Goal: Information Seeking & Learning: Learn about a topic

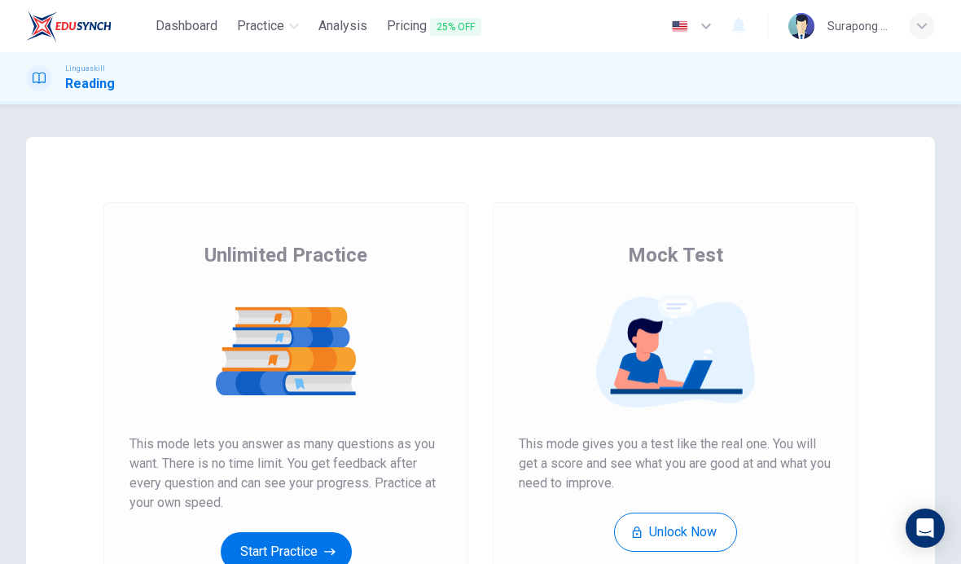
scroll to position [99, 0]
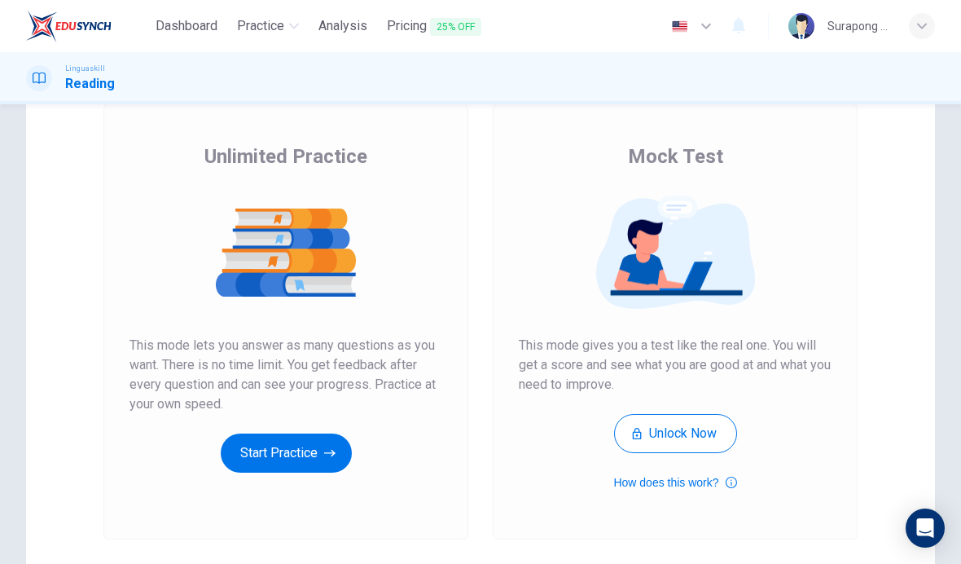
click at [318, 442] on button "Start Practice" at bounding box center [286, 452] width 131 height 39
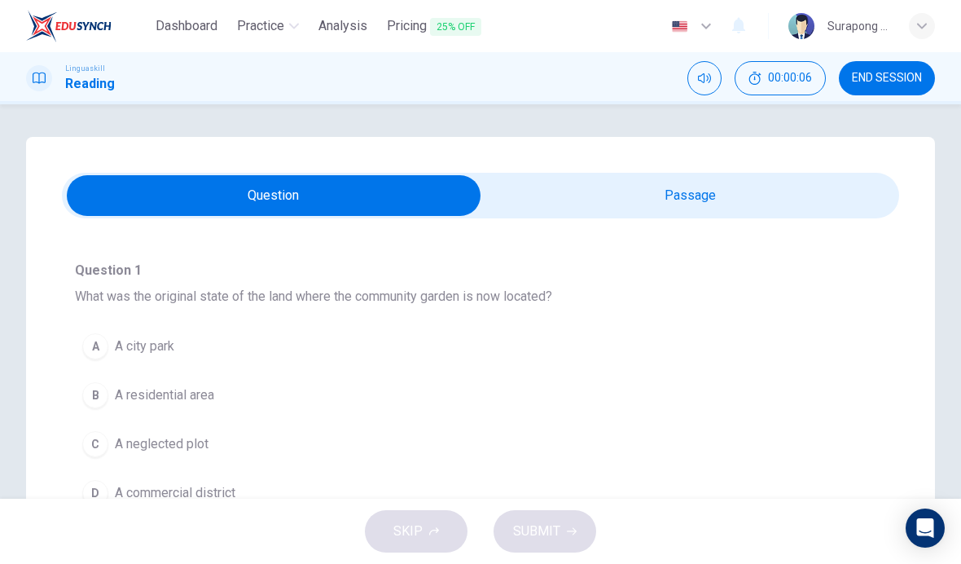
scroll to position [81, 0]
click at [705, 77] on icon "Mute" at bounding box center [704, 78] width 13 height 13
click at [701, 78] on icon "Unmute" at bounding box center [704, 78] width 13 height 13
click at [803, 79] on span "00:00:10" at bounding box center [790, 78] width 44 height 13
click at [806, 77] on icon "Show" at bounding box center [808, 78] width 13 height 13
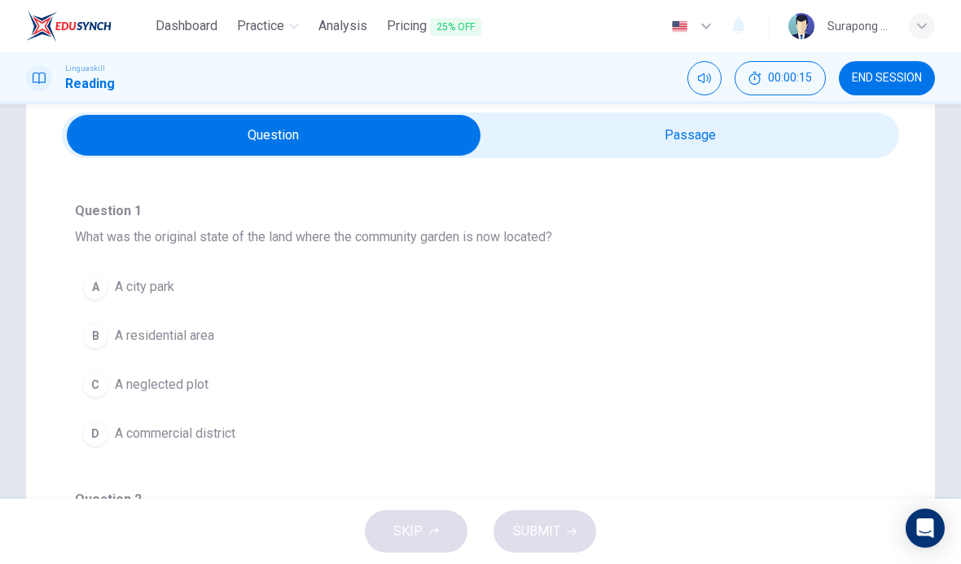
scroll to position [69, 0]
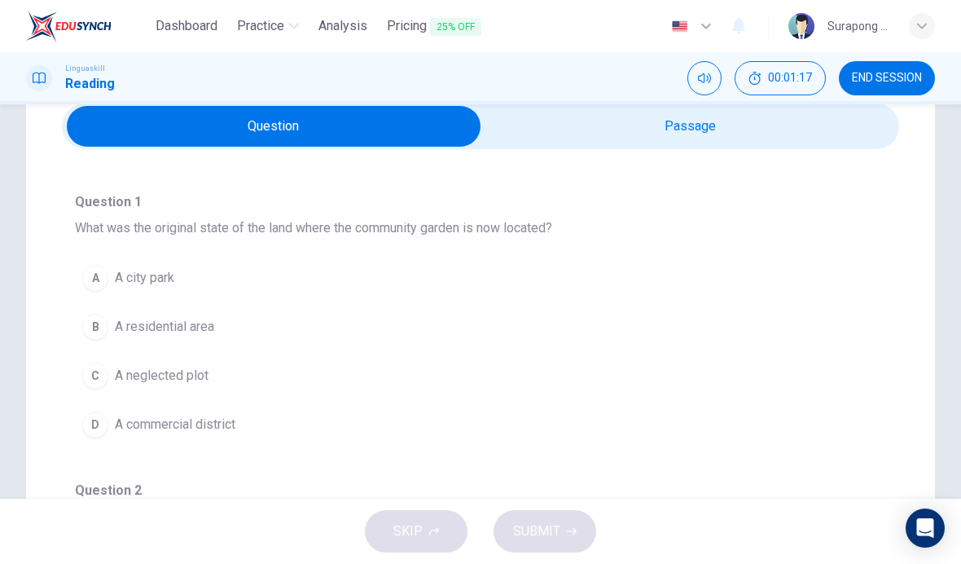
click at [509, 137] on input "checkbox" at bounding box center [274, 126] width 1256 height 41
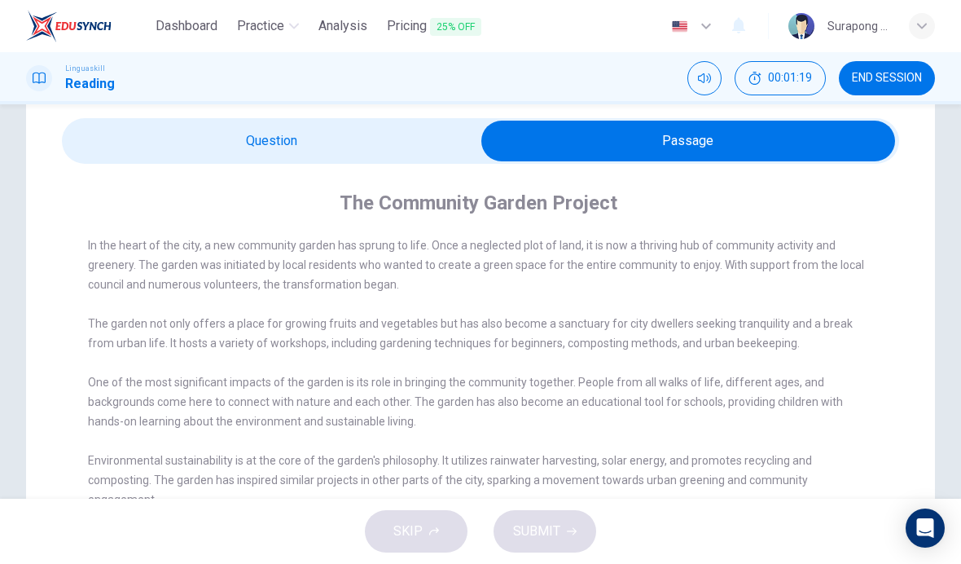
scroll to position [72, 0]
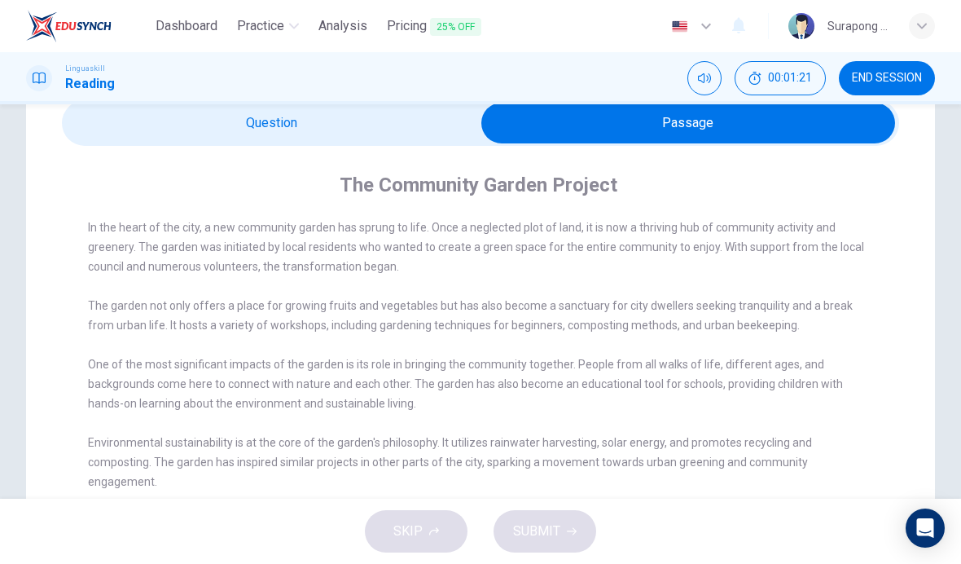
click at [116, 125] on input "checkbox" at bounding box center [688, 123] width 1256 height 41
checkbox input "false"
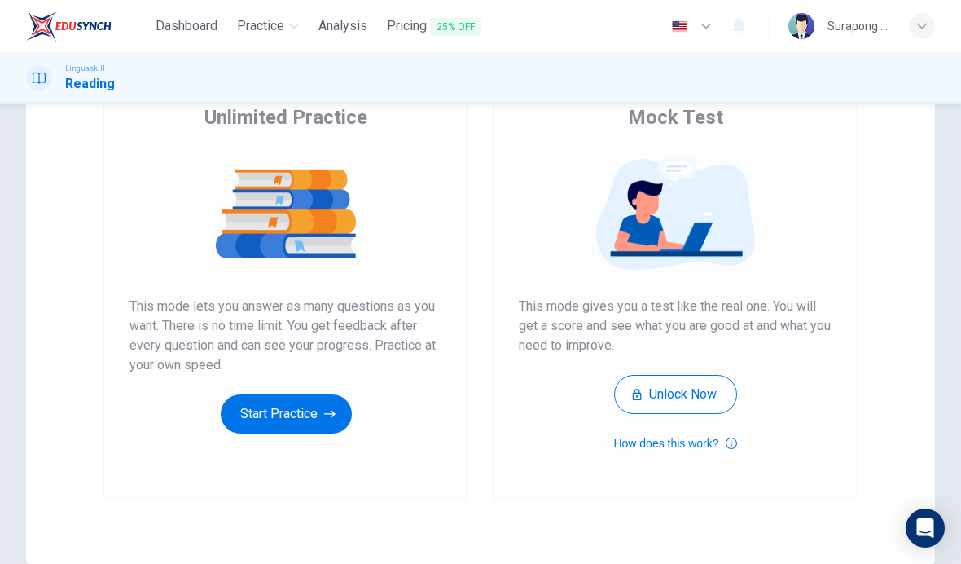
scroll to position [195, 0]
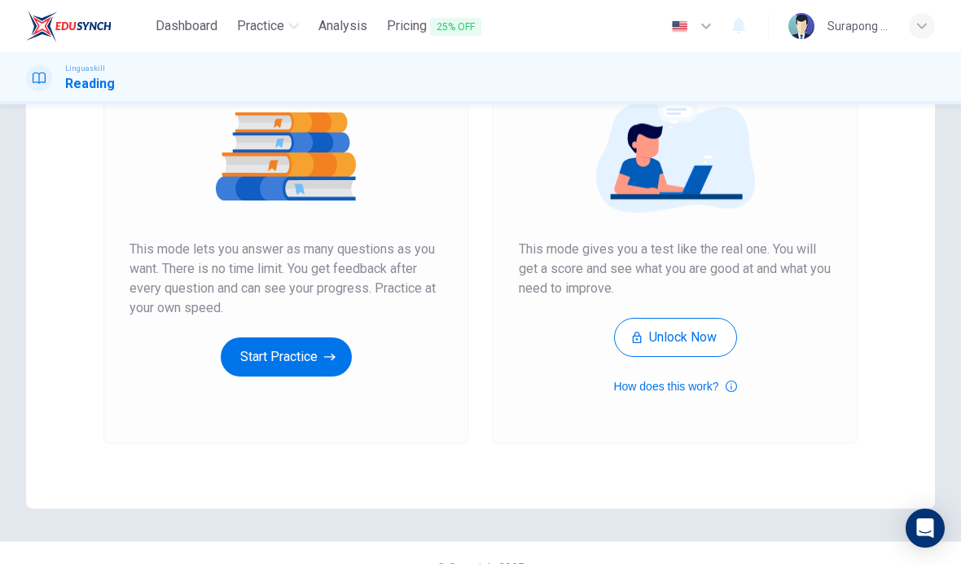
click at [314, 347] on button "Start Practice" at bounding box center [286, 356] width 131 height 39
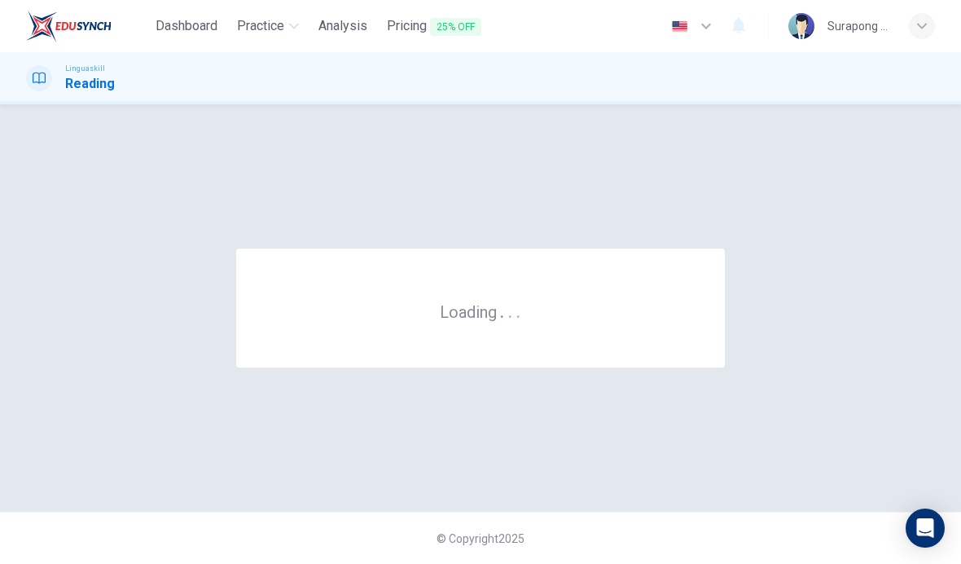
scroll to position [0, 0]
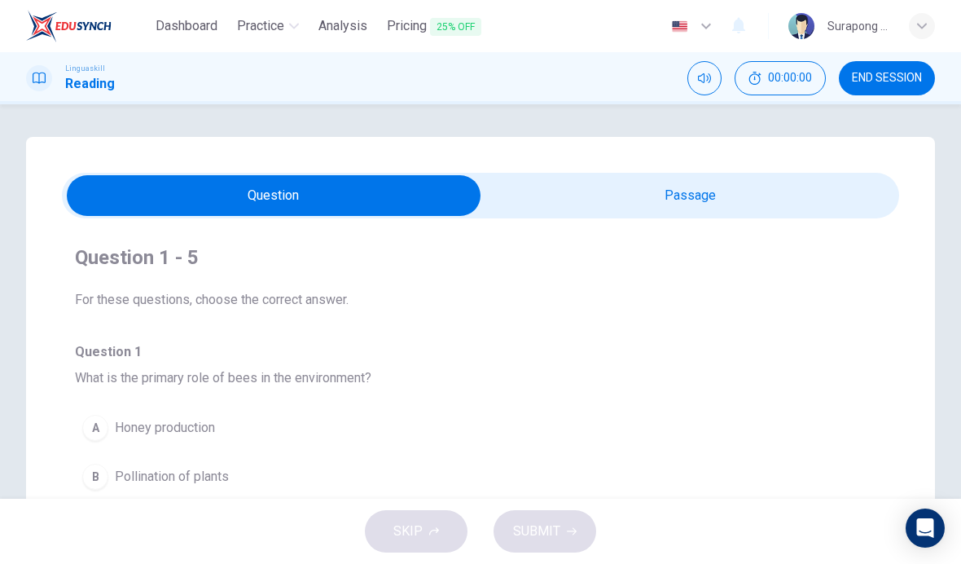
click at [718, 190] on input "checkbox" at bounding box center [274, 195] width 1256 height 41
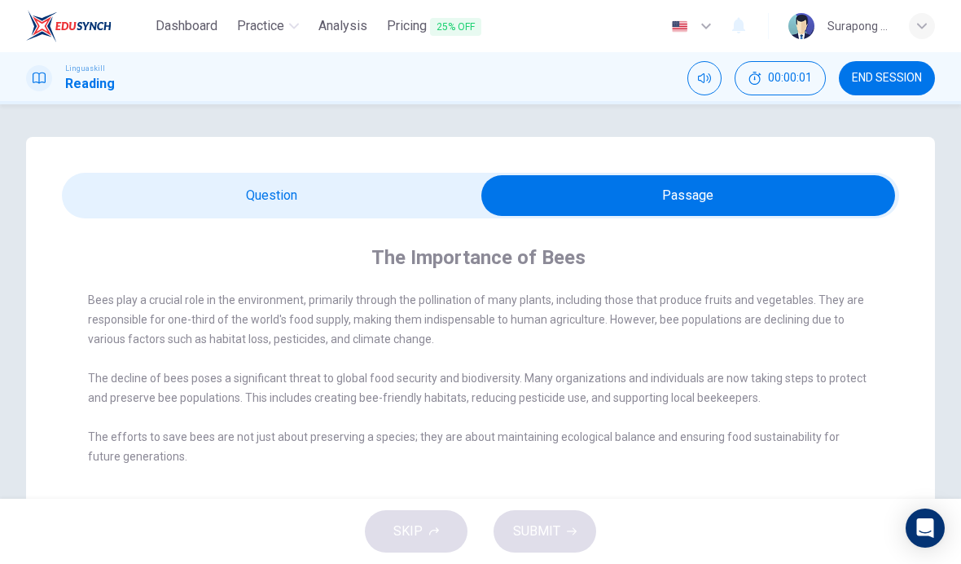
click at [456, 191] on input "checkbox" at bounding box center [688, 195] width 1256 height 41
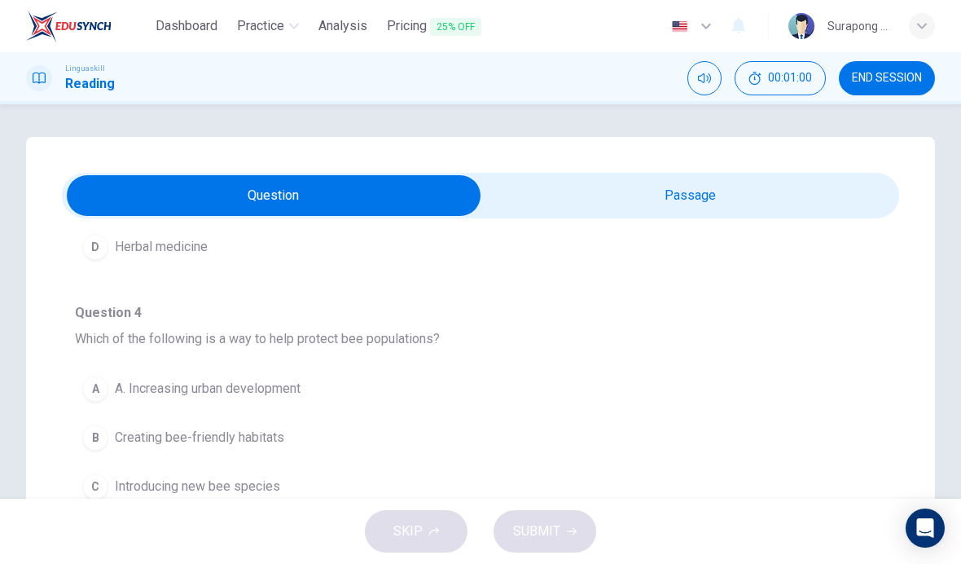
scroll to position [904, 0]
click at [653, 186] on input "checkbox" at bounding box center [274, 195] width 1256 height 41
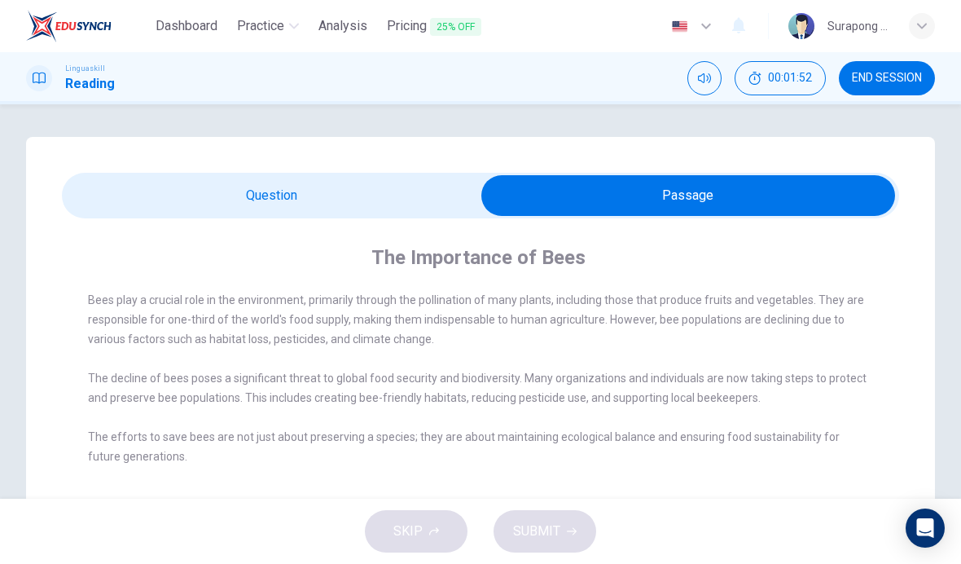
click at [421, 179] on input "checkbox" at bounding box center [688, 195] width 1256 height 41
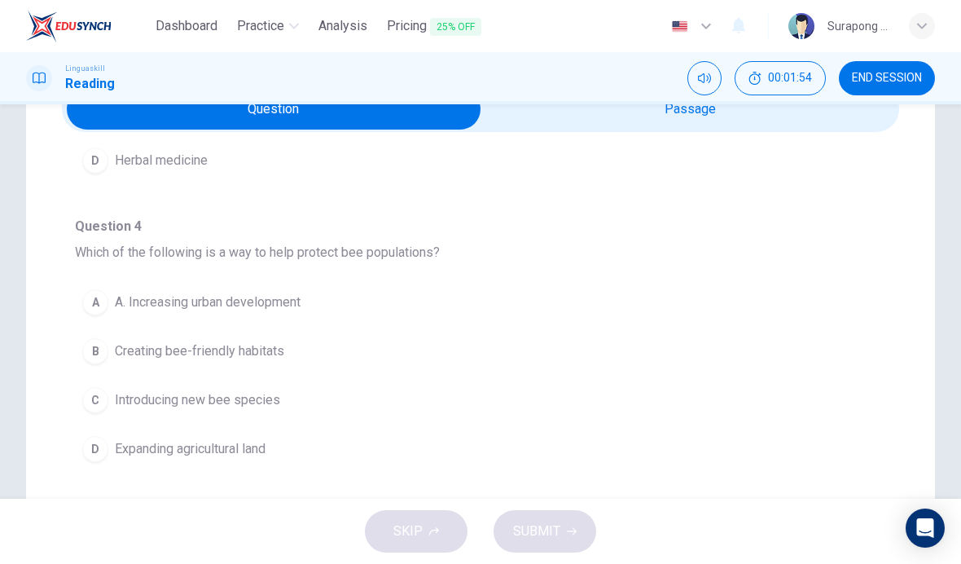
scroll to position [90, 0]
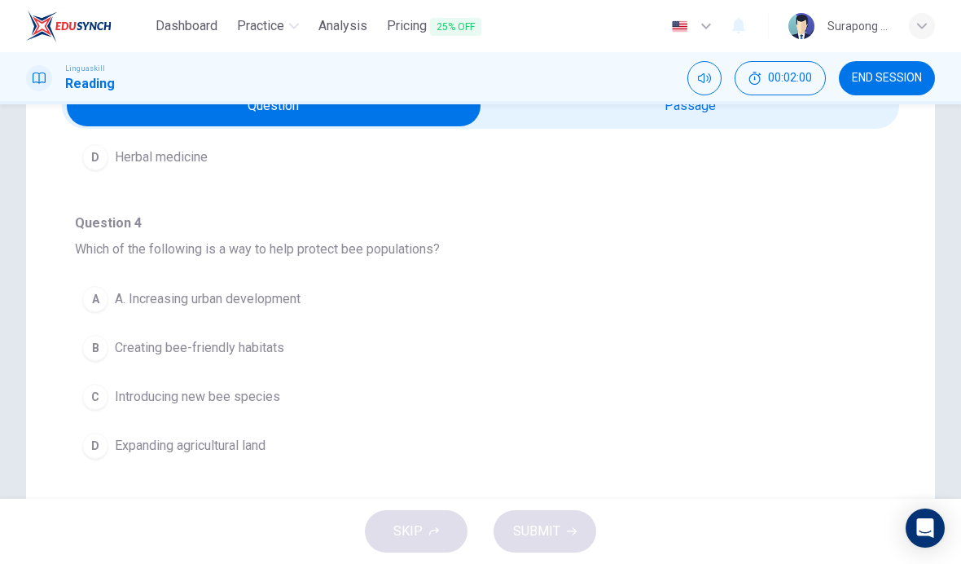
click at [255, 441] on span "Expanding agricultural land" at bounding box center [190, 446] width 151 height 20
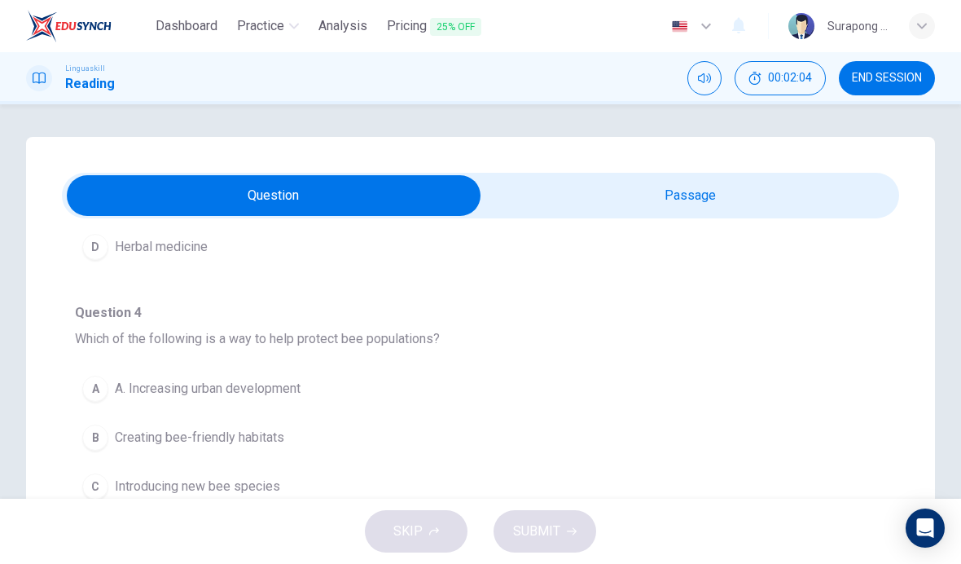
click at [383, 283] on div "A The production of wax B The fragrance of flowers C Global food security D Her…" at bounding box center [480, 182] width 811 height 204
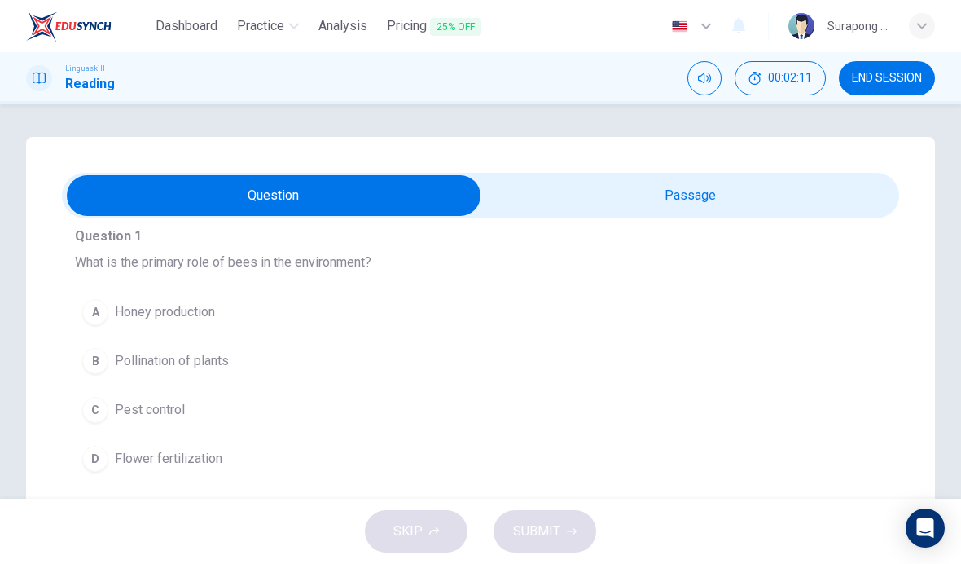
scroll to position [117, 0]
click at [232, 364] on button "B Pollination of plants" at bounding box center [480, 359] width 811 height 41
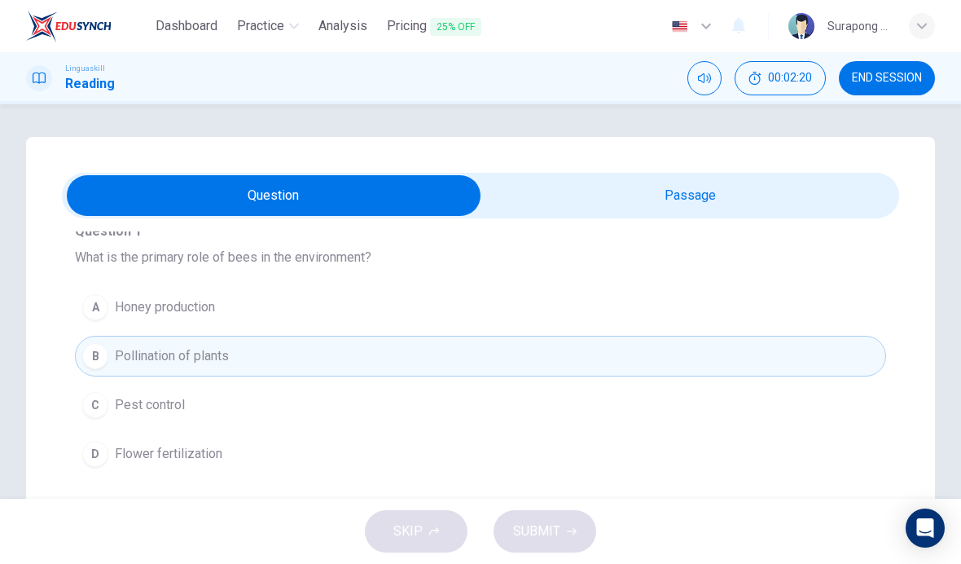
scroll to position [116, 0]
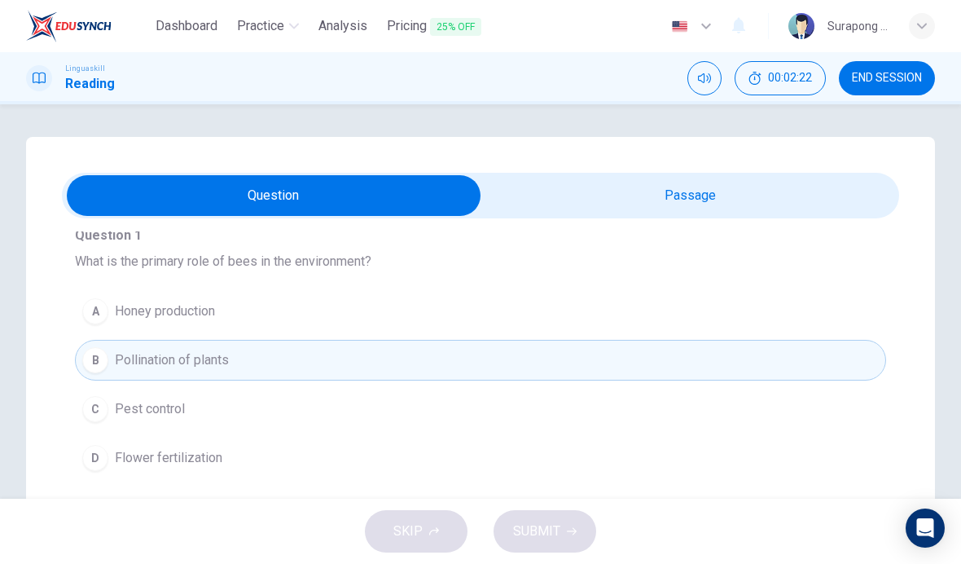
click at [605, 200] on input "checkbox" at bounding box center [274, 195] width 1256 height 41
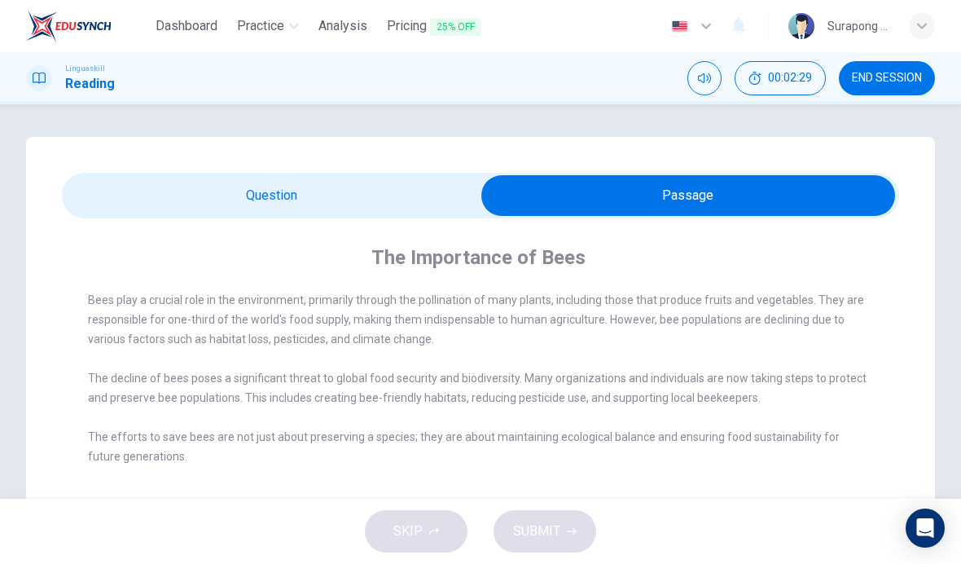
click at [422, 201] on input "checkbox" at bounding box center [688, 195] width 1256 height 41
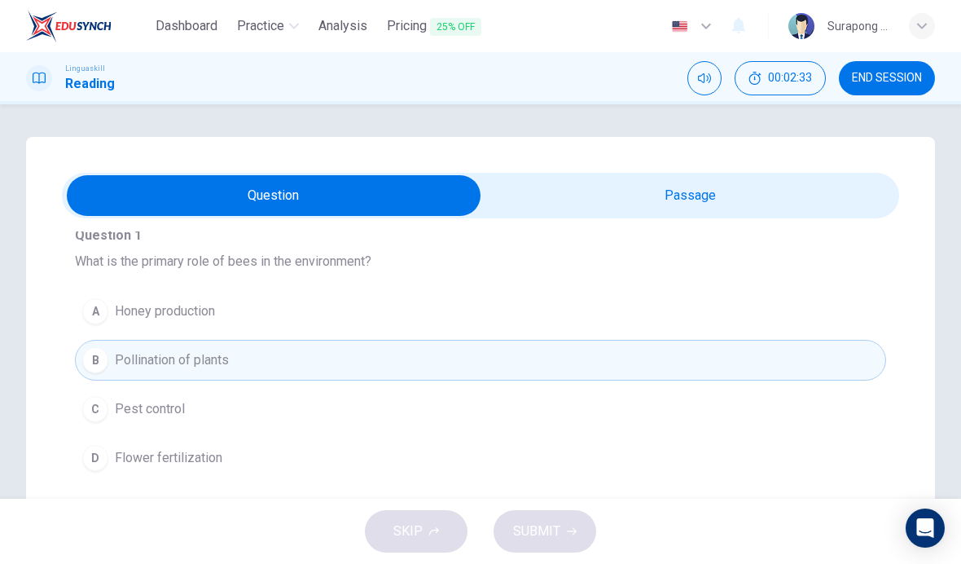
click at [605, 197] on input "checkbox" at bounding box center [274, 195] width 1256 height 41
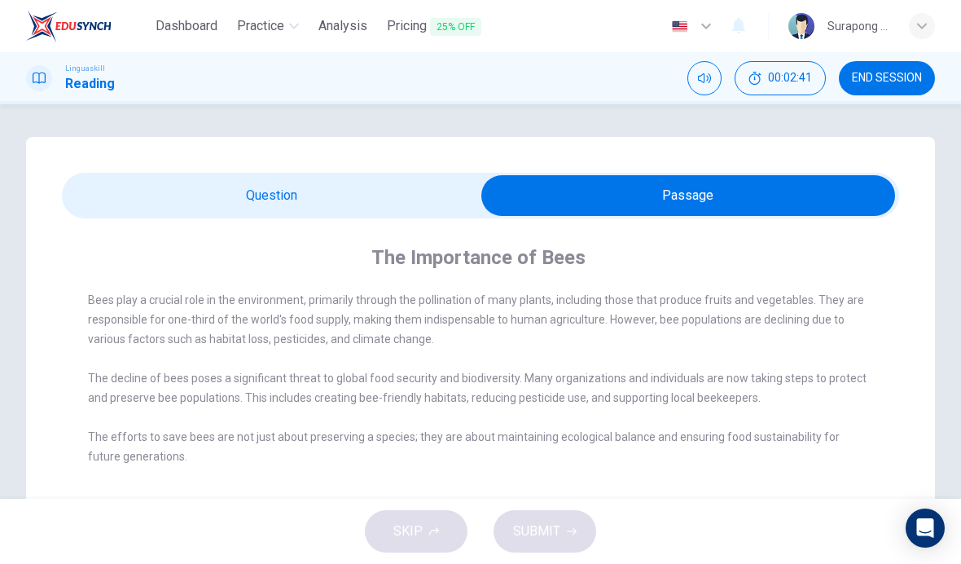
click at [423, 208] on input "checkbox" at bounding box center [688, 195] width 1256 height 41
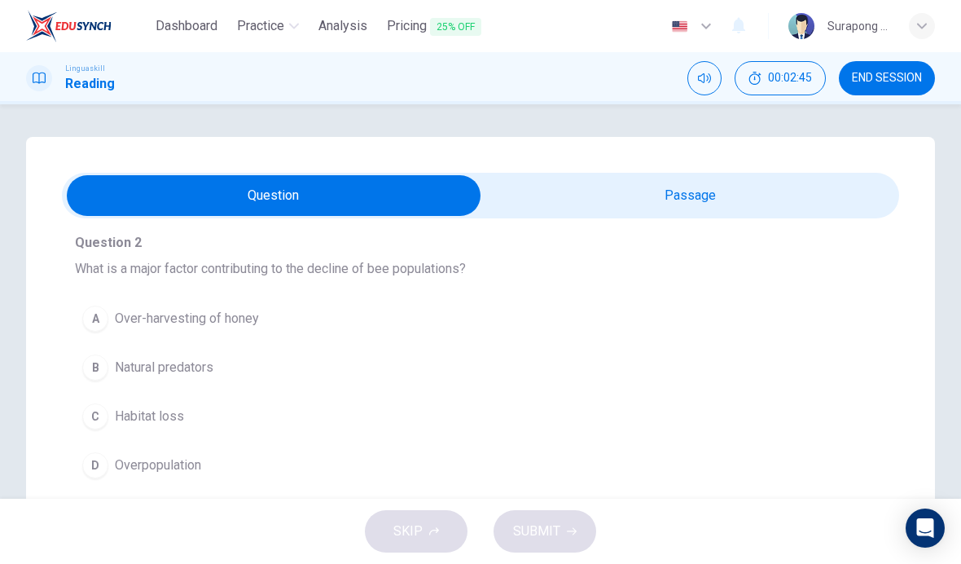
scroll to position [399, 0]
click at [585, 187] on input "checkbox" at bounding box center [274, 195] width 1256 height 41
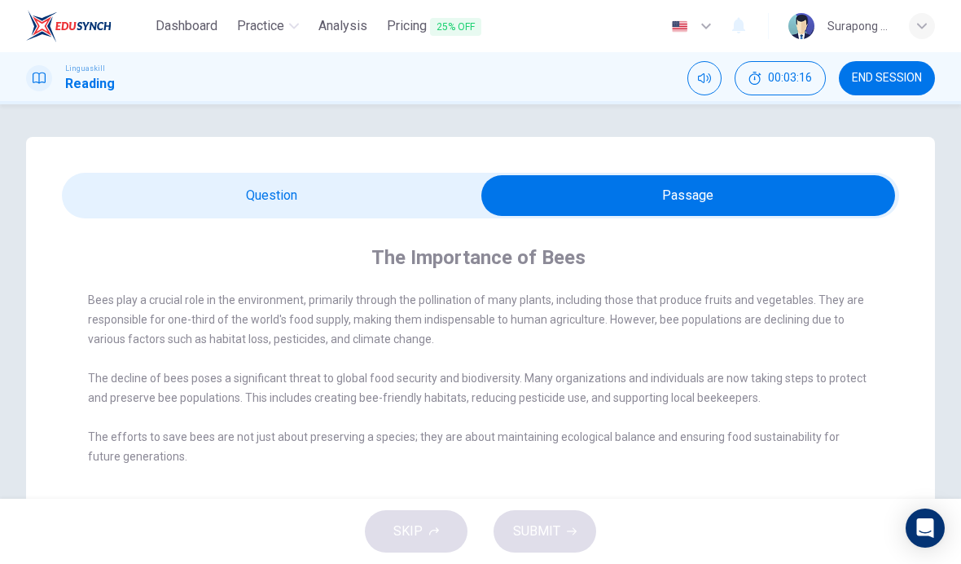
click at [432, 200] on input "checkbox" at bounding box center [688, 195] width 1256 height 41
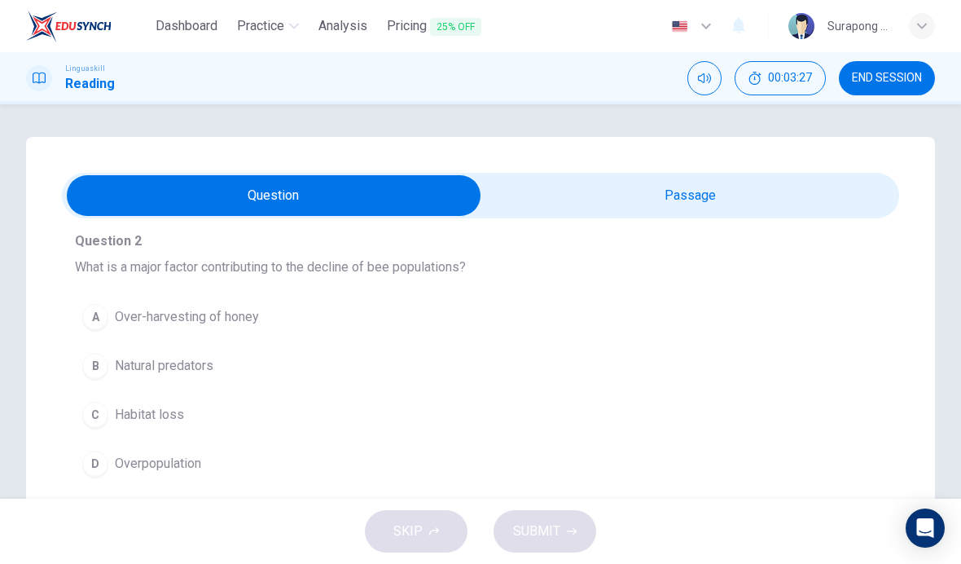
click at [602, 189] on input "checkbox" at bounding box center [274, 195] width 1256 height 41
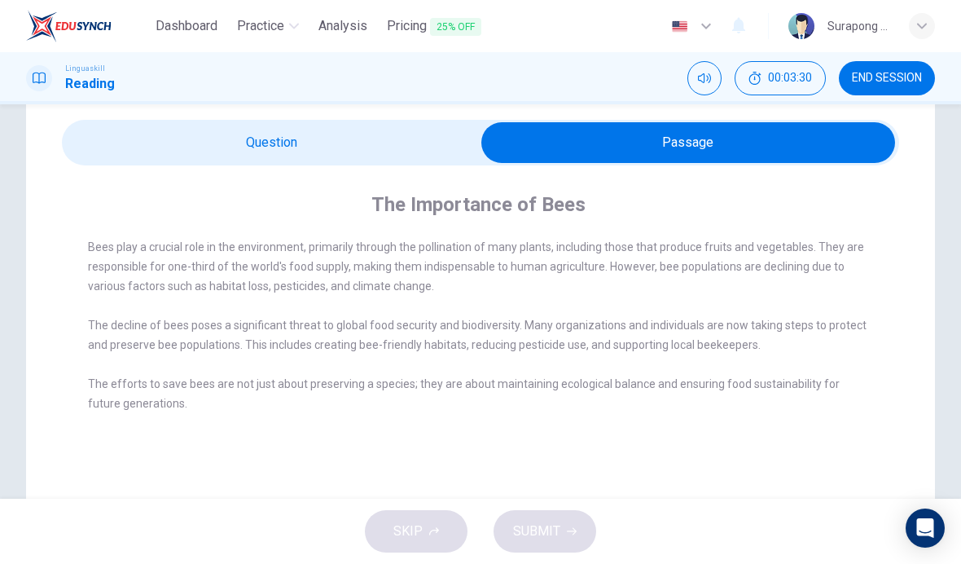
scroll to position [48, 0]
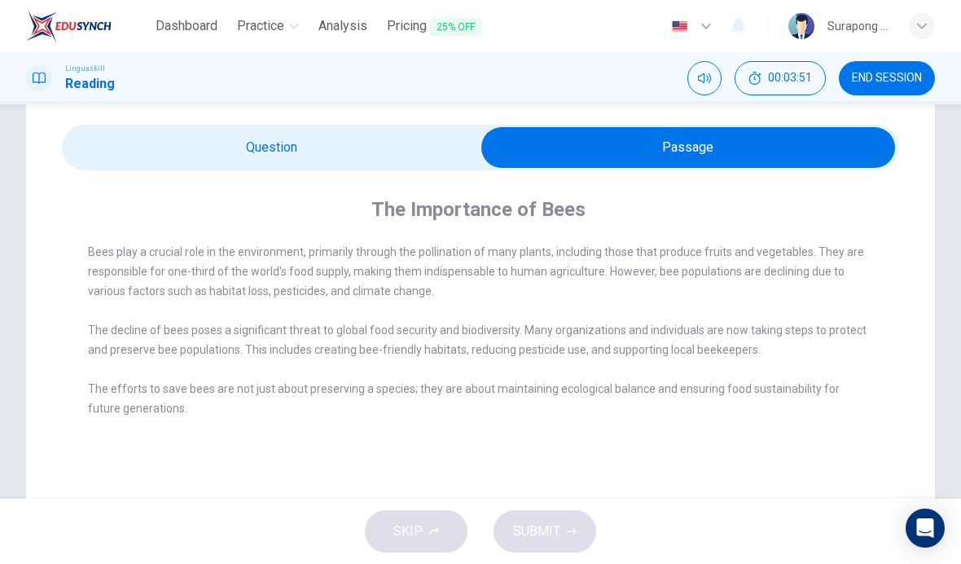
click at [432, 146] on input "checkbox" at bounding box center [688, 147] width 1256 height 41
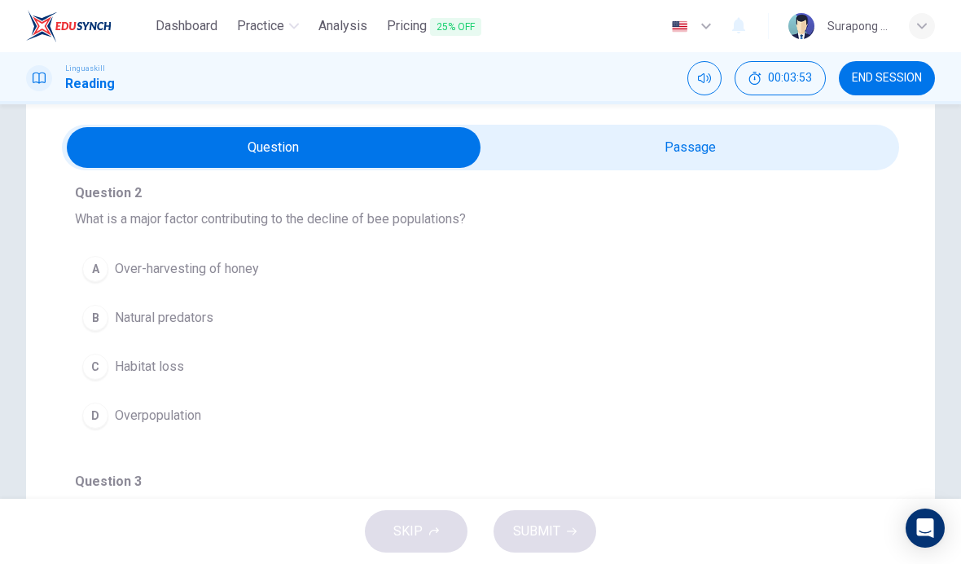
click at [225, 366] on button "C Habitat loss" at bounding box center [480, 366] width 811 height 41
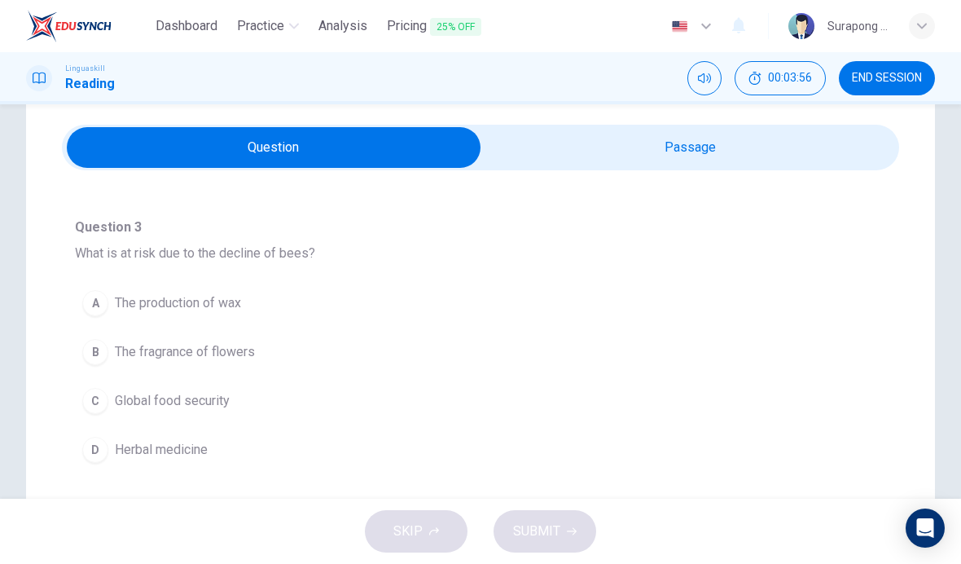
scroll to position [655, 0]
click at [580, 152] on input "checkbox" at bounding box center [274, 147] width 1256 height 41
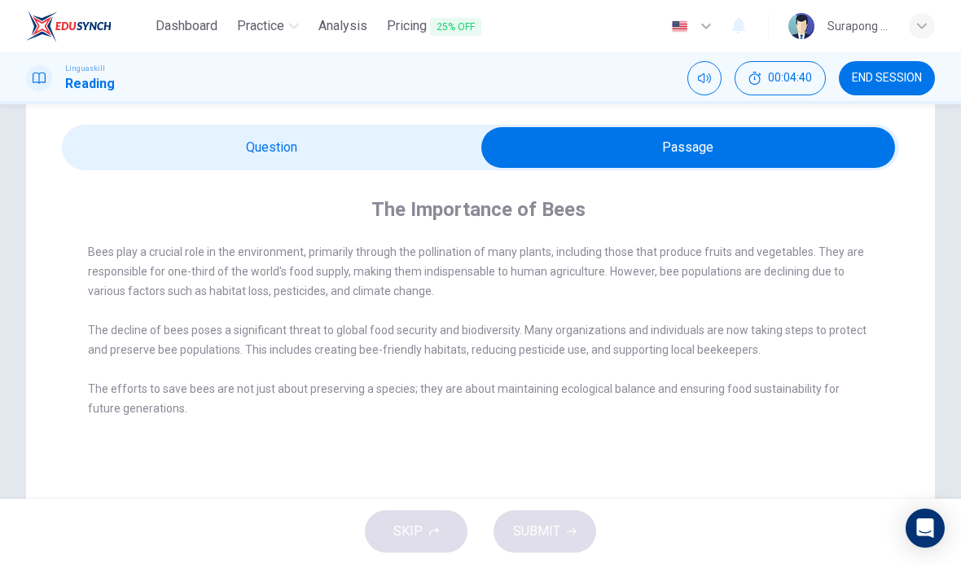
click at [441, 145] on input "checkbox" at bounding box center [688, 147] width 1256 height 41
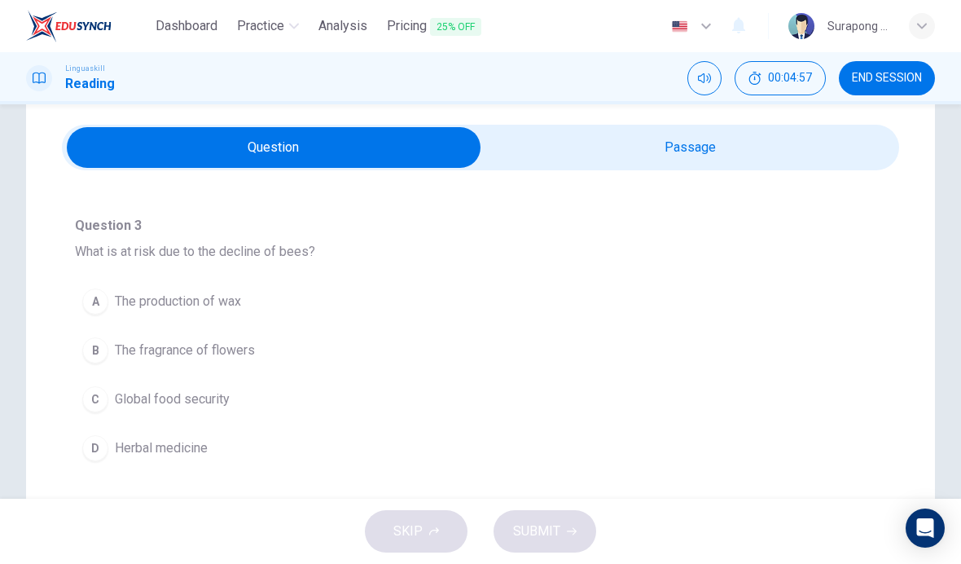
click at [602, 129] on input "checkbox" at bounding box center [274, 147] width 1256 height 41
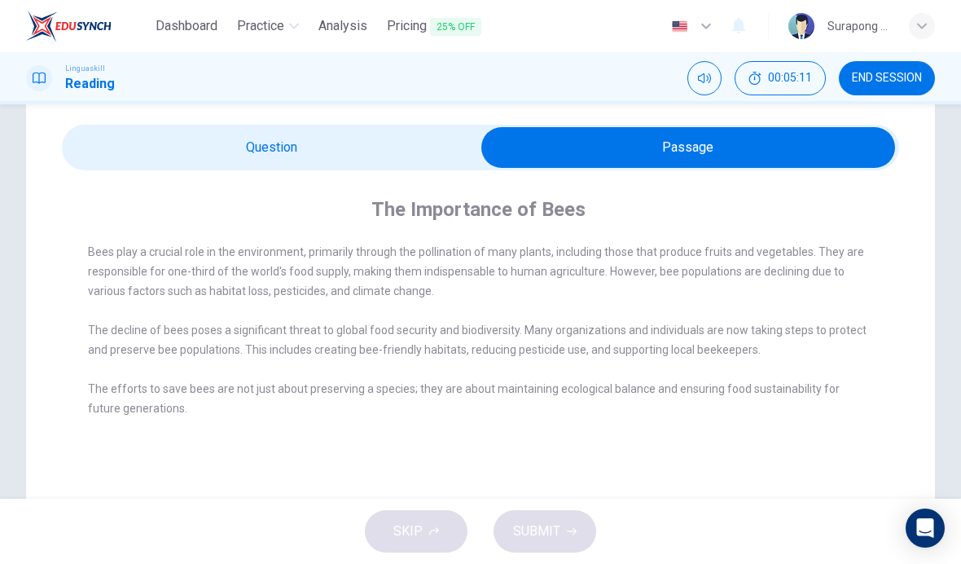
click at [445, 151] on input "checkbox" at bounding box center [688, 147] width 1256 height 41
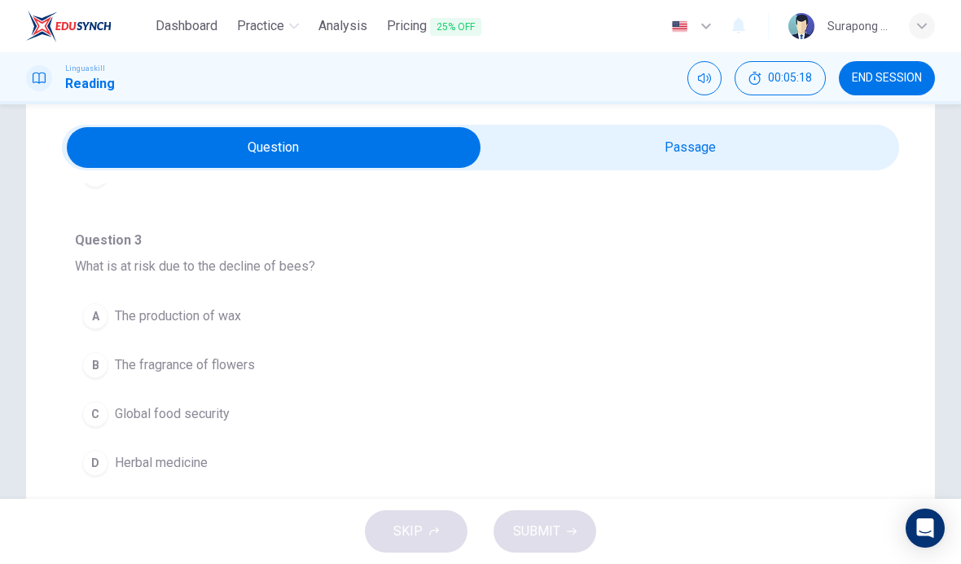
scroll to position [641, 0]
click at [226, 406] on span "Global food security" at bounding box center [172, 413] width 115 height 20
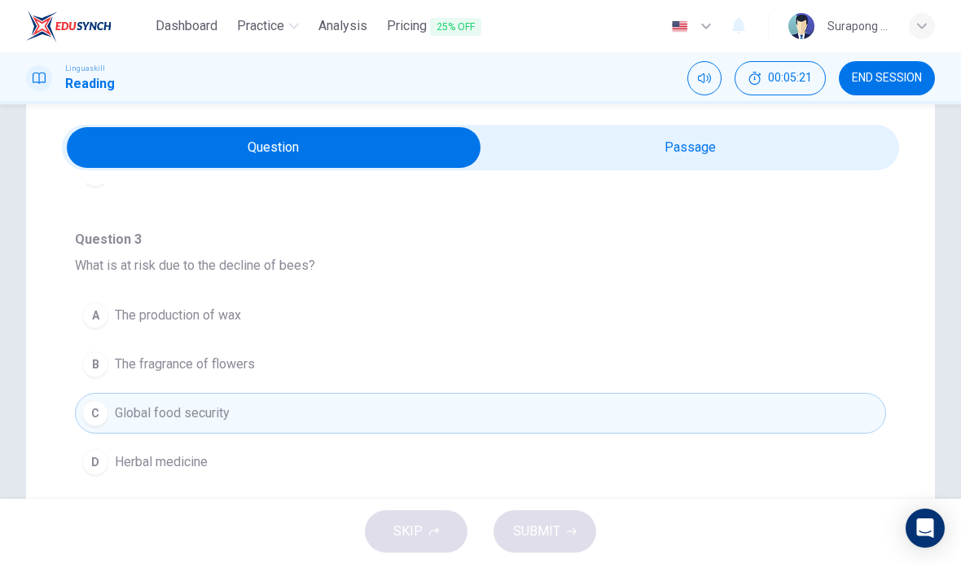
click at [591, 148] on input "checkbox" at bounding box center [274, 147] width 1256 height 41
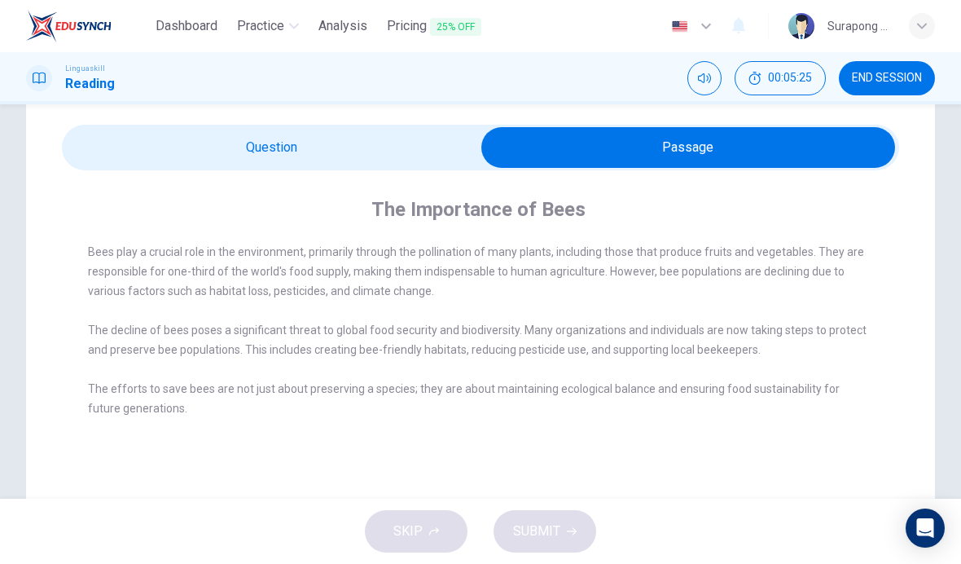
click at [436, 154] on input "checkbox" at bounding box center [688, 147] width 1256 height 41
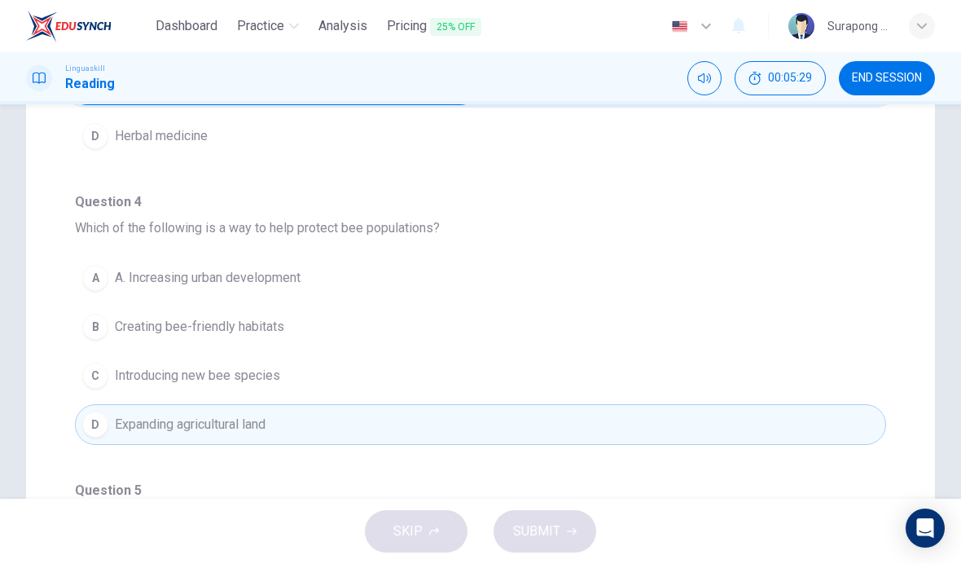
scroll to position [108, 0]
click at [293, 331] on button "B Creating bee-friendly habitats" at bounding box center [480, 329] width 811 height 41
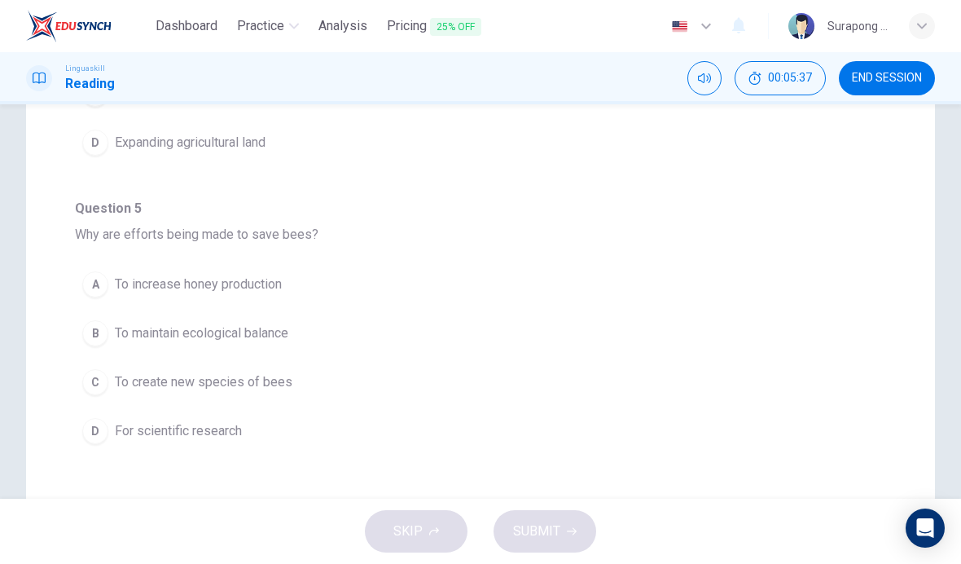
scroll to position [393, 0]
click at [288, 335] on span "To maintain ecological balance" at bounding box center [201, 332] width 173 height 20
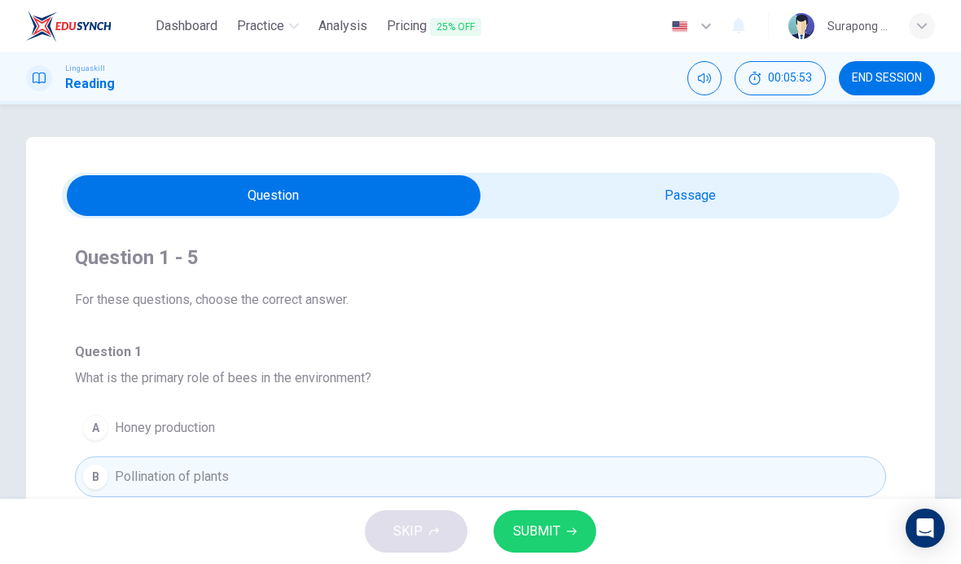
scroll to position [0, 0]
click at [608, 191] on input "checkbox" at bounding box center [274, 195] width 1256 height 41
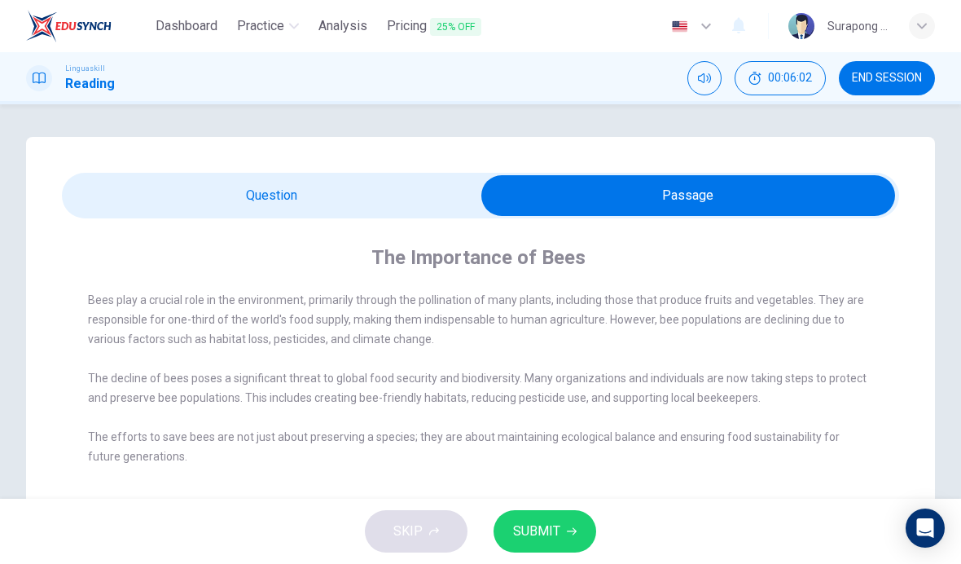
click at [408, 192] on input "checkbox" at bounding box center [688, 195] width 1256 height 41
checkbox input "false"
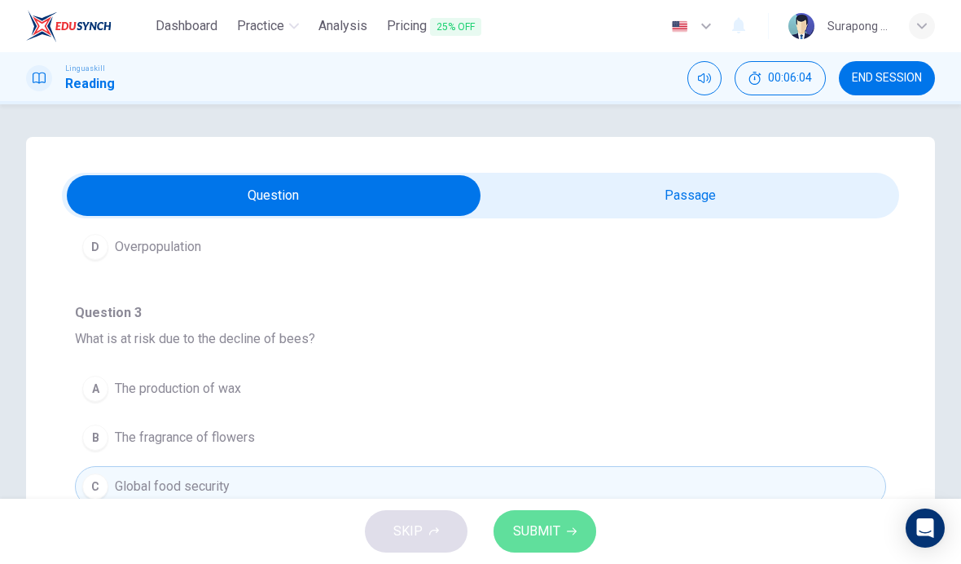
click at [558, 529] on span "SUBMIT" at bounding box center [536, 531] width 47 height 23
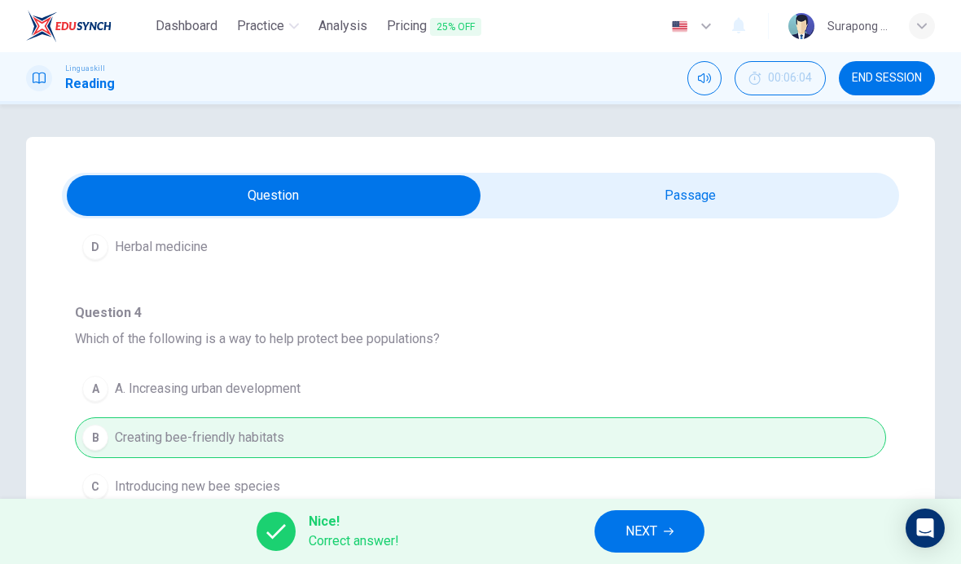
scroll to position [904, 0]
click at [636, 534] on span "NEXT" at bounding box center [641, 531] width 32 height 23
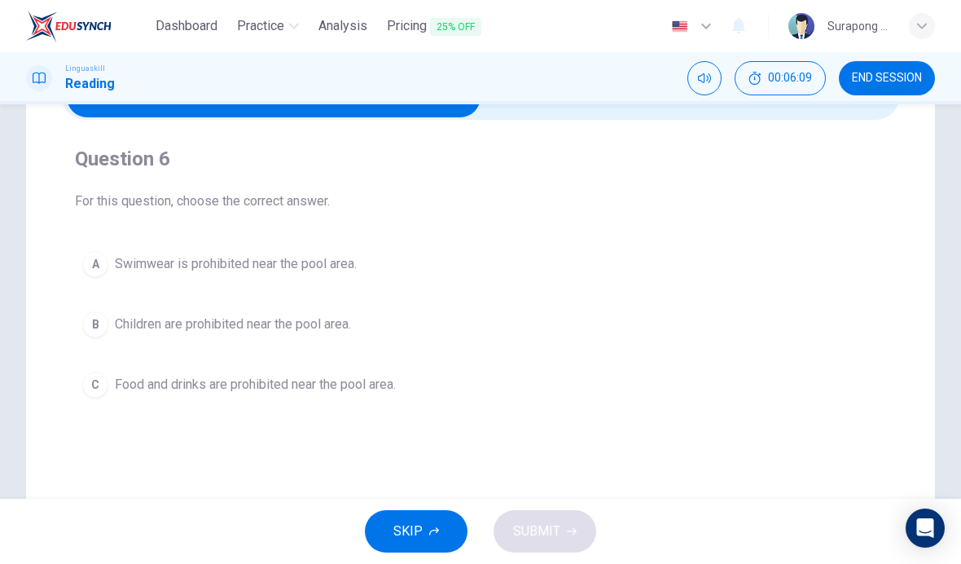
scroll to position [87, 0]
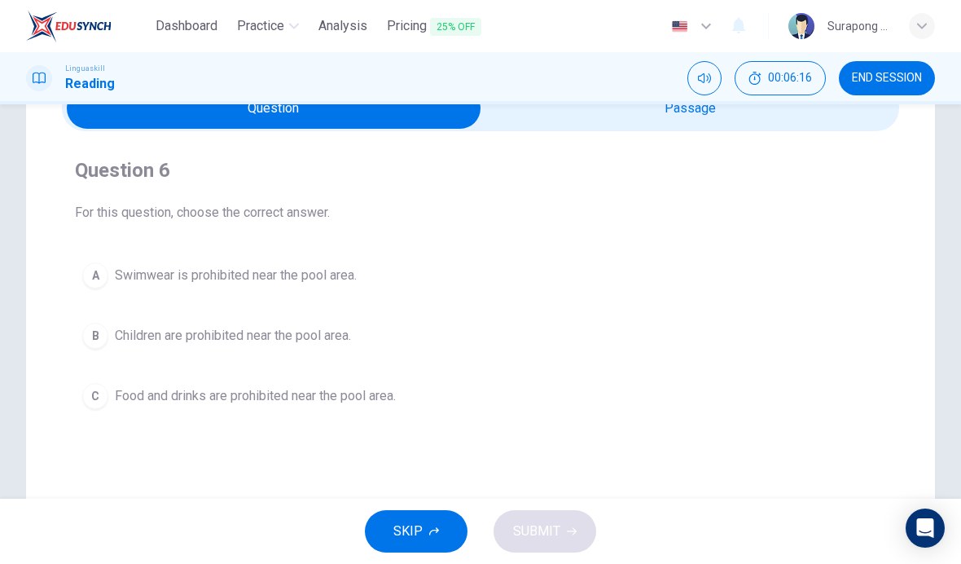
click at [621, 124] on input "checkbox" at bounding box center [274, 108] width 1256 height 41
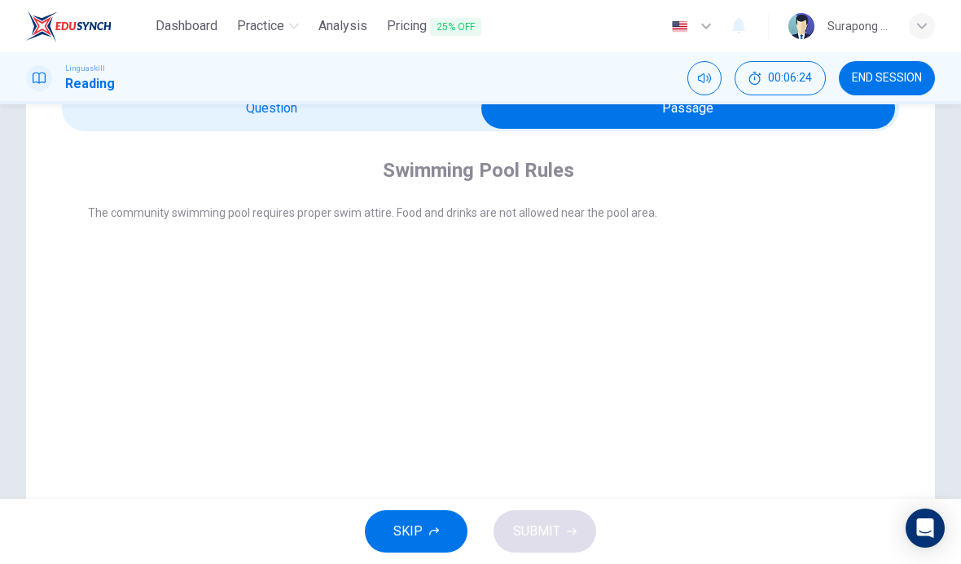
click at [436, 118] on input "checkbox" at bounding box center [688, 108] width 1256 height 41
checkbox input "false"
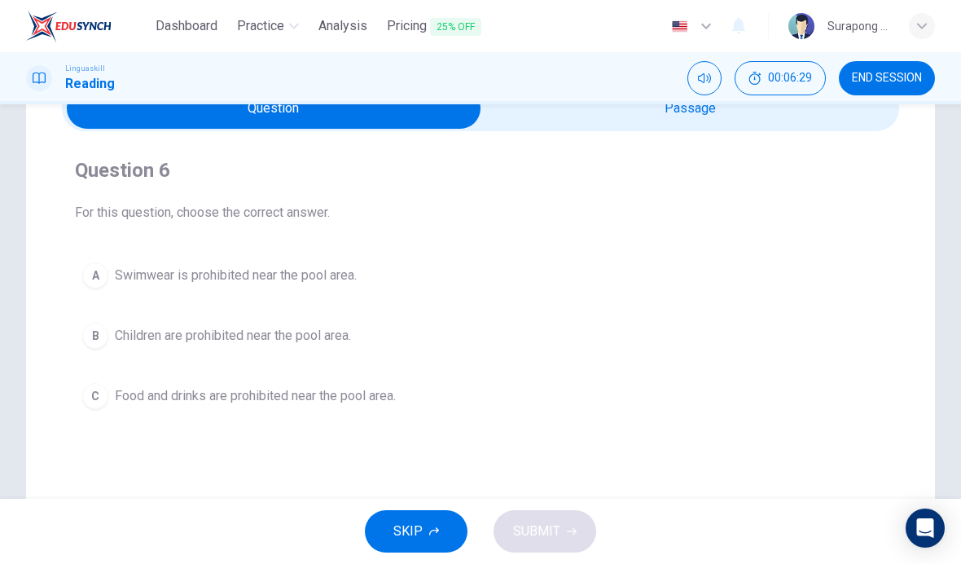
click at [401, 406] on button "C Food and drinks are prohibited near the pool area." at bounding box center [480, 395] width 811 height 41
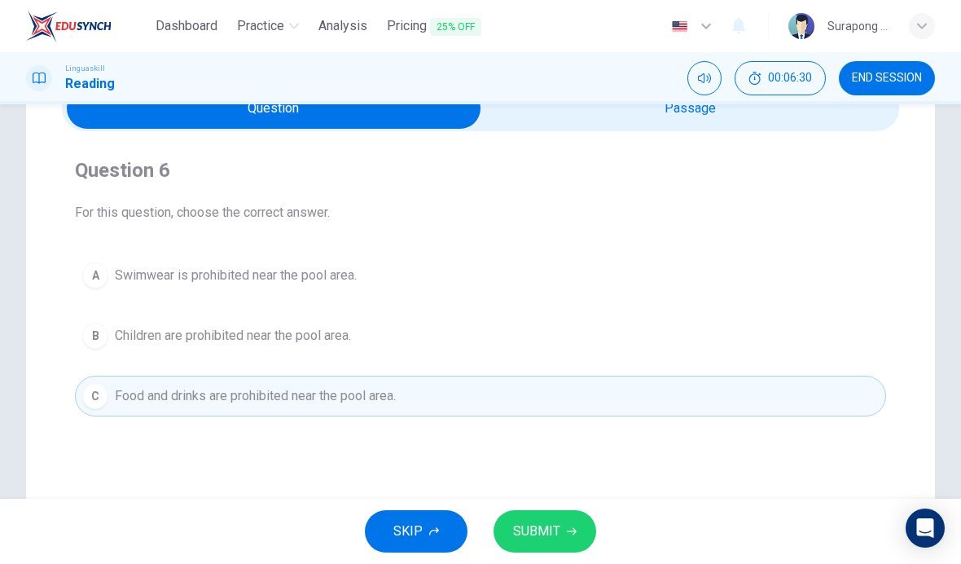
click at [547, 531] on span "SUBMIT" at bounding box center [536, 531] width 47 height 23
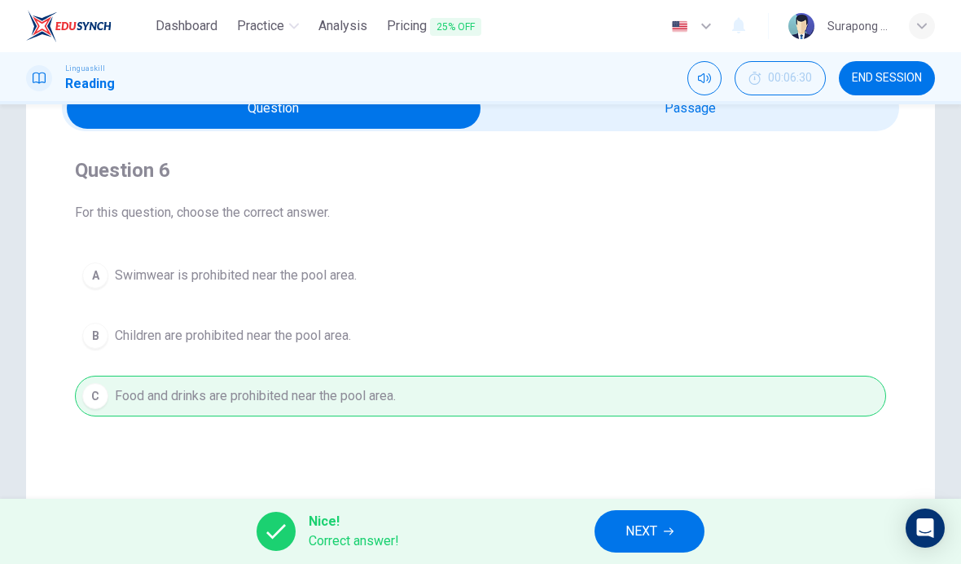
click at [630, 525] on span "NEXT" at bounding box center [641, 531] width 32 height 23
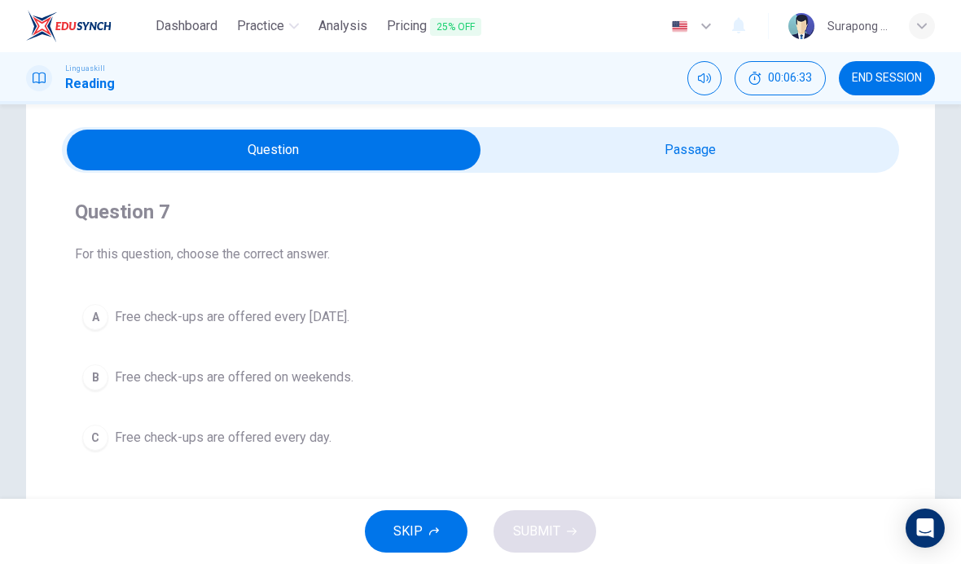
scroll to position [37, 0]
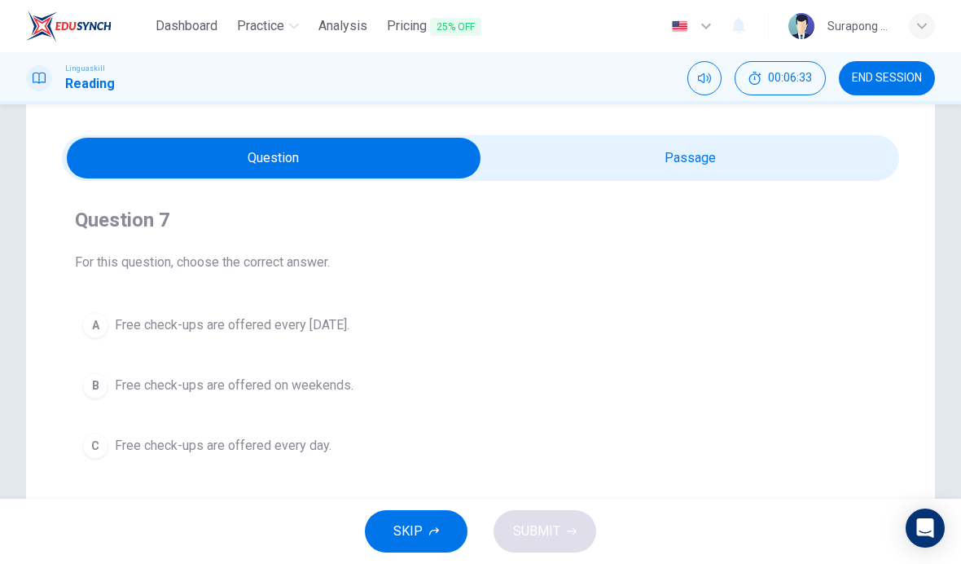
click at [607, 163] on input "checkbox" at bounding box center [274, 158] width 1256 height 41
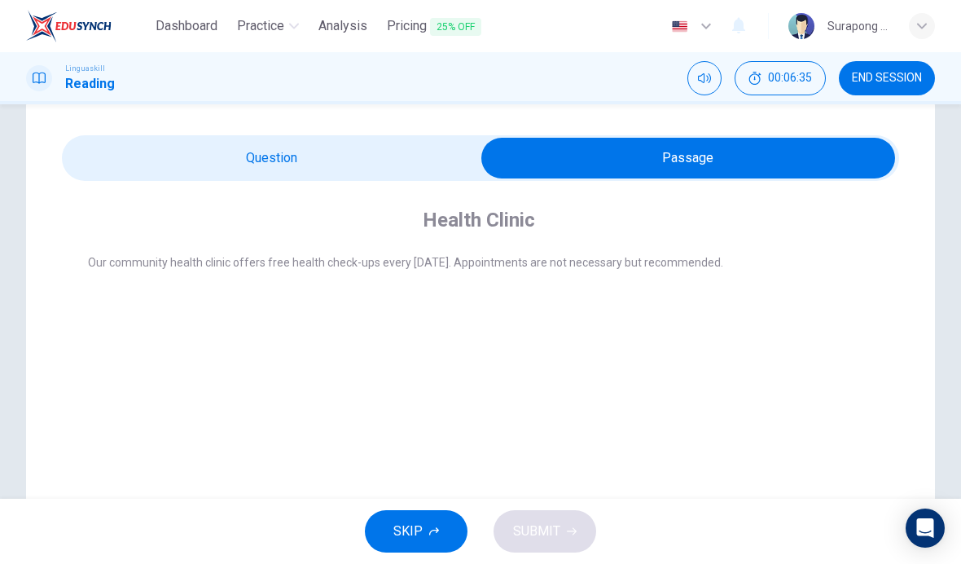
click at [405, 138] on input "checkbox" at bounding box center [688, 158] width 1256 height 41
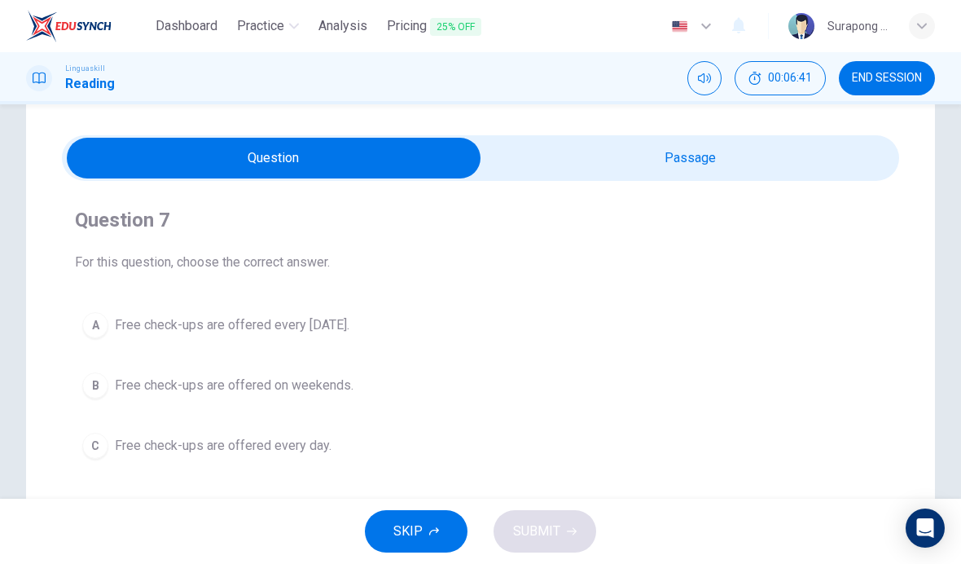
click at [581, 162] on input "checkbox" at bounding box center [274, 158] width 1256 height 41
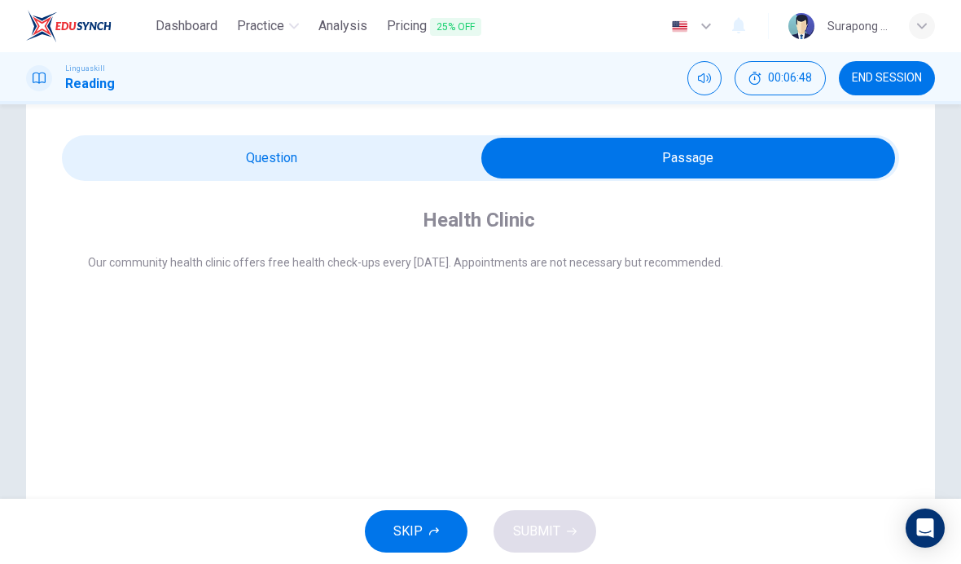
click at [456, 169] on input "checkbox" at bounding box center [688, 158] width 1256 height 41
checkbox input "false"
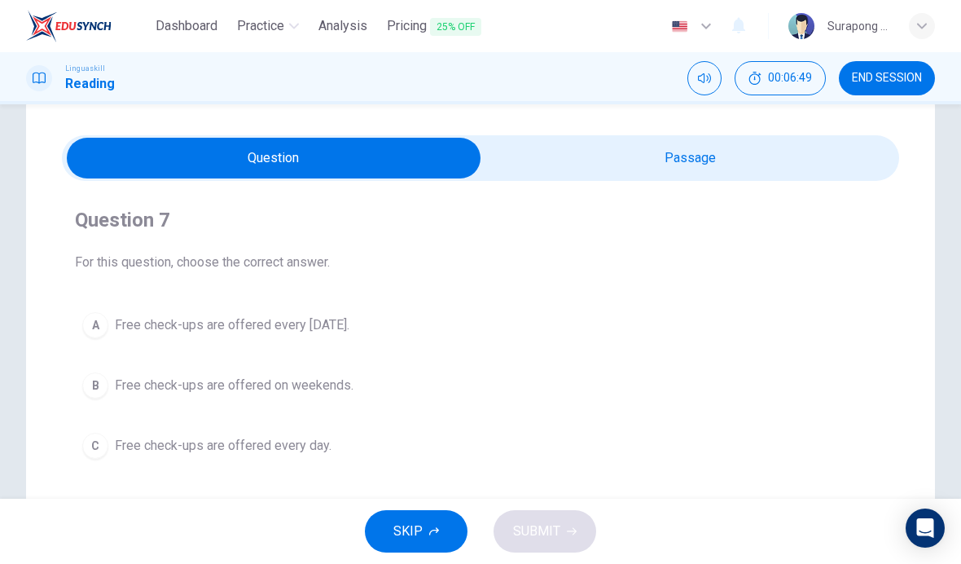
click at [378, 314] on button "A Free check-ups are offered every [DATE]." at bounding box center [480, 325] width 811 height 41
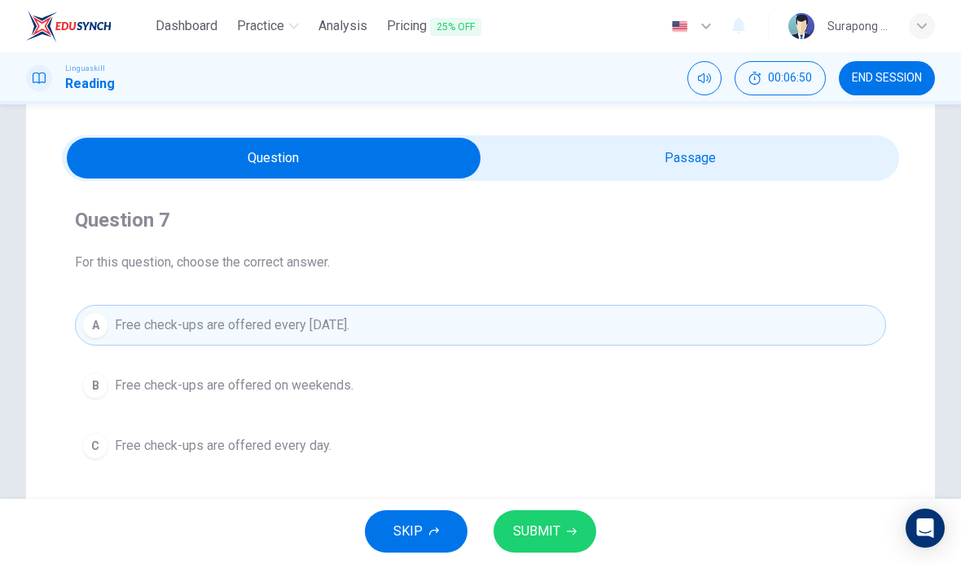
click at [546, 533] on span "SUBMIT" at bounding box center [536, 531] width 47 height 23
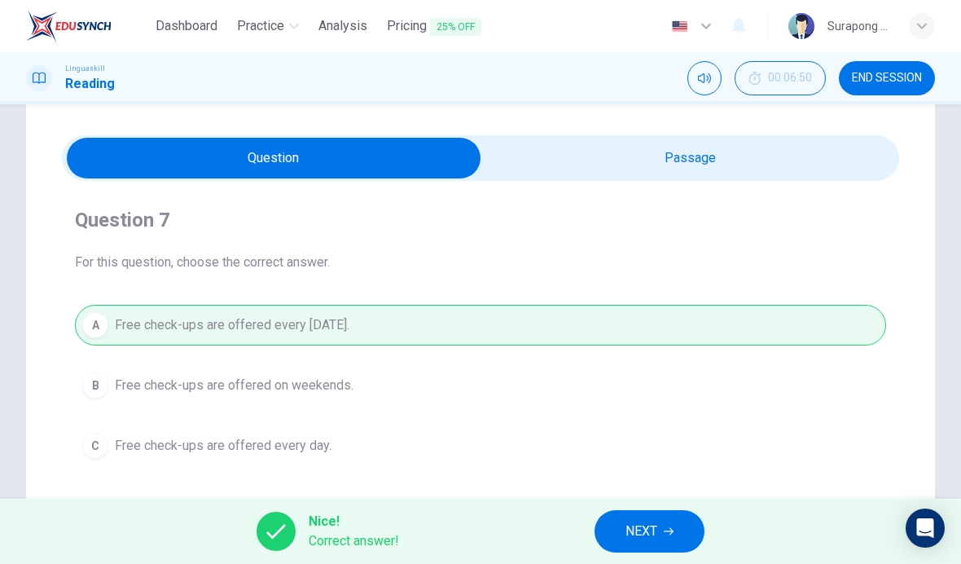
click at [635, 532] on span "NEXT" at bounding box center [641, 531] width 32 height 23
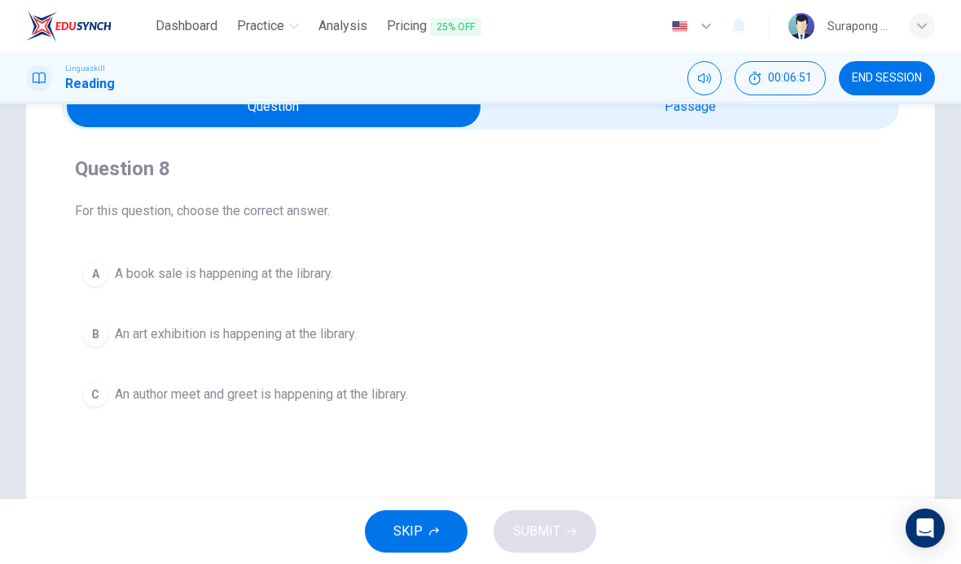
scroll to position [14, 0]
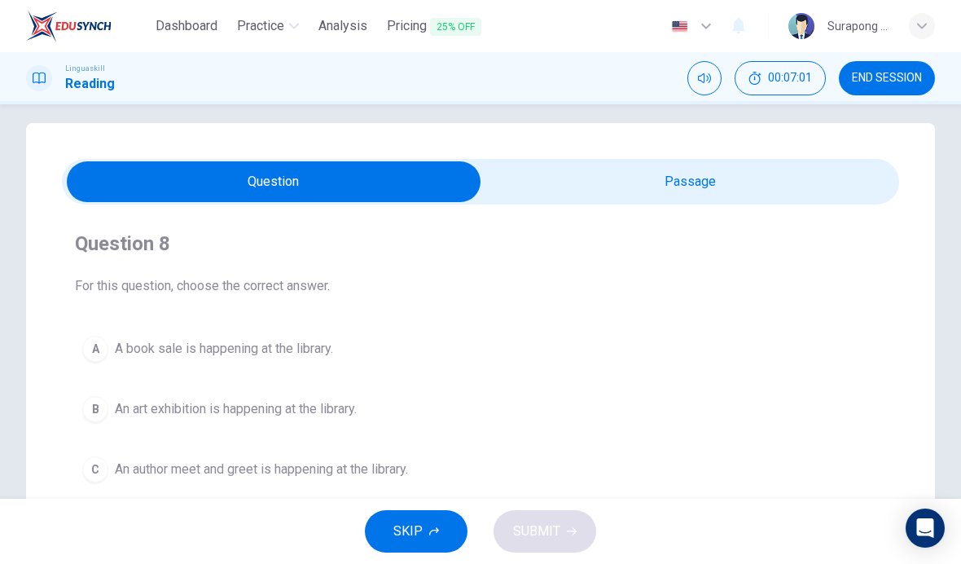
click at [613, 161] on input "checkbox" at bounding box center [274, 181] width 1256 height 41
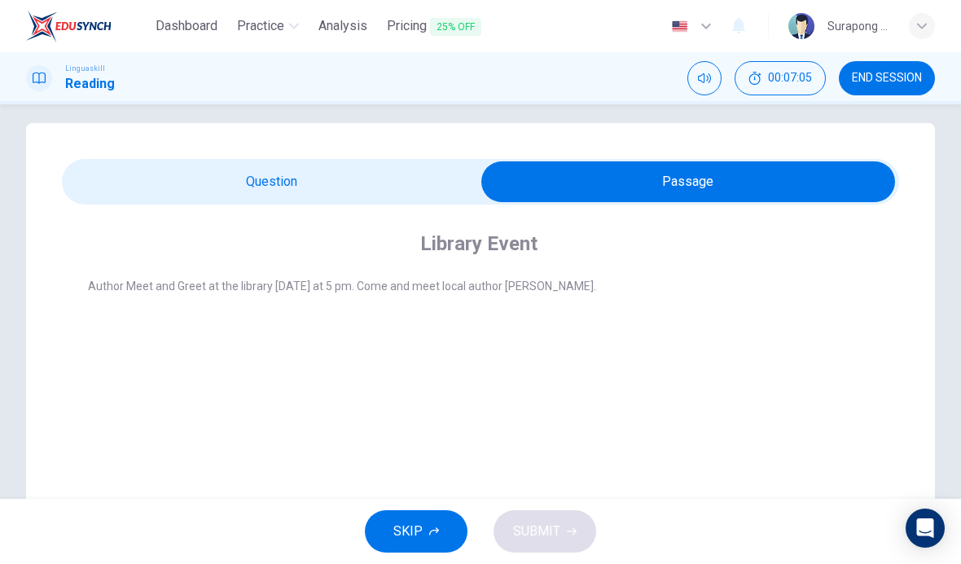
click at [448, 179] on input "checkbox" at bounding box center [688, 181] width 1256 height 41
checkbox input "false"
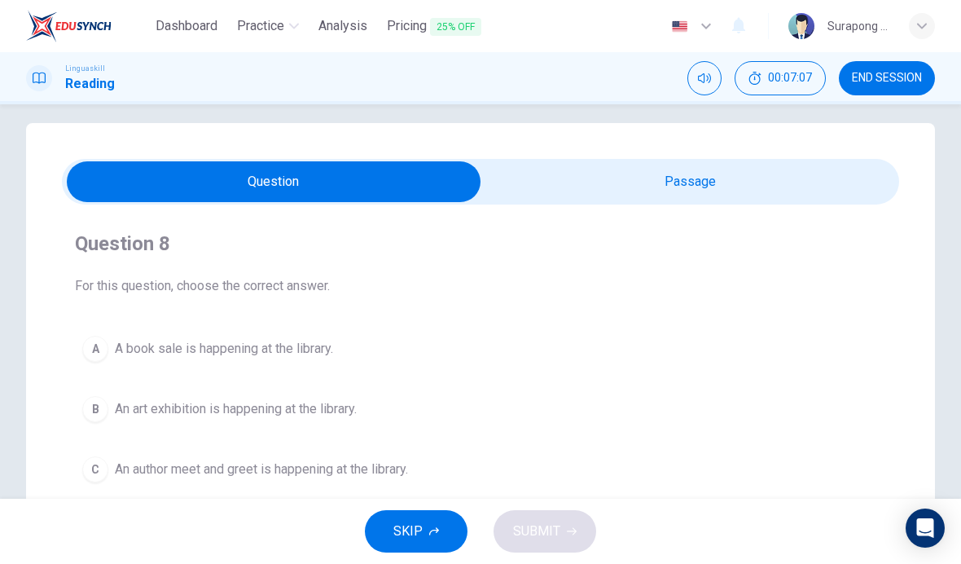
click at [382, 467] on span "An author meet and greet is happening at the library." at bounding box center [261, 469] width 293 height 20
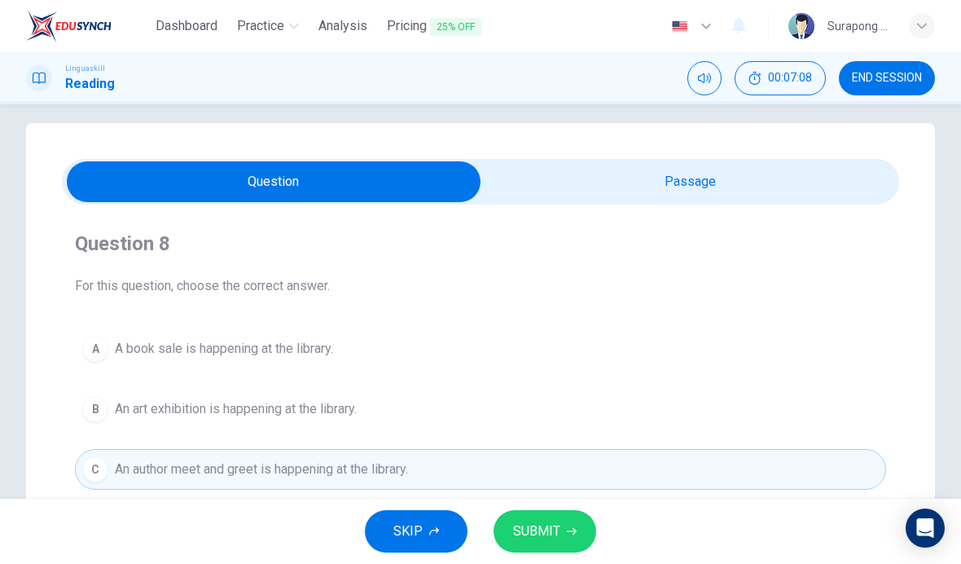
click at [555, 532] on span "SUBMIT" at bounding box center [536, 531] width 47 height 23
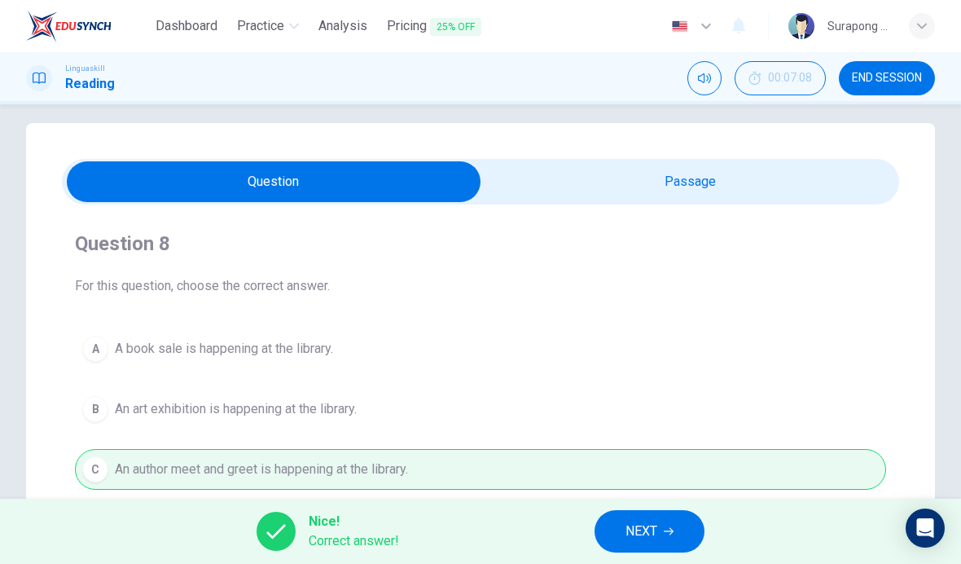
click at [632, 529] on span "NEXT" at bounding box center [641, 531] width 32 height 23
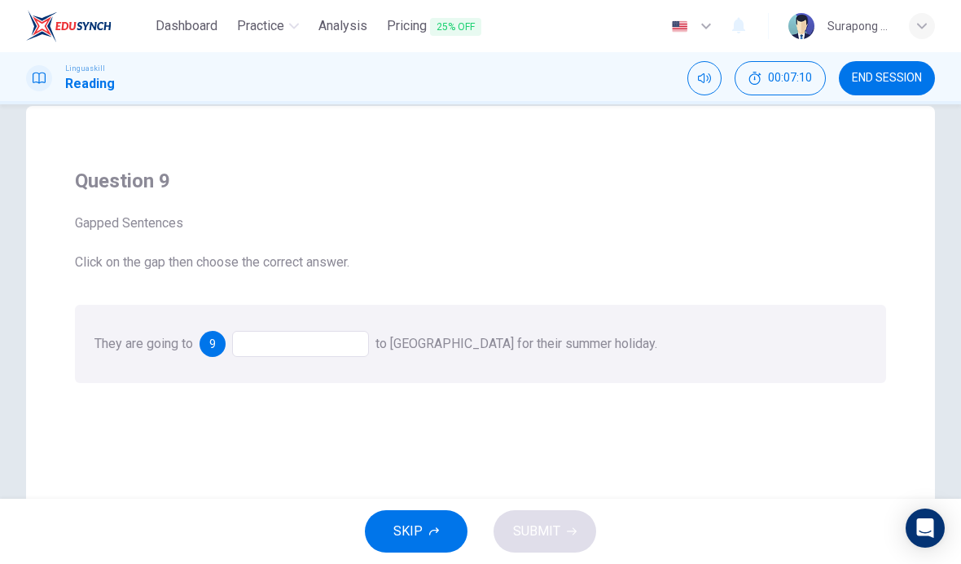
scroll to position [33, 0]
click at [332, 343] on div at bounding box center [300, 342] width 137 height 26
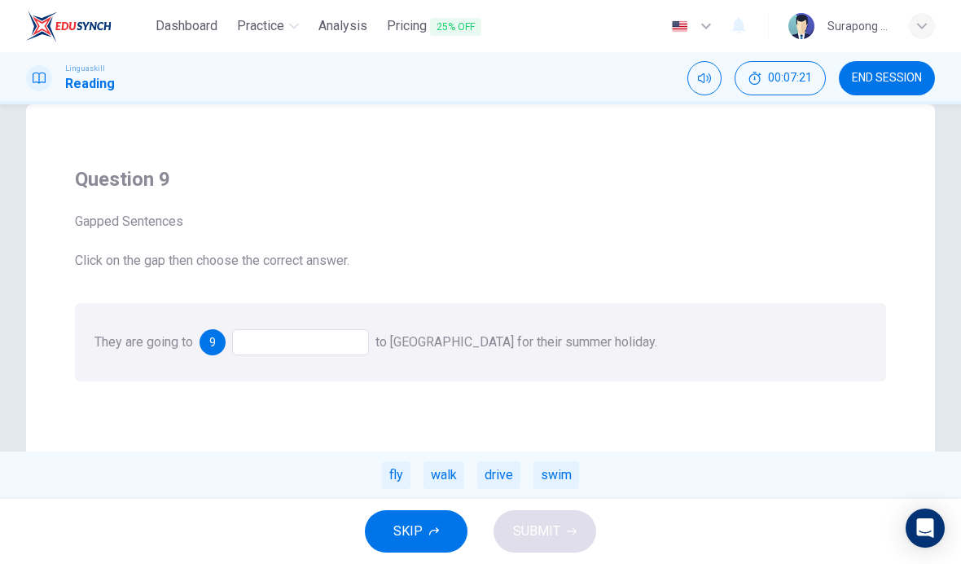
click at [393, 465] on div "fly" at bounding box center [396, 475] width 29 height 28
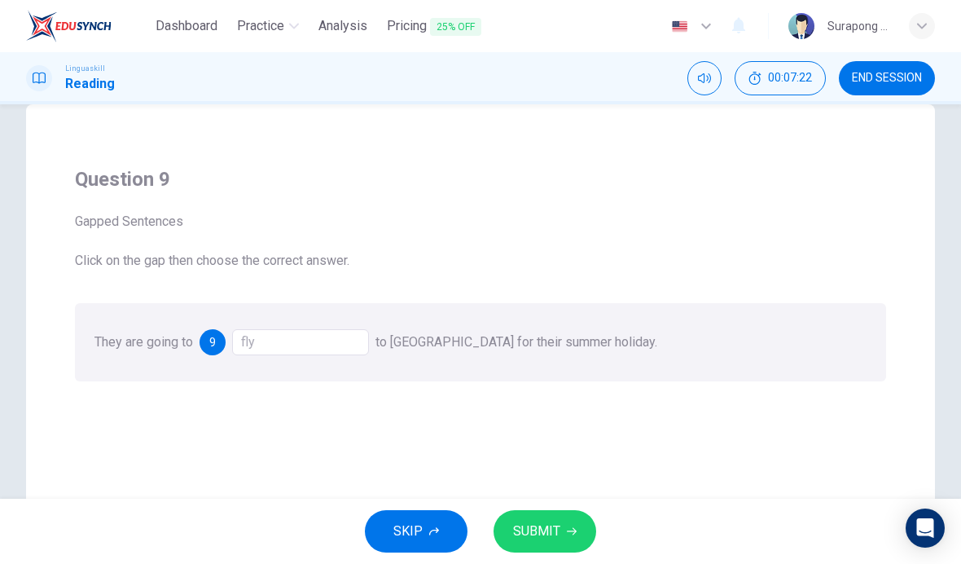
click at [563, 531] on button "SUBMIT" at bounding box center [544, 531] width 103 height 42
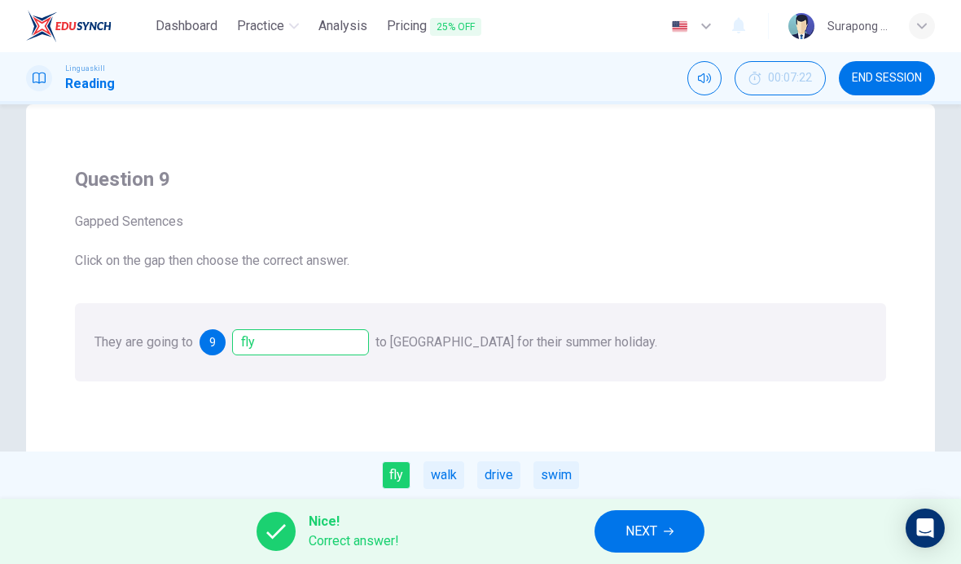
click at [641, 525] on span "NEXT" at bounding box center [641, 531] width 32 height 23
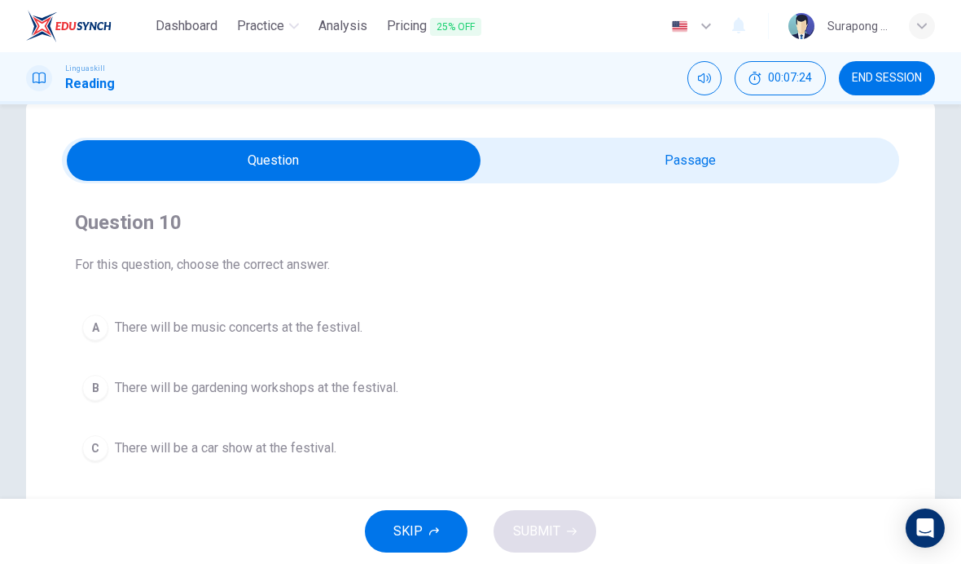
scroll to position [37, 0]
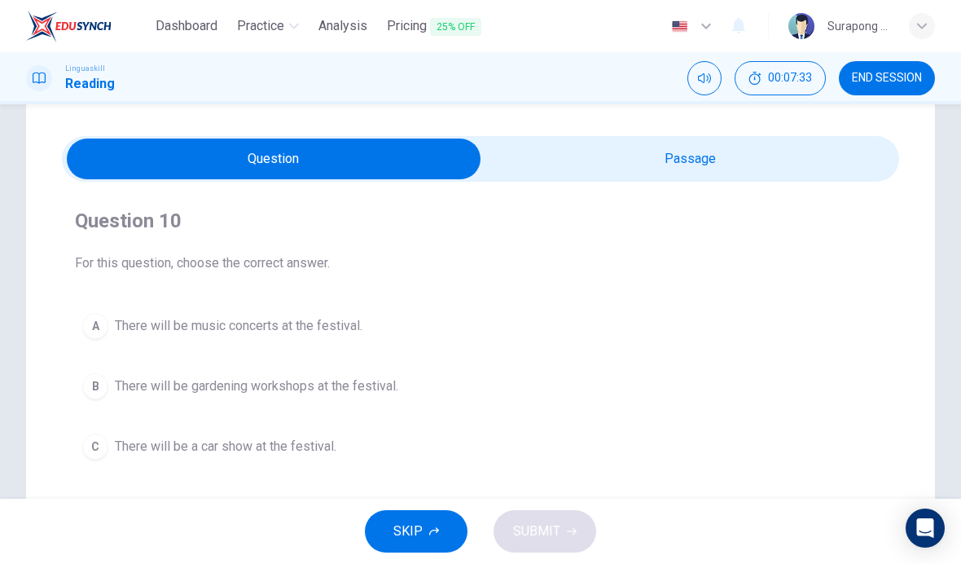
click at [594, 165] on input "checkbox" at bounding box center [274, 158] width 1256 height 41
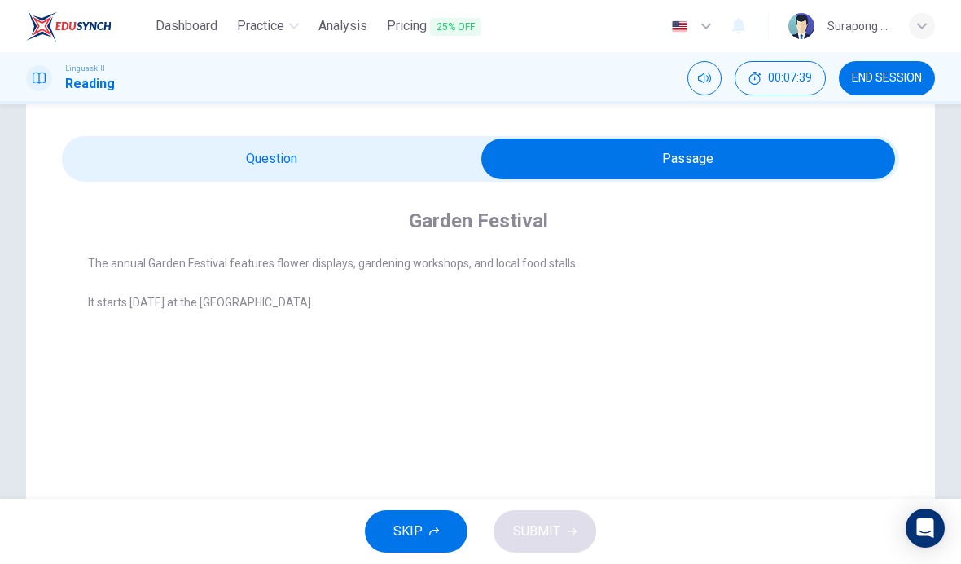
click at [440, 159] on input "checkbox" at bounding box center [688, 158] width 1256 height 41
checkbox input "false"
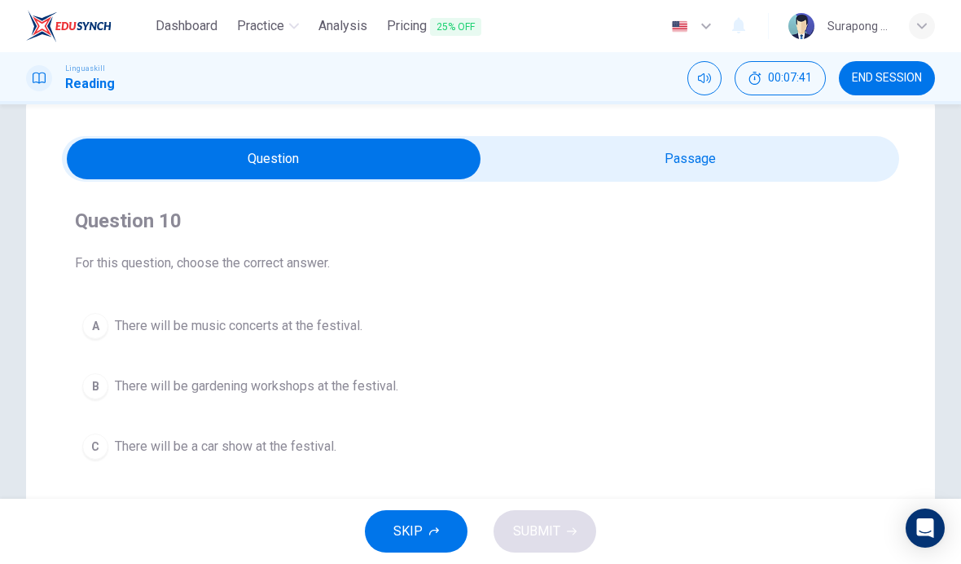
click at [383, 378] on span "There will be gardening workshops at the festival." at bounding box center [256, 386] width 283 height 20
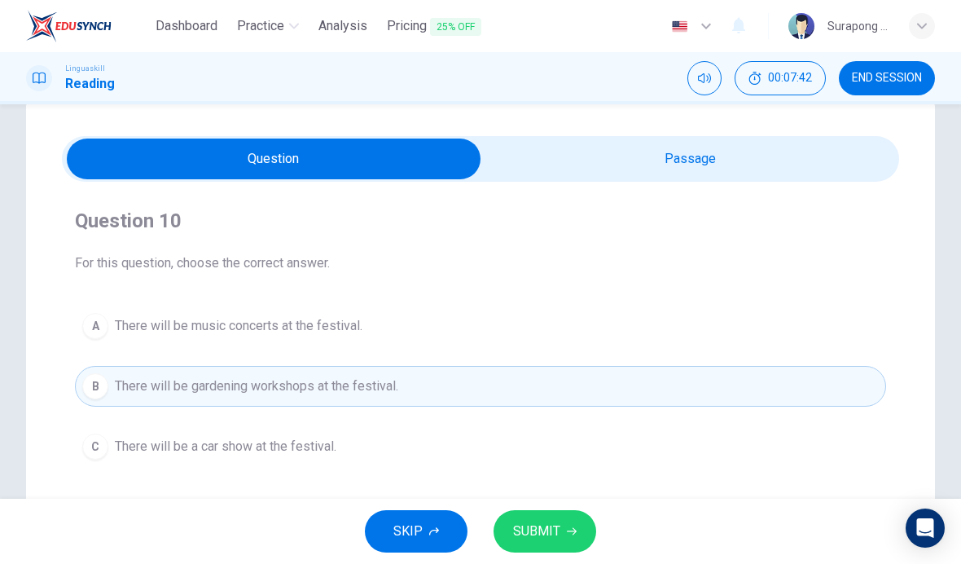
click at [555, 535] on span "SUBMIT" at bounding box center [536, 531] width 47 height 23
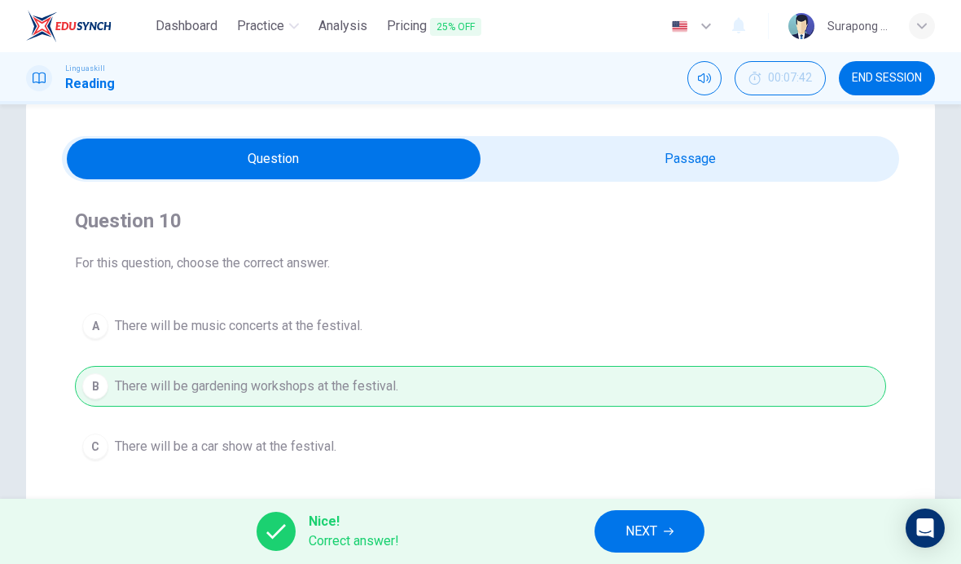
click at [634, 530] on span "NEXT" at bounding box center [641, 531] width 32 height 23
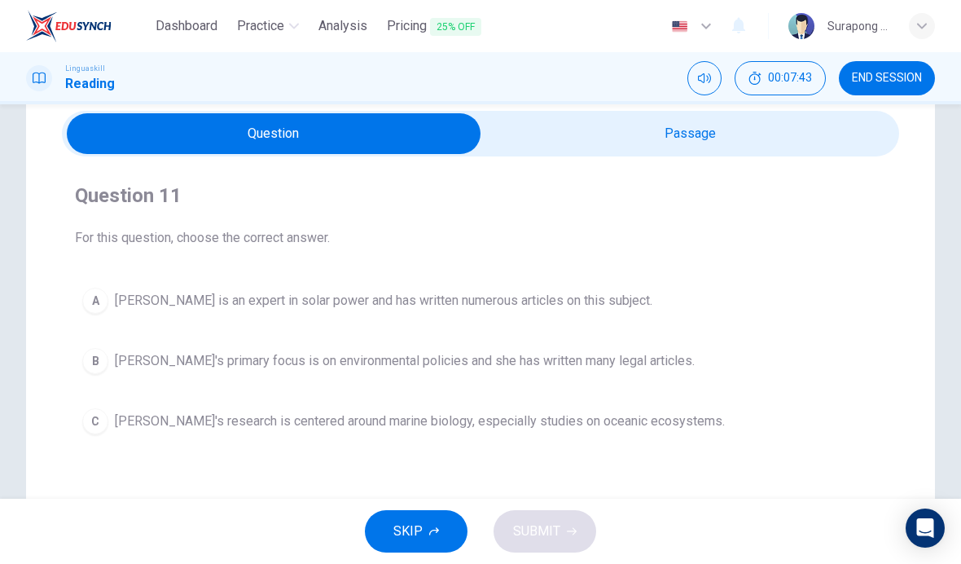
scroll to position [27, 0]
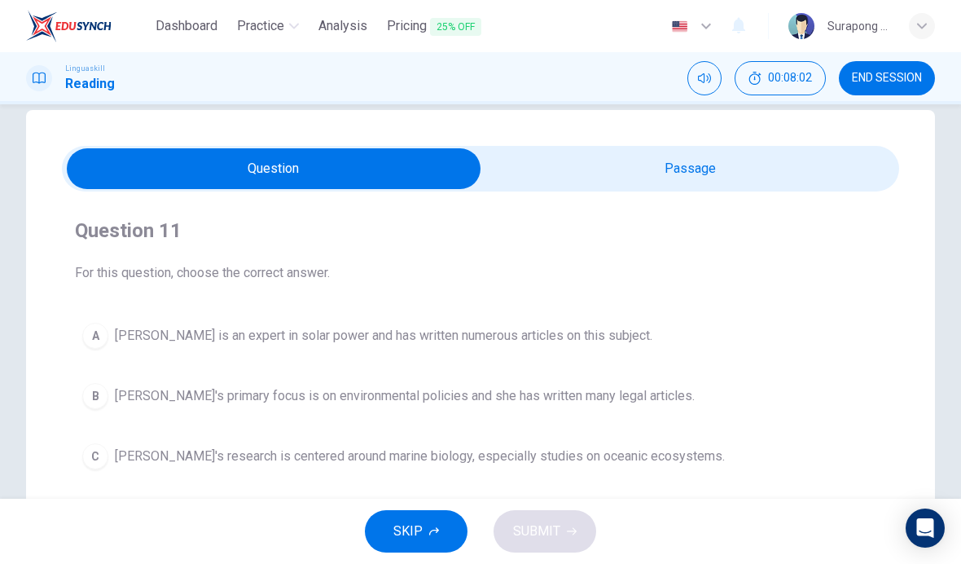
click at [644, 188] on input "checkbox" at bounding box center [274, 168] width 1256 height 41
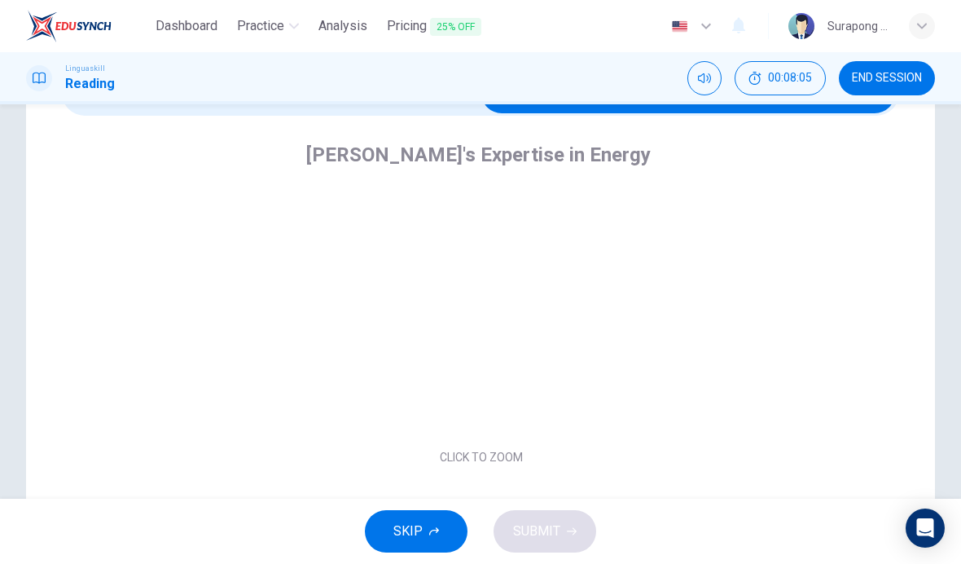
scroll to position [103, 0]
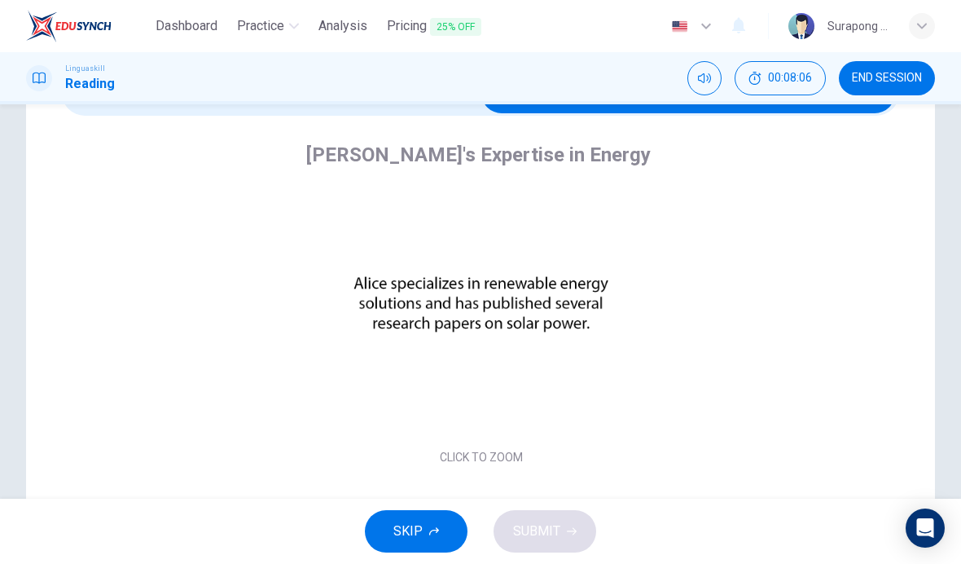
click at [511, 325] on button "Click to Zoom" at bounding box center [481, 328] width 142 height 39
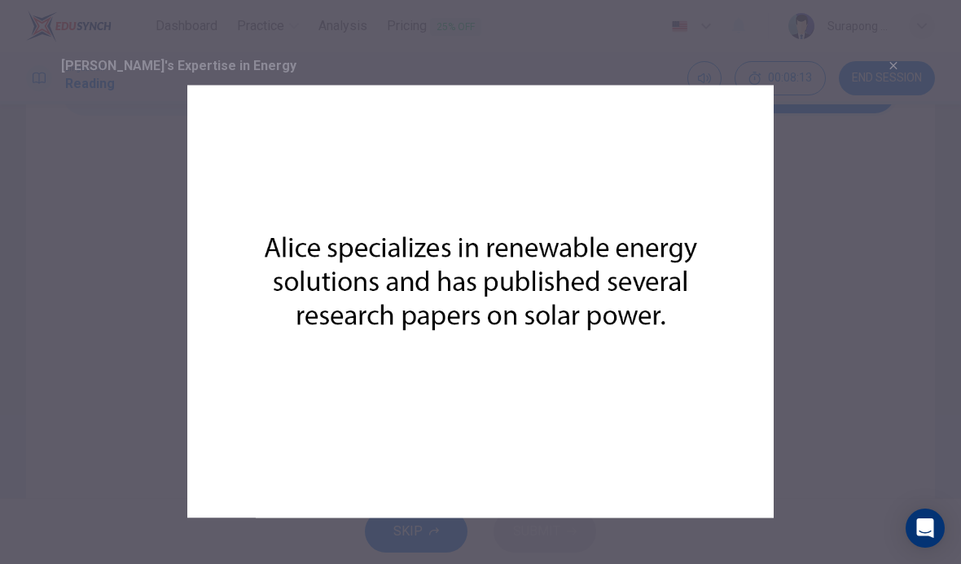
click at [808, 337] on img at bounding box center [480, 302] width 865 height 432
click at [687, 315] on img at bounding box center [480, 302] width 865 height 432
click at [716, 261] on img at bounding box center [480, 302] width 865 height 432
click at [615, 336] on img at bounding box center [480, 302] width 865 height 432
click at [892, 67] on icon "button" at bounding box center [892, 65] width 7 height 7
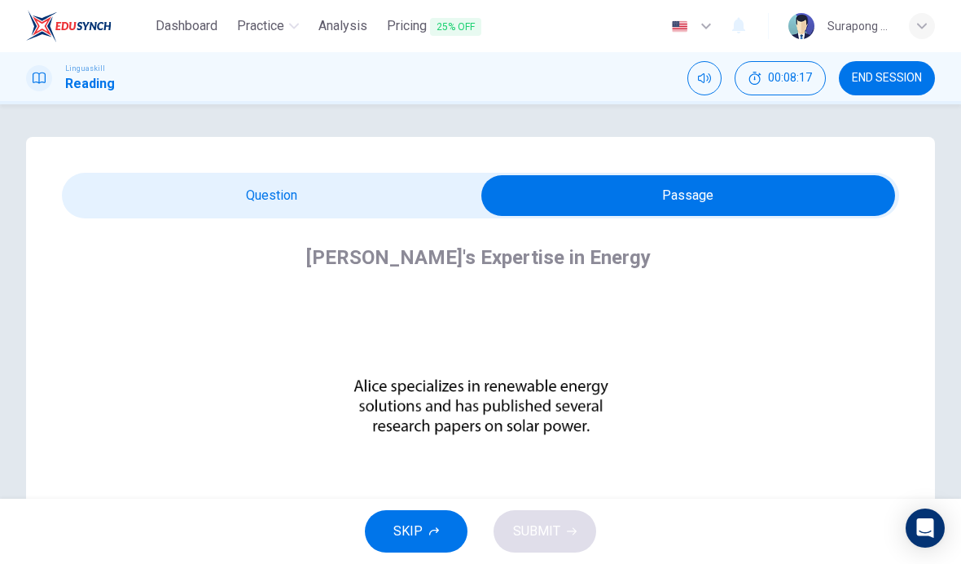
scroll to position [-1, 0]
click at [428, 191] on input "checkbox" at bounding box center [688, 195] width 1256 height 41
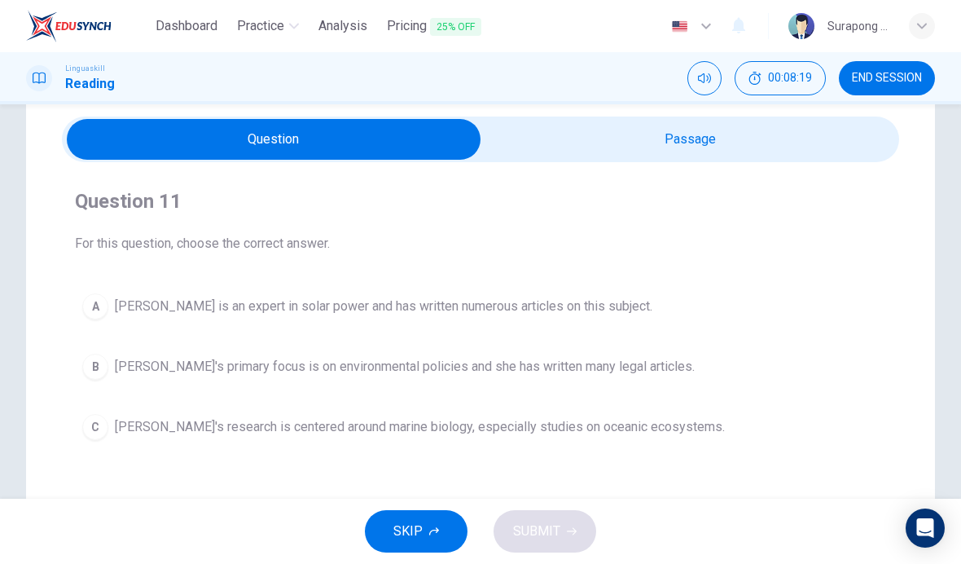
scroll to position [58, 0]
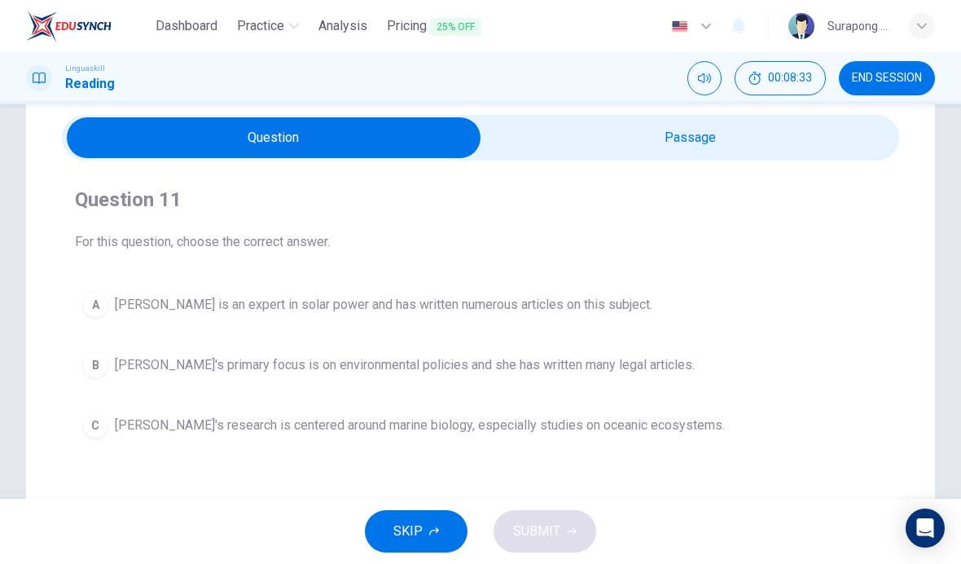
click at [594, 153] on input "checkbox" at bounding box center [274, 137] width 1256 height 41
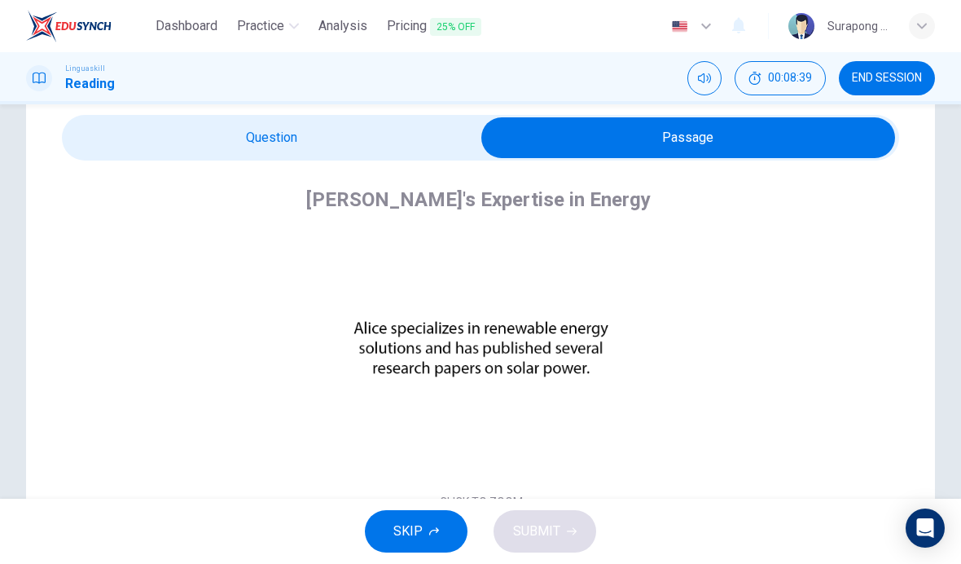
click at [433, 134] on input "checkbox" at bounding box center [688, 137] width 1256 height 41
checkbox input "false"
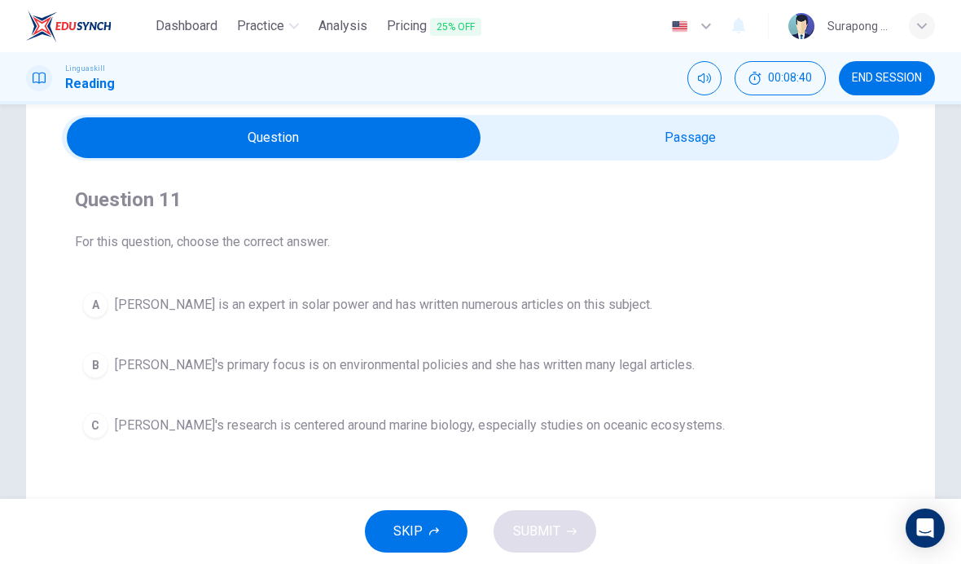
click at [546, 307] on span "[PERSON_NAME] is an expert in solar power and has written numerous articles on …" at bounding box center [383, 305] width 537 height 20
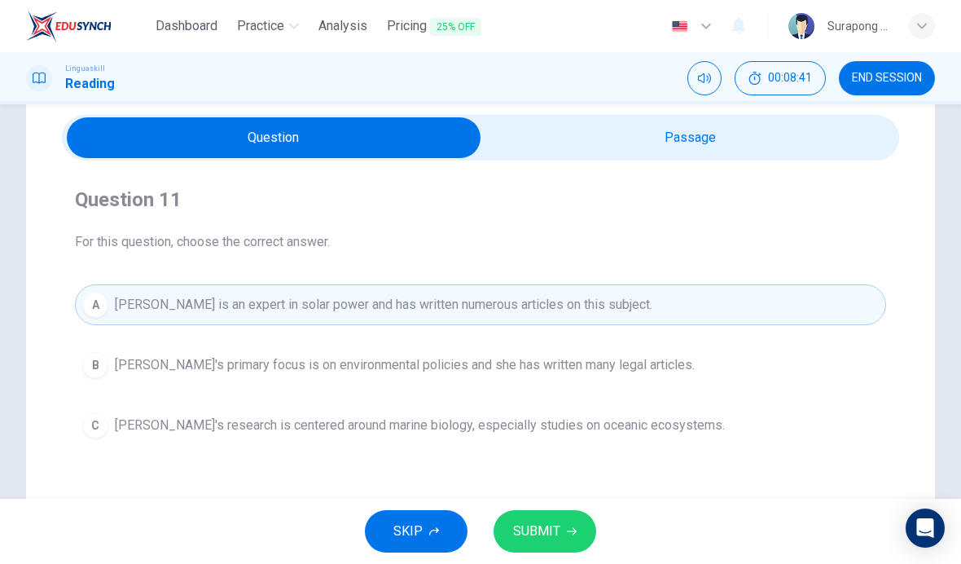
click at [553, 521] on span "SUBMIT" at bounding box center [536, 531] width 47 height 23
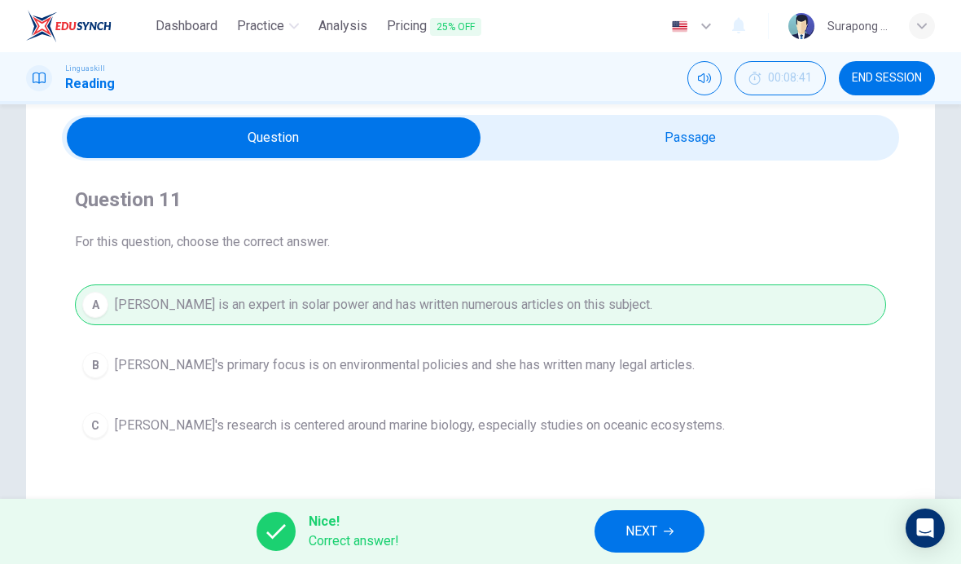
click at [635, 519] on button "NEXT" at bounding box center [649, 531] width 110 height 42
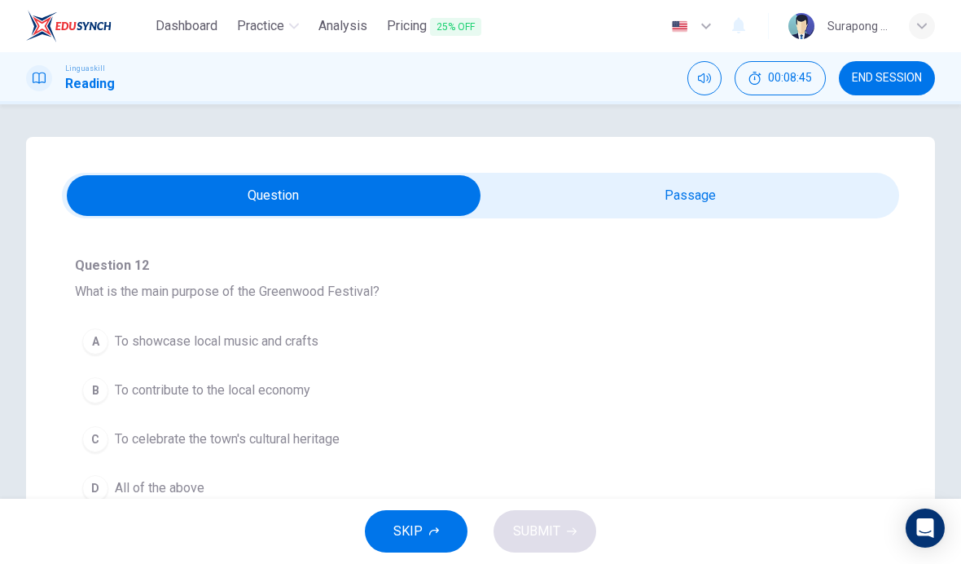
scroll to position [89, 0]
click at [594, 192] on input "checkbox" at bounding box center [274, 195] width 1256 height 41
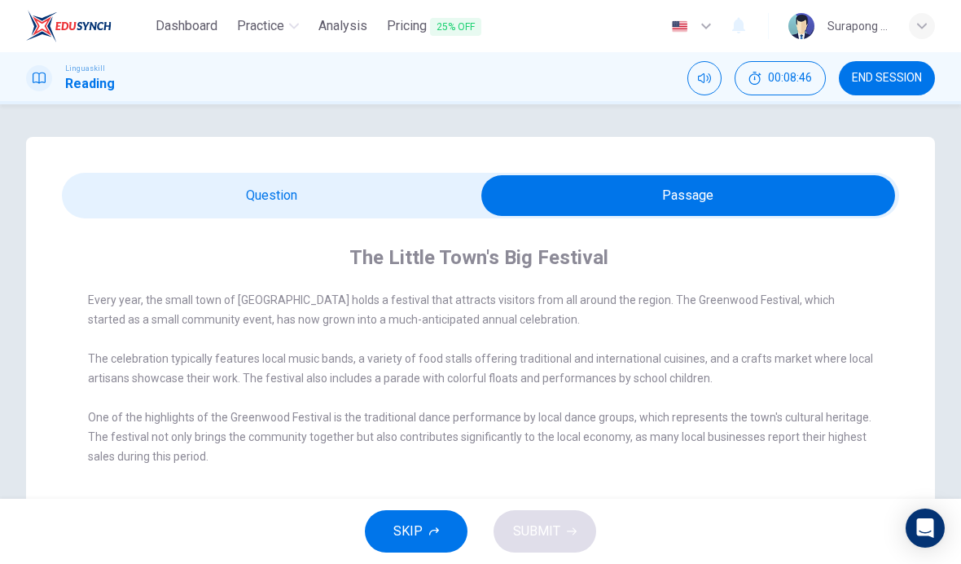
click at [399, 191] on input "checkbox" at bounding box center [688, 195] width 1256 height 41
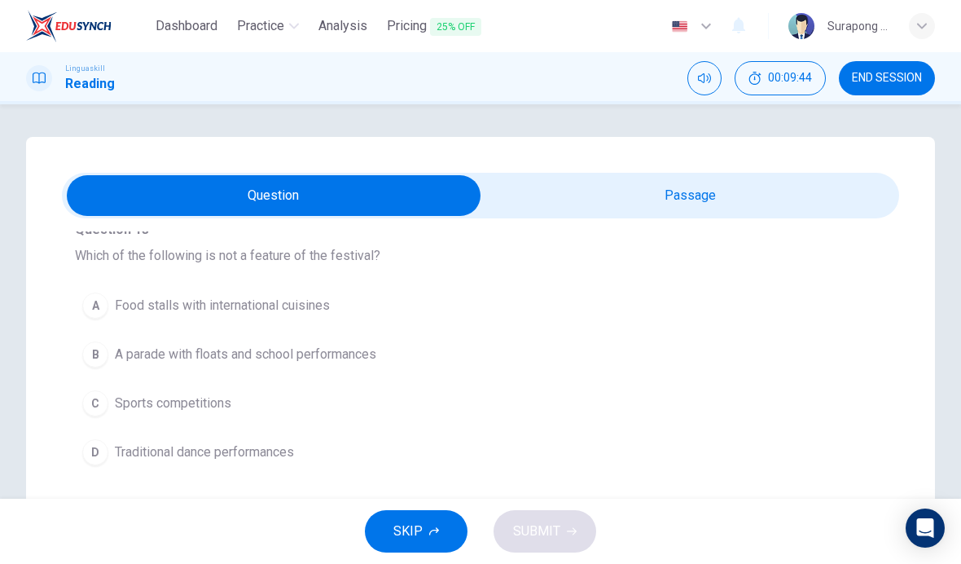
scroll to position [411, 0]
click at [613, 186] on input "checkbox" at bounding box center [274, 195] width 1256 height 41
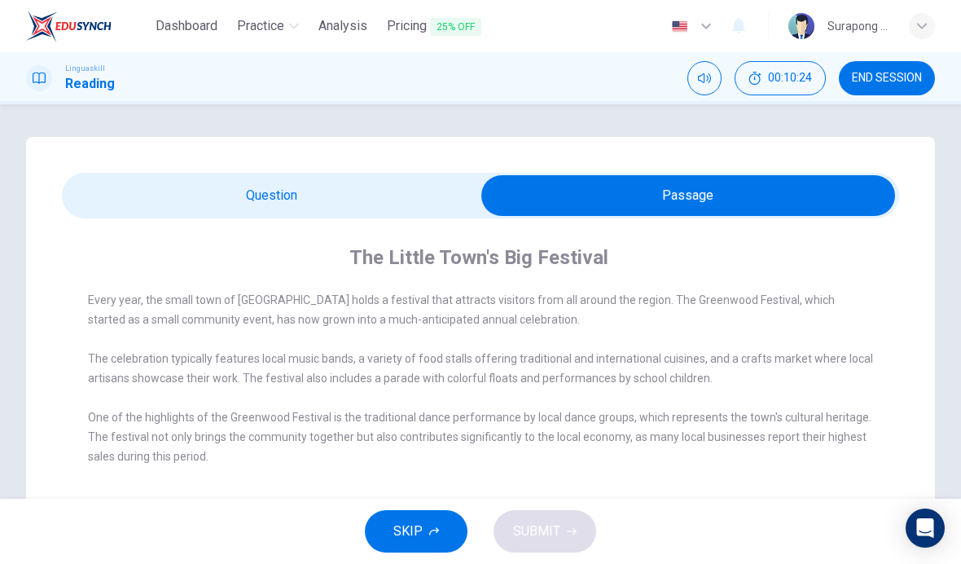
click at [425, 191] on input "checkbox" at bounding box center [688, 195] width 1256 height 41
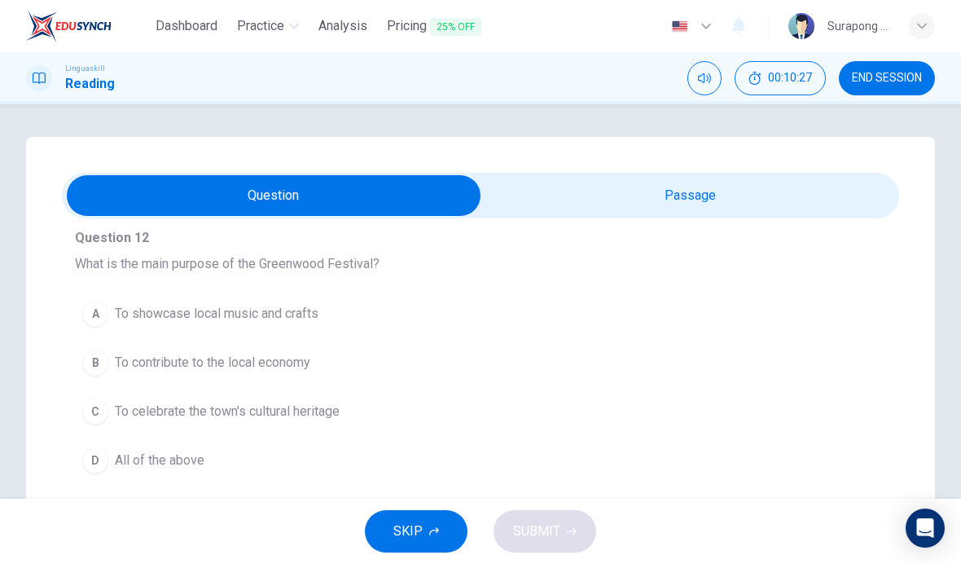
scroll to position [115, 0]
click at [635, 200] on input "checkbox" at bounding box center [274, 195] width 1256 height 41
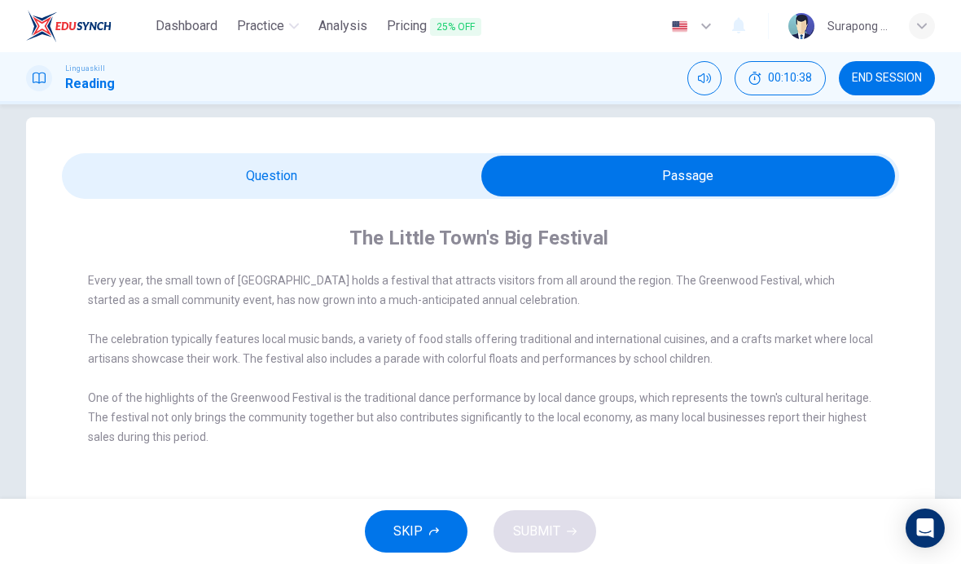
scroll to position [20, 0]
click at [422, 162] on input "checkbox" at bounding box center [688, 175] width 1256 height 41
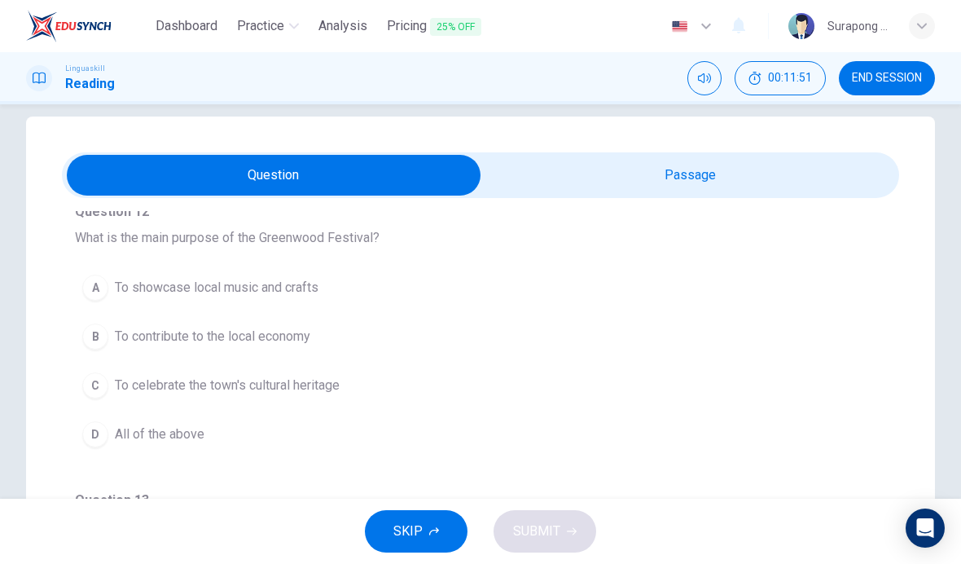
scroll to position [138, 0]
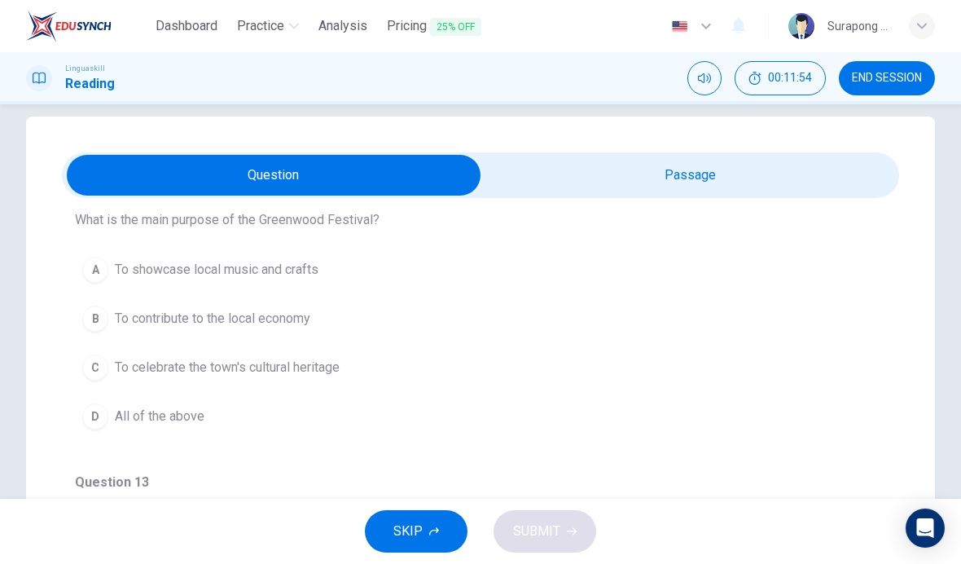
click at [203, 413] on span "All of the above" at bounding box center [160, 416] width 90 height 20
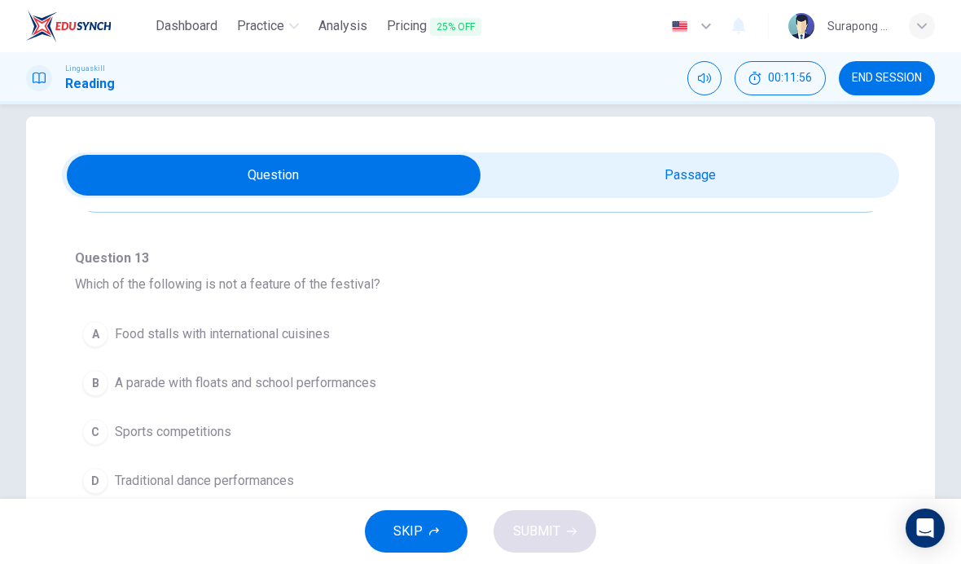
scroll to position [363, 0]
click at [254, 432] on button "C Sports competitions" at bounding box center [480, 430] width 811 height 41
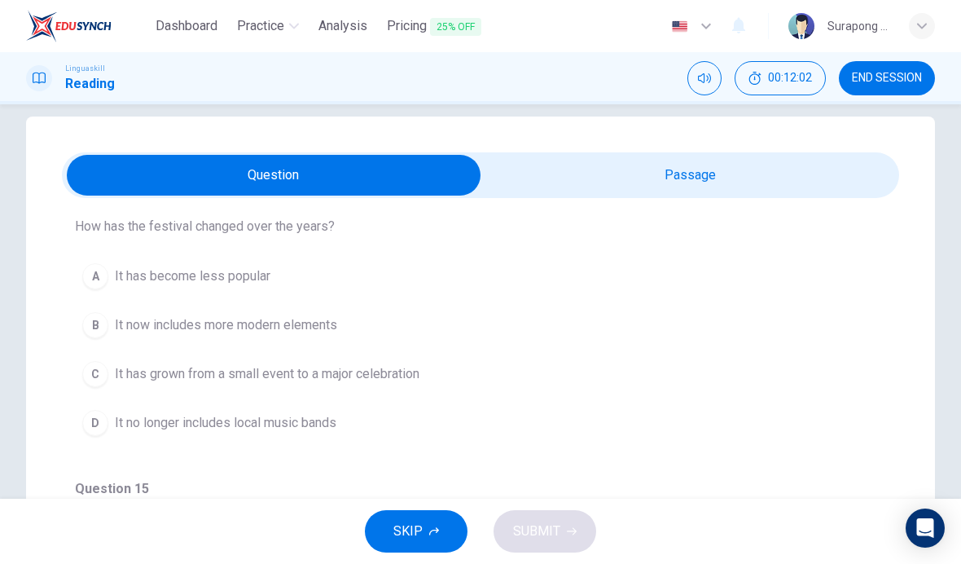
scroll to position [708, 0]
click at [419, 377] on span "It has grown from a small event to a major celebration" at bounding box center [267, 373] width 305 height 20
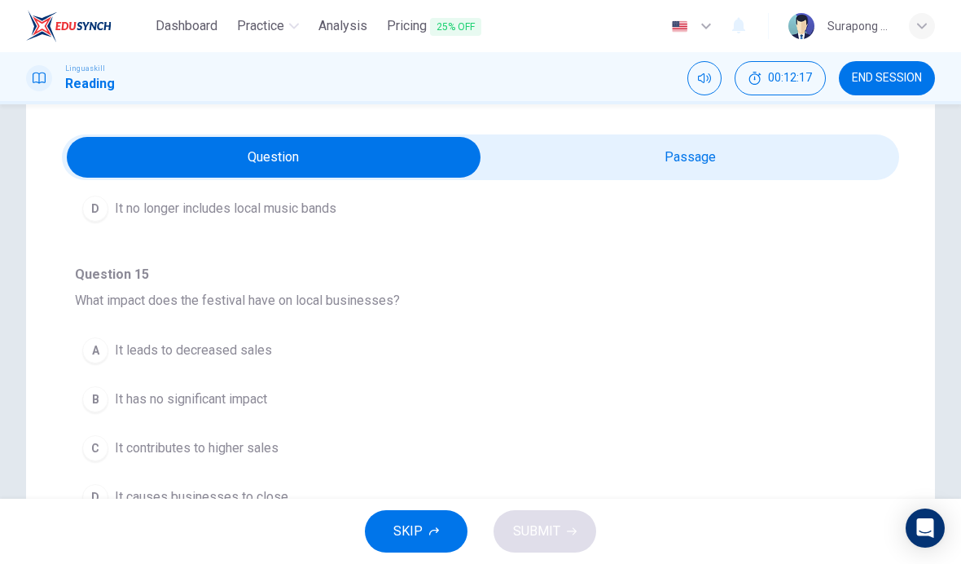
scroll to position [40, 0]
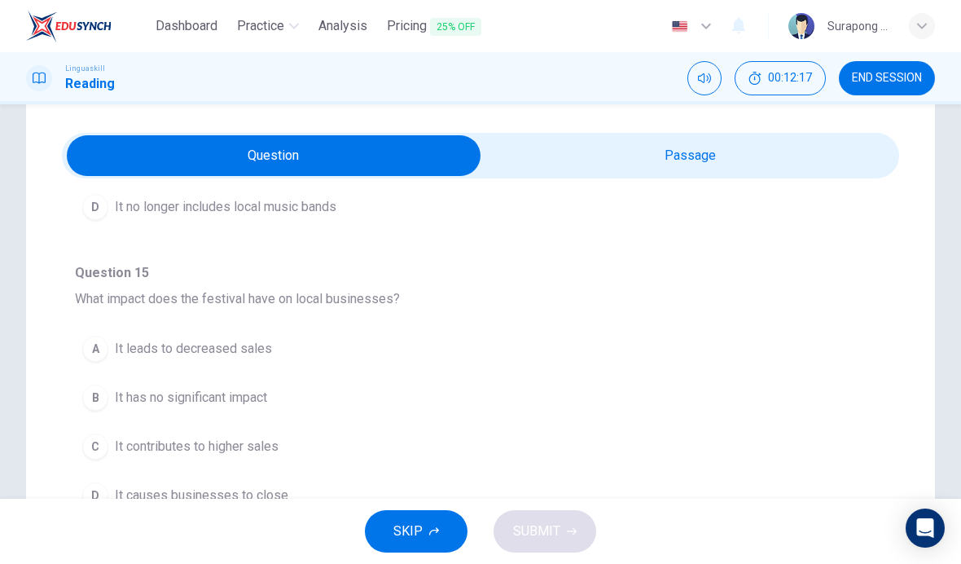
click at [389, 426] on button "C It contributes to higher sales" at bounding box center [480, 446] width 811 height 41
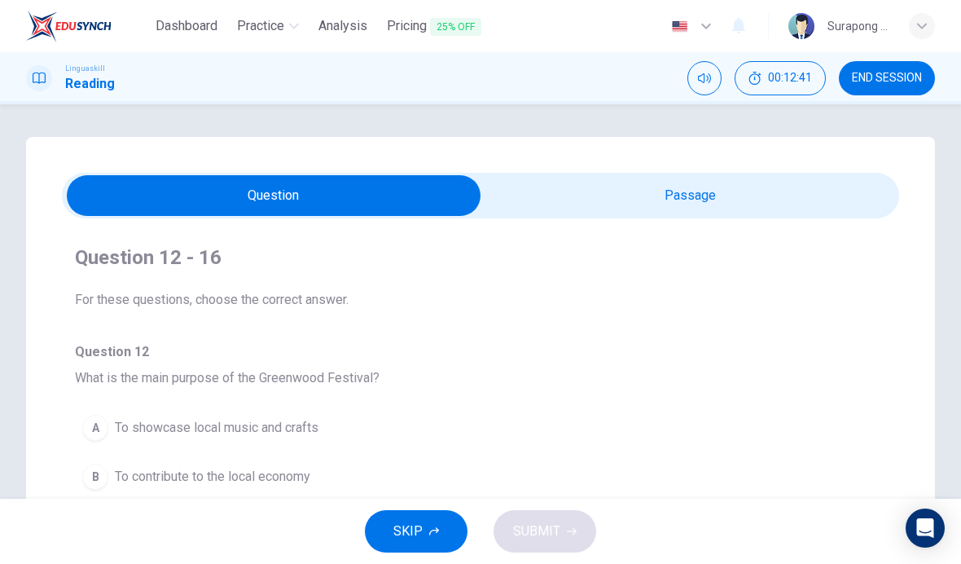
scroll to position [0, 0]
click at [672, 195] on input "checkbox" at bounding box center [274, 195] width 1256 height 41
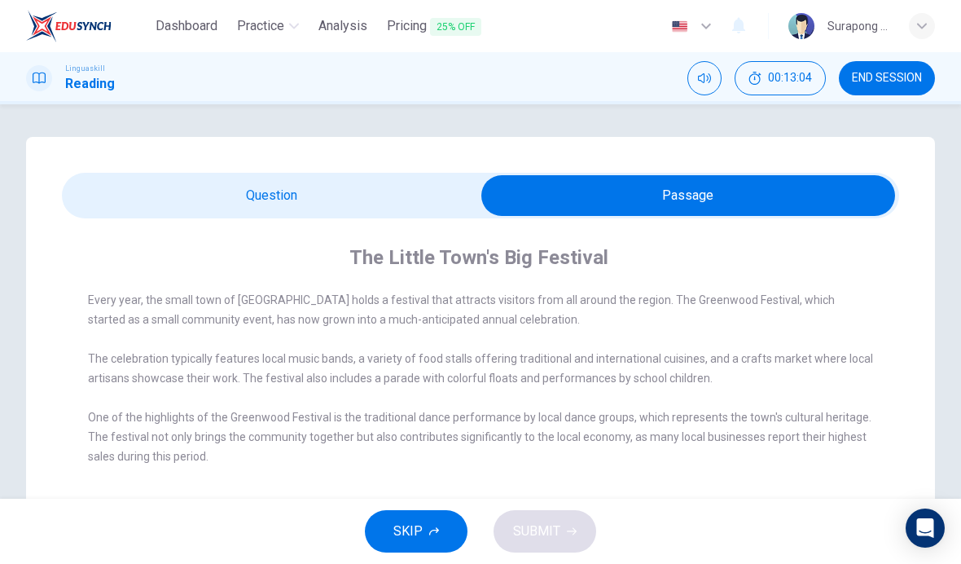
click at [432, 205] on input "checkbox" at bounding box center [688, 195] width 1256 height 41
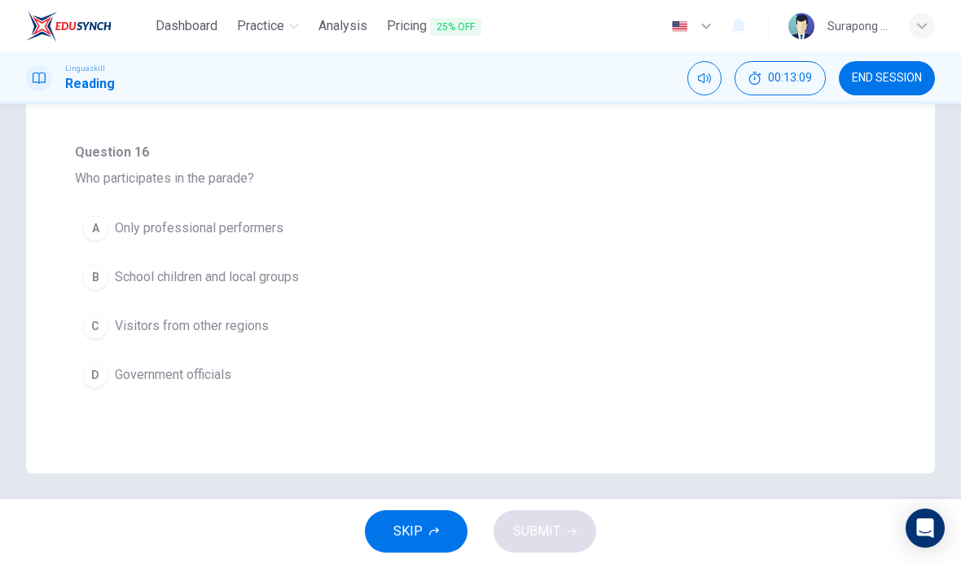
scroll to position [427, 0]
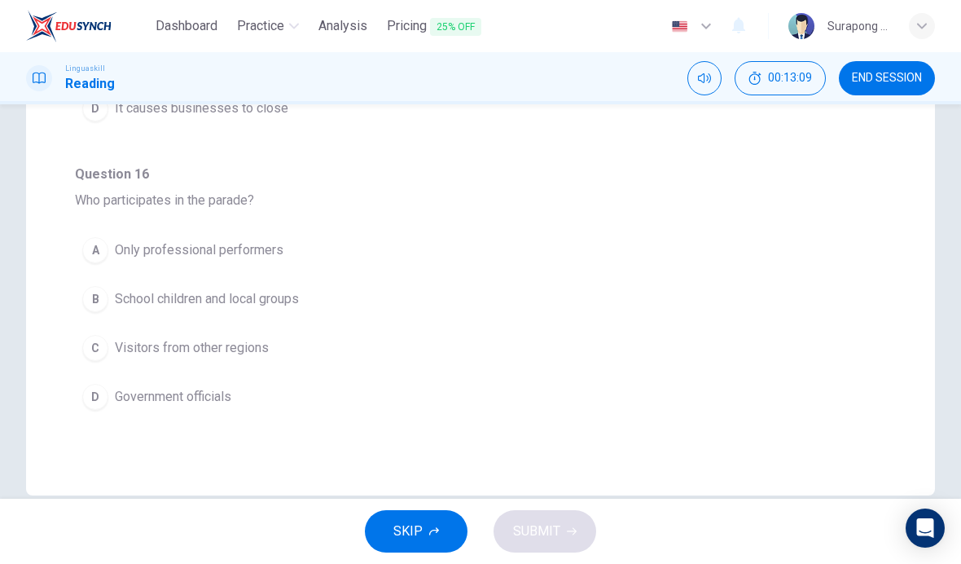
click at [315, 295] on button "B School children and local groups" at bounding box center [480, 298] width 811 height 41
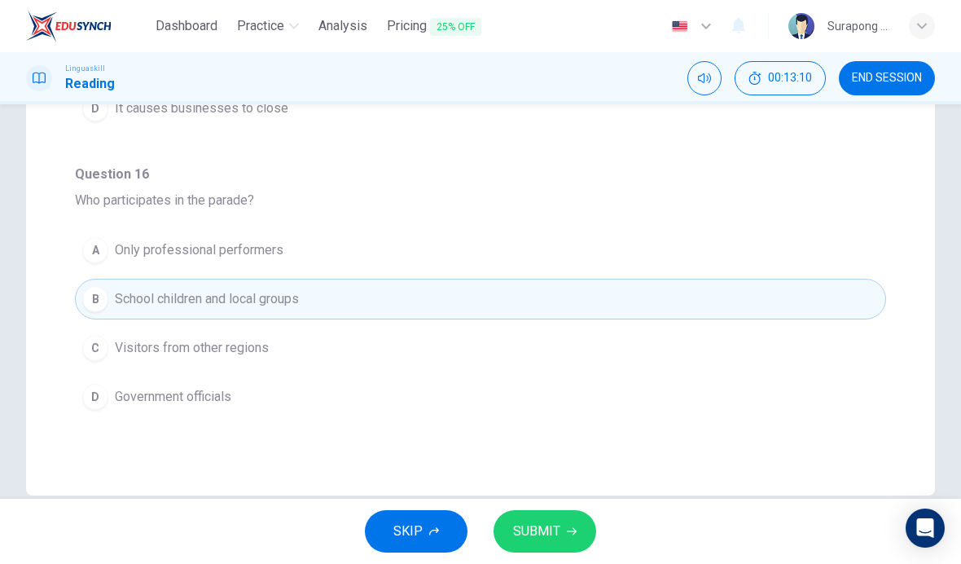
click at [559, 538] on span "SUBMIT" at bounding box center [536, 531] width 47 height 23
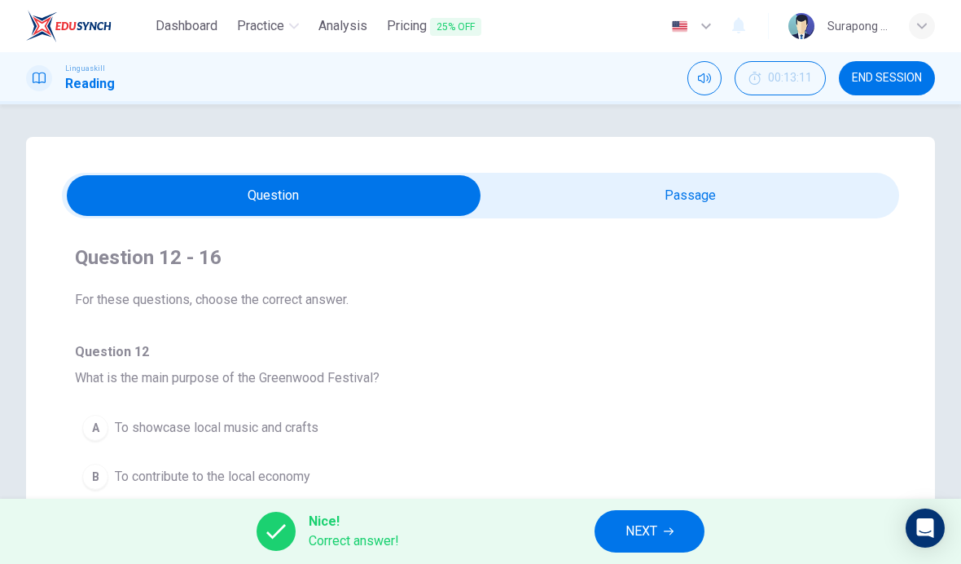
scroll to position [-1, 0]
click at [726, 191] on input "checkbox" at bounding box center [274, 195] width 1256 height 41
checkbox input "true"
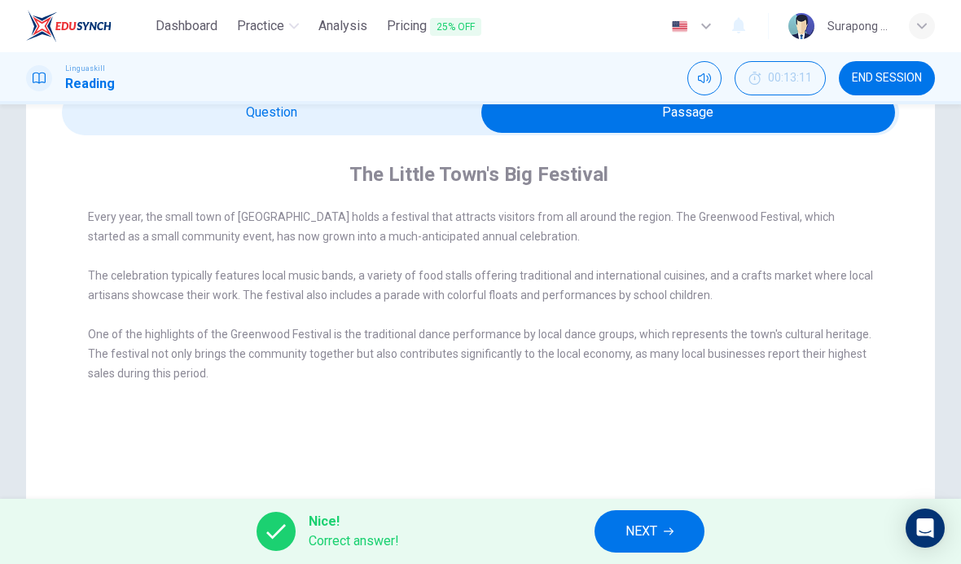
scroll to position [87, 0]
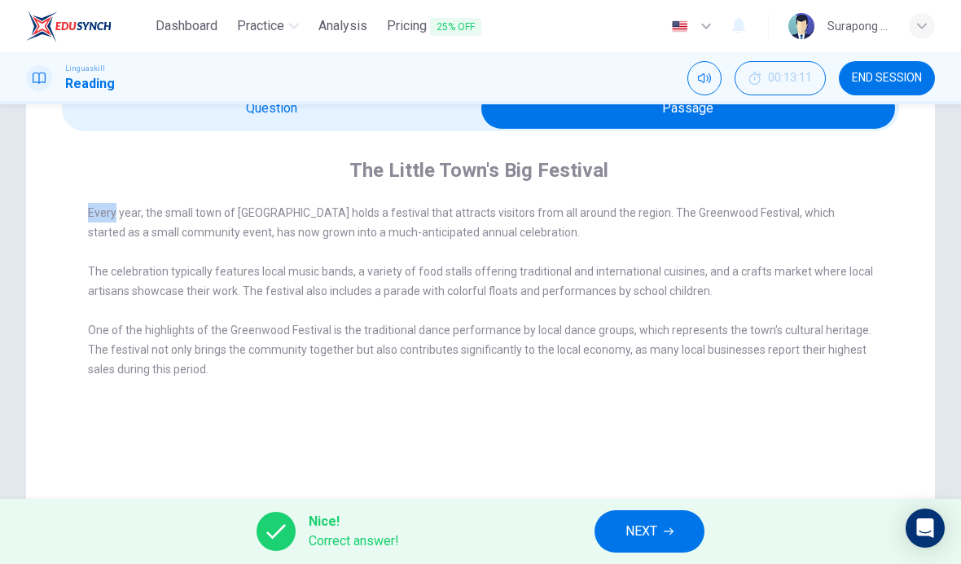
click at [446, 331] on span "One of the highlights of the Greenwood Festival is the traditional dance perfor…" at bounding box center [479, 349] width 783 height 52
click at [501, 252] on div "Every year, the small town of [GEOGRAPHIC_DATA] holds a festival that attracts …" at bounding box center [491, 300] width 807 height 195
click at [522, 432] on div "The Little Town's Big Festival Every year, the small town of [GEOGRAPHIC_DATA] …" at bounding box center [480, 377] width 909 height 655
click at [674, 274] on span "The celebration typically features local music bands, a variety of food stalls …" at bounding box center [480, 281] width 785 height 33
click at [754, 265] on div "The celebration typically features local music bands, a variety of food stalls …" at bounding box center [481, 280] width 786 height 39
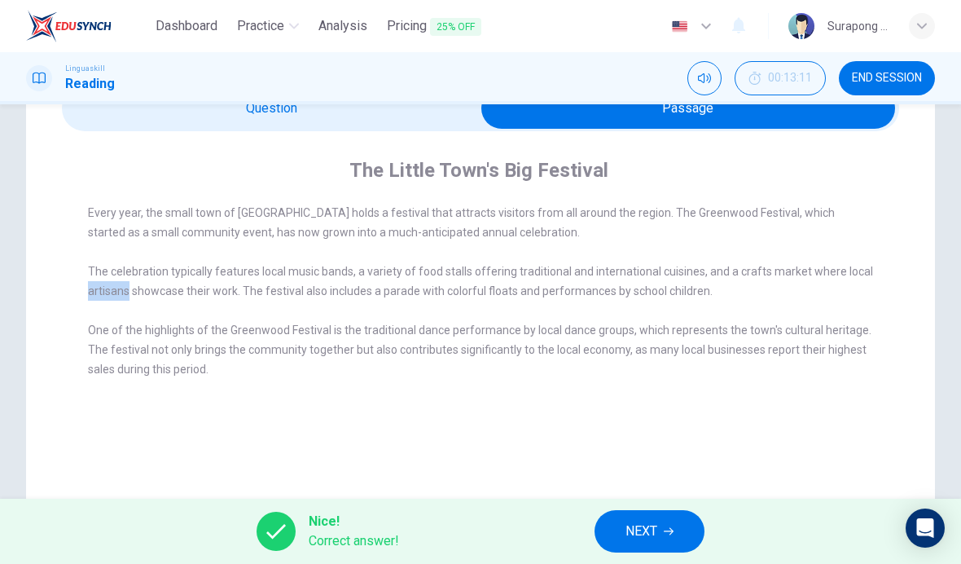
click at [235, 398] on div "Every year, the small town of [GEOGRAPHIC_DATA] holds a festival that attracts …" at bounding box center [491, 300] width 807 height 195
click at [654, 510] on button "NEXT" at bounding box center [649, 531] width 110 height 42
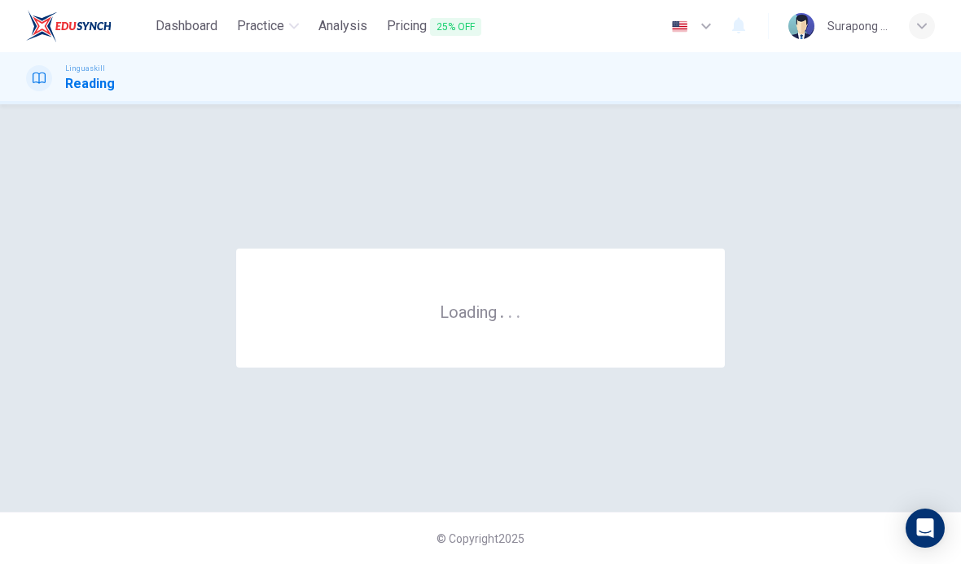
scroll to position [0, 0]
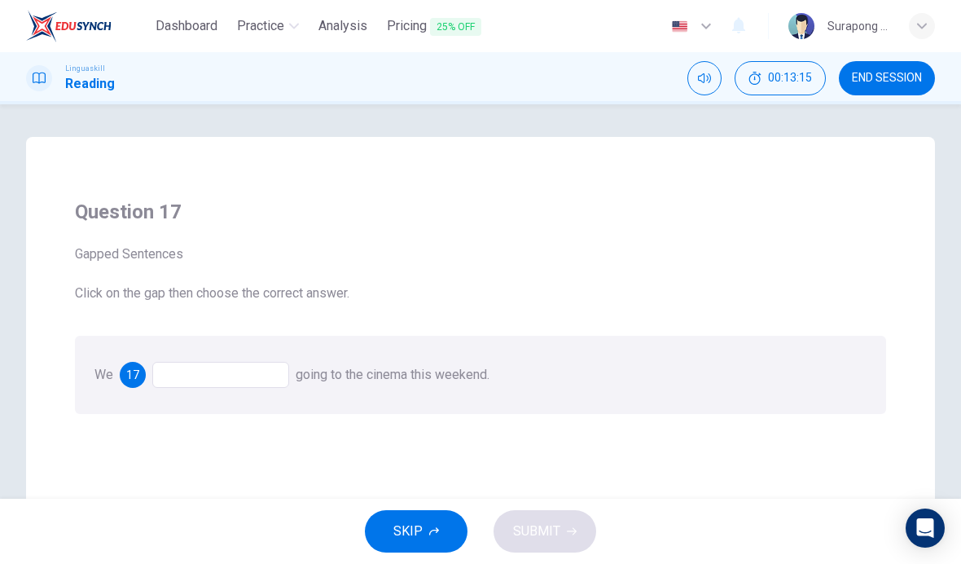
click at [241, 381] on div at bounding box center [220, 375] width 137 height 26
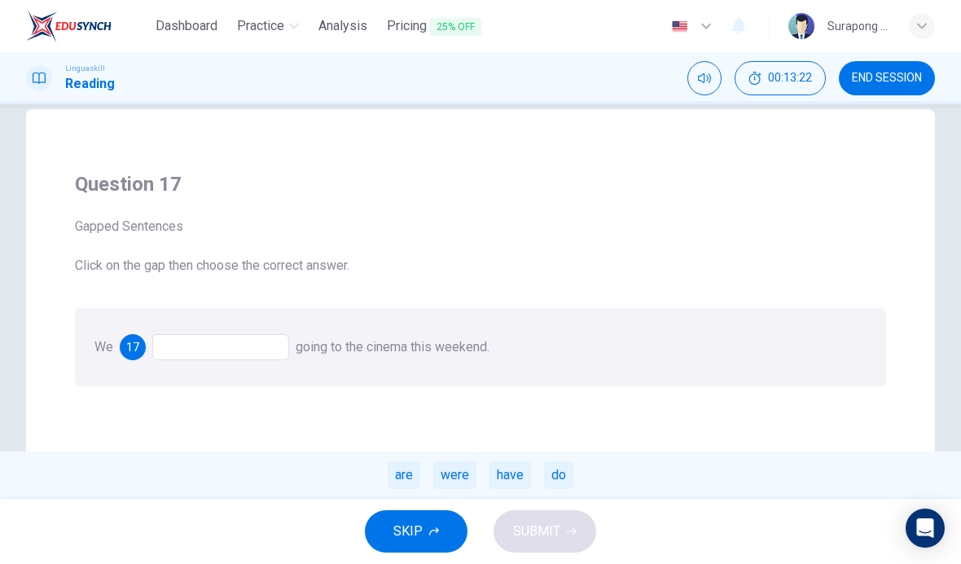
scroll to position [36, 0]
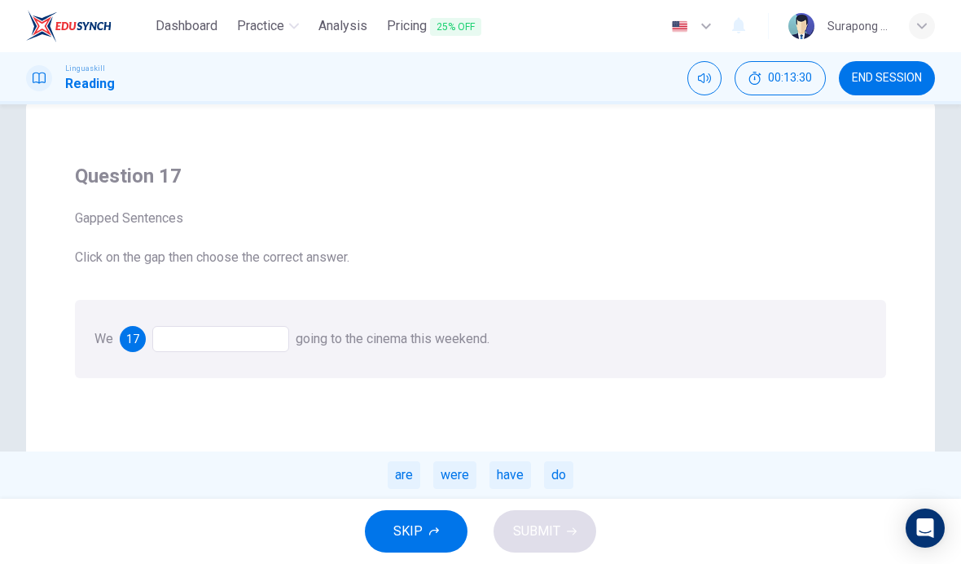
click at [399, 482] on div "are" at bounding box center [404, 475] width 33 height 28
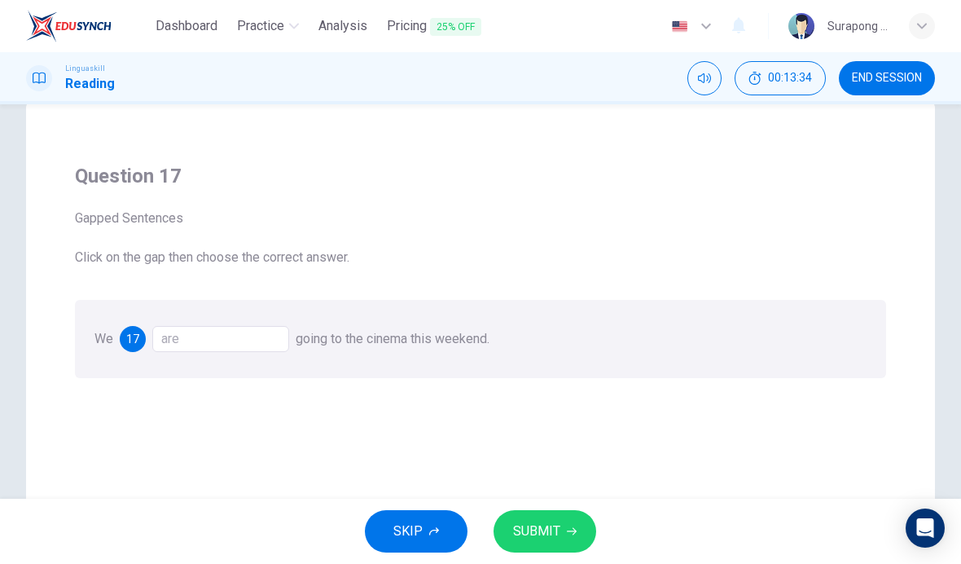
click at [546, 528] on span "SUBMIT" at bounding box center [536, 531] width 47 height 23
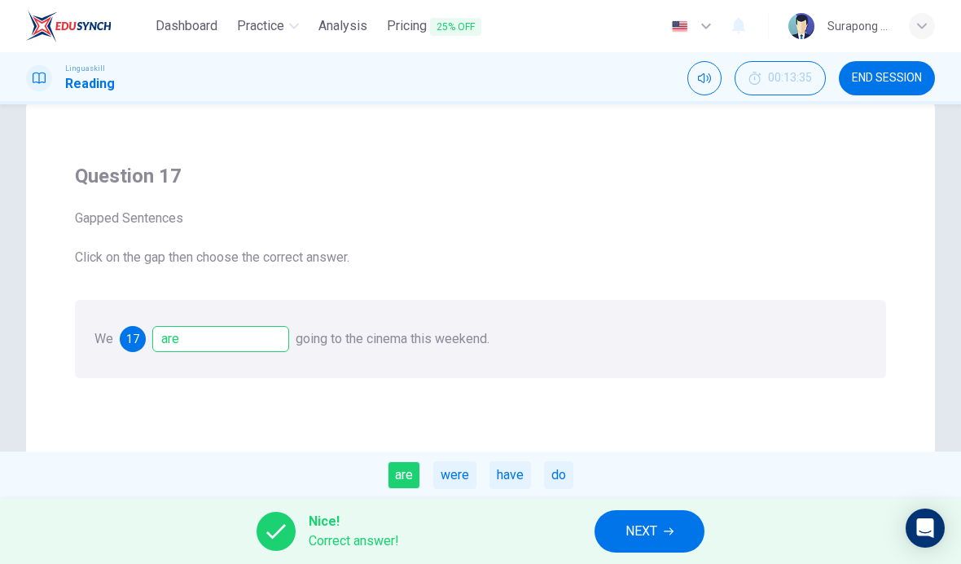
click at [636, 516] on button "NEXT" at bounding box center [649, 531] width 110 height 42
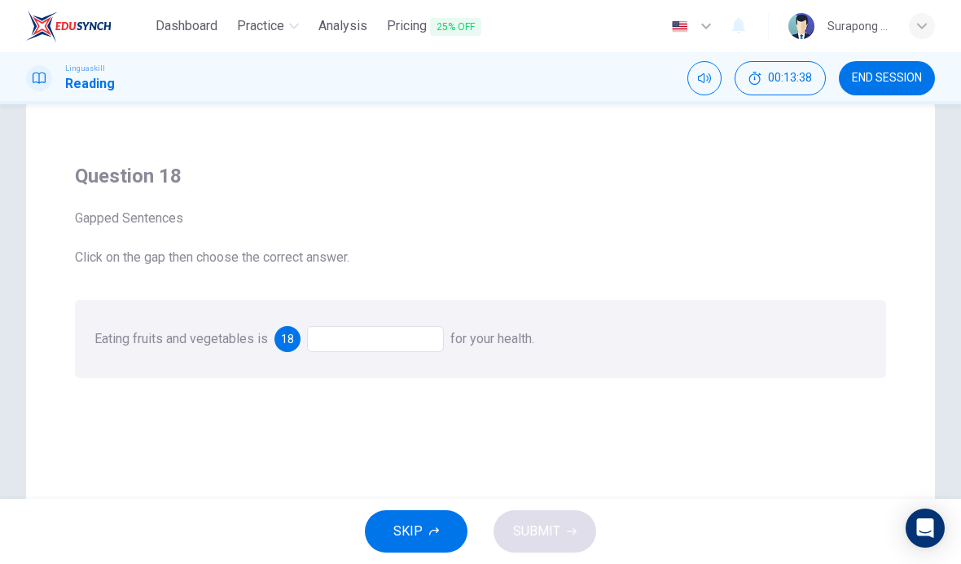
click at [414, 347] on div at bounding box center [375, 339] width 137 height 26
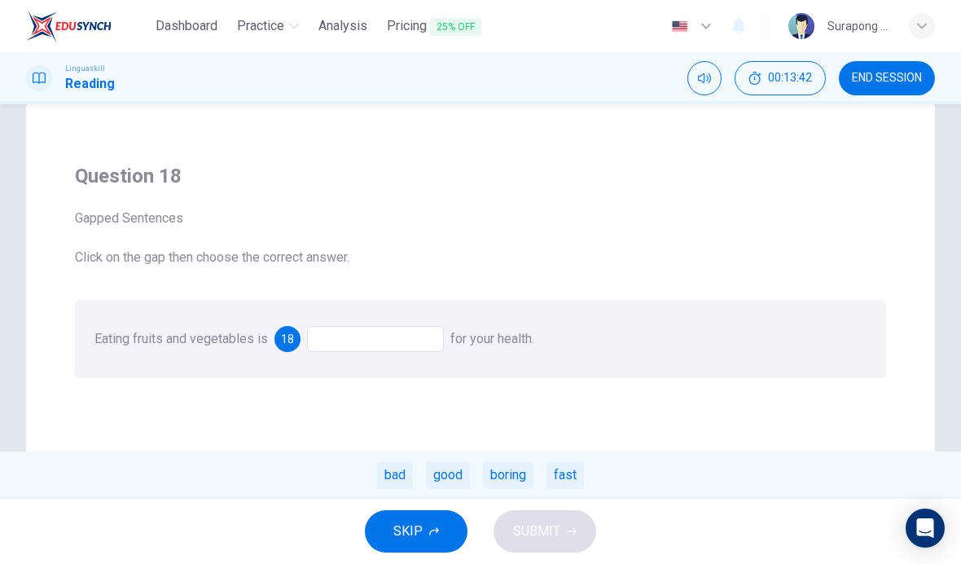
click at [458, 472] on div "good" at bounding box center [448, 475] width 44 height 28
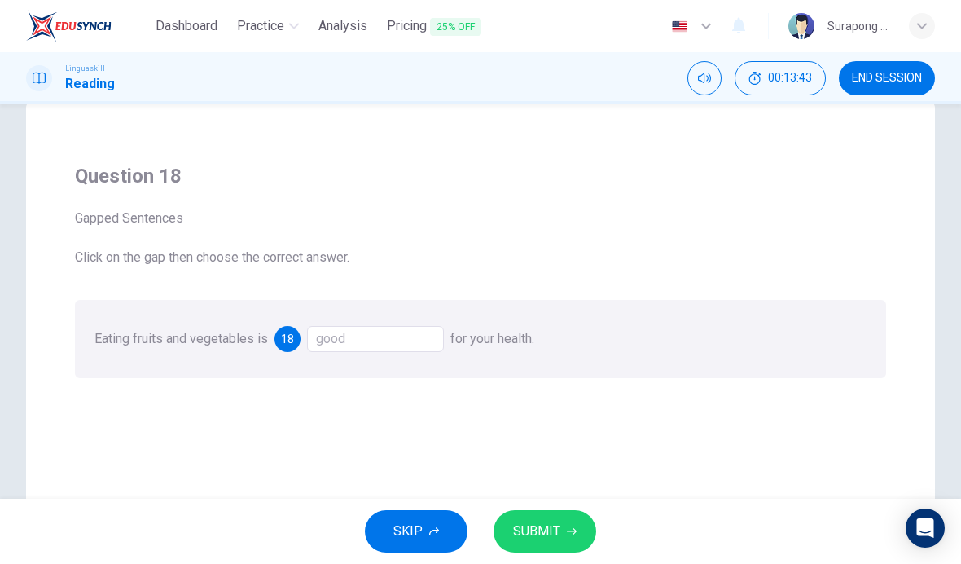
click at [539, 520] on span "SUBMIT" at bounding box center [536, 531] width 47 height 23
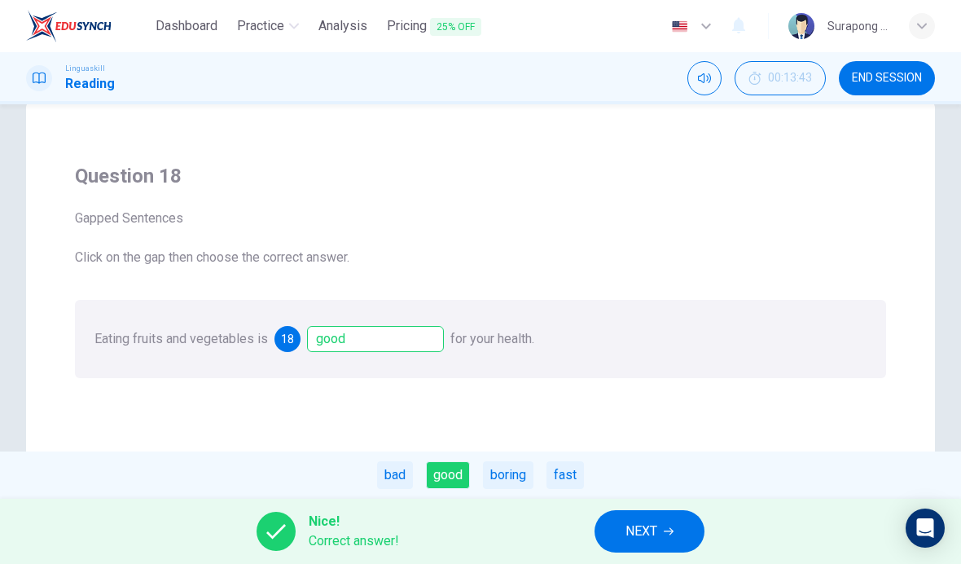
click at [641, 550] on button "NEXT" at bounding box center [649, 531] width 110 height 42
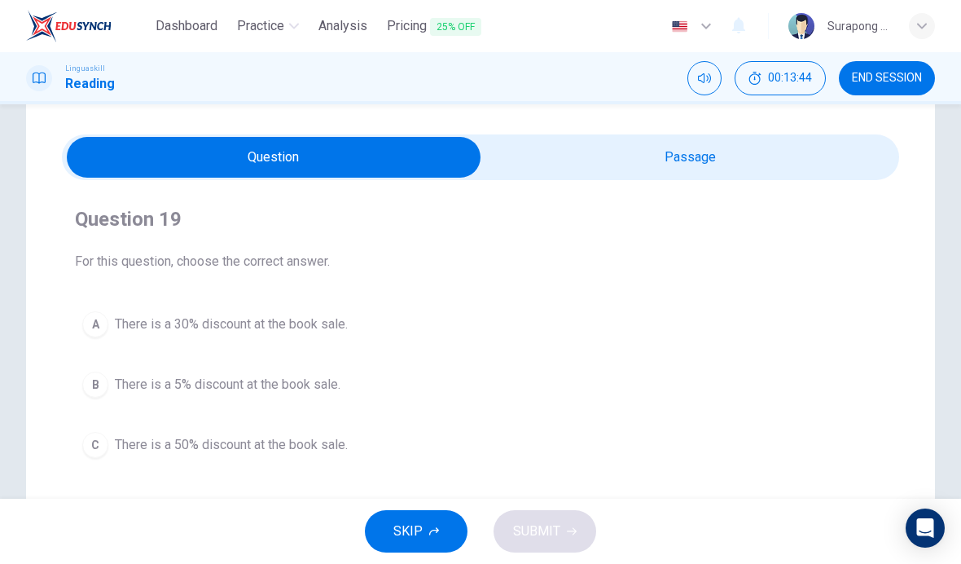
scroll to position [39, 0]
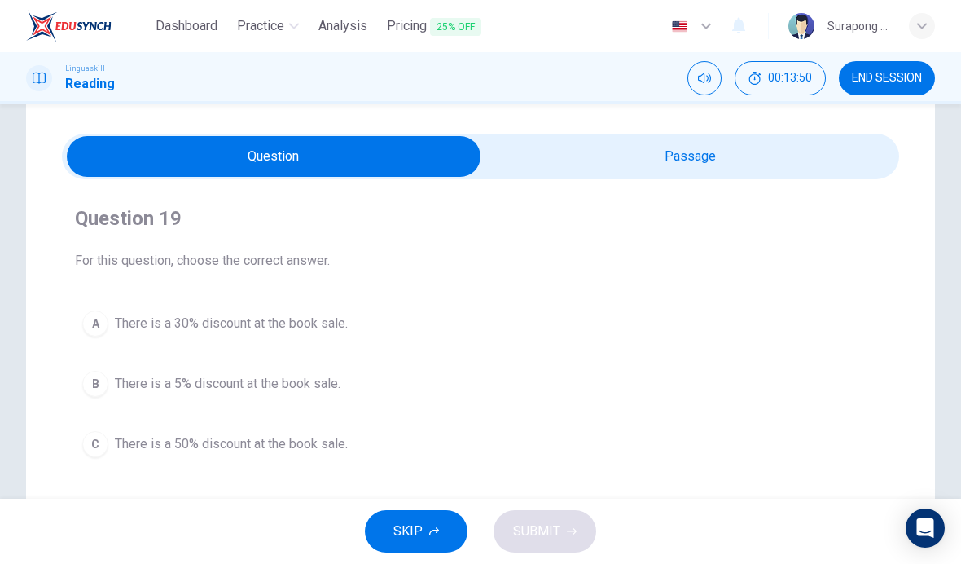
click at [634, 167] on input "checkbox" at bounding box center [274, 156] width 1256 height 41
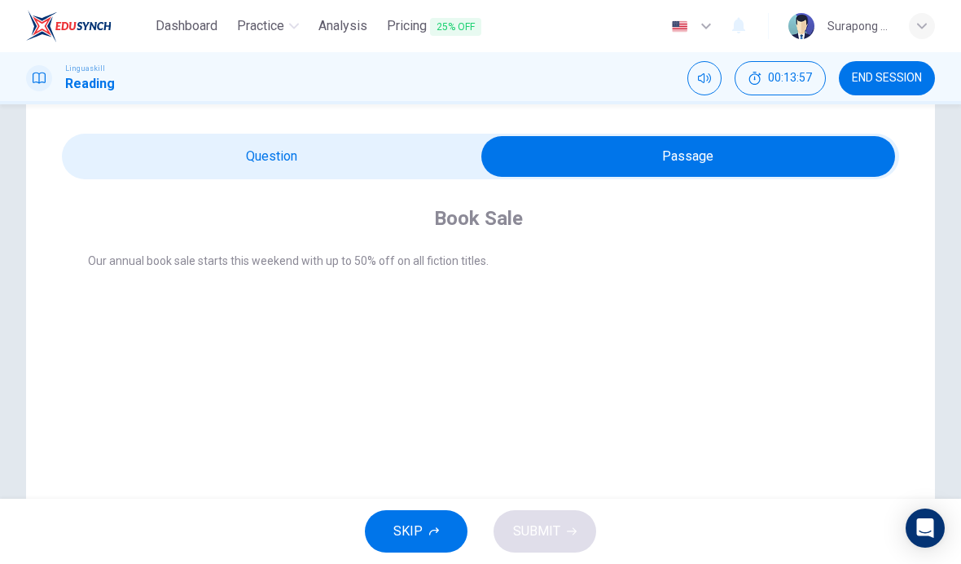
click at [432, 169] on input "checkbox" at bounding box center [688, 156] width 1256 height 41
checkbox input "false"
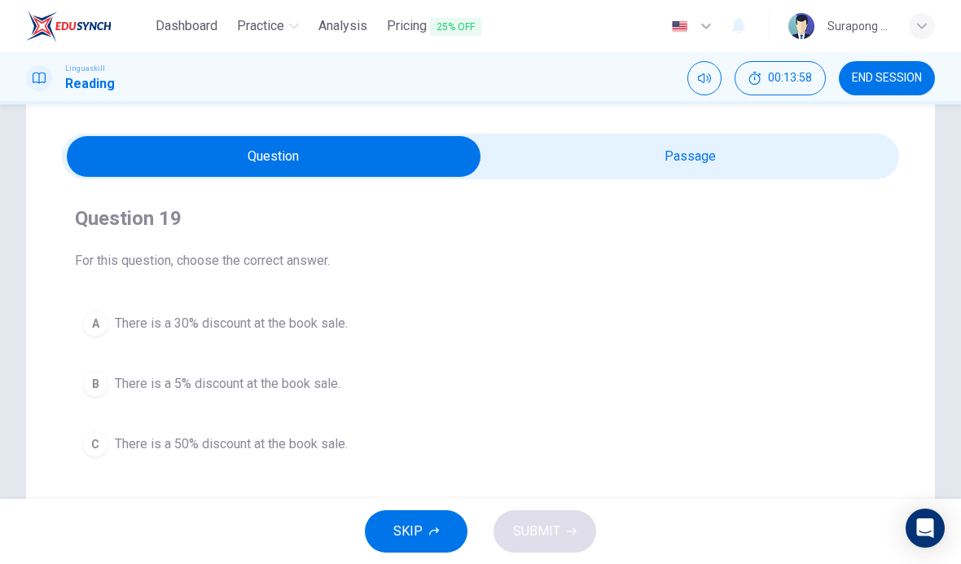
click at [297, 443] on span "There is a 50% discount at the book sale." at bounding box center [231, 444] width 233 height 20
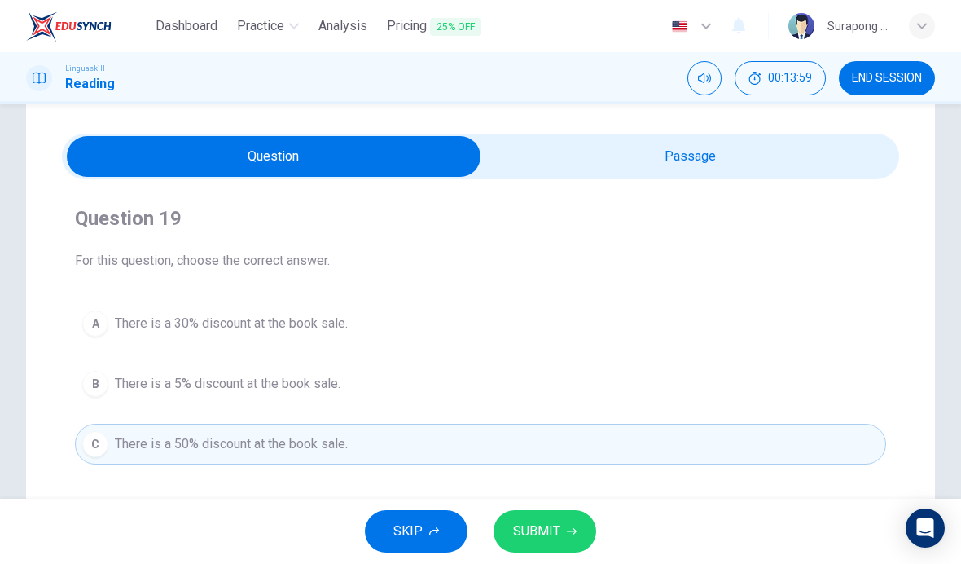
click at [546, 534] on span "SUBMIT" at bounding box center [536, 531] width 47 height 23
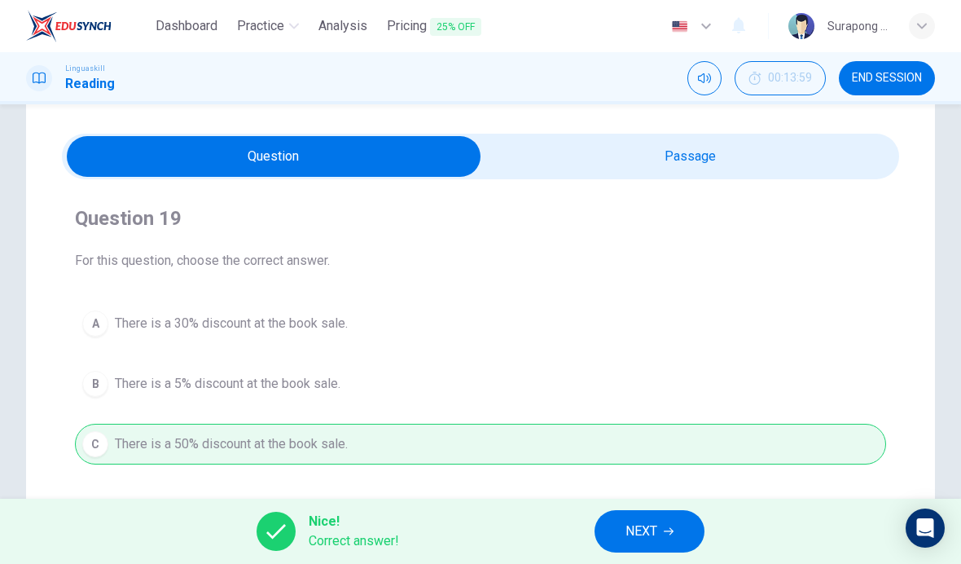
click at [639, 528] on span "NEXT" at bounding box center [641, 531] width 32 height 23
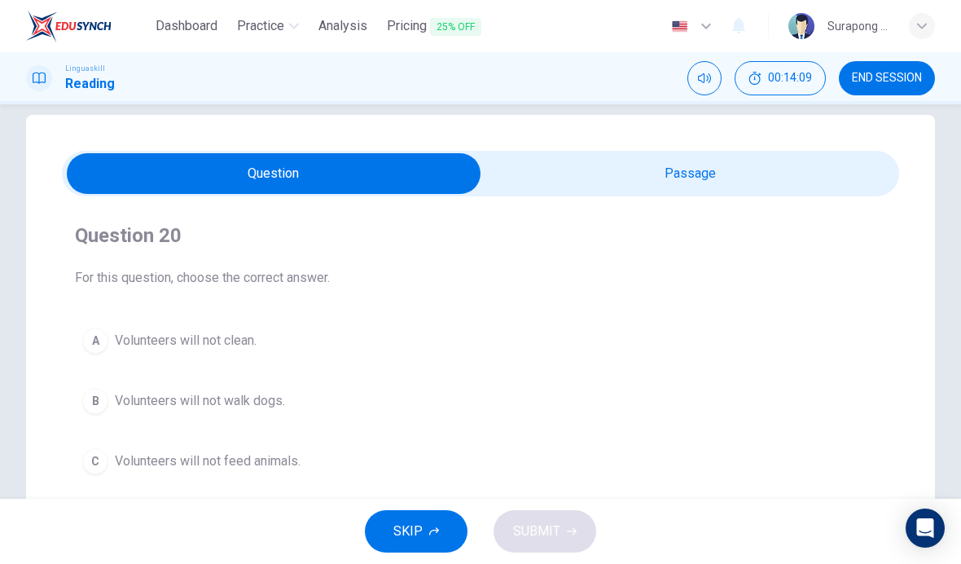
scroll to position [17, 0]
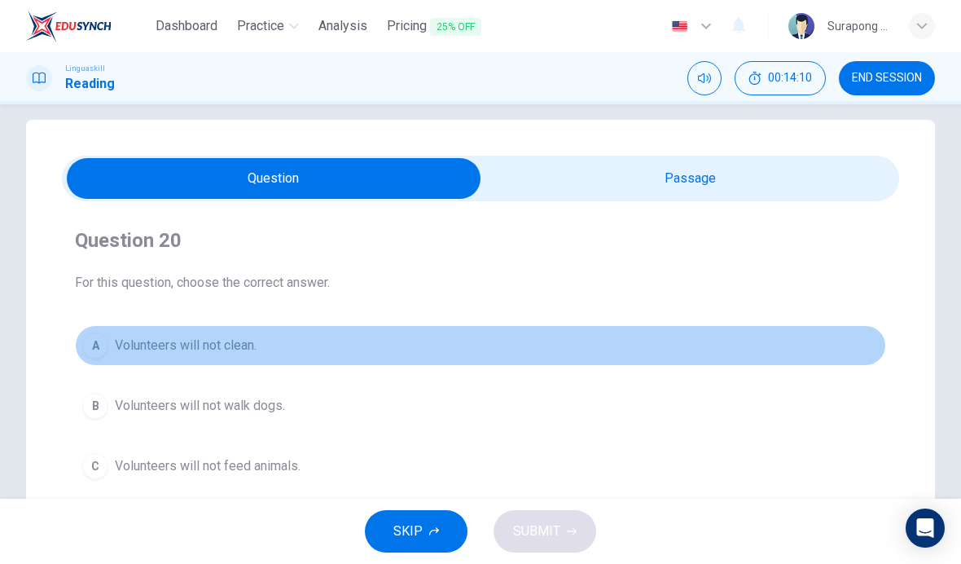
click at [149, 338] on span "Volunteers will not clean." at bounding box center [186, 345] width 142 height 20
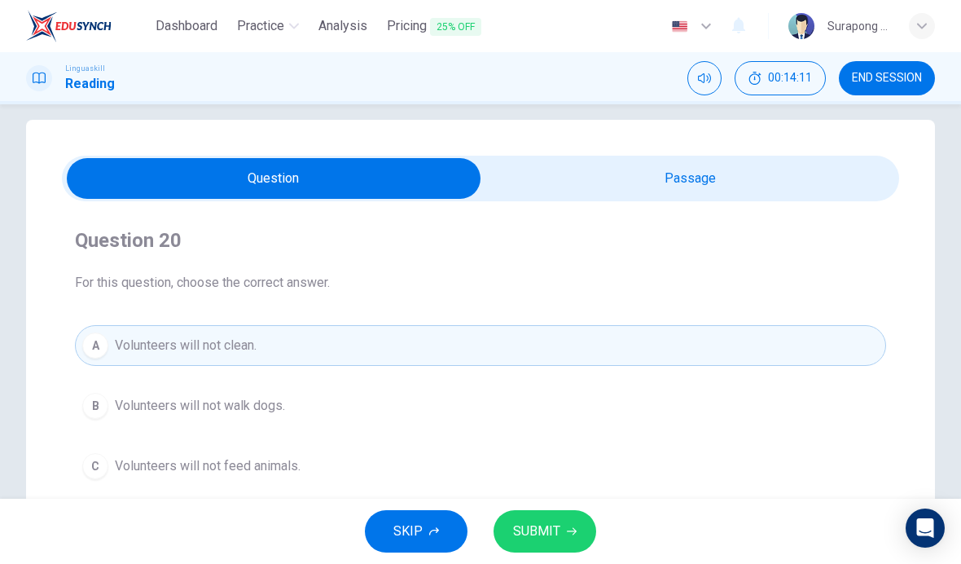
click at [340, 351] on button "A Volunteers will not clean." at bounding box center [480, 345] width 811 height 41
click at [615, 177] on input "checkbox" at bounding box center [274, 178] width 1256 height 41
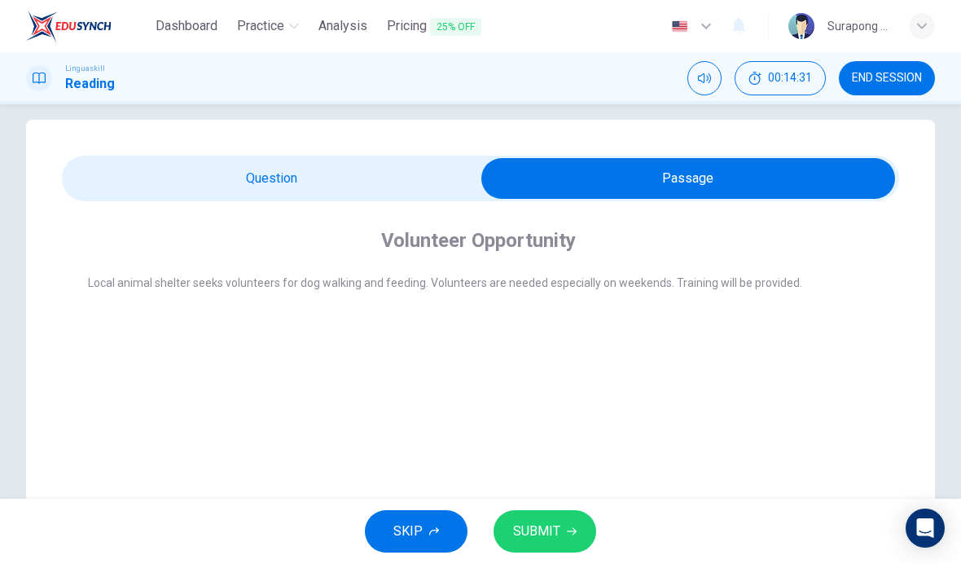
click at [426, 178] on input "checkbox" at bounding box center [688, 178] width 1256 height 41
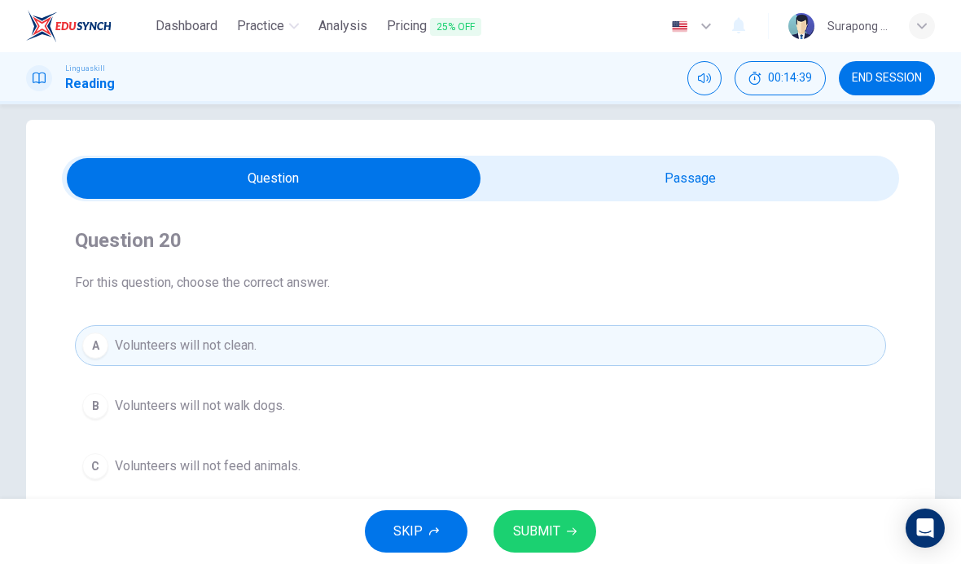
click at [595, 182] on input "checkbox" at bounding box center [274, 178] width 1256 height 41
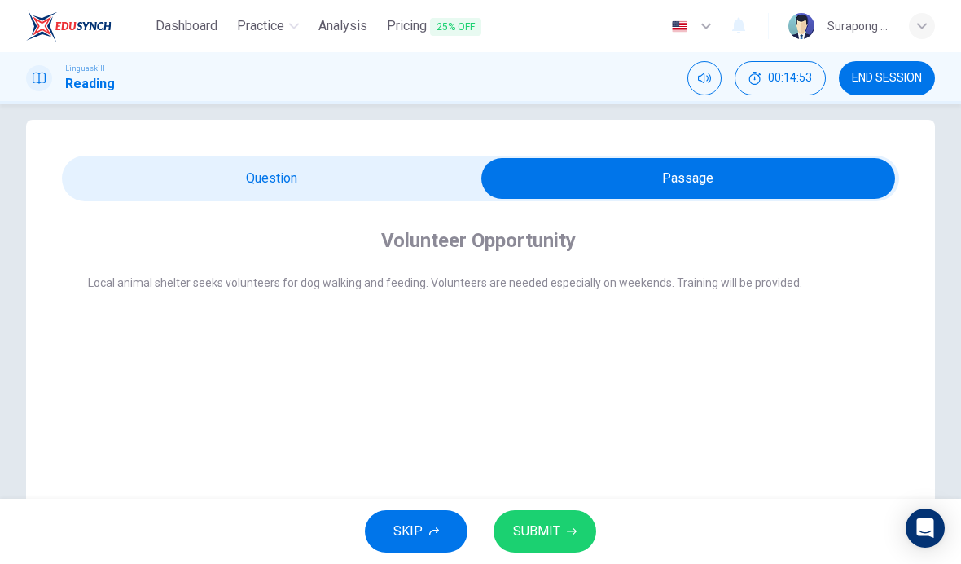
click at [441, 173] on input "checkbox" at bounding box center [688, 178] width 1256 height 41
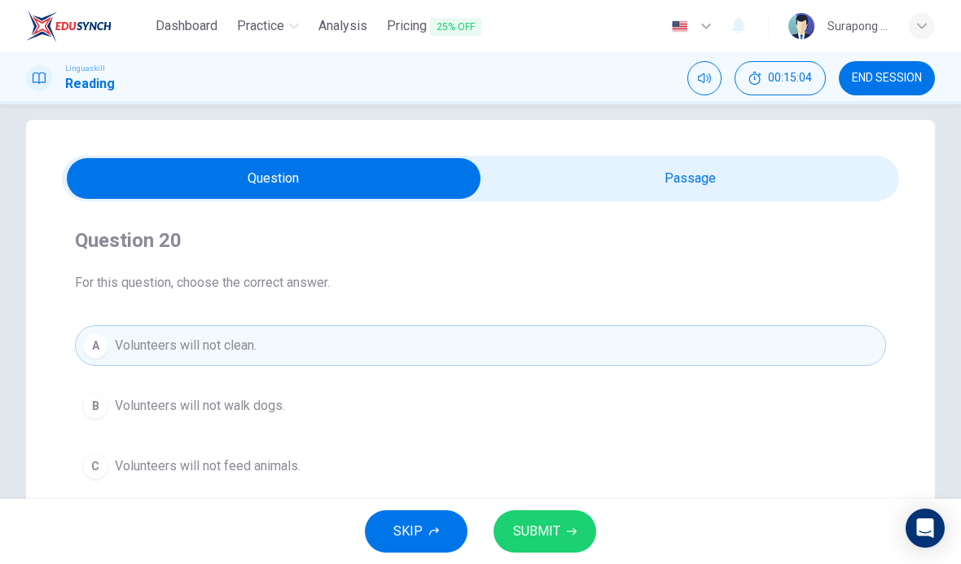
click at [556, 194] on input "checkbox" at bounding box center [274, 178] width 1256 height 41
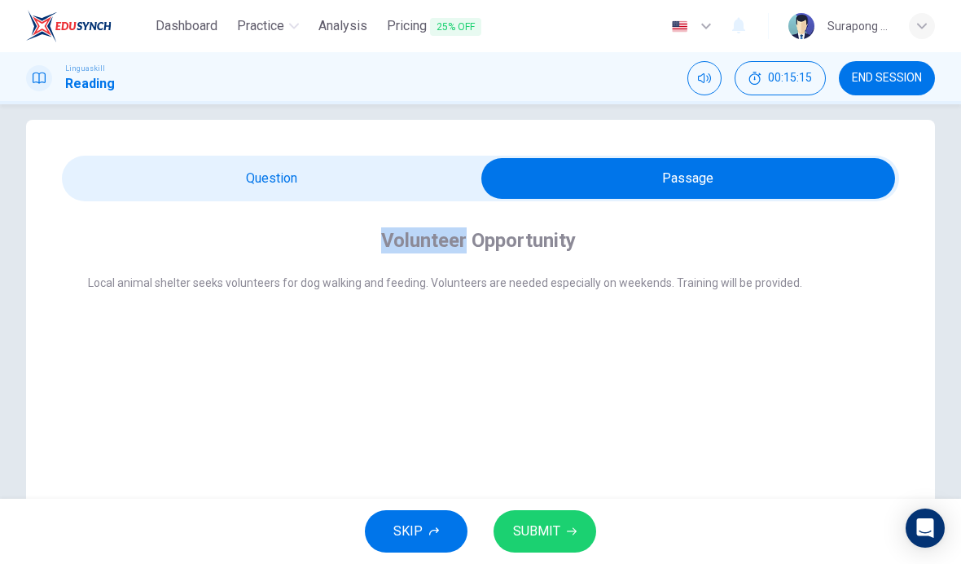
click at [550, 240] on h4 "Volunteer Opportunity" at bounding box center [478, 240] width 195 height 26
click at [261, 323] on div "Volunteer Opportunity Local animal shelter seeks volunteers for dog walking and…" at bounding box center [480, 269] width 837 height 137
click at [211, 280] on span "Local animal shelter seeks volunteers for dog walking and feeding. Volunteers a…" at bounding box center [445, 282] width 714 height 13
click at [291, 349] on div "Volunteer Opportunity Local animal shelter seeks volunteers for dog walking and…" at bounding box center [480, 447] width 909 height 655
click at [449, 173] on input "checkbox" at bounding box center [688, 178] width 1256 height 41
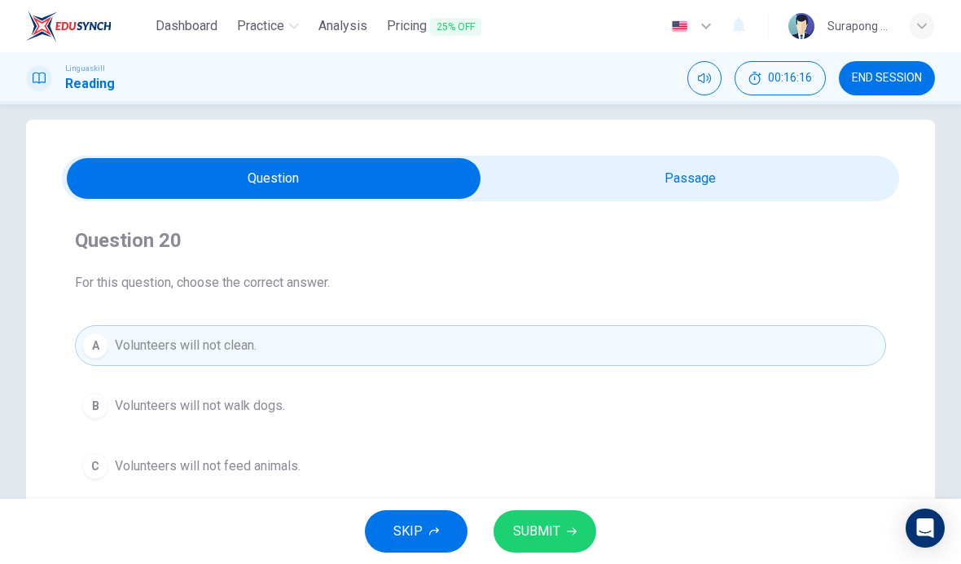
click at [590, 178] on input "checkbox" at bounding box center [274, 178] width 1256 height 41
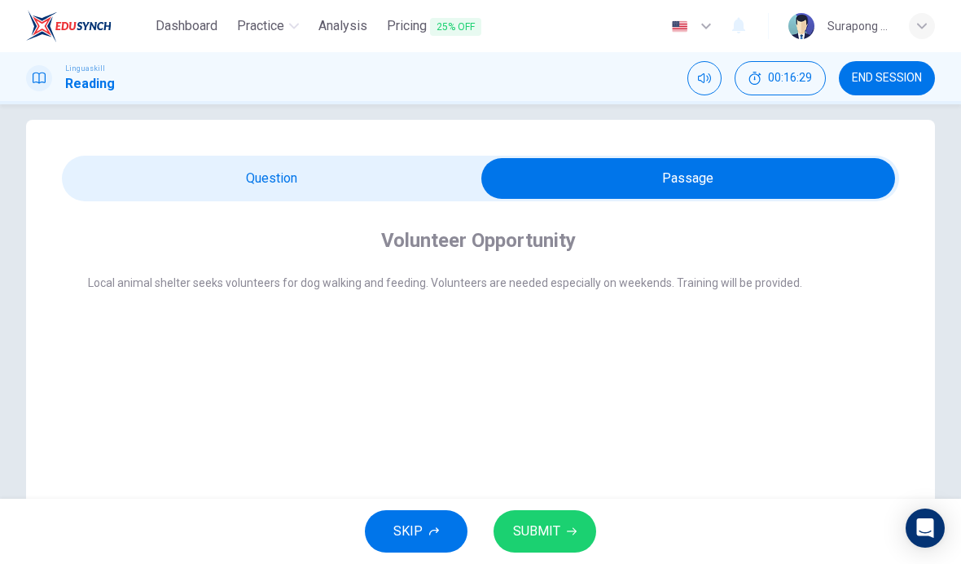
click at [455, 173] on input "checkbox" at bounding box center [688, 178] width 1256 height 41
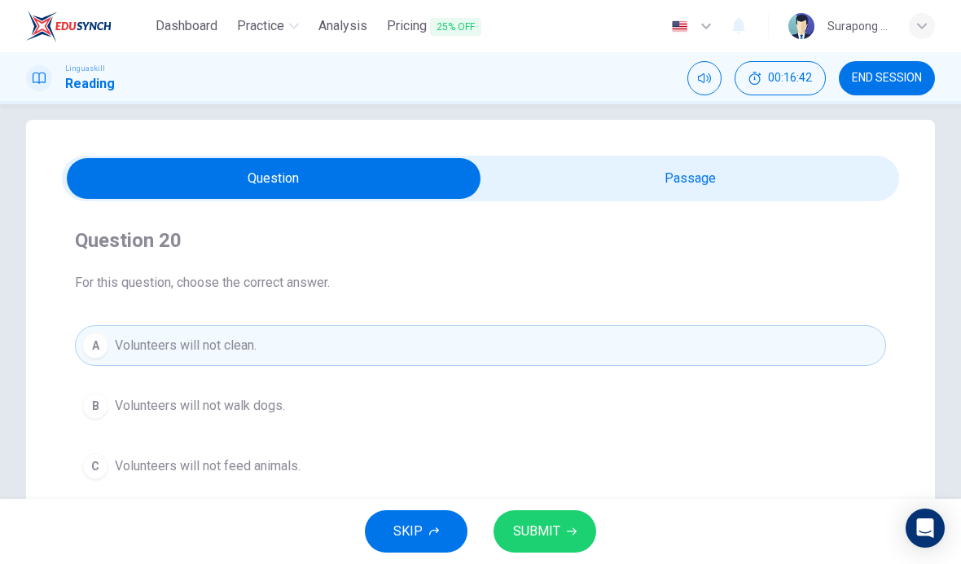
click at [552, 528] on span "SUBMIT" at bounding box center [536, 531] width 47 height 23
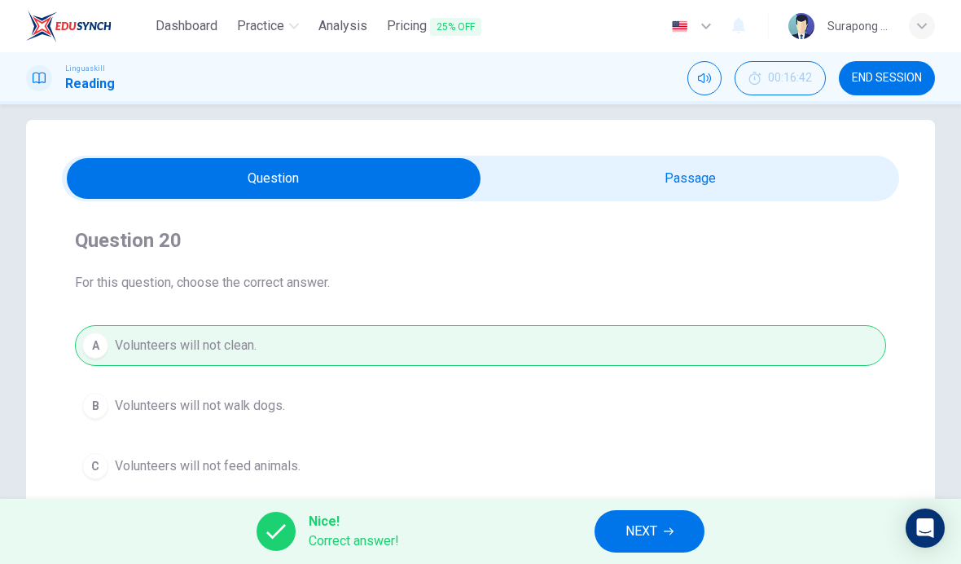
click at [601, 181] on input "checkbox" at bounding box center [274, 178] width 1256 height 41
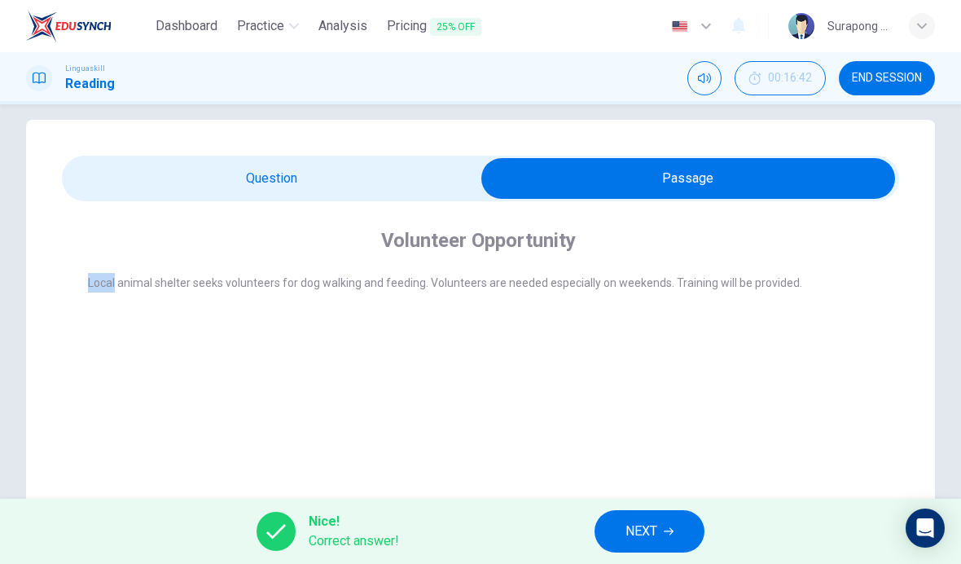
click at [170, 295] on div "Local animal shelter seeks volunteers for dog walking and feeding. Volunteers a…" at bounding box center [491, 292] width 807 height 39
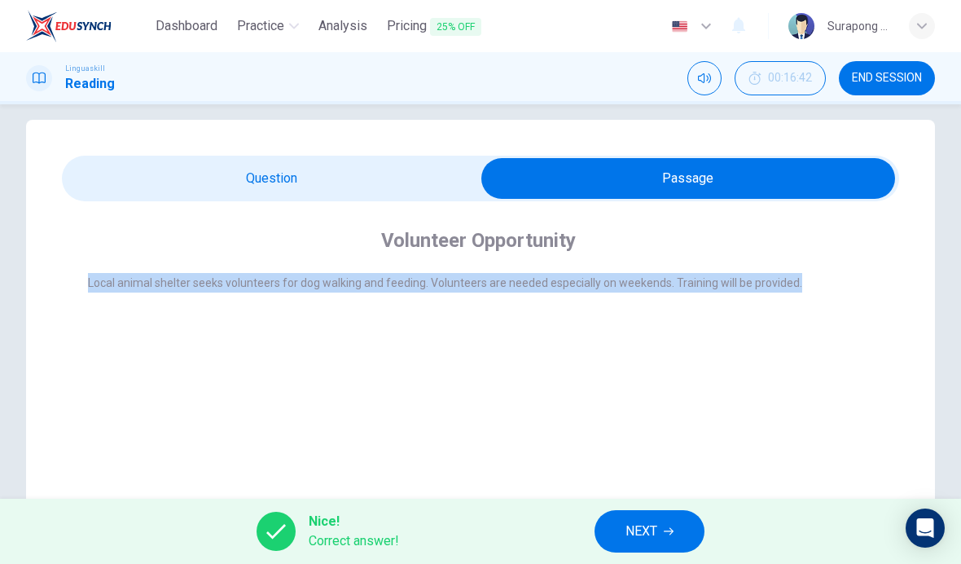
click at [413, 401] on div "Volunteer Opportunity Local animal shelter seeks volunteers for dog walking and…" at bounding box center [480, 447] width 909 height 655
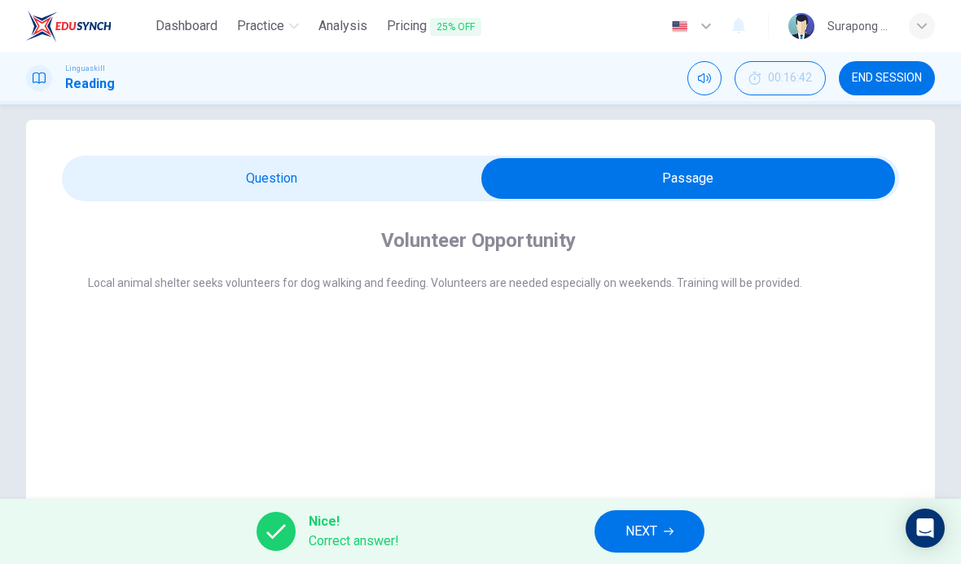
click at [437, 178] on input "checkbox" at bounding box center [688, 178] width 1256 height 41
checkbox input "false"
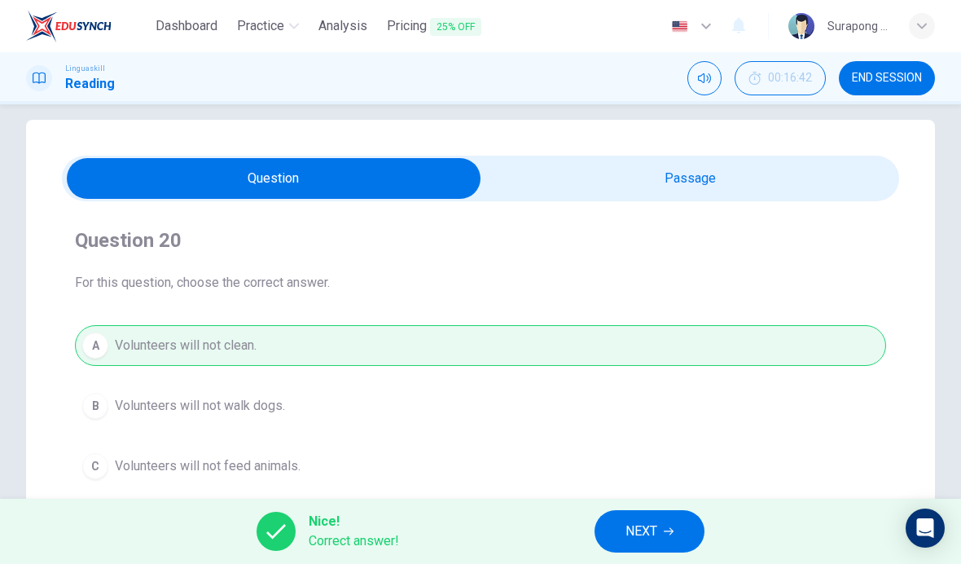
click at [628, 522] on span "NEXT" at bounding box center [641, 531] width 32 height 23
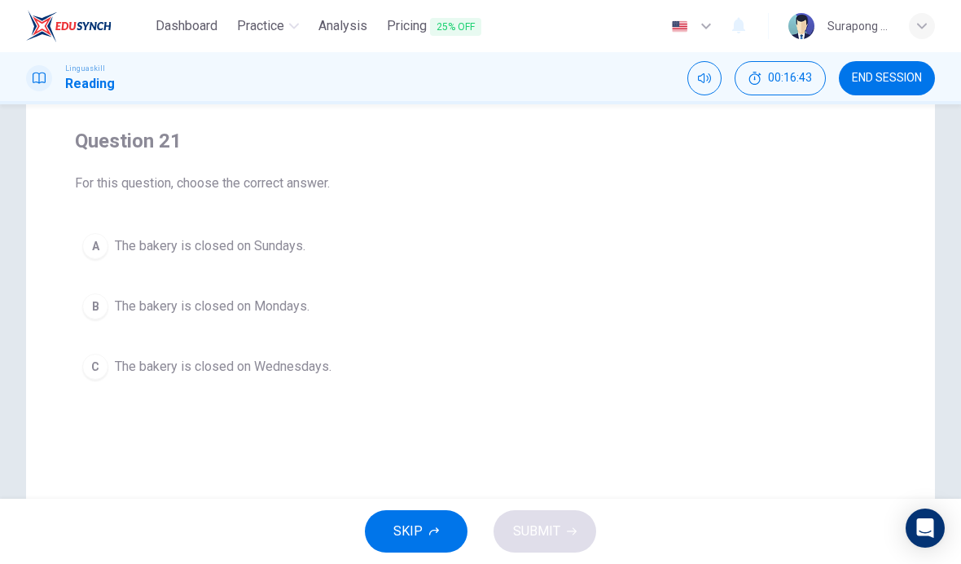
scroll to position [60, 0]
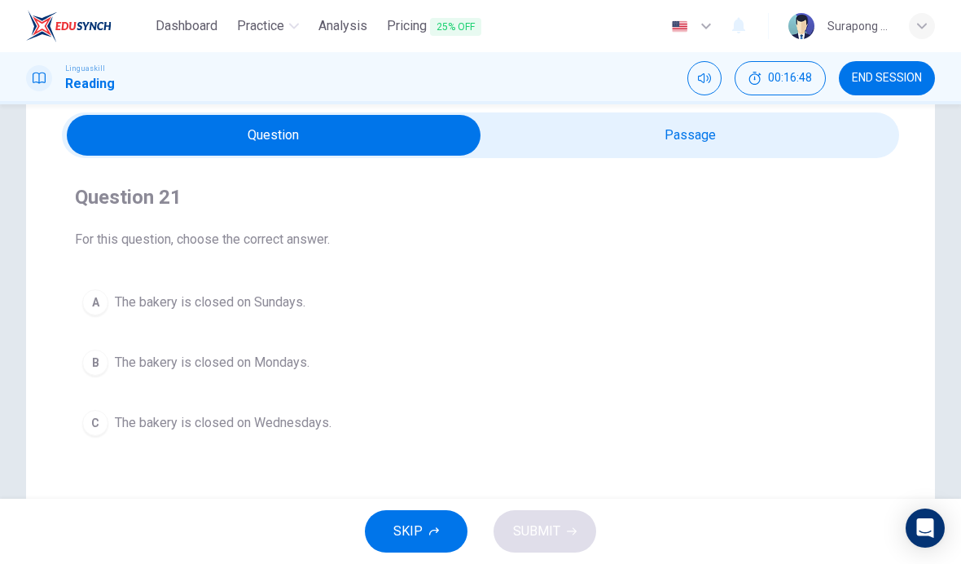
click at [599, 135] on input "checkbox" at bounding box center [274, 135] width 1256 height 41
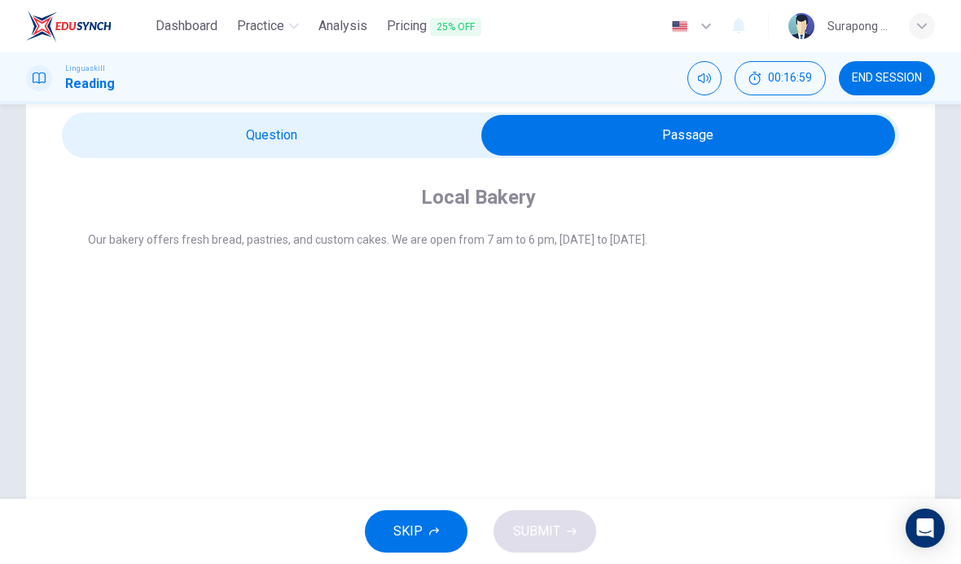
click at [432, 124] on input "checkbox" at bounding box center [688, 135] width 1256 height 41
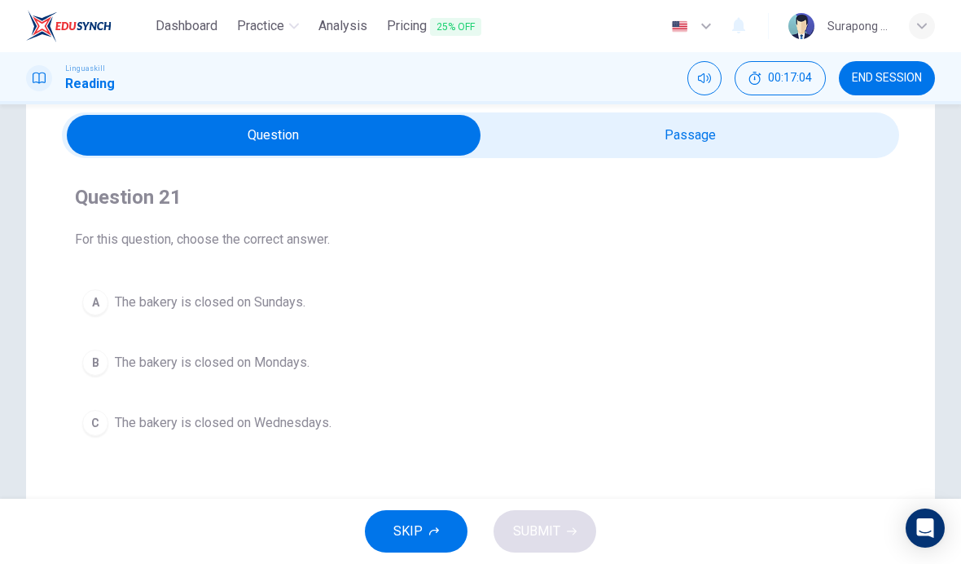
click at [400, 282] on button "A The bakery is closed on Sundays." at bounding box center [480, 302] width 811 height 41
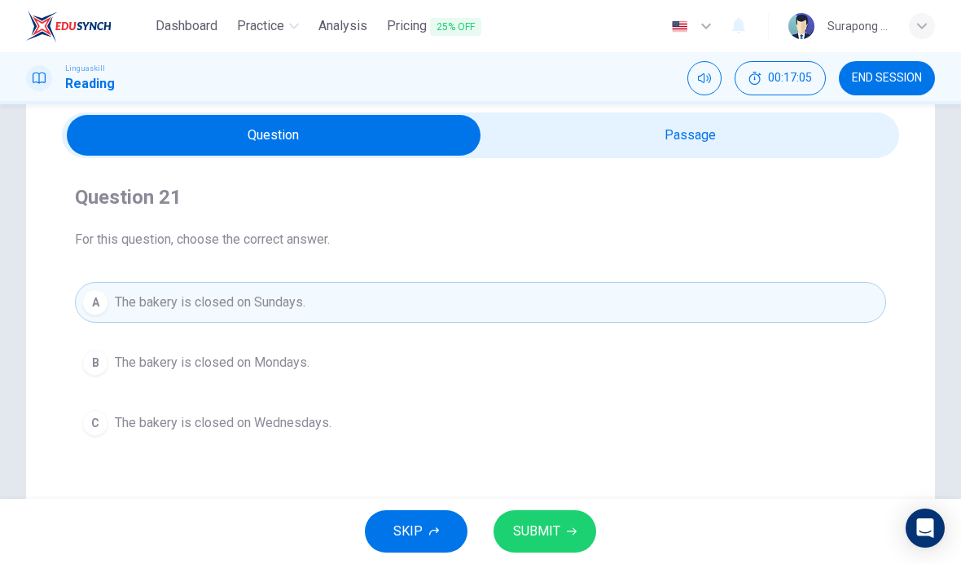
click at [542, 539] on span "SUBMIT" at bounding box center [536, 531] width 47 height 23
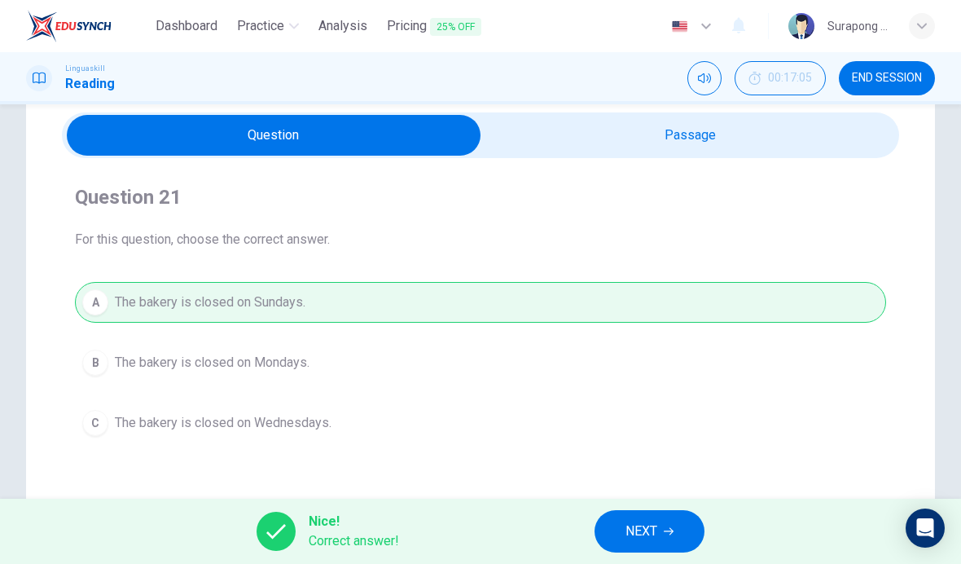
click at [645, 141] on input "checkbox" at bounding box center [274, 135] width 1256 height 41
checkbox input "true"
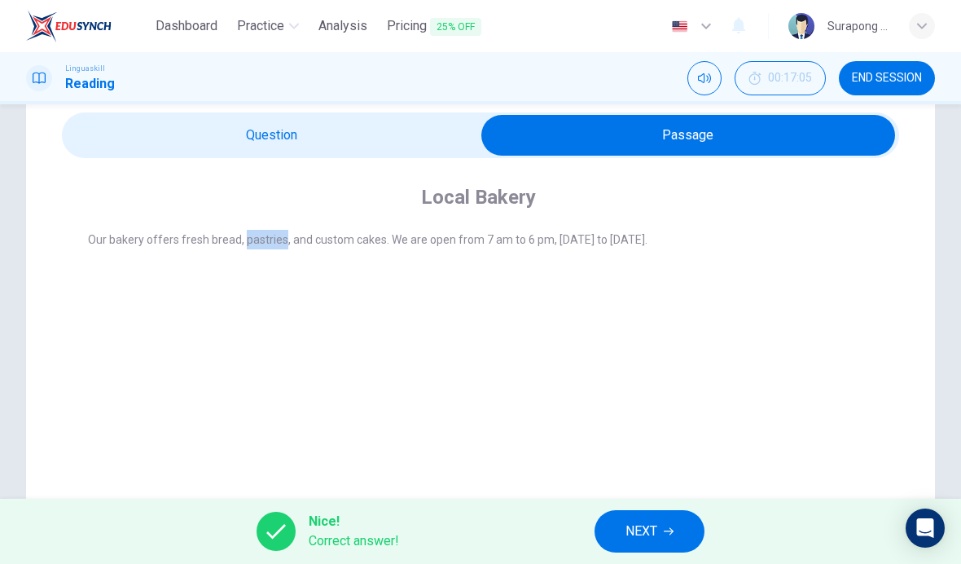
click at [349, 287] on div "Local Bakery Our bakery offers fresh bread, pastries, and custom cakes. We are …" at bounding box center [480, 226] width 837 height 137
click at [639, 520] on span "NEXT" at bounding box center [641, 531] width 32 height 23
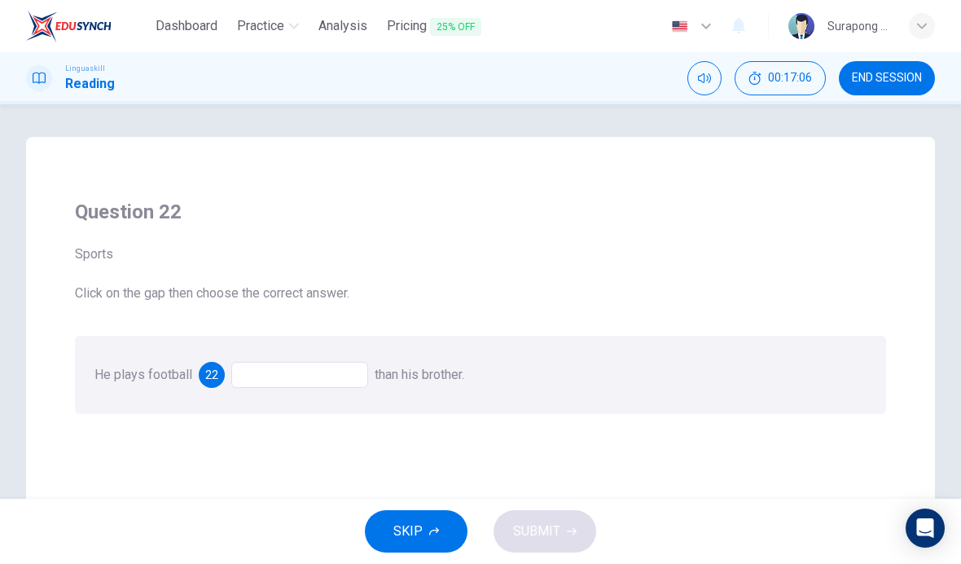
click at [325, 374] on div at bounding box center [299, 375] width 137 height 26
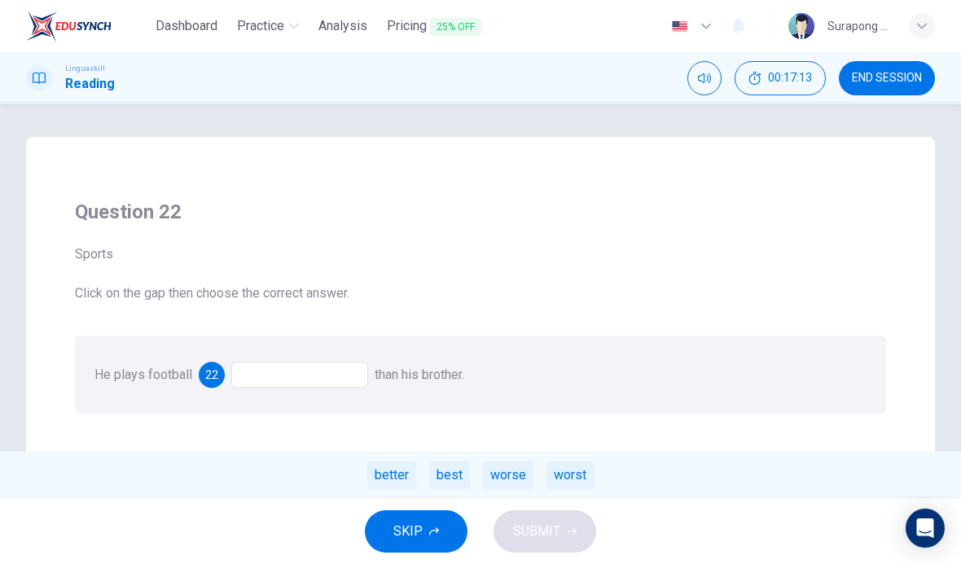
click at [388, 471] on div "better" at bounding box center [391, 475] width 49 height 28
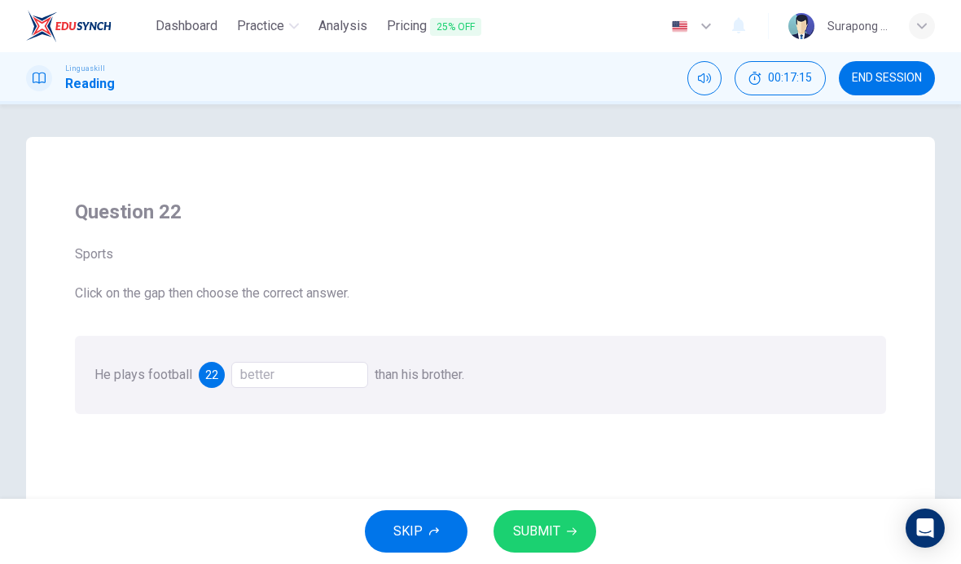
click at [559, 511] on button "SUBMIT" at bounding box center [544, 531] width 103 height 42
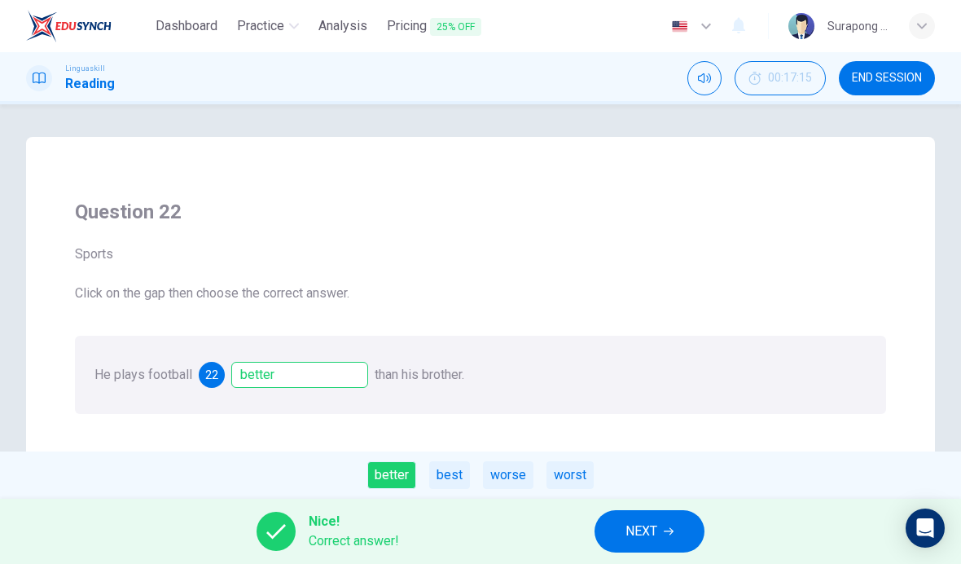
click at [656, 515] on button "NEXT" at bounding box center [649, 531] width 110 height 42
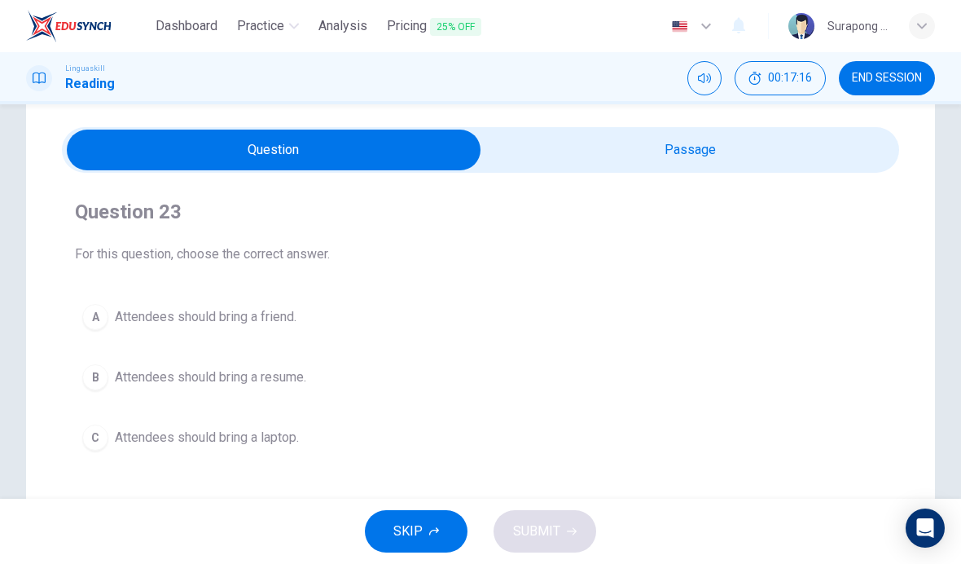
scroll to position [52, 0]
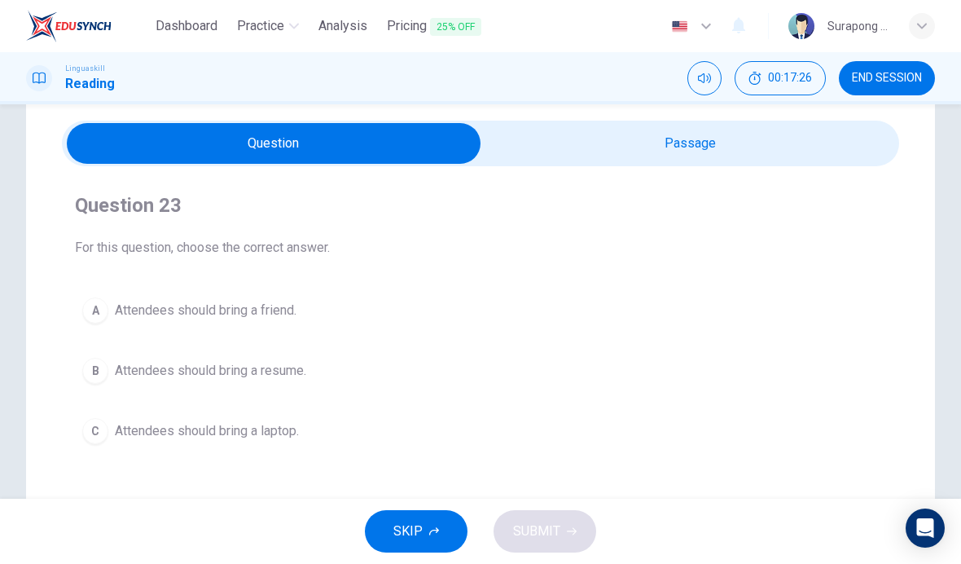
click at [577, 137] on input "checkbox" at bounding box center [274, 143] width 1256 height 41
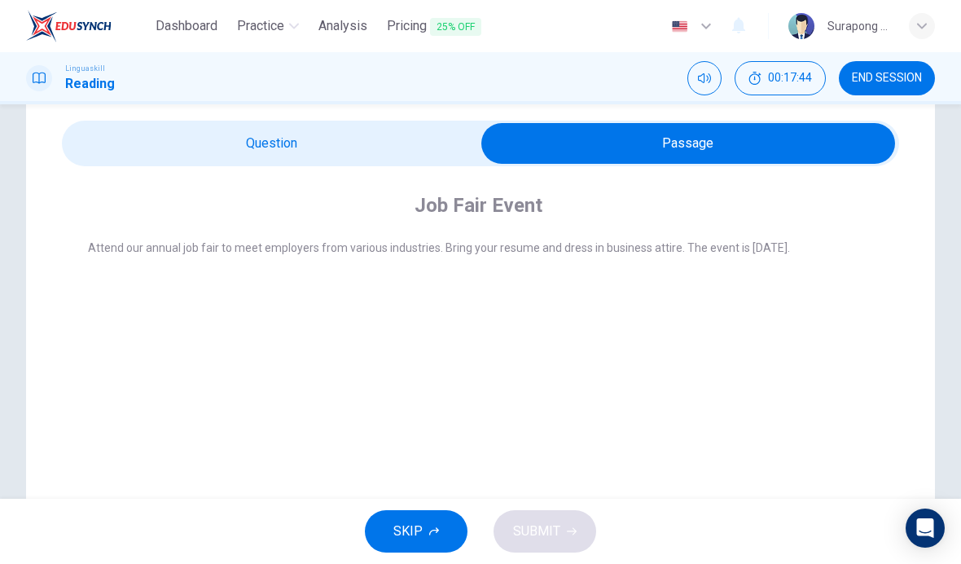
click at [447, 156] on input "checkbox" at bounding box center [688, 143] width 1256 height 41
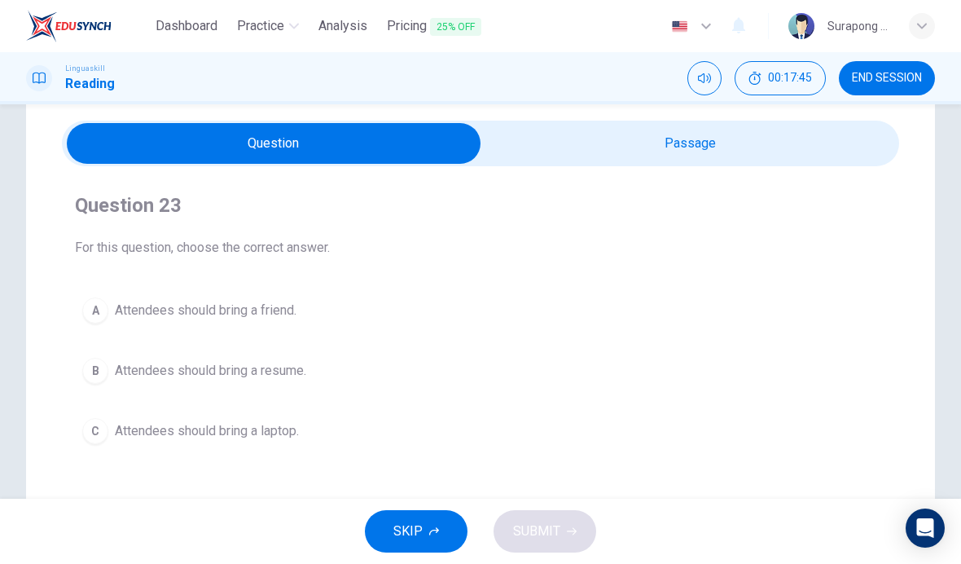
click at [292, 366] on span "Attendees should bring a resume." at bounding box center [210, 371] width 191 height 20
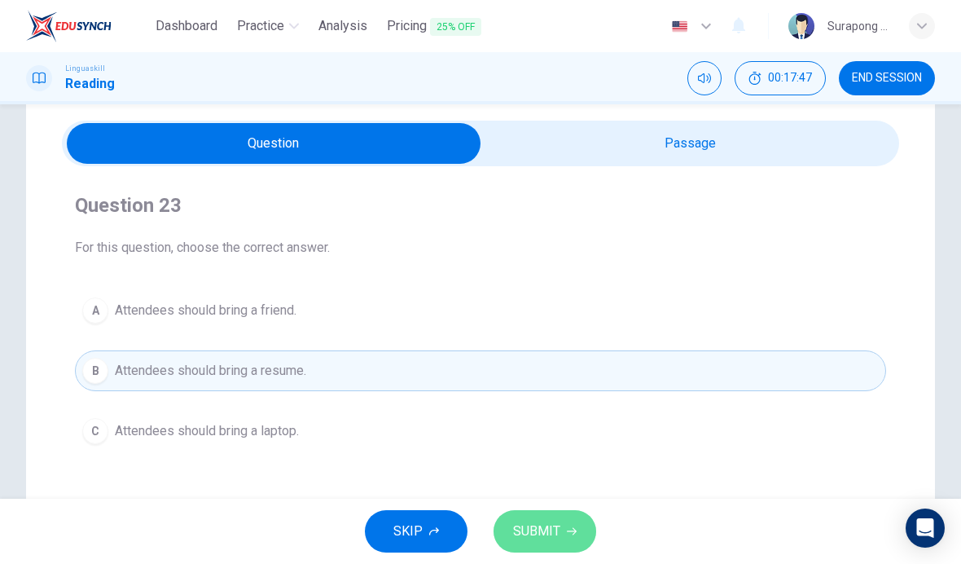
click at [533, 527] on span "SUBMIT" at bounding box center [536, 531] width 47 height 23
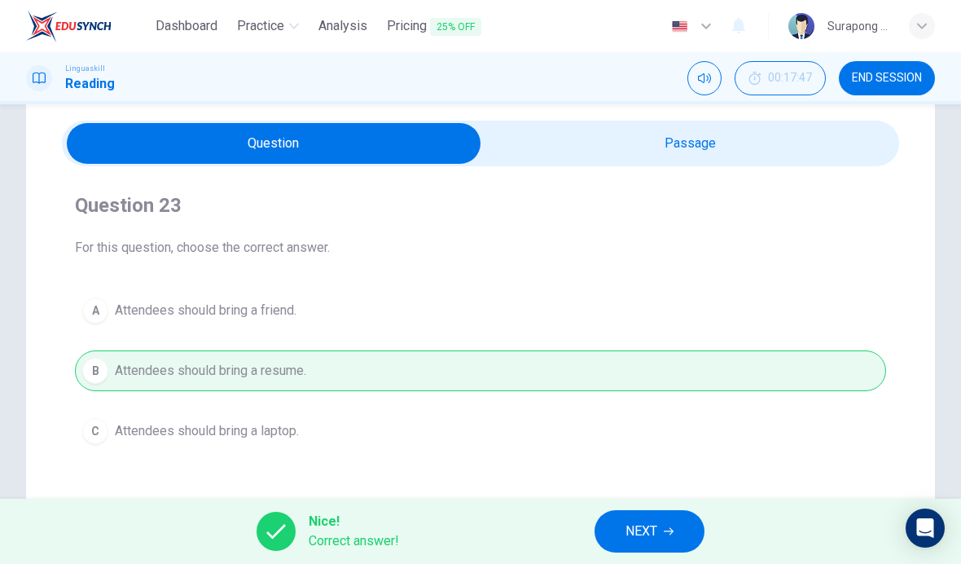
click at [621, 133] on input "checkbox" at bounding box center [274, 143] width 1256 height 41
checkbox input "true"
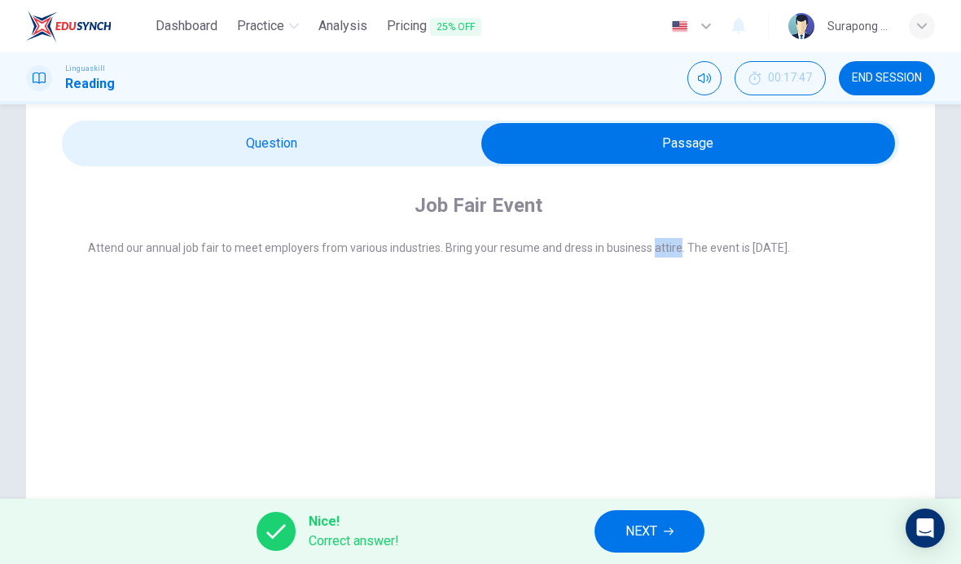
click at [726, 197] on div "Job Fair Event" at bounding box center [491, 205] width 807 height 26
click at [649, 501] on div "Nice! Correct answer! NEXT" at bounding box center [480, 530] width 961 height 65
click at [646, 526] on span "NEXT" at bounding box center [641, 531] width 32 height 23
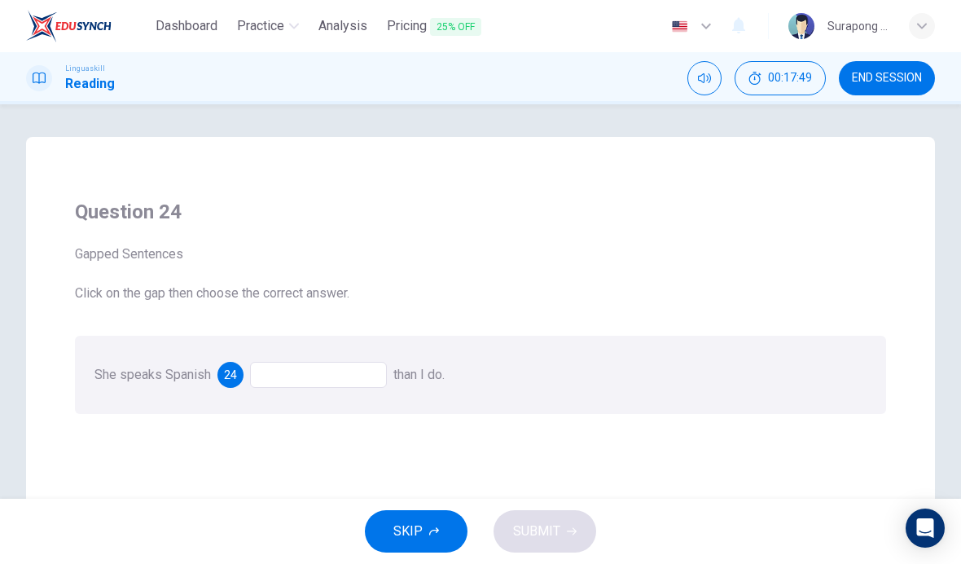
click at [365, 370] on div at bounding box center [318, 375] width 137 height 26
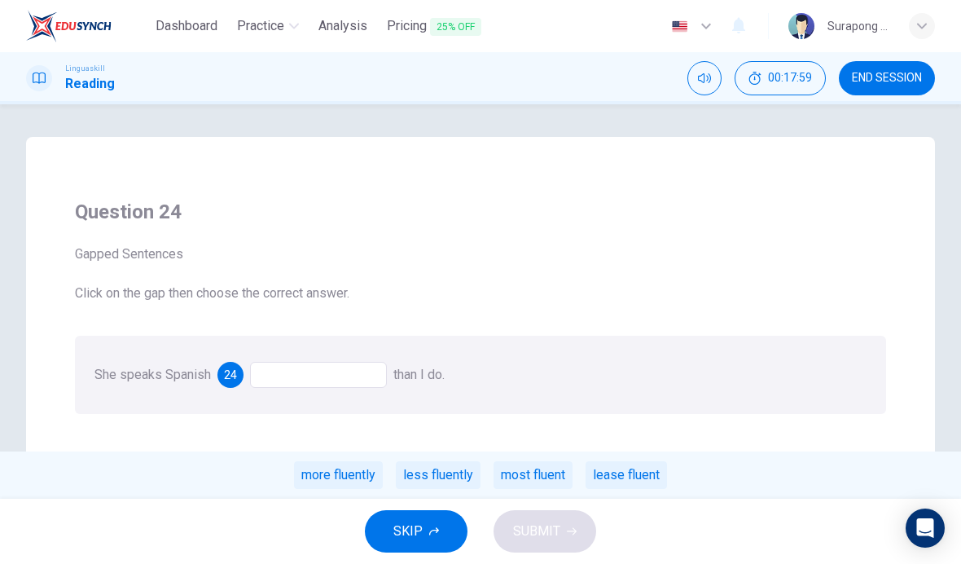
click at [366, 472] on div "more fluently" at bounding box center [338, 475] width 89 height 28
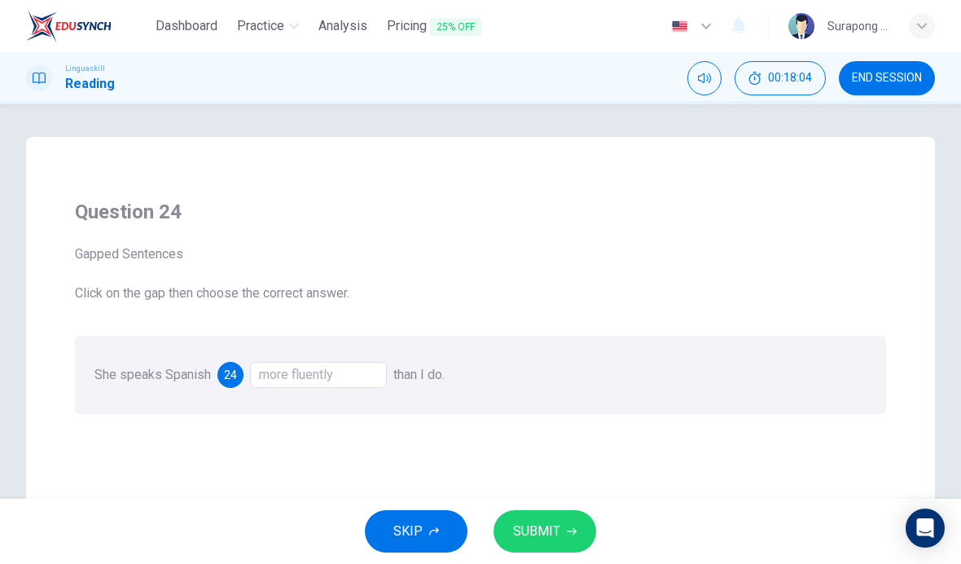
click at [349, 377] on div "more fluently" at bounding box center [318, 375] width 137 height 26
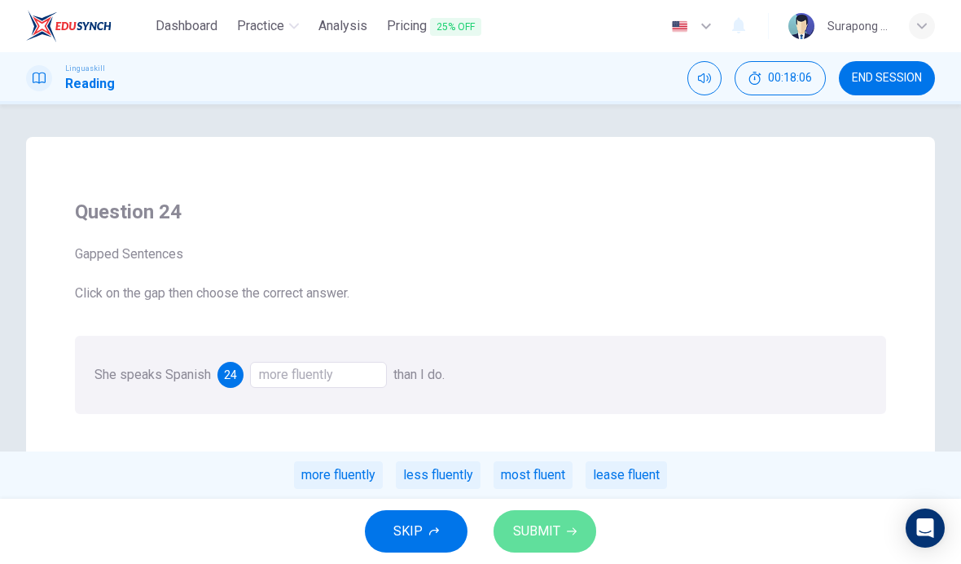
click at [515, 517] on button "SUBMIT" at bounding box center [544, 531] width 103 height 42
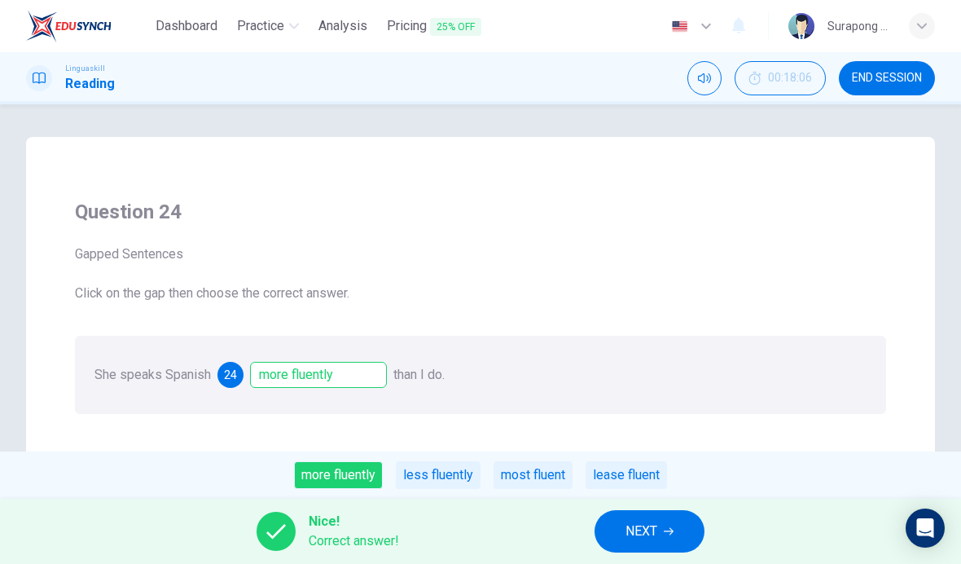
click at [657, 533] on span "NEXT" at bounding box center [641, 531] width 32 height 23
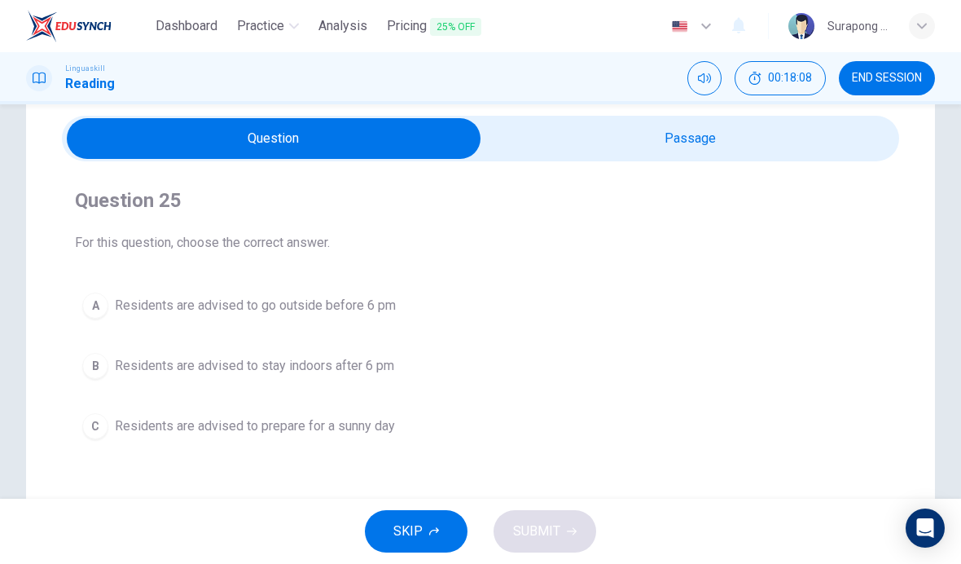
scroll to position [66, 0]
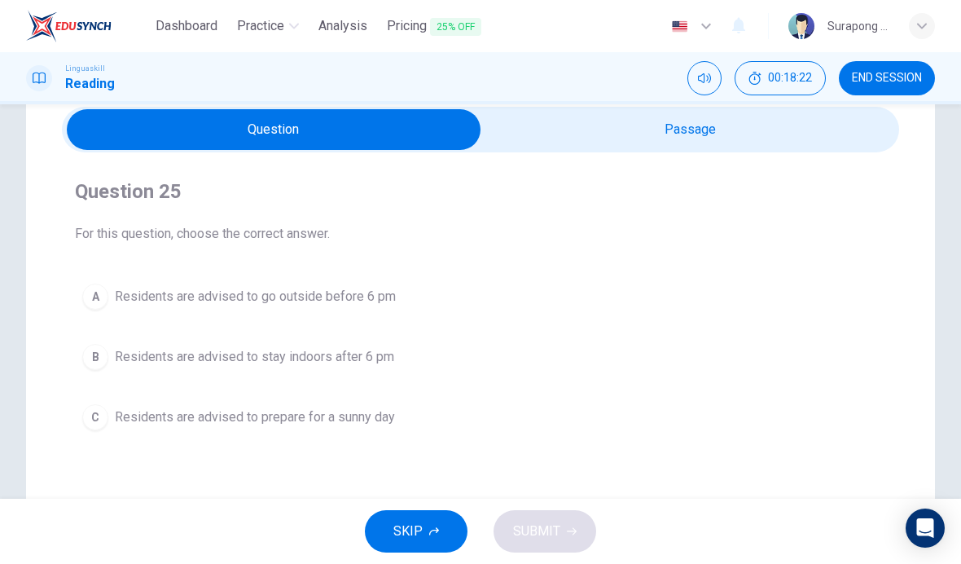
click at [635, 121] on input "checkbox" at bounding box center [274, 129] width 1256 height 41
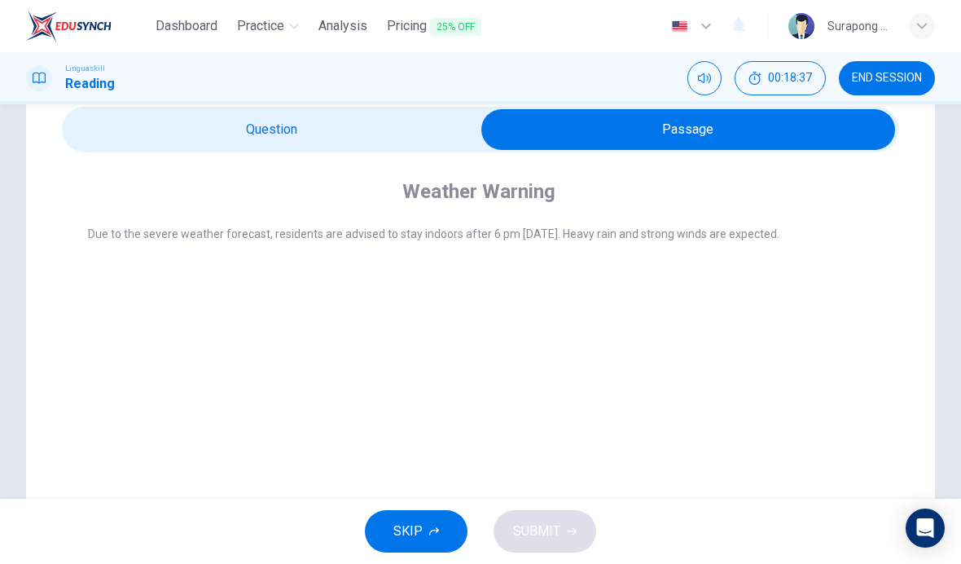
click at [468, 129] on input "checkbox" at bounding box center [688, 129] width 1256 height 41
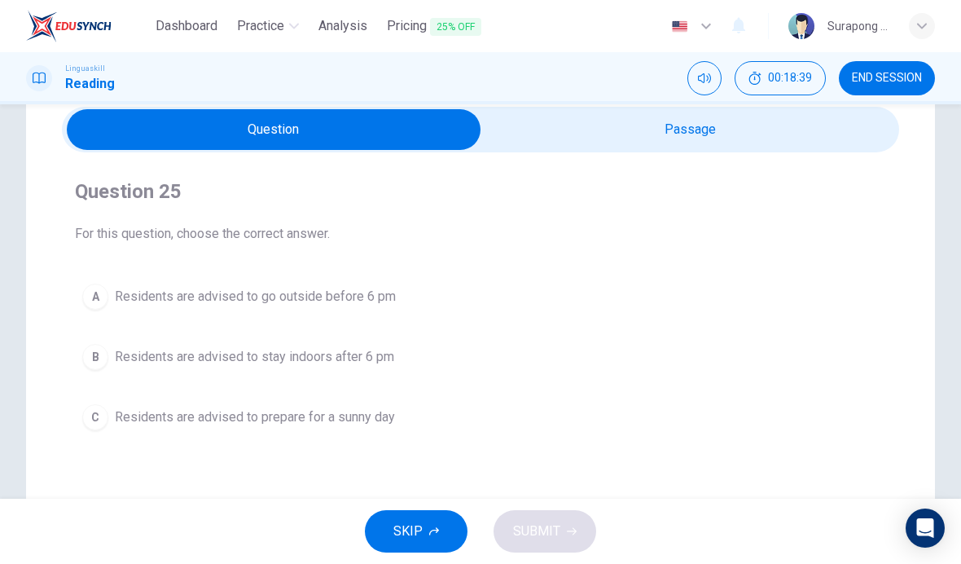
click at [384, 352] on span "Residents are advised to stay indoors after 6 pm" at bounding box center [254, 357] width 279 height 20
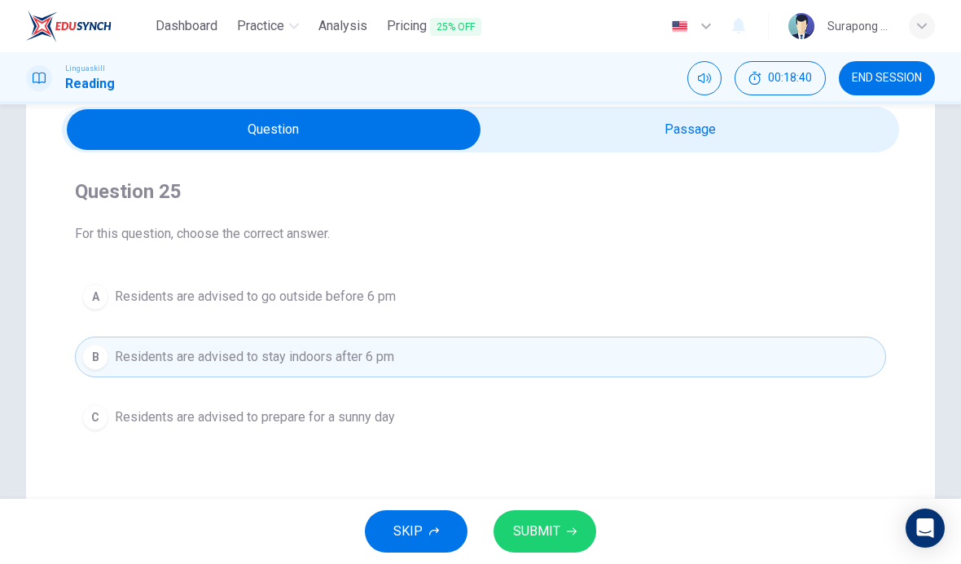
click at [624, 125] on input "checkbox" at bounding box center [274, 129] width 1256 height 41
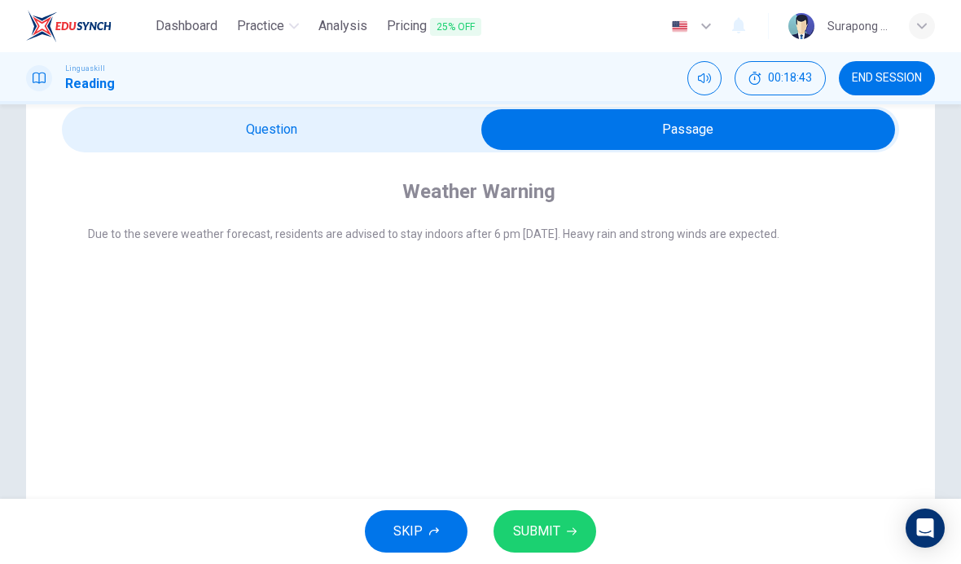
click at [448, 137] on input "checkbox" at bounding box center [688, 129] width 1256 height 41
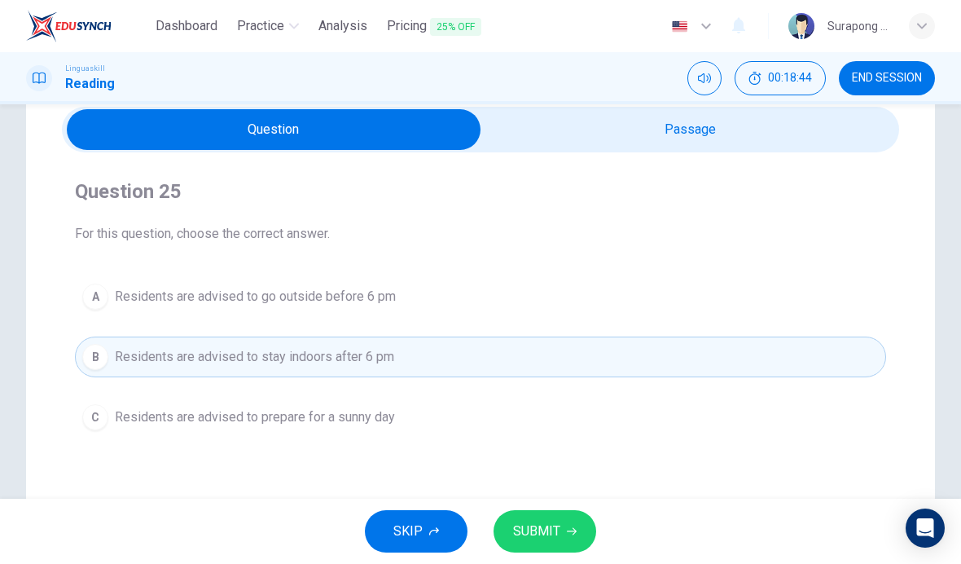
click at [548, 525] on span "SUBMIT" at bounding box center [536, 531] width 47 height 23
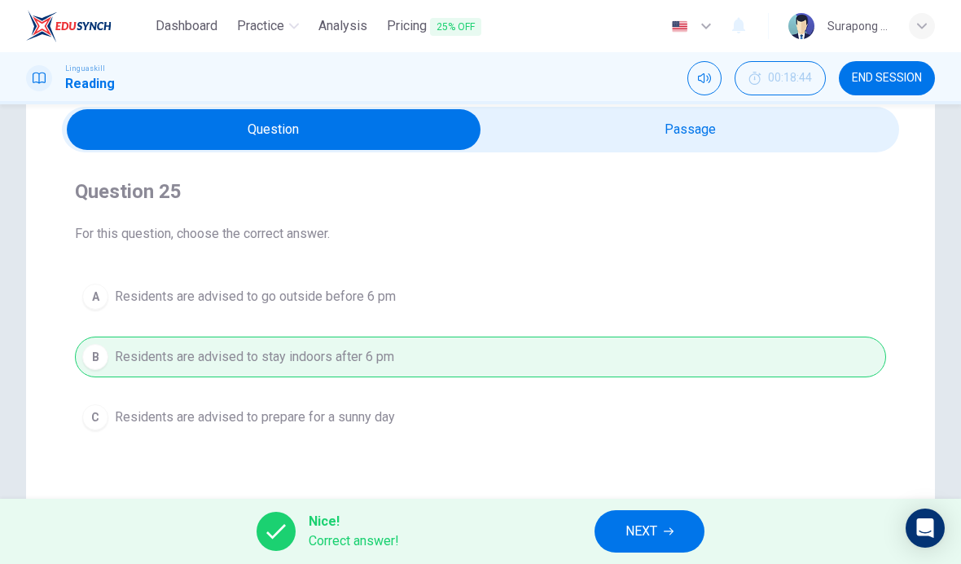
click at [673, 121] on input "checkbox" at bounding box center [274, 129] width 1256 height 41
checkbox input "true"
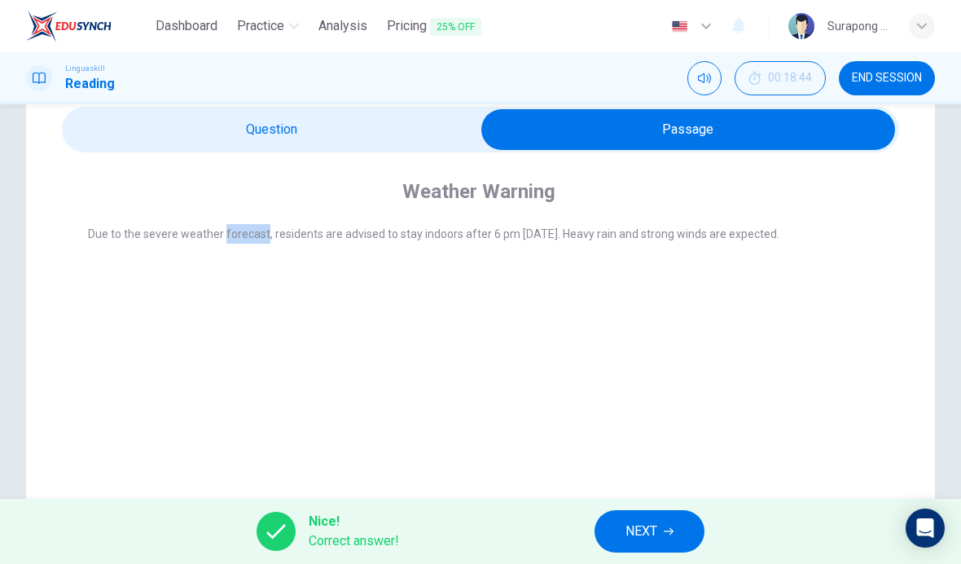
click at [317, 229] on span "Due to the severe weather forecast, residents are advised to stay indoors after…" at bounding box center [433, 233] width 691 height 13
click at [655, 525] on span "NEXT" at bounding box center [641, 531] width 32 height 23
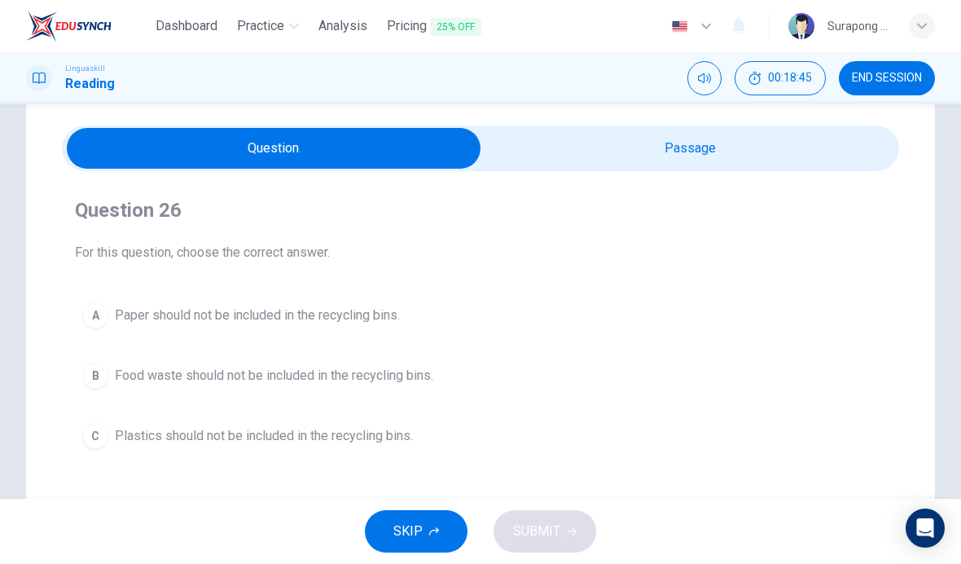
scroll to position [48, 0]
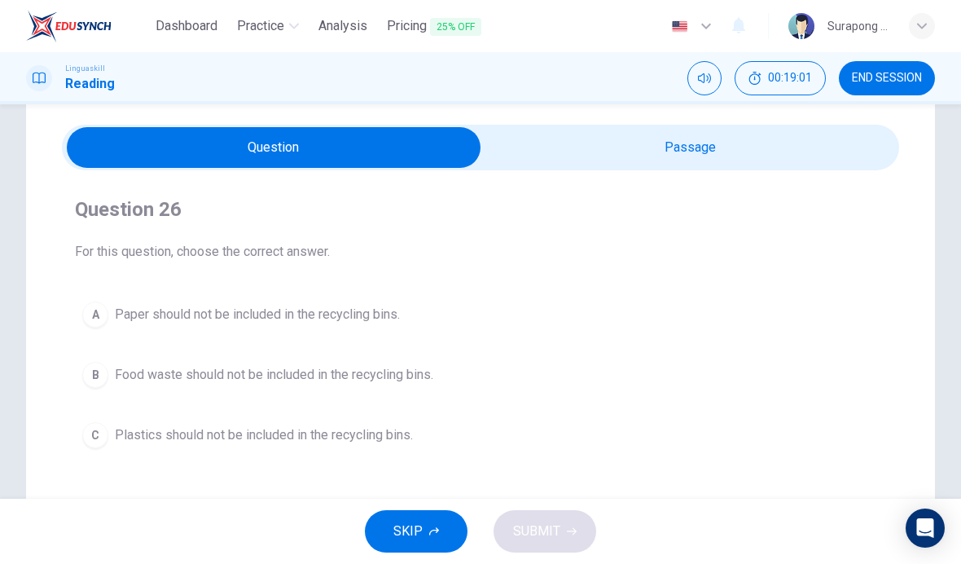
click at [708, 129] on input "checkbox" at bounding box center [274, 147] width 1256 height 41
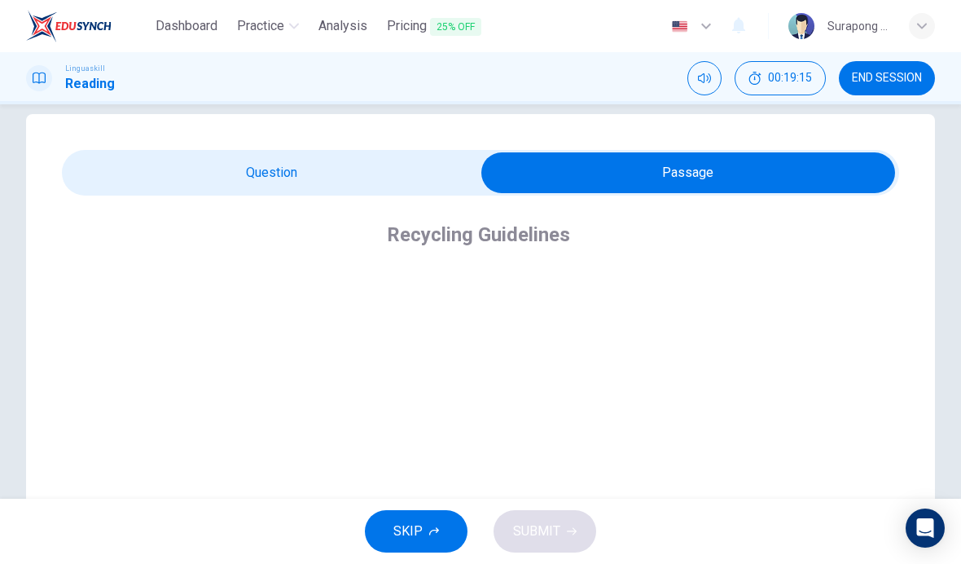
scroll to position [24, 0]
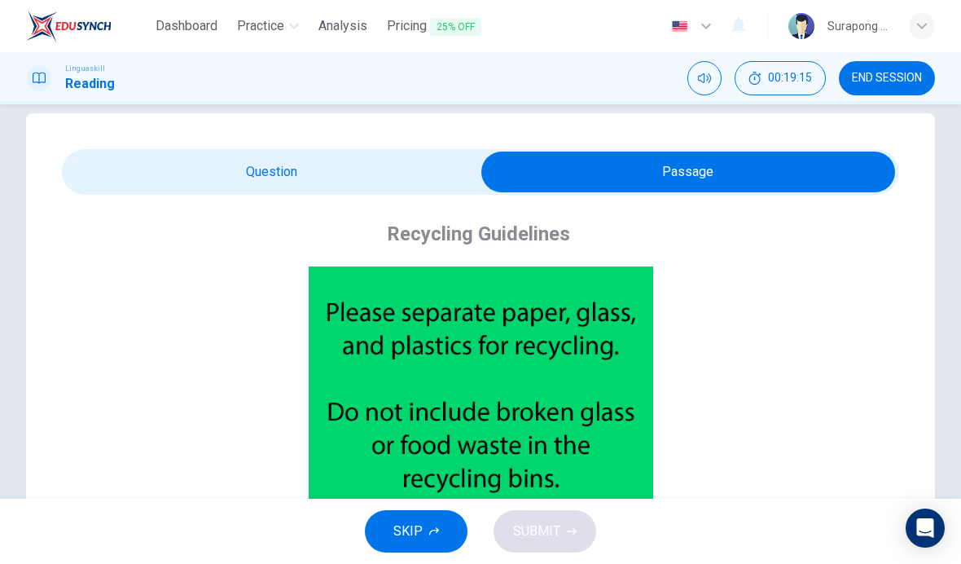
click at [408, 172] on input "checkbox" at bounding box center [688, 171] width 1256 height 41
checkbox input "false"
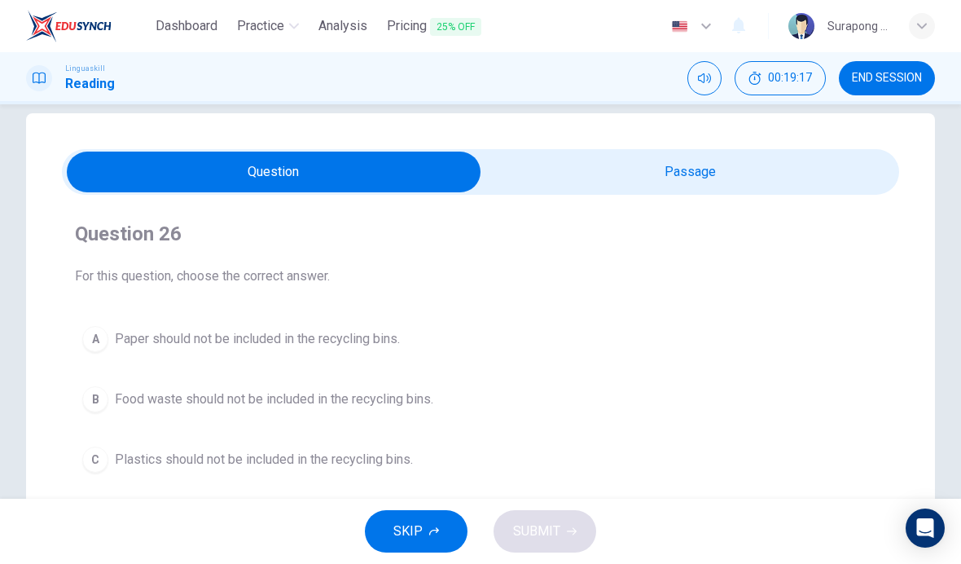
click at [382, 393] on span "Food waste should not be included in the recycling bins." at bounding box center [274, 399] width 318 height 20
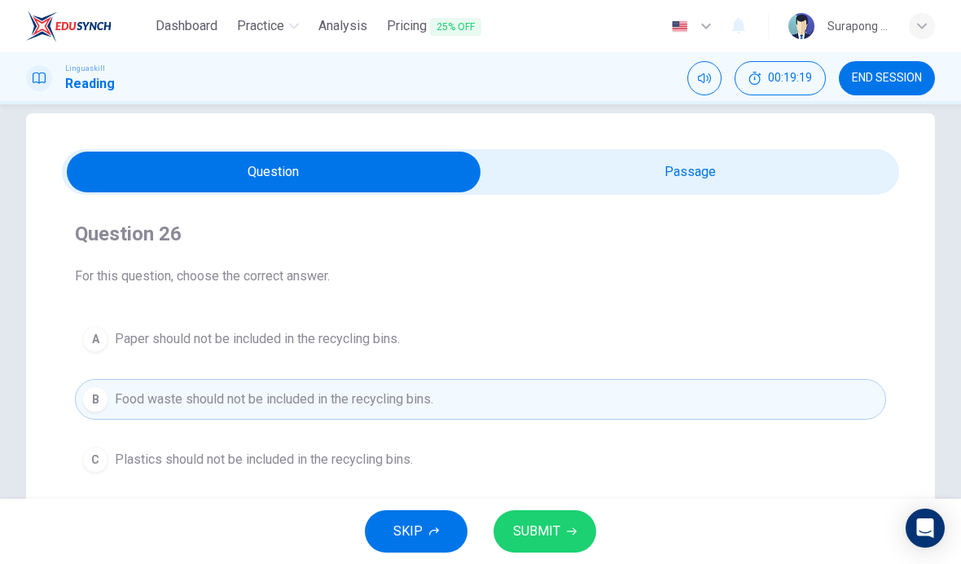
click at [547, 528] on span "SUBMIT" at bounding box center [536, 531] width 47 height 23
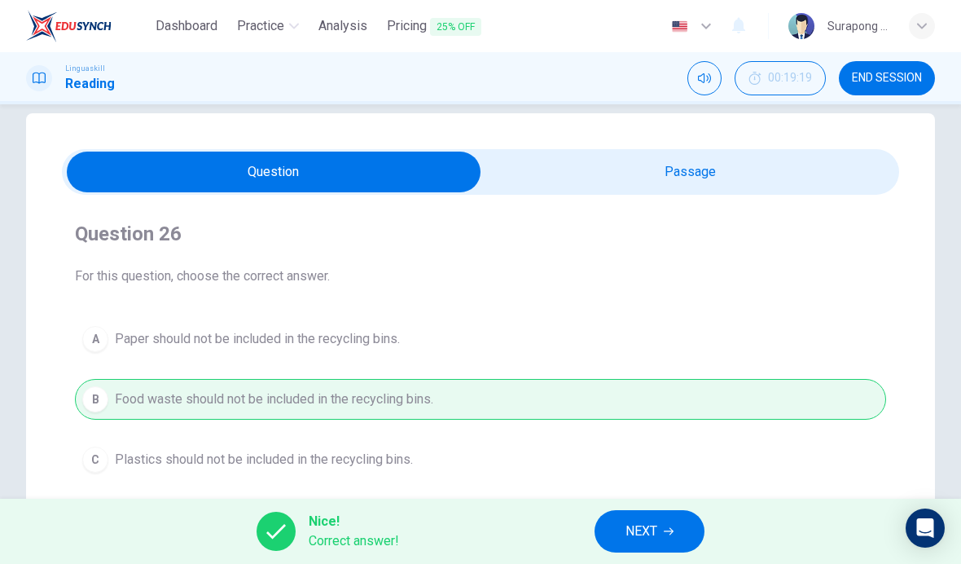
click at [662, 521] on button "NEXT" at bounding box center [649, 531] width 110 height 42
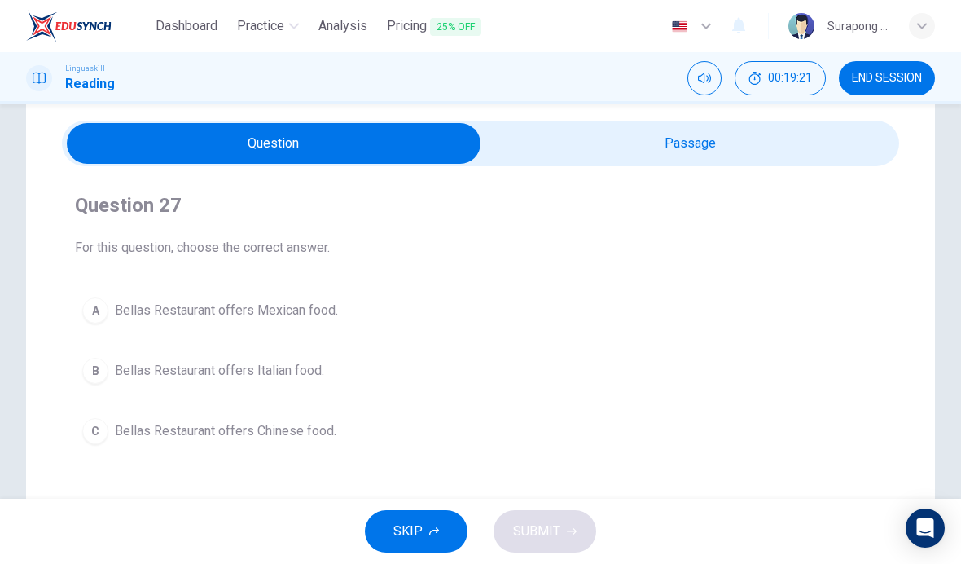
scroll to position [55, 0]
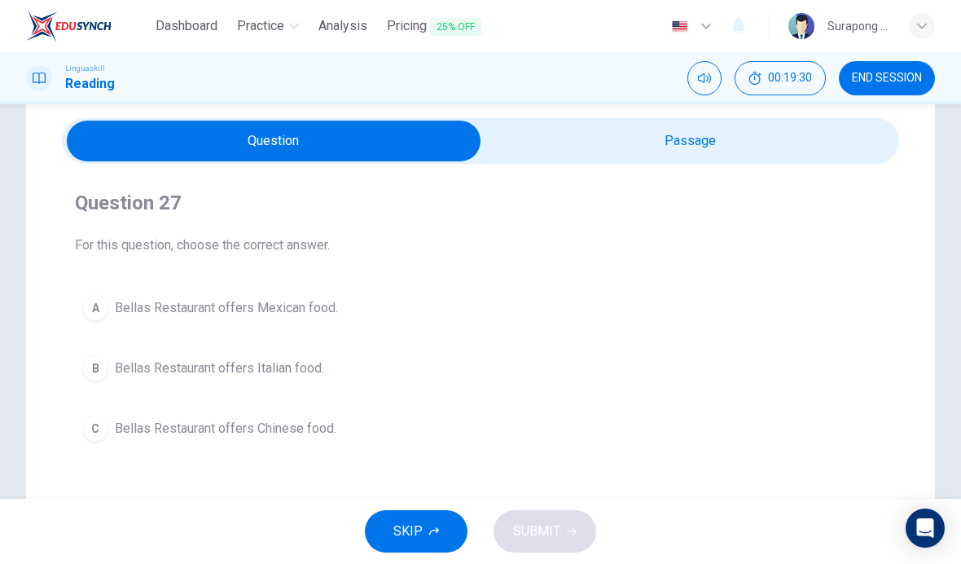
click at [697, 156] on input "checkbox" at bounding box center [274, 141] width 1256 height 41
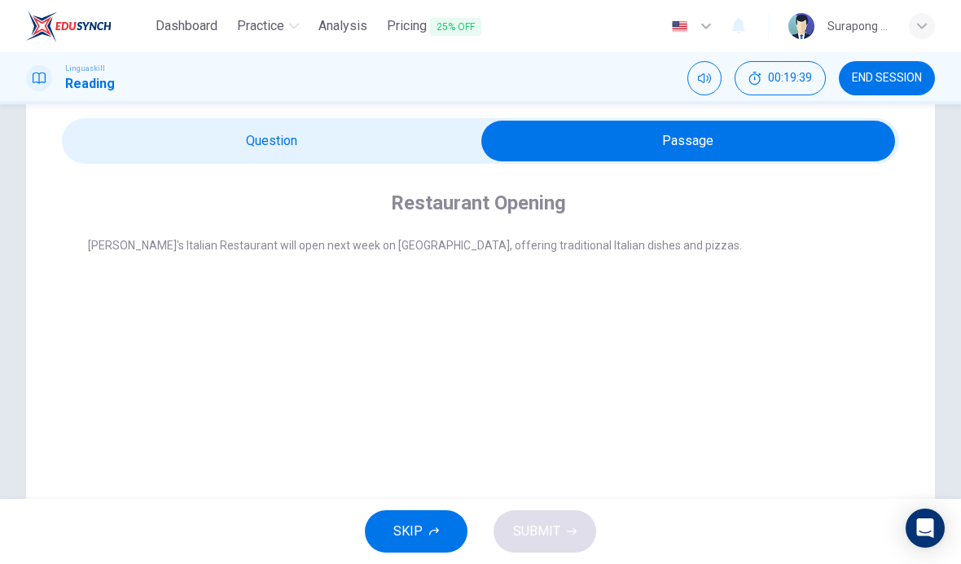
click at [455, 144] on input "checkbox" at bounding box center [688, 141] width 1256 height 41
checkbox input "false"
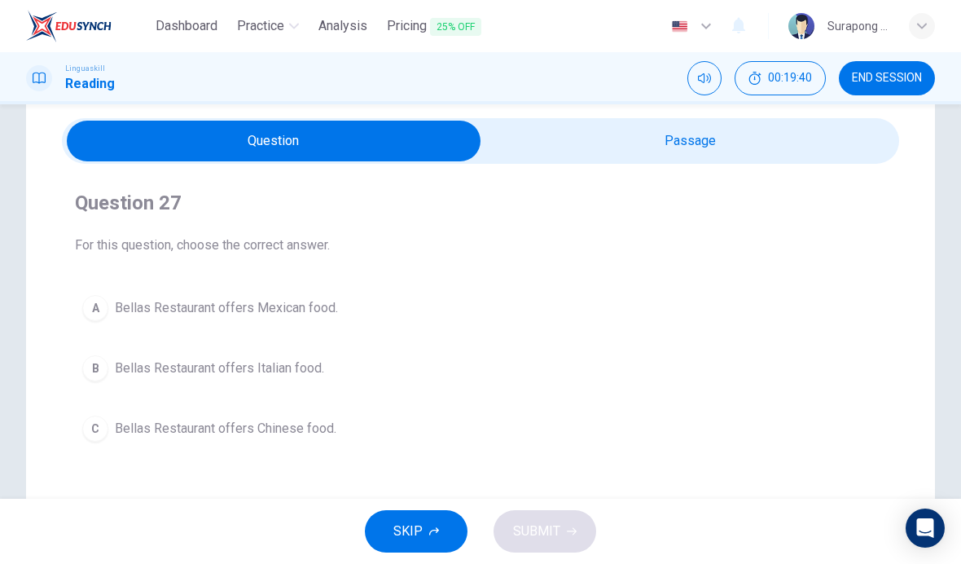
click at [308, 368] on span "Bellas Restaurant offers Italian food." at bounding box center [219, 368] width 209 height 20
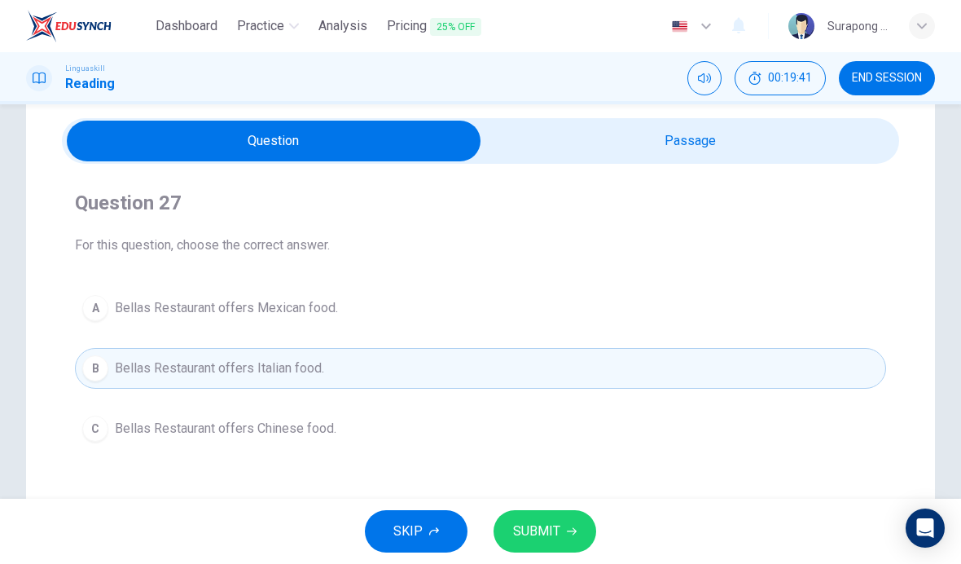
click at [530, 516] on button "SUBMIT" at bounding box center [544, 531] width 103 height 42
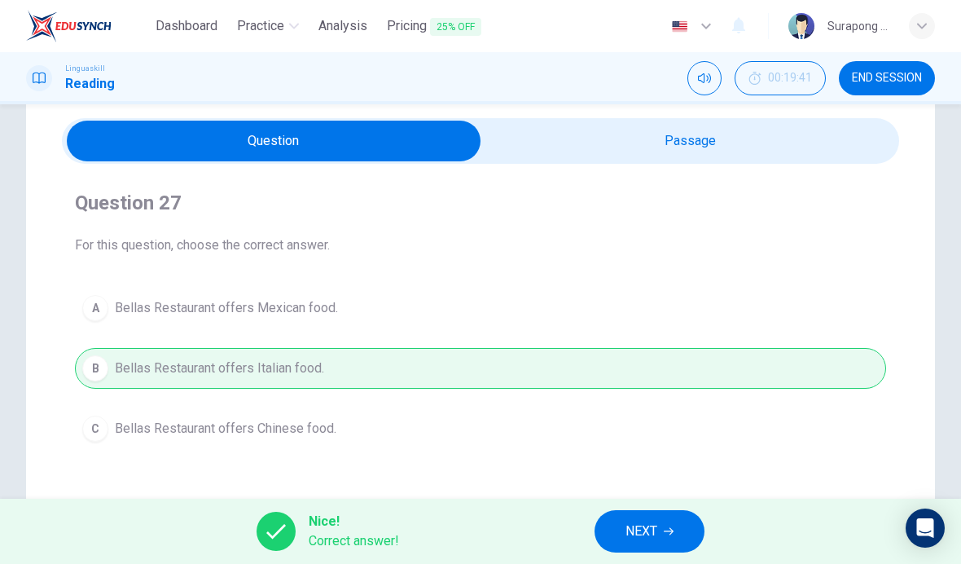
click at [651, 537] on span "NEXT" at bounding box center [641, 531] width 32 height 23
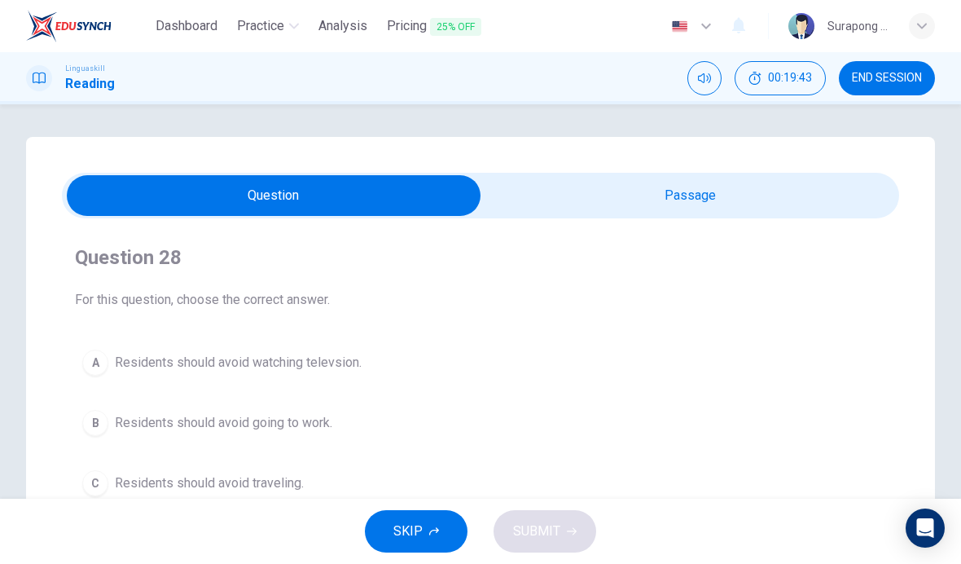
scroll to position [0, 0]
click at [672, 191] on input "checkbox" at bounding box center [274, 195] width 1256 height 41
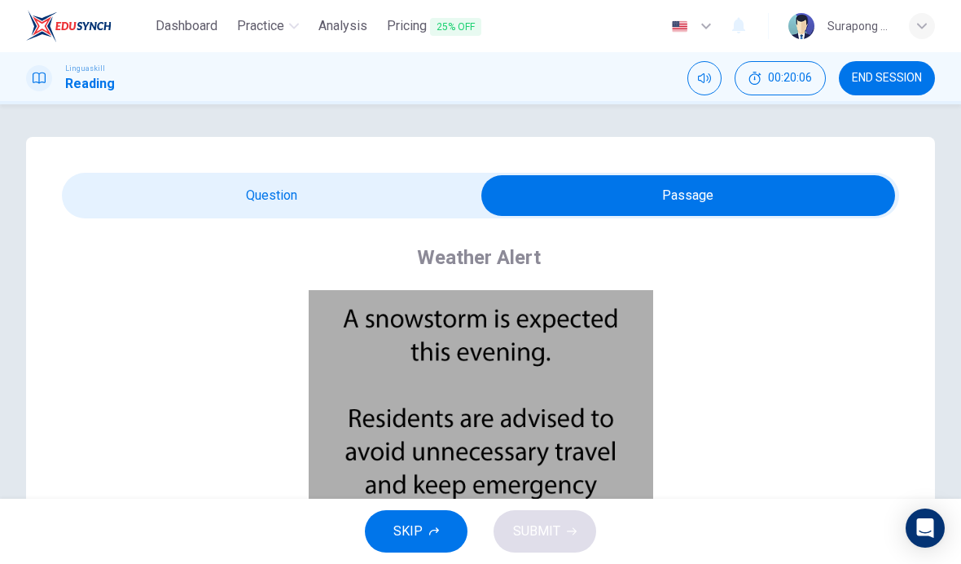
click at [457, 200] on input "checkbox" at bounding box center [688, 195] width 1256 height 41
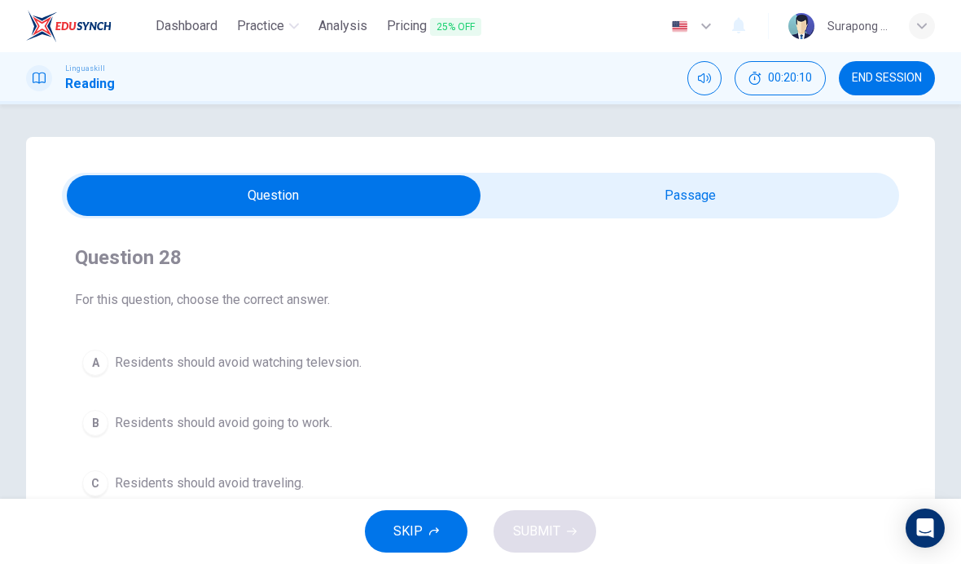
click at [292, 471] on button "C Residents should avoid traveling." at bounding box center [480, 483] width 811 height 41
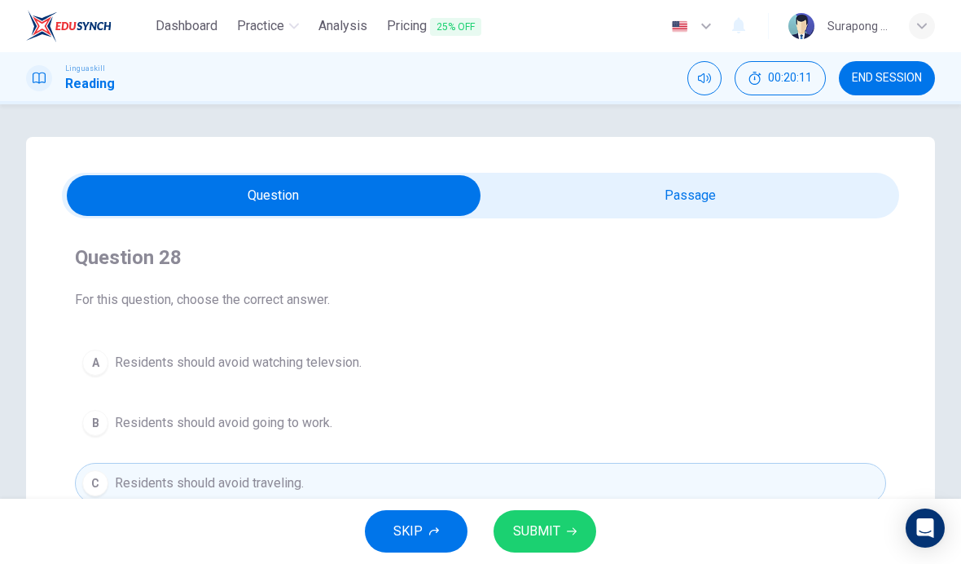
click at [624, 202] on input "checkbox" at bounding box center [274, 195] width 1256 height 41
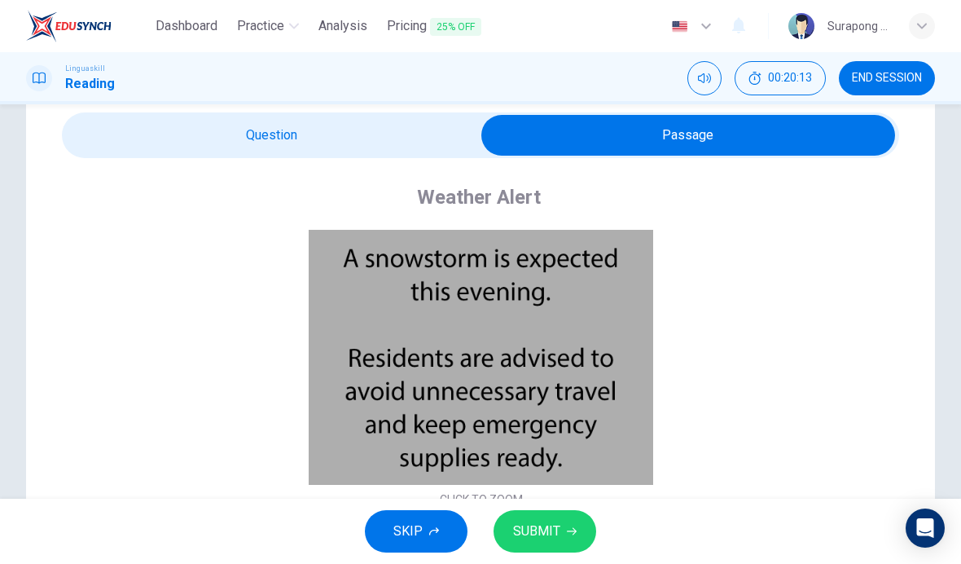
scroll to position [62, 0]
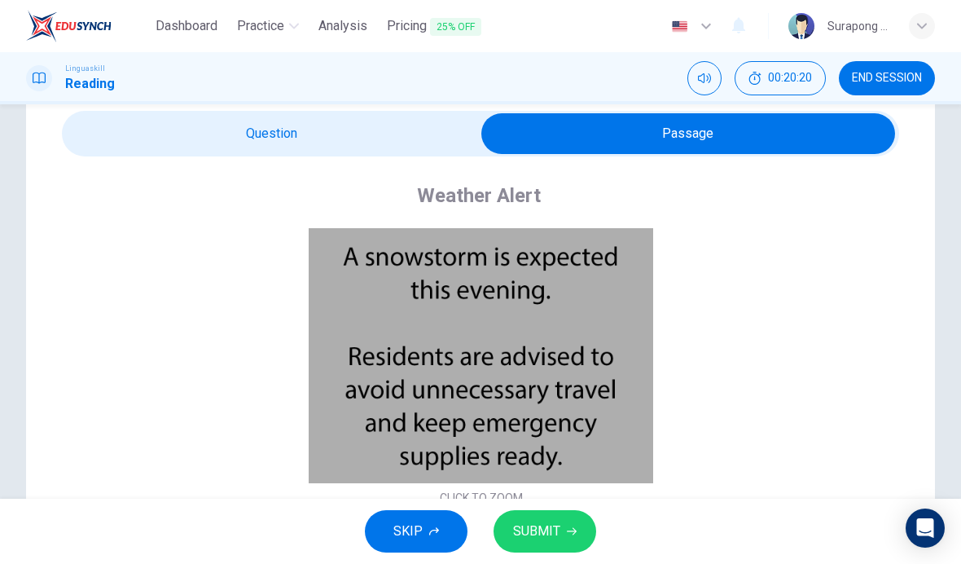
click at [435, 151] on input "checkbox" at bounding box center [688, 133] width 1256 height 41
checkbox input "false"
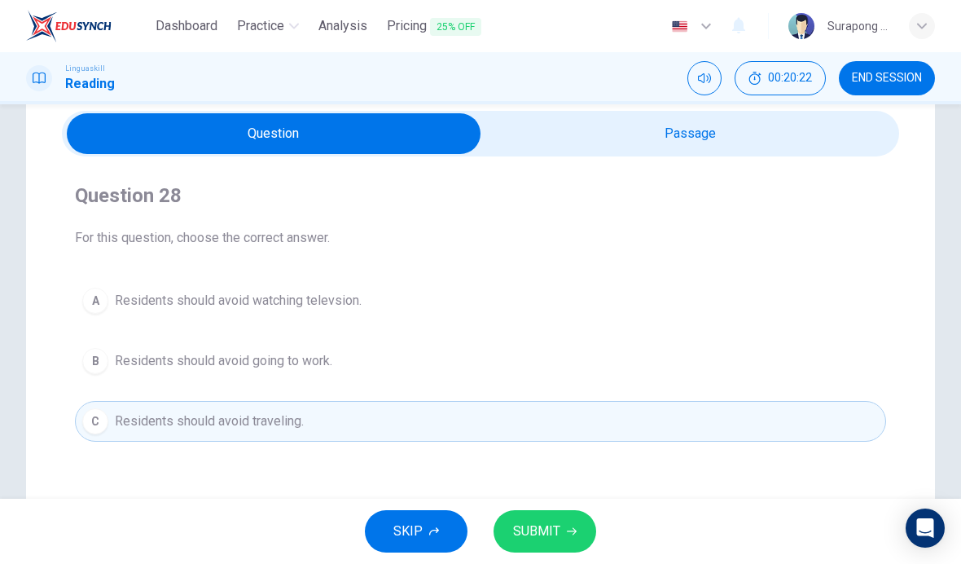
click at [537, 515] on button "SUBMIT" at bounding box center [544, 531] width 103 height 42
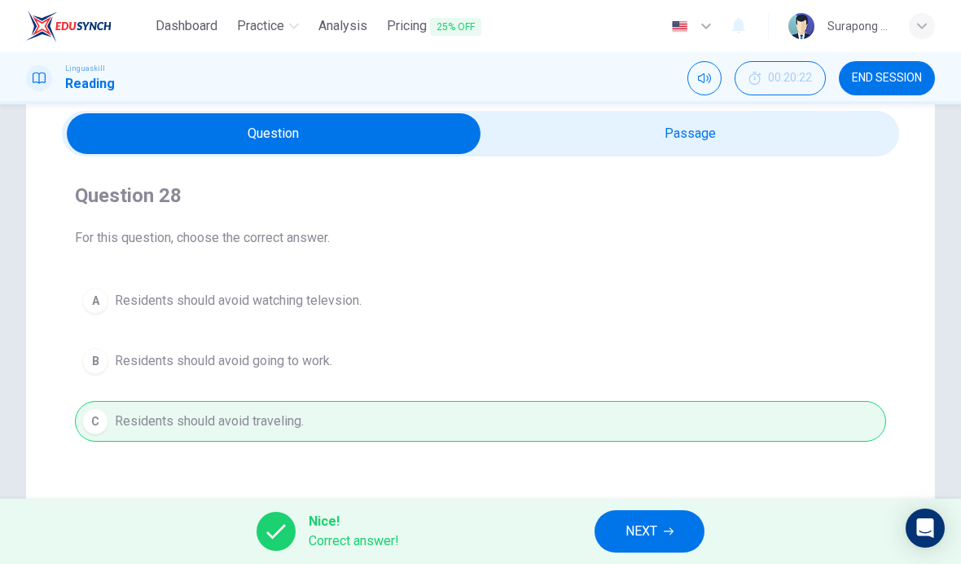
click at [642, 527] on span "NEXT" at bounding box center [641, 531] width 32 height 23
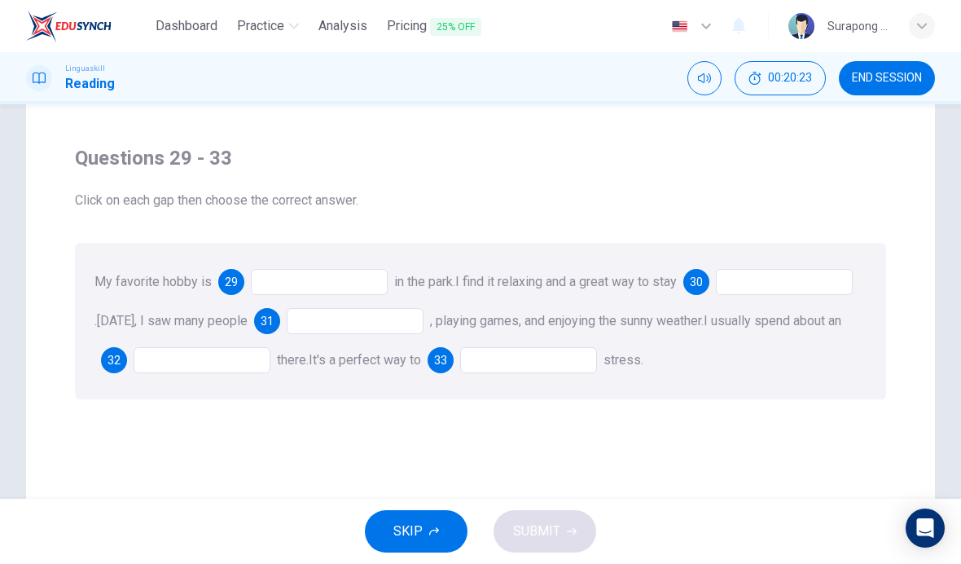
scroll to position [38, 0]
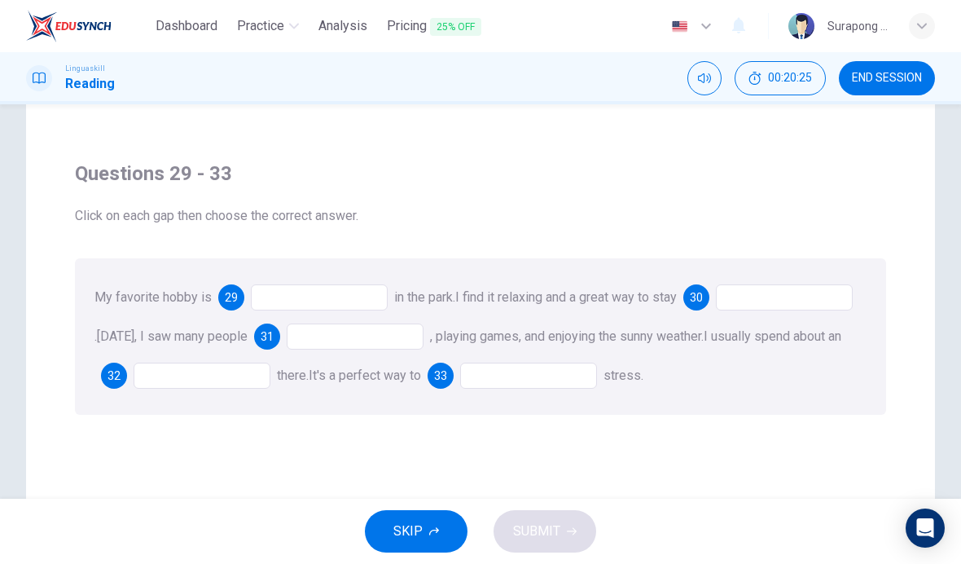
click at [349, 306] on div at bounding box center [319, 297] width 137 height 26
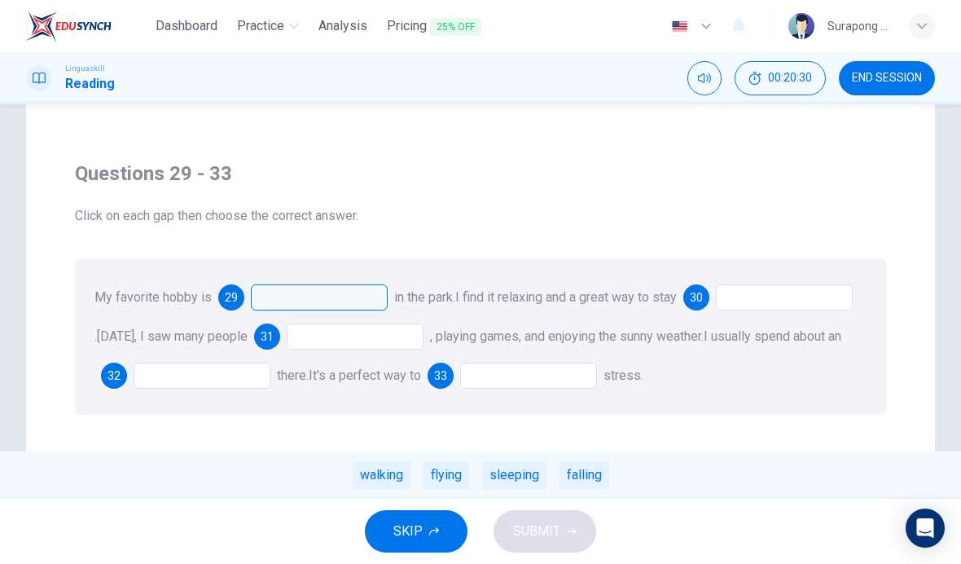
click at [386, 472] on div "walking" at bounding box center [382, 475] width 58 height 28
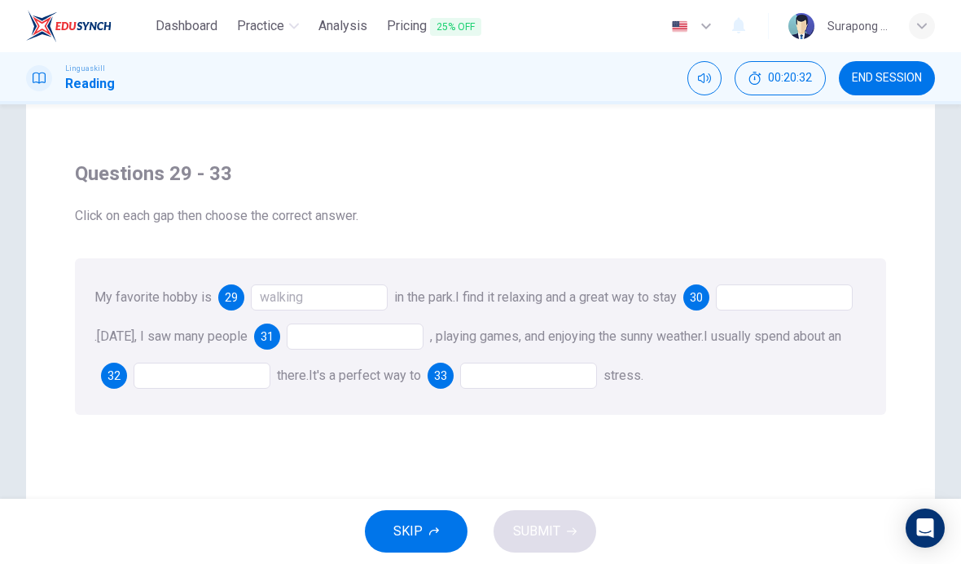
click at [351, 309] on div "walking" at bounding box center [319, 297] width 137 height 26
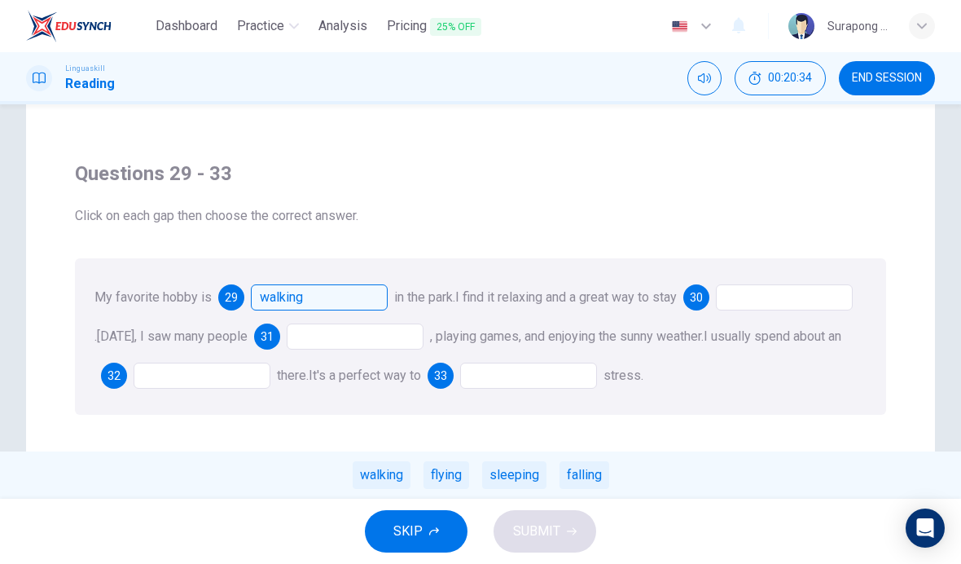
click at [390, 470] on div "walking" at bounding box center [382, 475] width 58 height 28
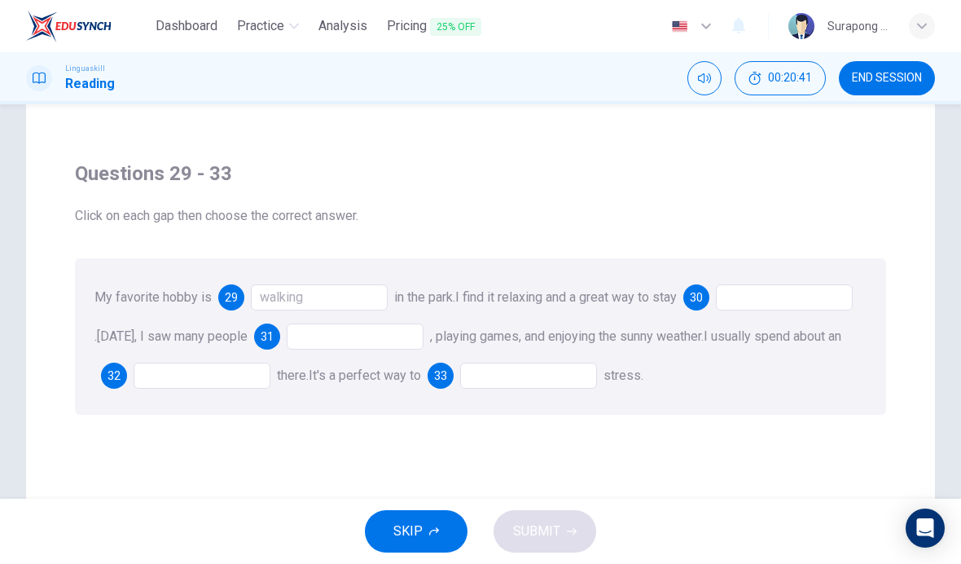
click at [716, 310] on div at bounding box center [784, 297] width 137 height 26
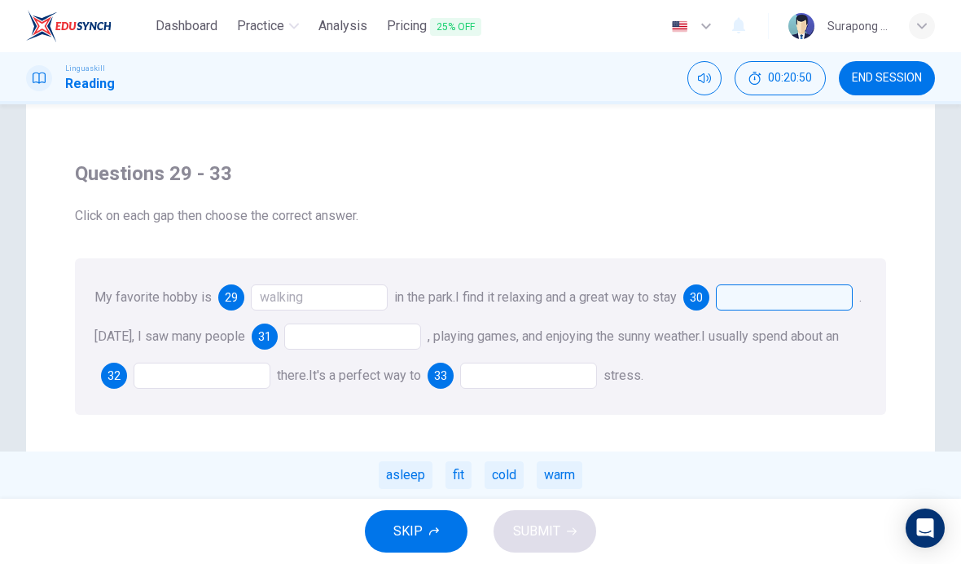
click at [570, 467] on div "warm" at bounding box center [560, 475] width 46 height 28
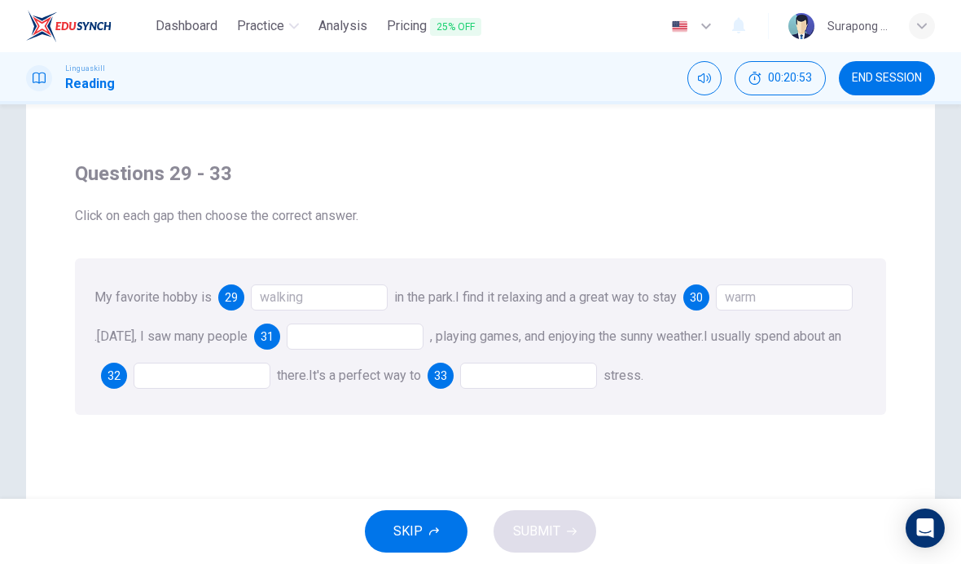
click at [423, 349] on div at bounding box center [355, 336] width 137 height 26
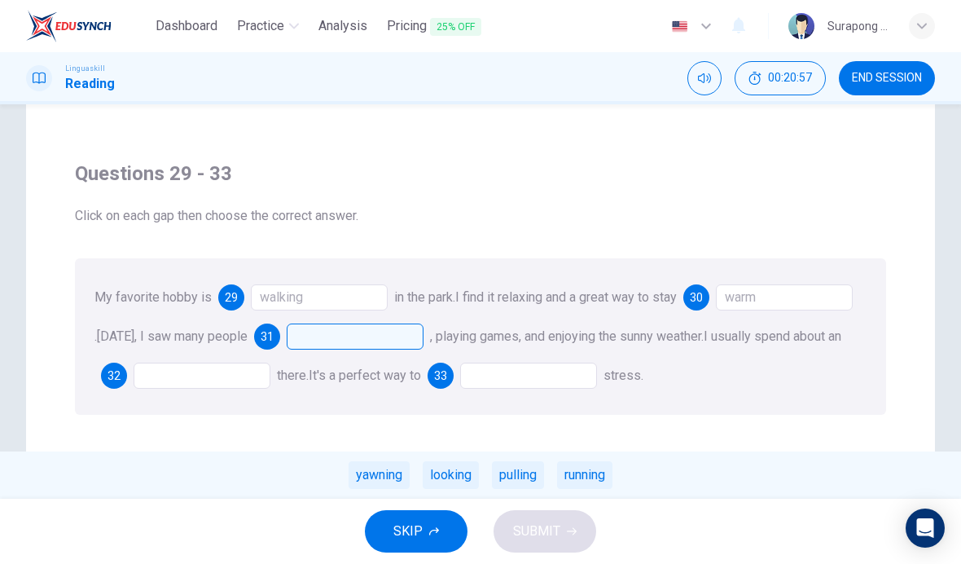
click at [593, 476] on div "running" at bounding box center [584, 475] width 55 height 28
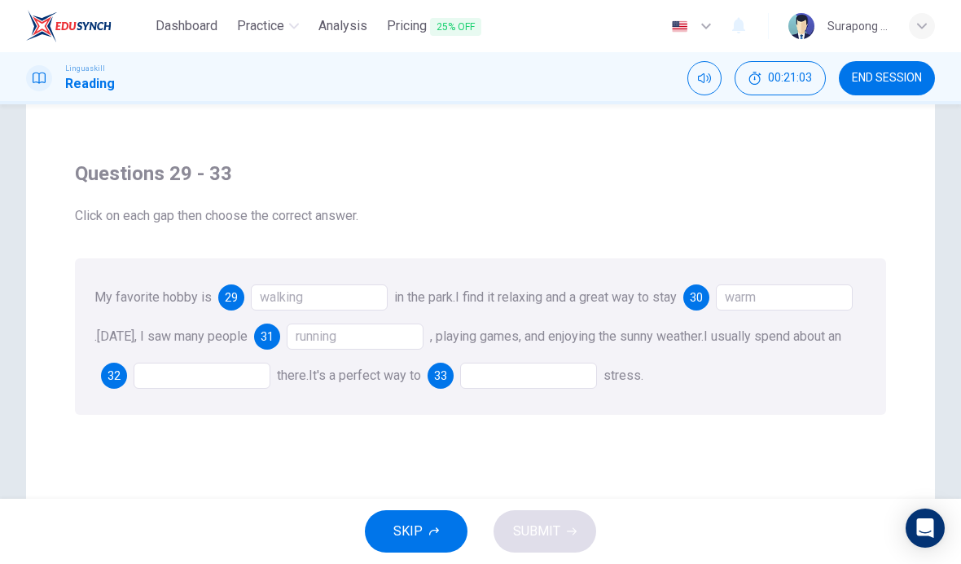
click at [270, 381] on div at bounding box center [202, 375] width 137 height 26
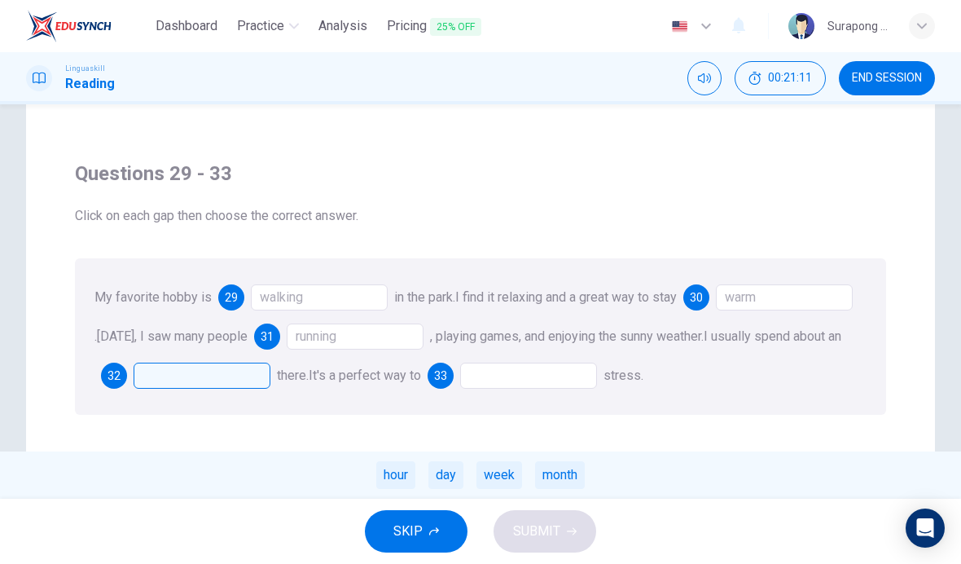
click at [382, 471] on div "hour" at bounding box center [395, 475] width 39 height 28
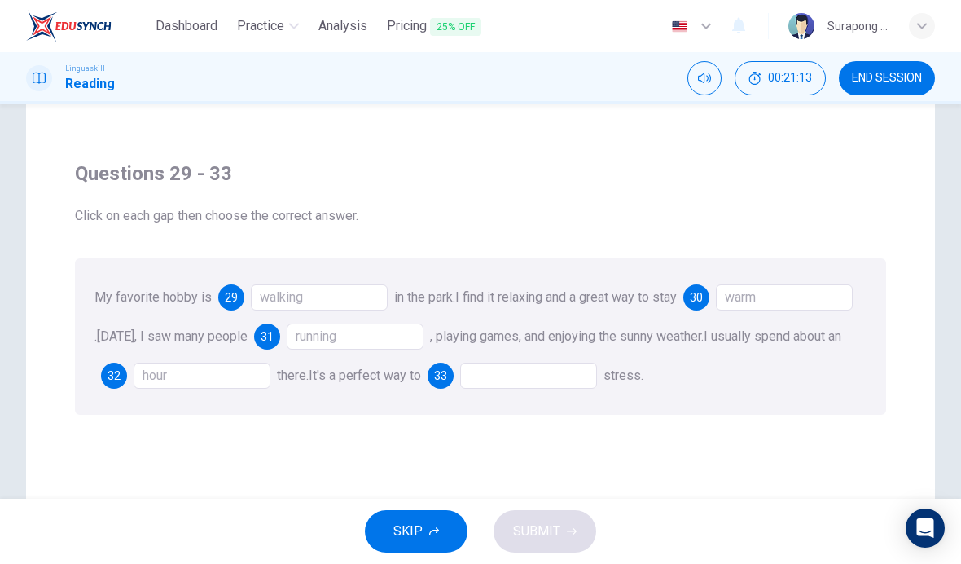
click at [270, 379] on div "hour" at bounding box center [202, 375] width 137 height 26
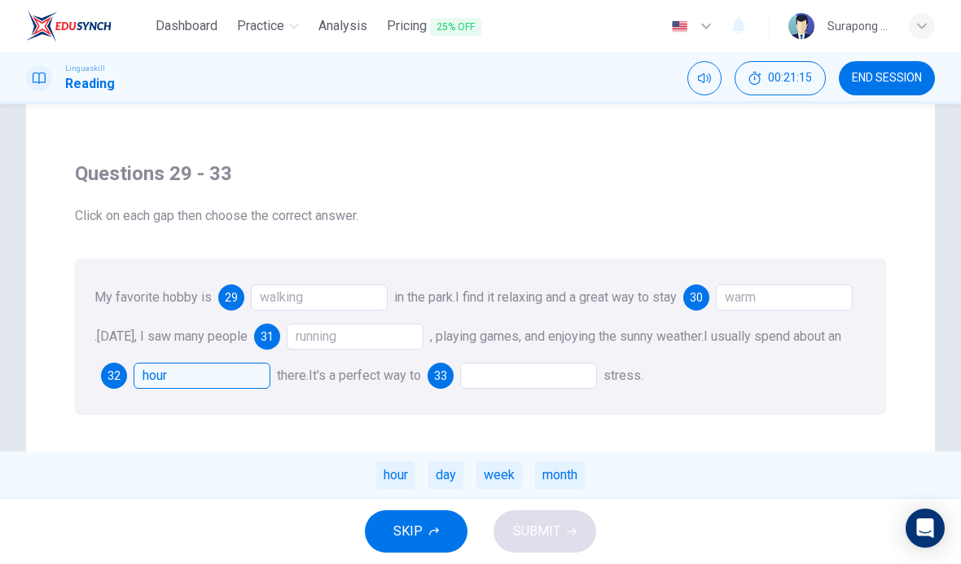
click at [395, 465] on div "hour" at bounding box center [395, 475] width 39 height 28
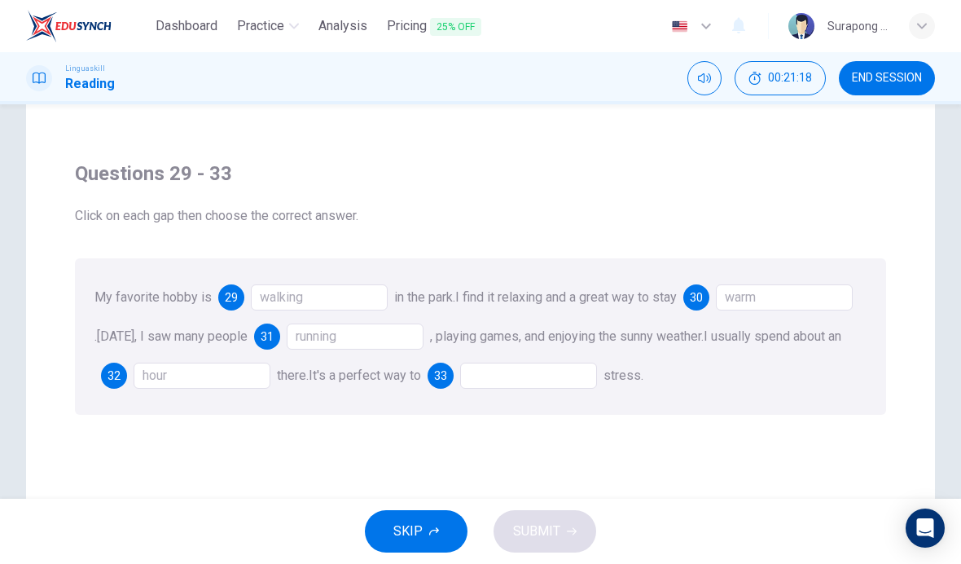
click at [597, 375] on div at bounding box center [528, 375] width 137 height 26
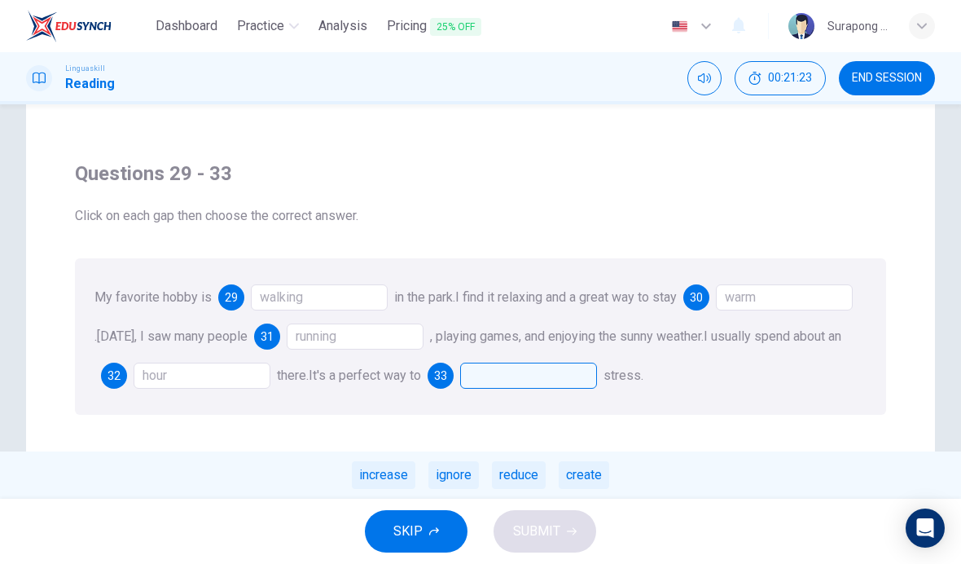
click at [530, 468] on div "reduce" at bounding box center [519, 475] width 54 height 28
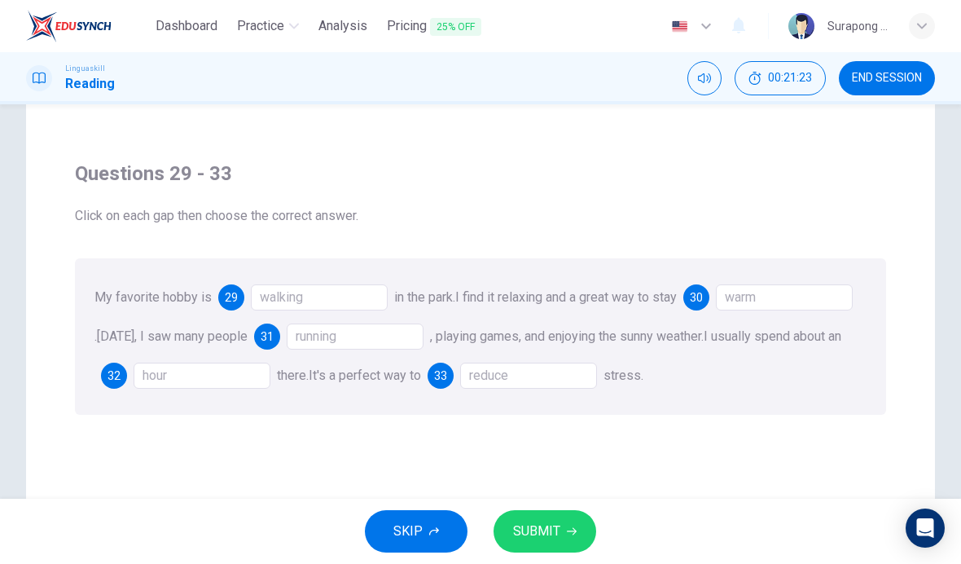
click at [535, 527] on span "SUBMIT" at bounding box center [536, 531] width 47 height 23
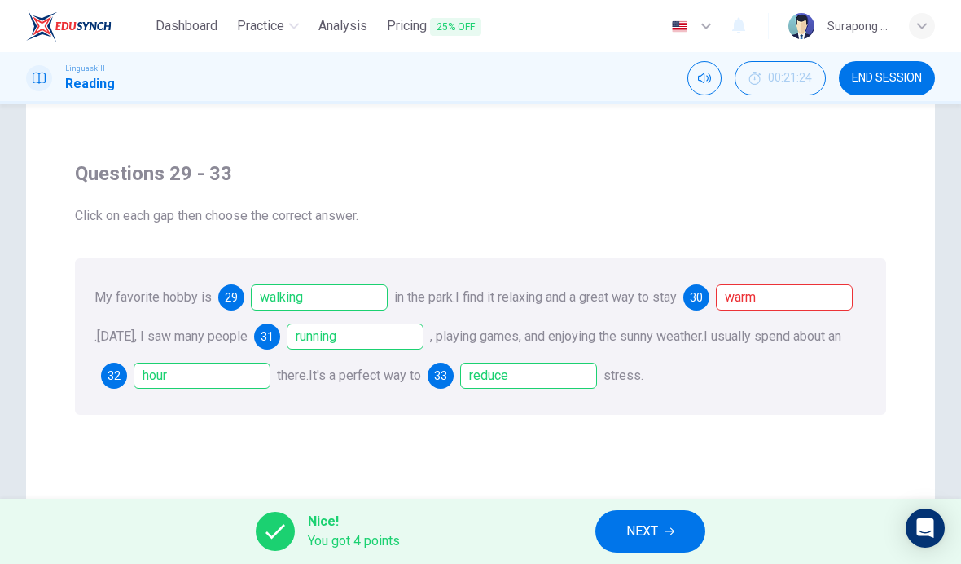
click at [716, 310] on div "warm" at bounding box center [784, 297] width 137 height 26
click at [634, 267] on div "My favorite hobby is 29 walking in the park. I find it relaxing and a great way…" at bounding box center [480, 336] width 811 height 156
click at [673, 285] on div "My favorite hobby is 29 walking in the park. I find it relaxing and a great way…" at bounding box center [480, 336] width 811 height 156
click at [716, 310] on div "warm" at bounding box center [784, 297] width 137 height 26
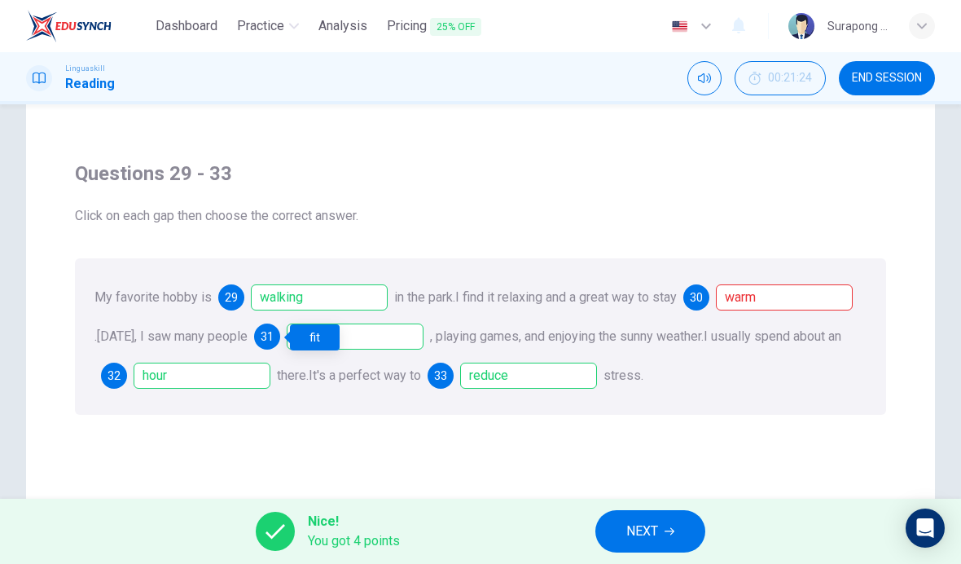
click at [506, 391] on div "My favorite hobby is 29 walking in the park. I find it relaxing and a great way…" at bounding box center [480, 336] width 811 height 156
click at [678, 520] on button "NEXT" at bounding box center [650, 531] width 110 height 42
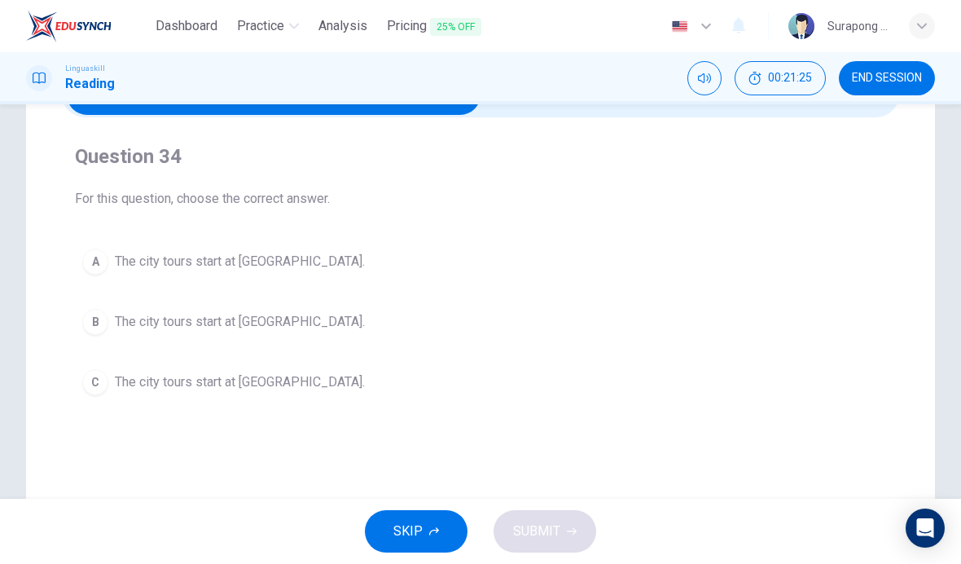
scroll to position [4, 0]
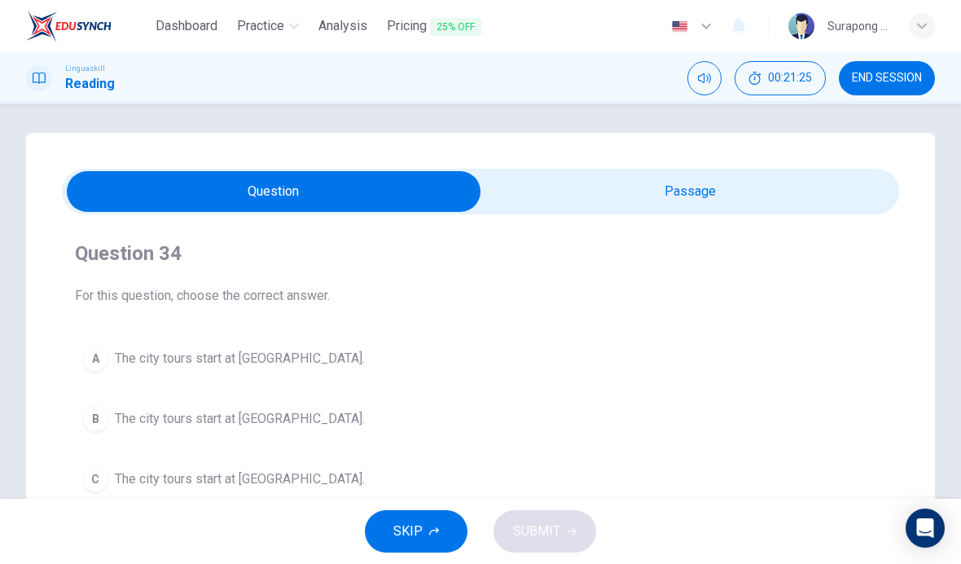
click at [642, 204] on input "checkbox" at bounding box center [274, 191] width 1256 height 41
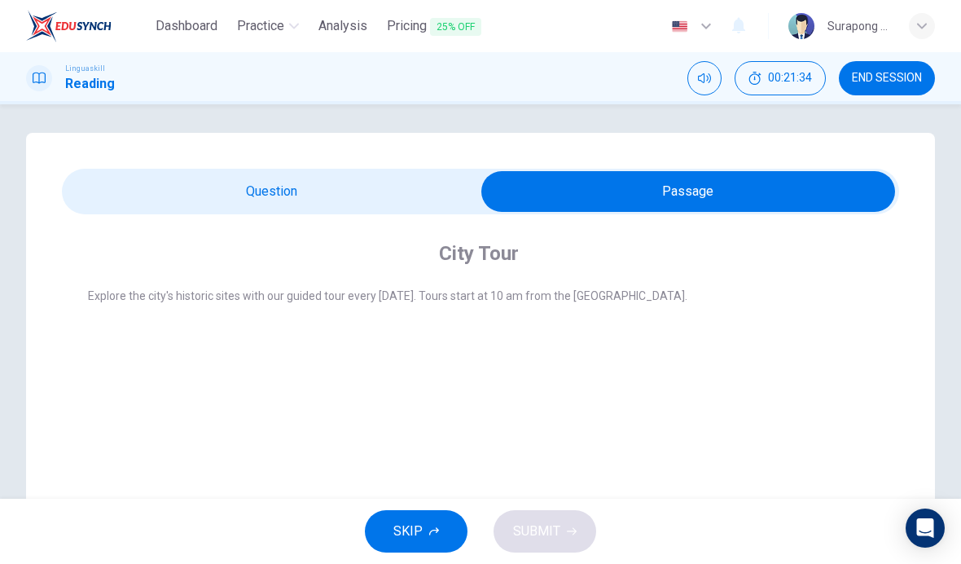
click at [450, 210] on input "checkbox" at bounding box center [688, 191] width 1256 height 41
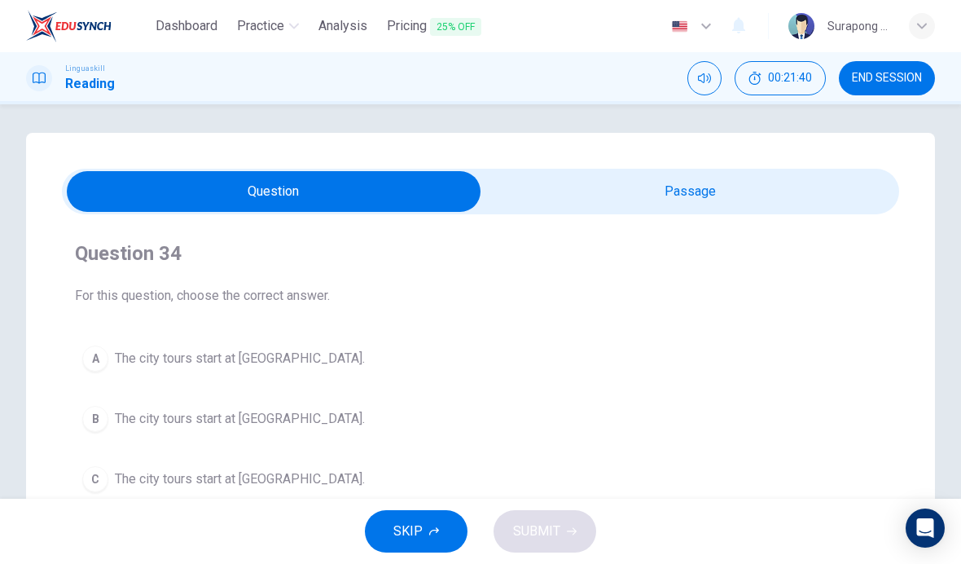
click at [601, 198] on input "checkbox" at bounding box center [274, 191] width 1256 height 41
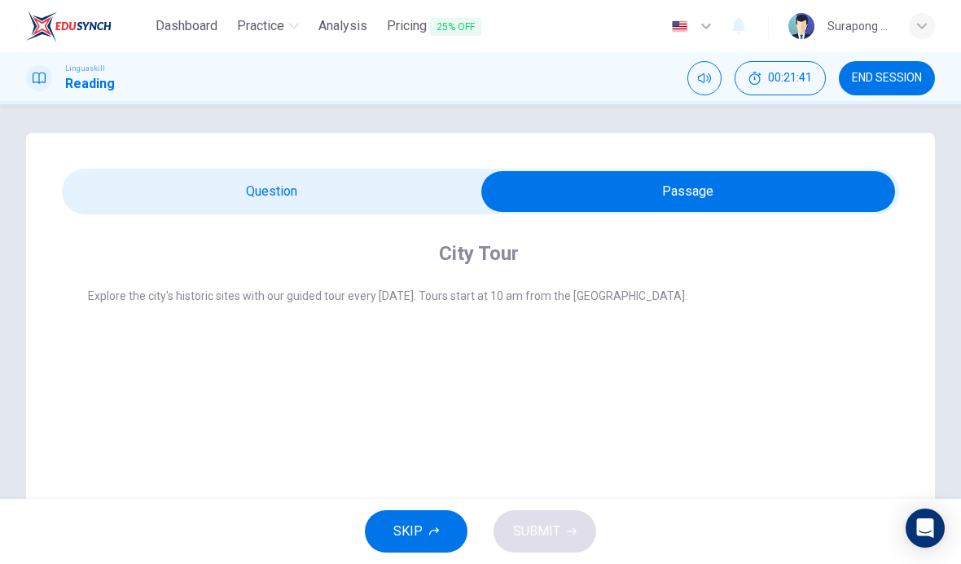
click at [434, 182] on input "checkbox" at bounding box center [688, 191] width 1256 height 41
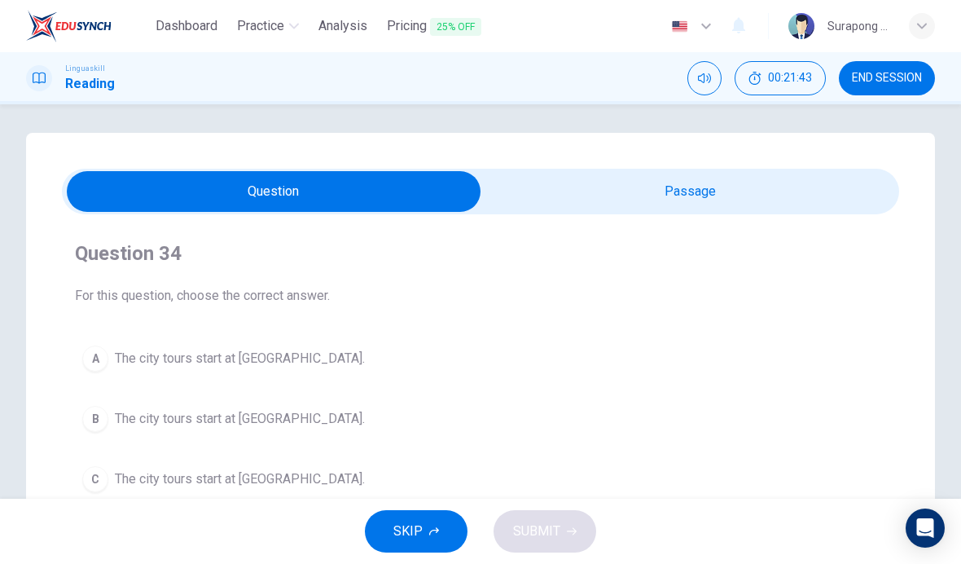
click at [616, 177] on input "checkbox" at bounding box center [274, 191] width 1256 height 41
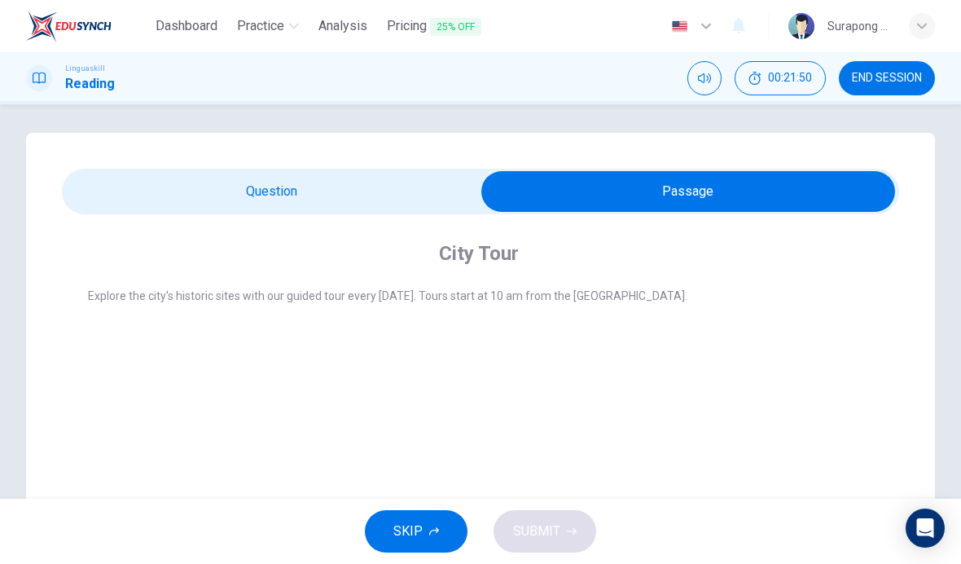
click at [474, 188] on input "checkbox" at bounding box center [688, 191] width 1256 height 41
checkbox input "false"
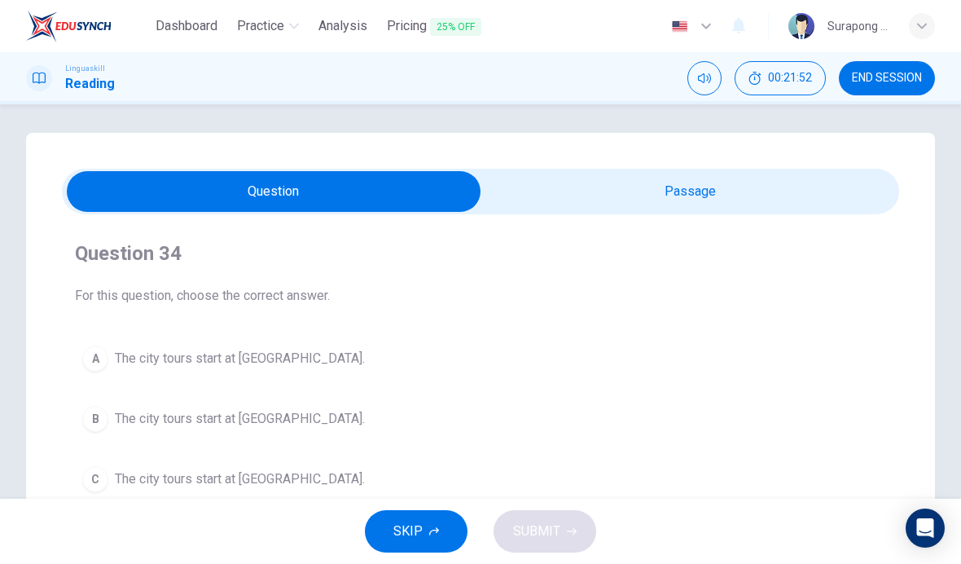
click at [317, 365] on span "The city tours start at [GEOGRAPHIC_DATA]." at bounding box center [240, 359] width 250 height 20
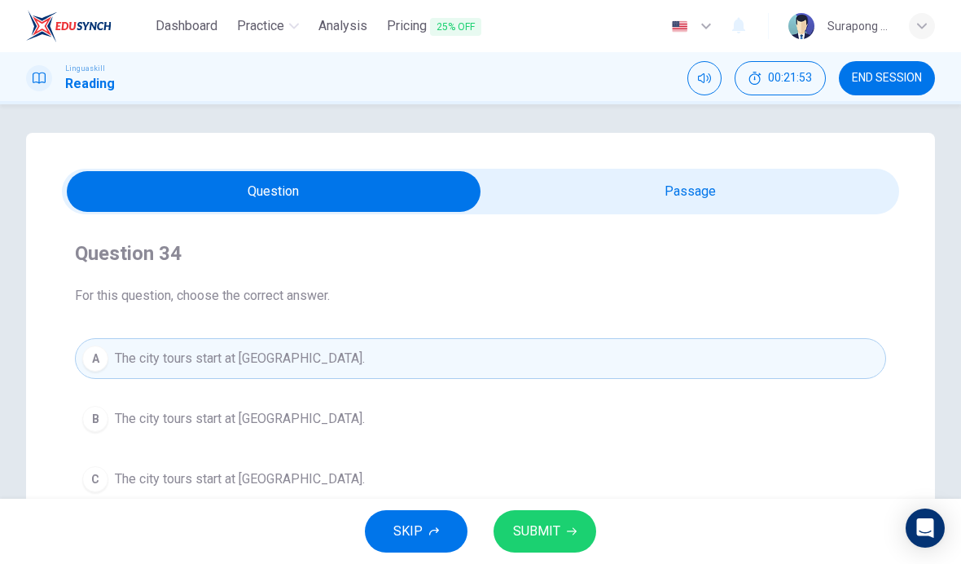
click at [557, 536] on span "SUBMIT" at bounding box center [536, 531] width 47 height 23
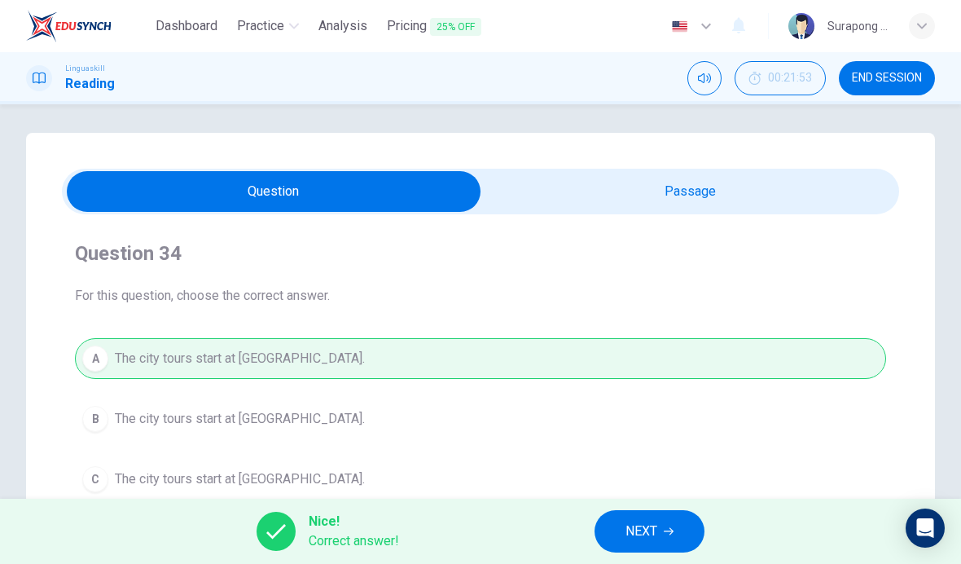
click at [625, 515] on button "NEXT" at bounding box center [649, 531] width 110 height 42
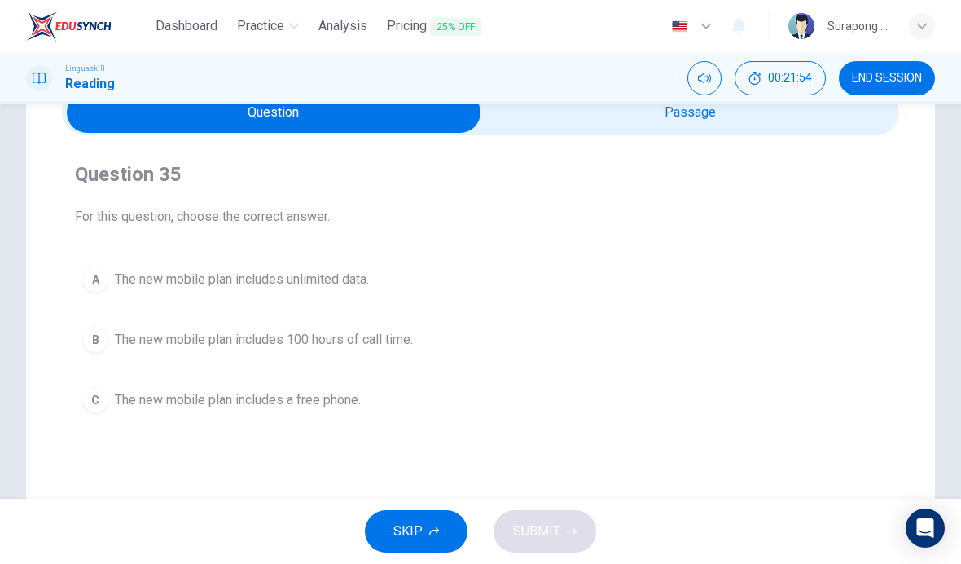
scroll to position [72, 0]
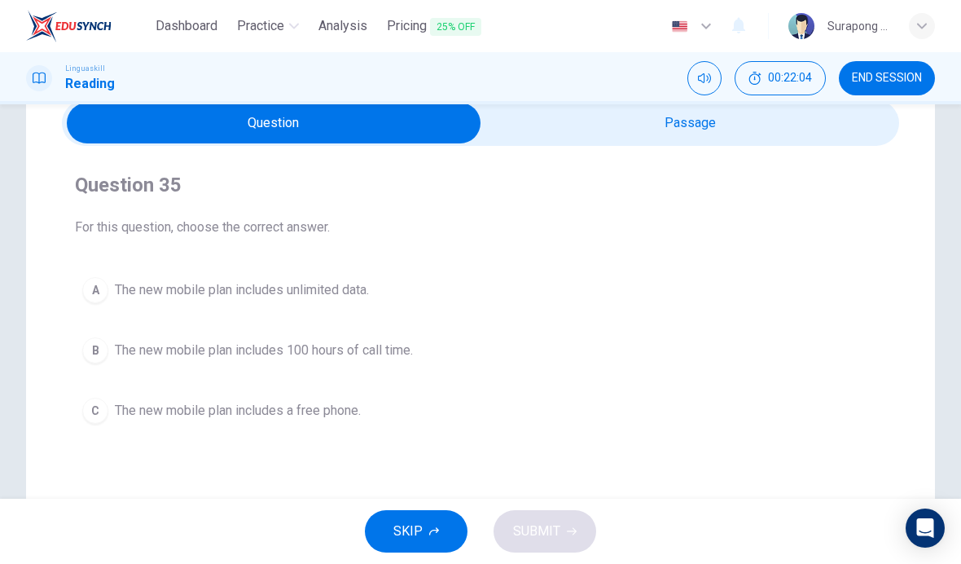
click at [723, 129] on input "checkbox" at bounding box center [274, 123] width 1256 height 41
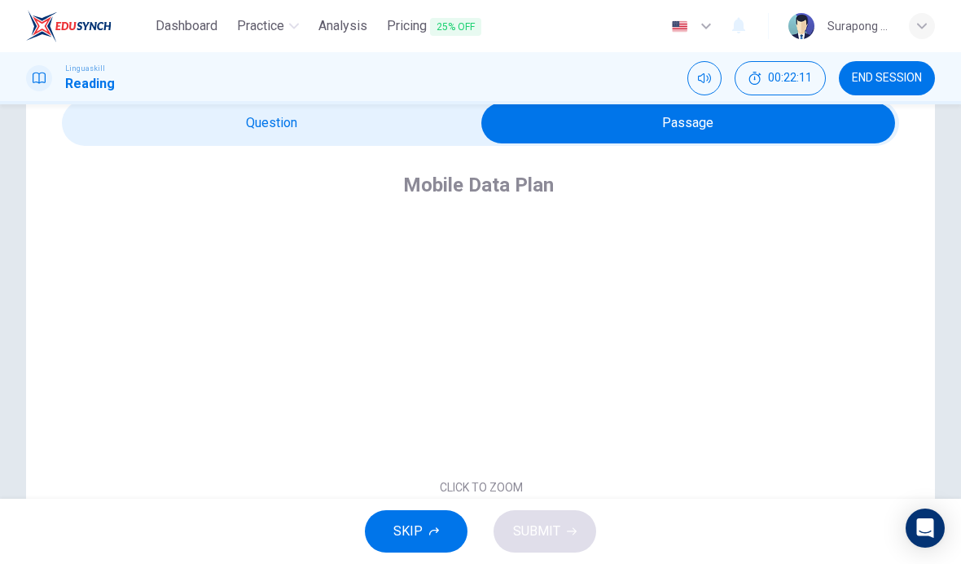
click at [466, 130] on input "checkbox" at bounding box center [688, 123] width 1256 height 41
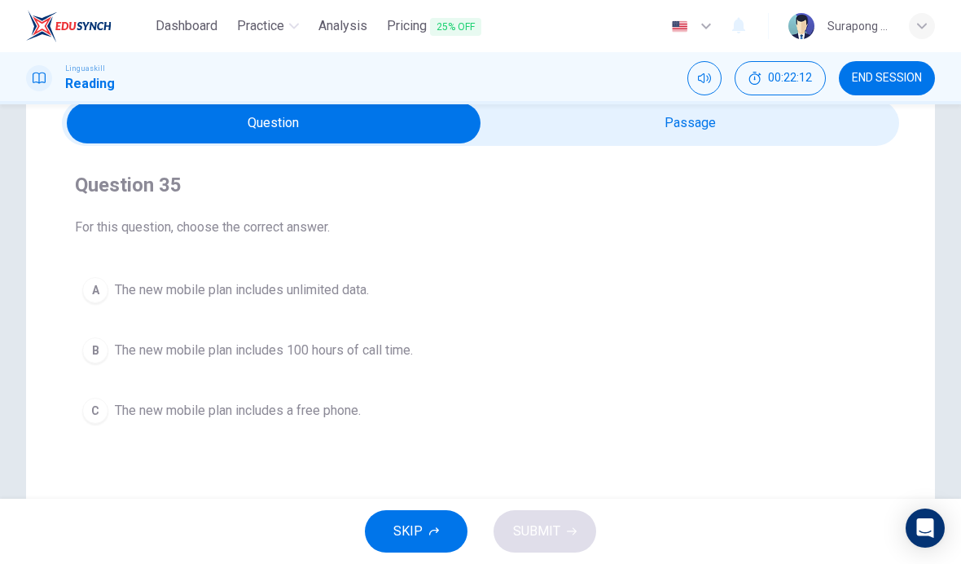
click at [353, 295] on span "The new mobile plan includes unlimited data." at bounding box center [242, 290] width 254 height 20
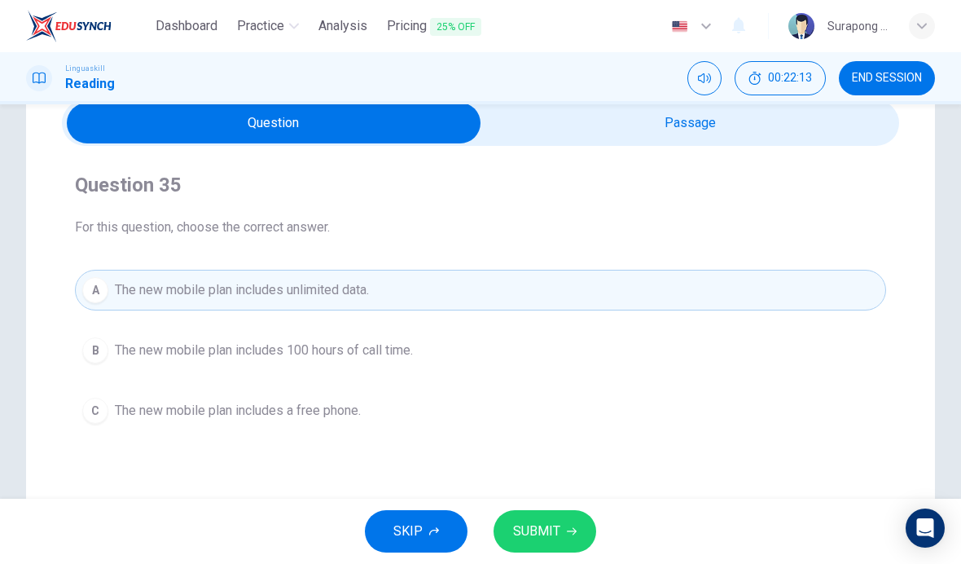
click at [691, 129] on input "checkbox" at bounding box center [274, 123] width 1256 height 41
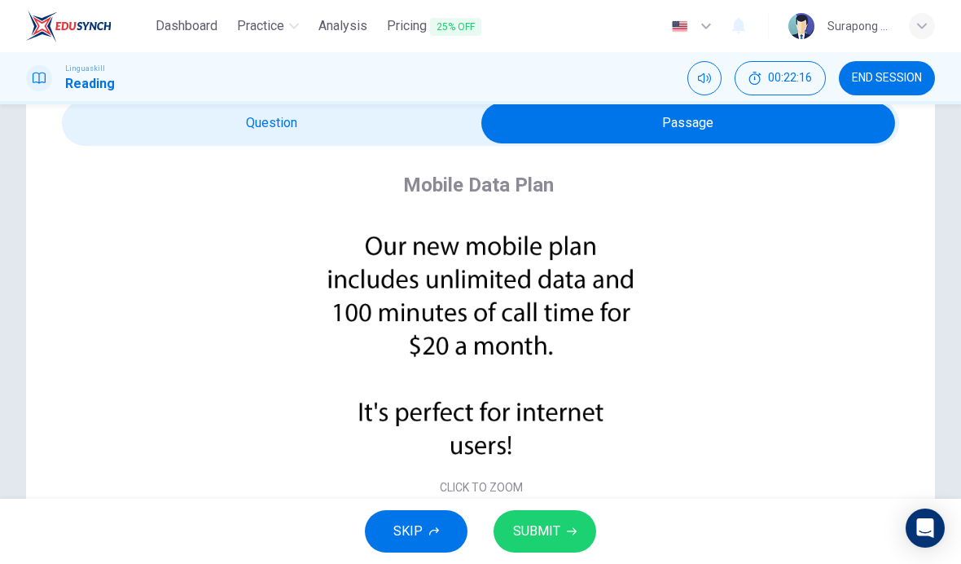
click at [450, 140] on input "checkbox" at bounding box center [688, 123] width 1256 height 41
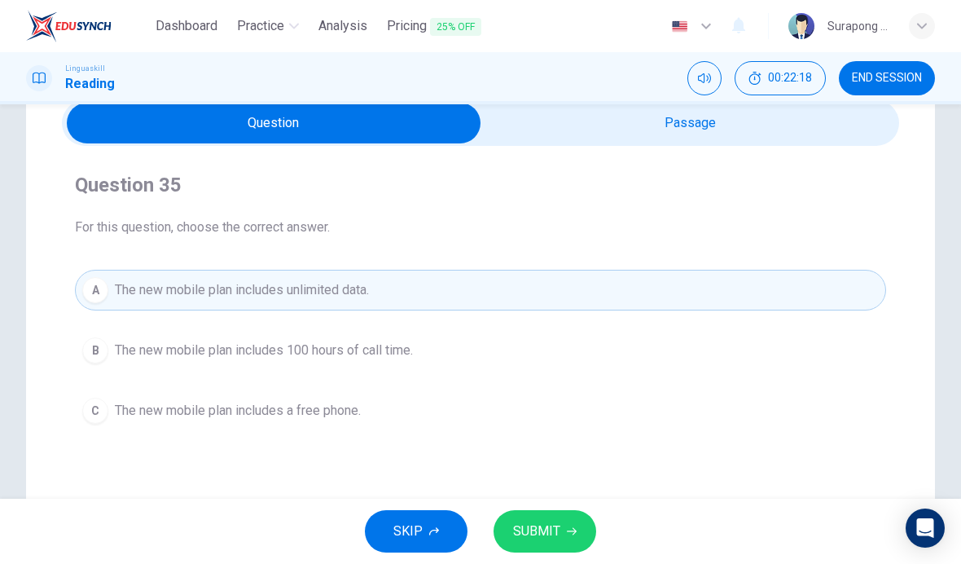
click at [688, 141] on input "checkbox" at bounding box center [274, 123] width 1256 height 41
checkbox input "true"
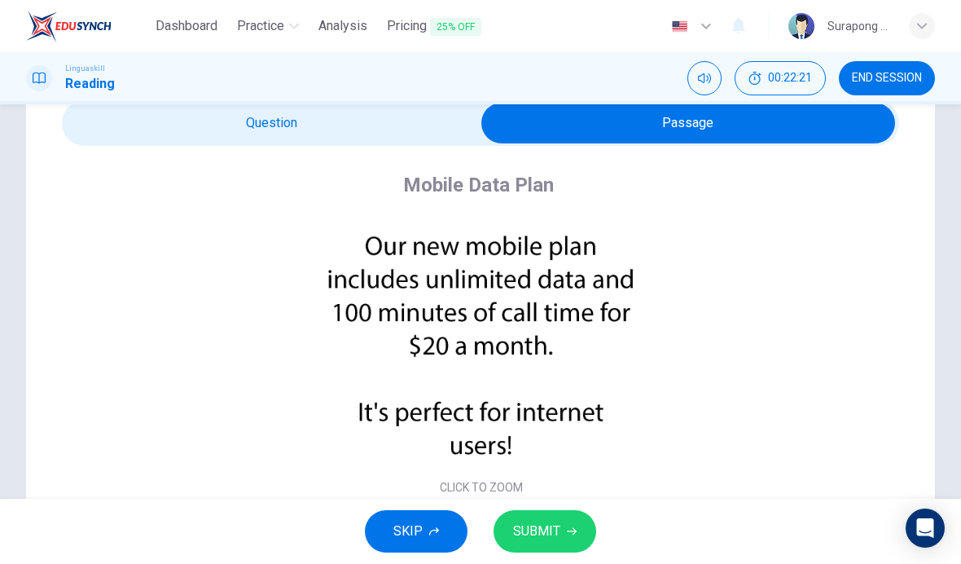
click at [532, 523] on span "SUBMIT" at bounding box center [536, 531] width 47 height 23
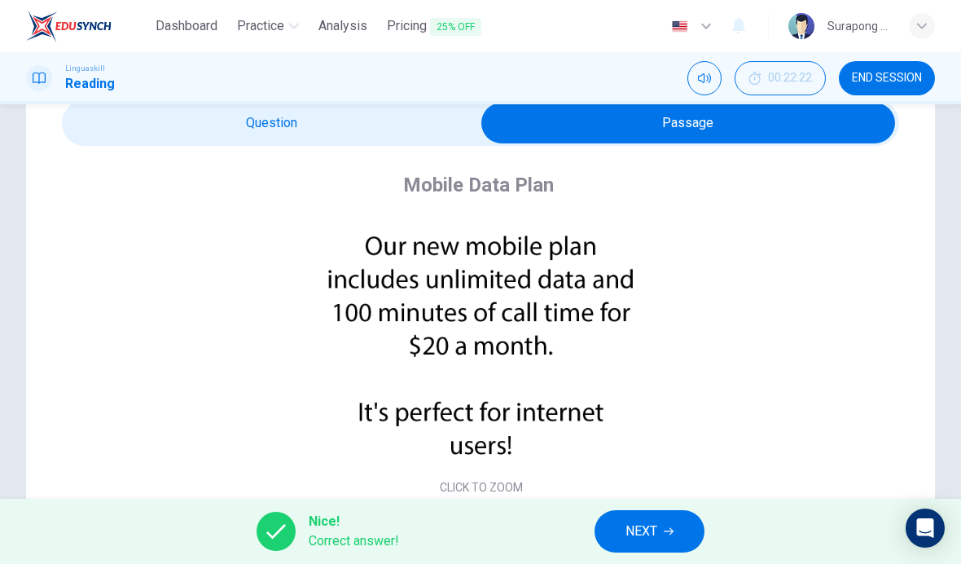
click at [622, 520] on button "NEXT" at bounding box center [649, 531] width 110 height 42
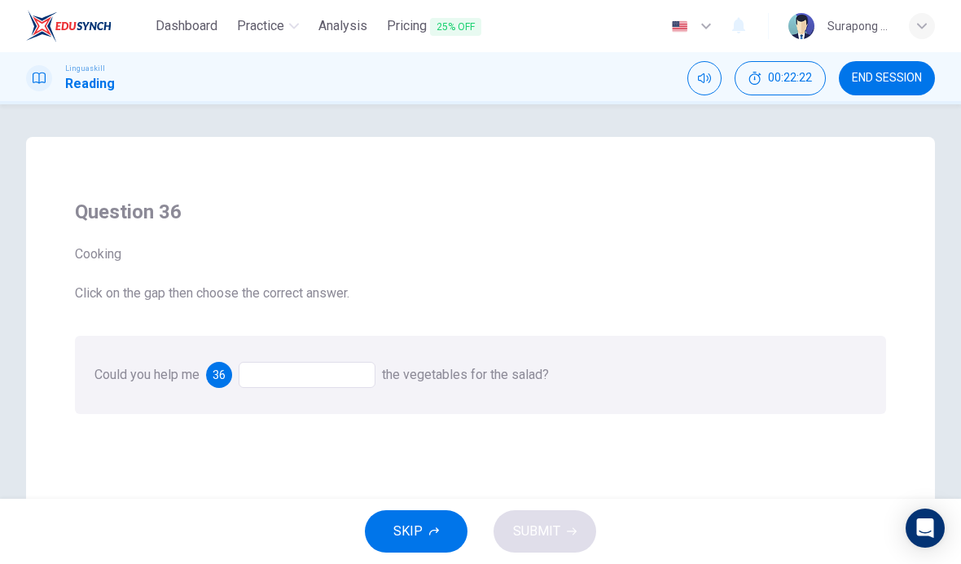
scroll to position [10, 0]
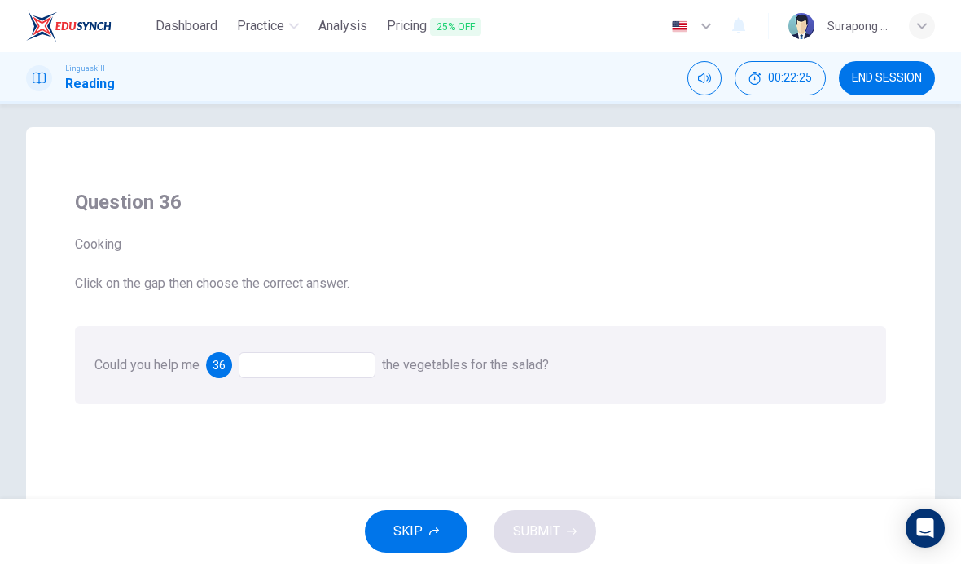
click at [359, 362] on div at bounding box center [307, 365] width 137 height 26
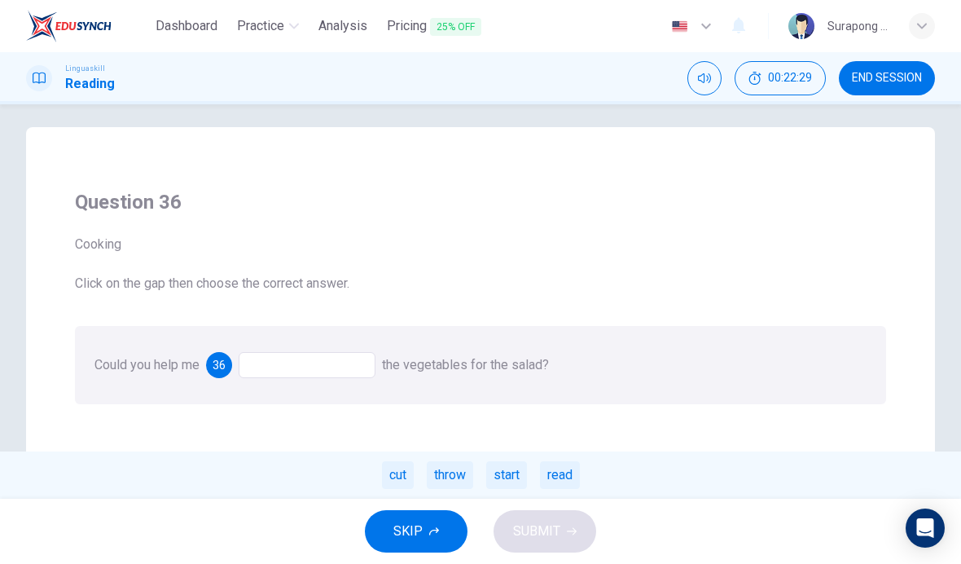
click at [392, 480] on div "cut" at bounding box center [398, 475] width 32 height 28
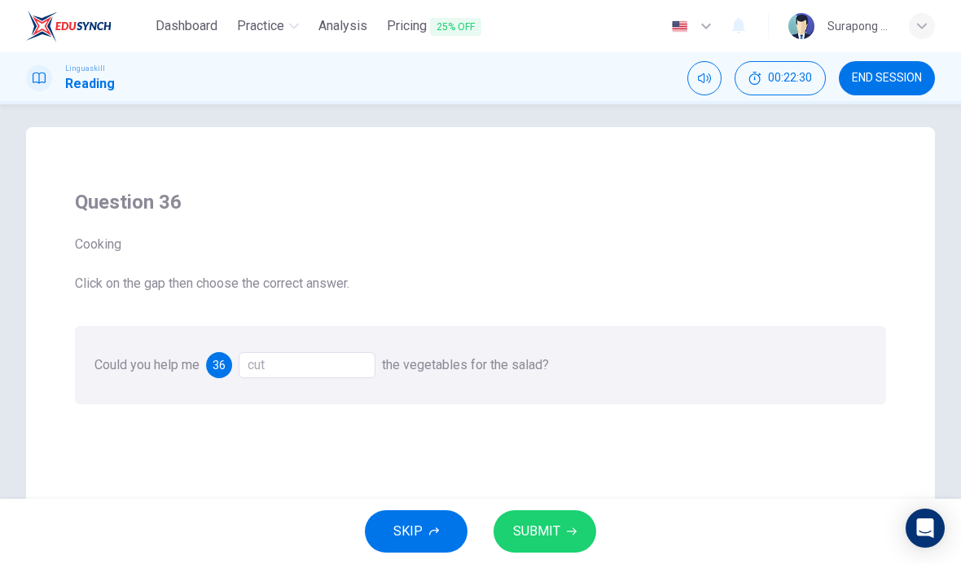
click at [559, 533] on span "SUBMIT" at bounding box center [536, 531] width 47 height 23
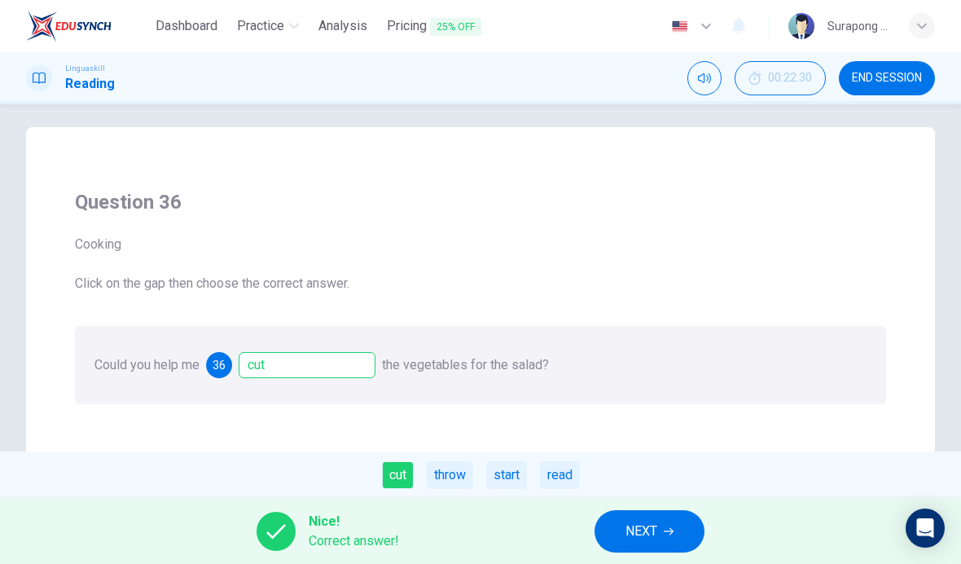
click at [652, 535] on span "NEXT" at bounding box center [641, 531] width 32 height 23
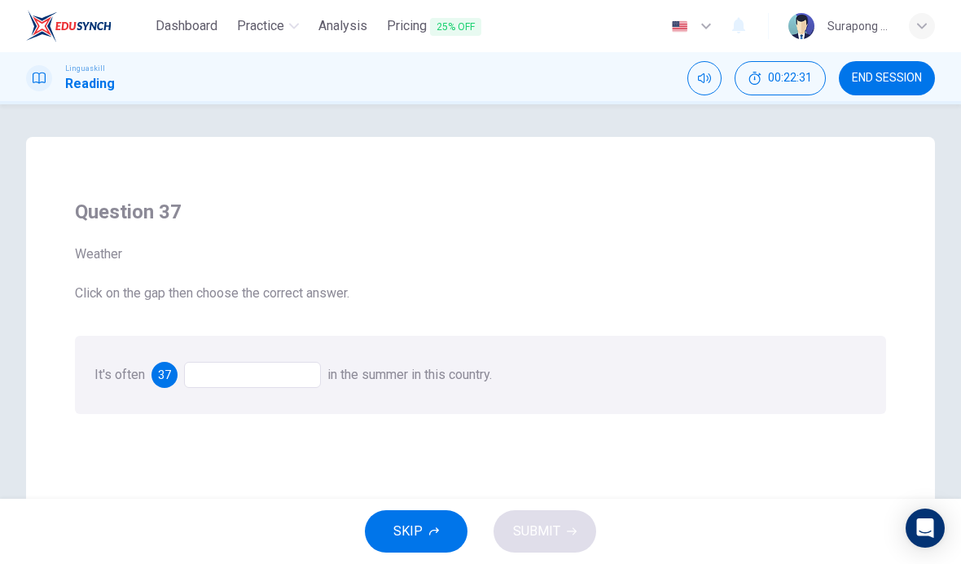
click at [292, 378] on div at bounding box center [252, 375] width 137 height 26
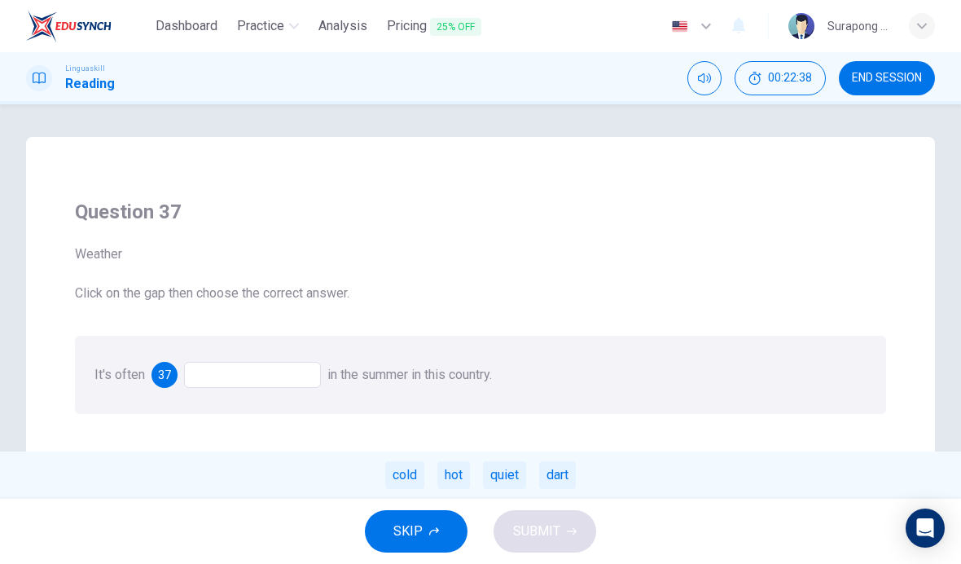
click at [445, 466] on div "hot" at bounding box center [453, 475] width 33 height 28
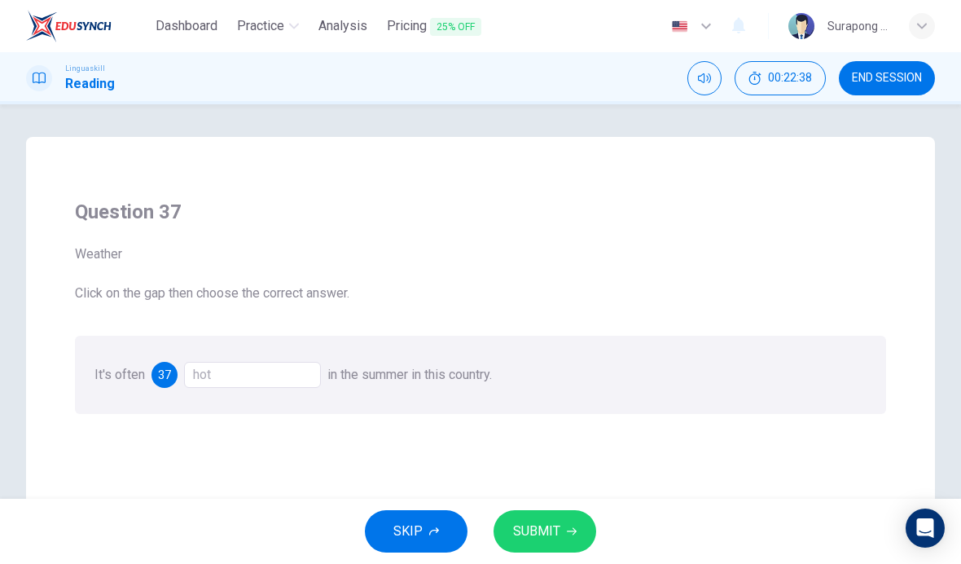
click at [543, 519] on button "SUBMIT" at bounding box center [544, 531] width 103 height 42
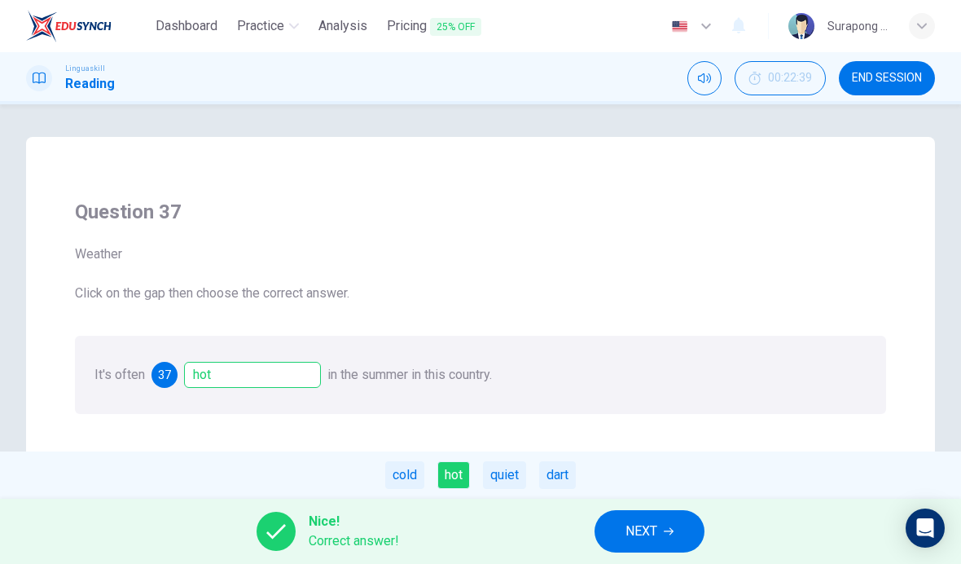
click at [621, 521] on button "NEXT" at bounding box center [649, 531] width 110 height 42
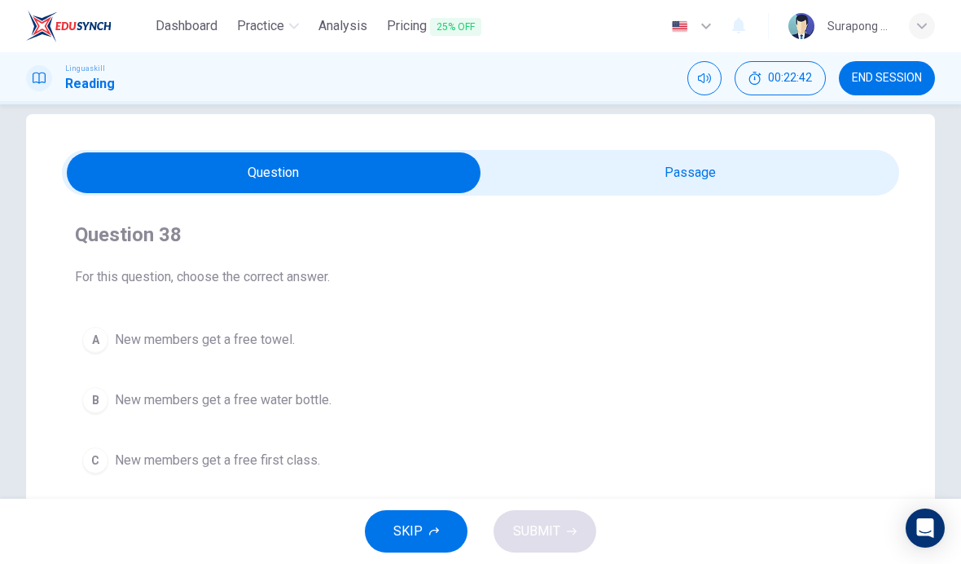
scroll to position [29, 0]
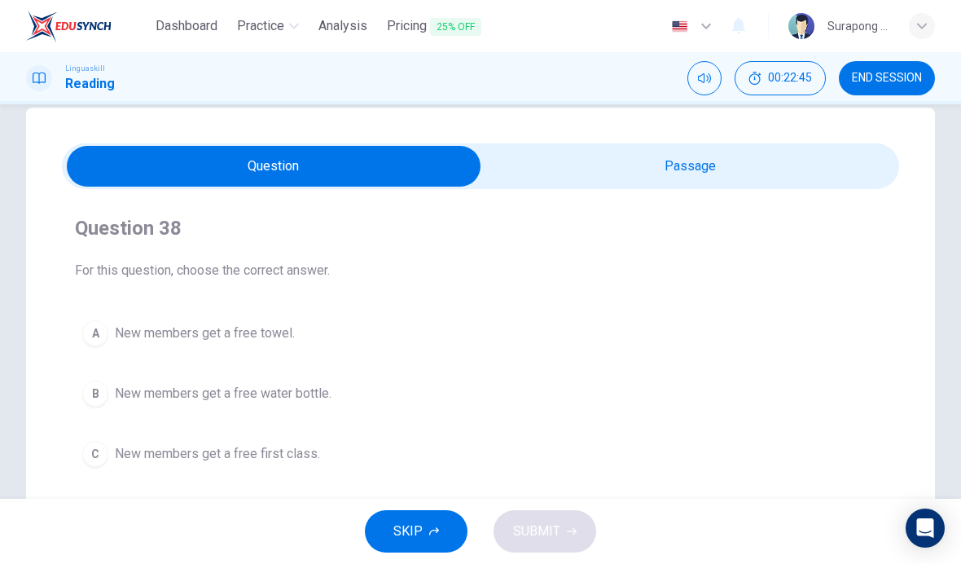
click at [664, 169] on input "checkbox" at bounding box center [274, 166] width 1256 height 41
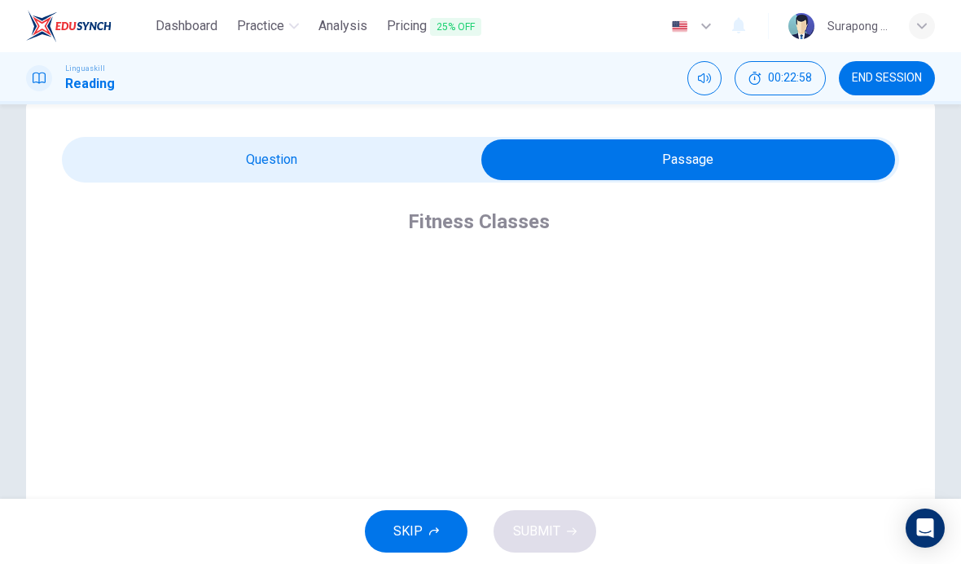
scroll to position [37, 0]
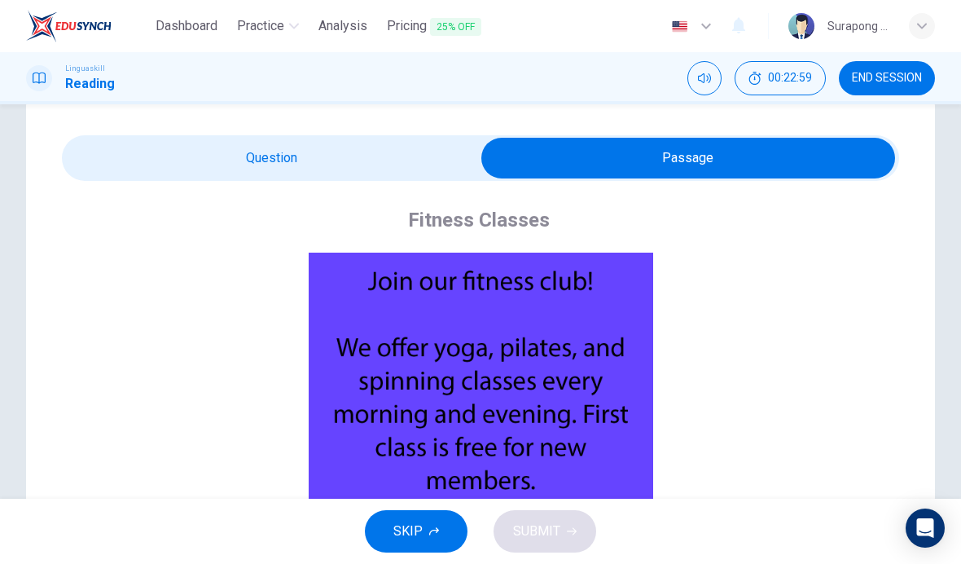
click at [444, 151] on input "checkbox" at bounding box center [688, 158] width 1256 height 41
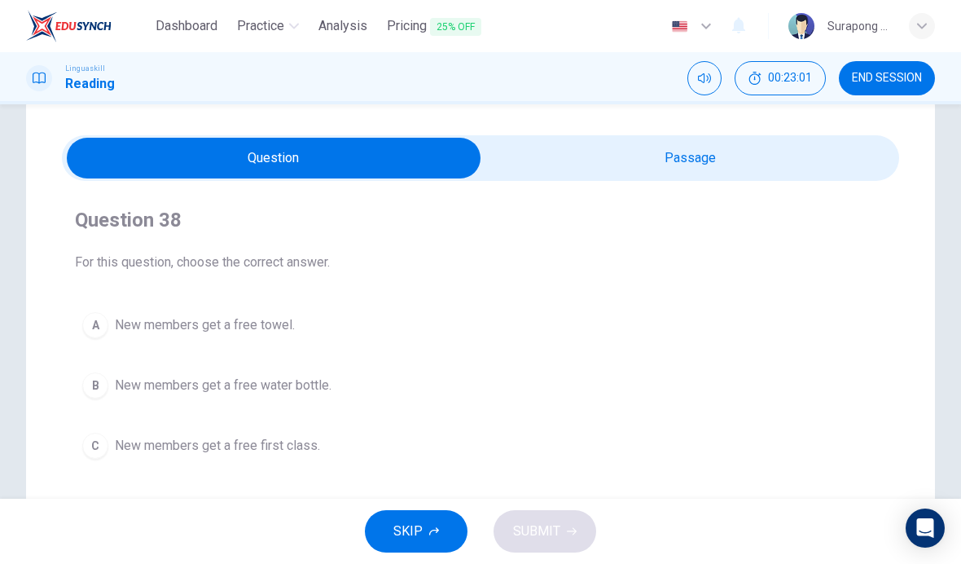
click at [324, 441] on button "C New members get a free first class." at bounding box center [480, 445] width 811 height 41
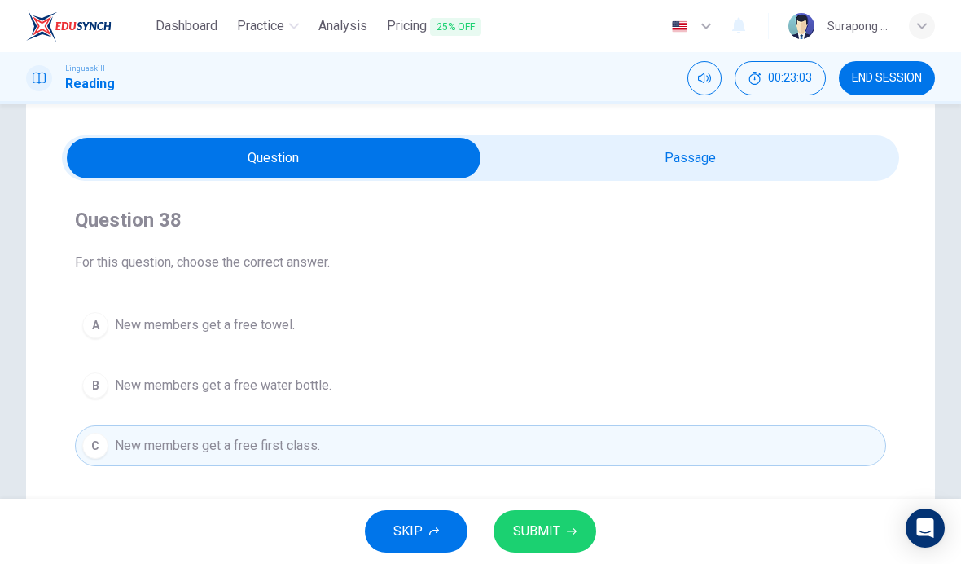
click at [647, 165] on input "checkbox" at bounding box center [274, 158] width 1256 height 41
checkbox input "true"
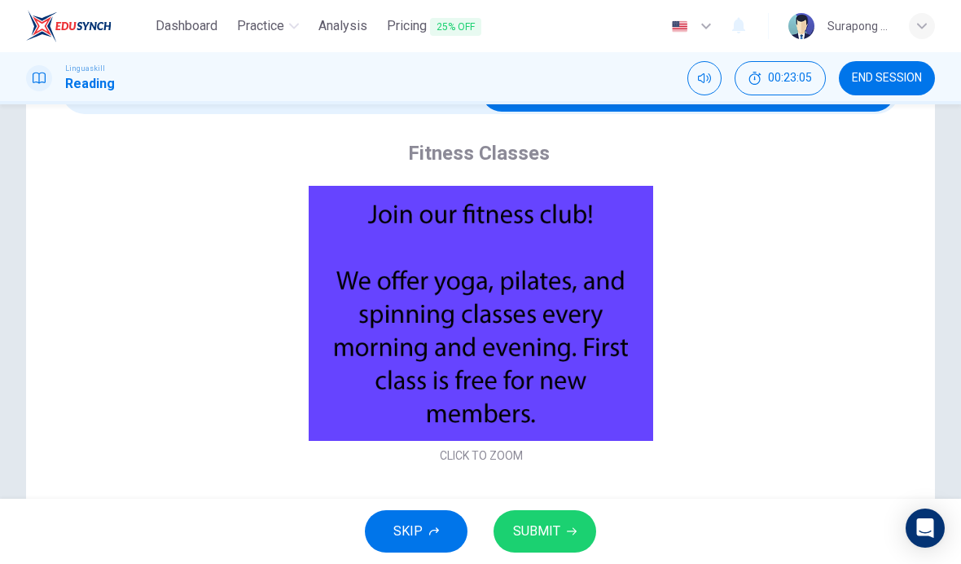
scroll to position [107, 0]
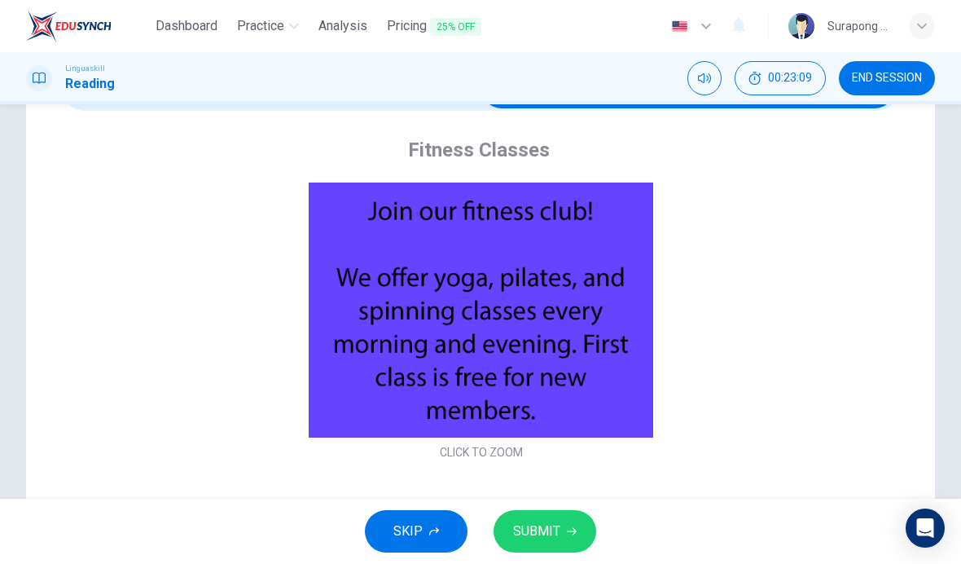
click at [542, 524] on span "SUBMIT" at bounding box center [536, 531] width 47 height 23
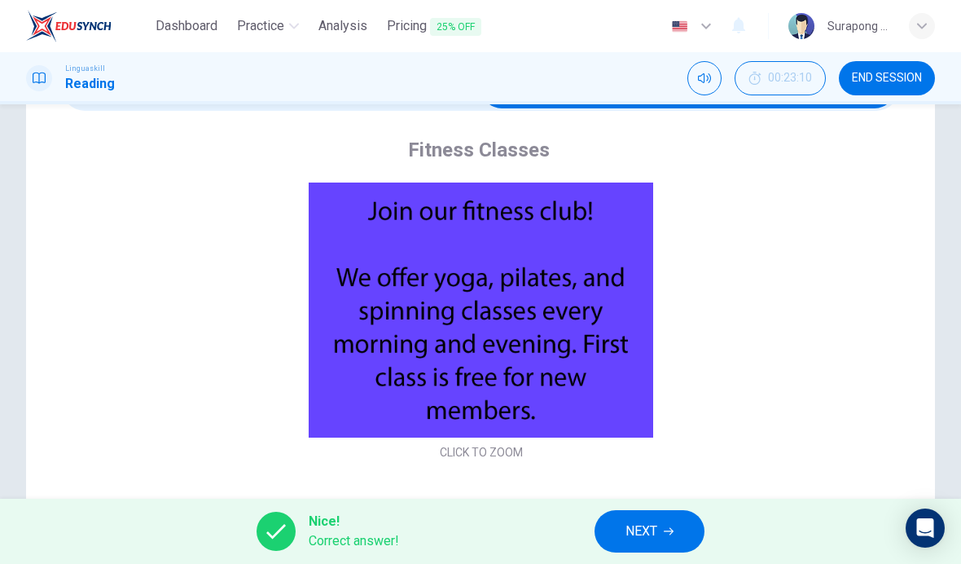
click at [629, 510] on button "NEXT" at bounding box center [649, 531] width 110 height 42
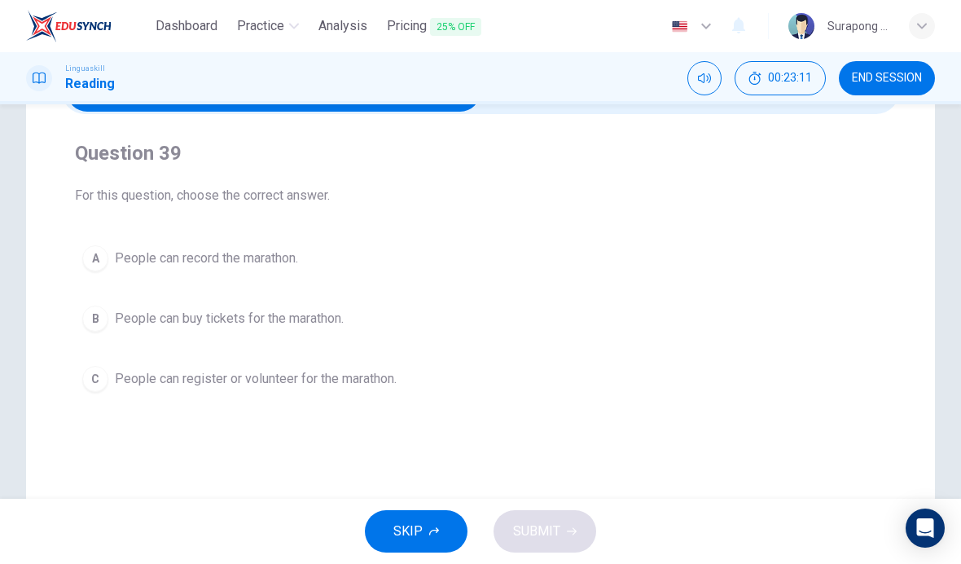
scroll to position [29, 0]
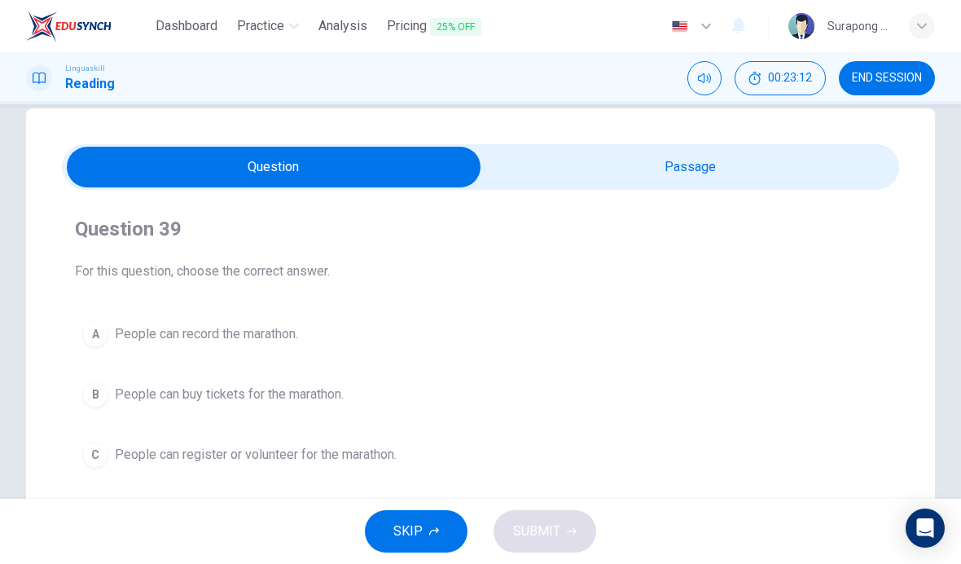
click at [669, 167] on input "checkbox" at bounding box center [274, 167] width 1256 height 41
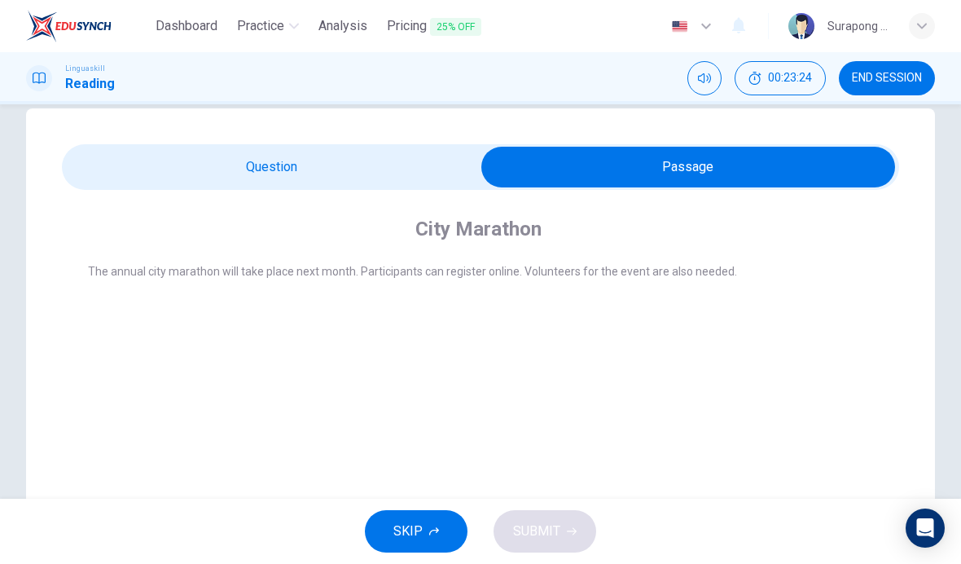
click at [467, 159] on input "checkbox" at bounding box center [688, 167] width 1256 height 41
checkbox input "false"
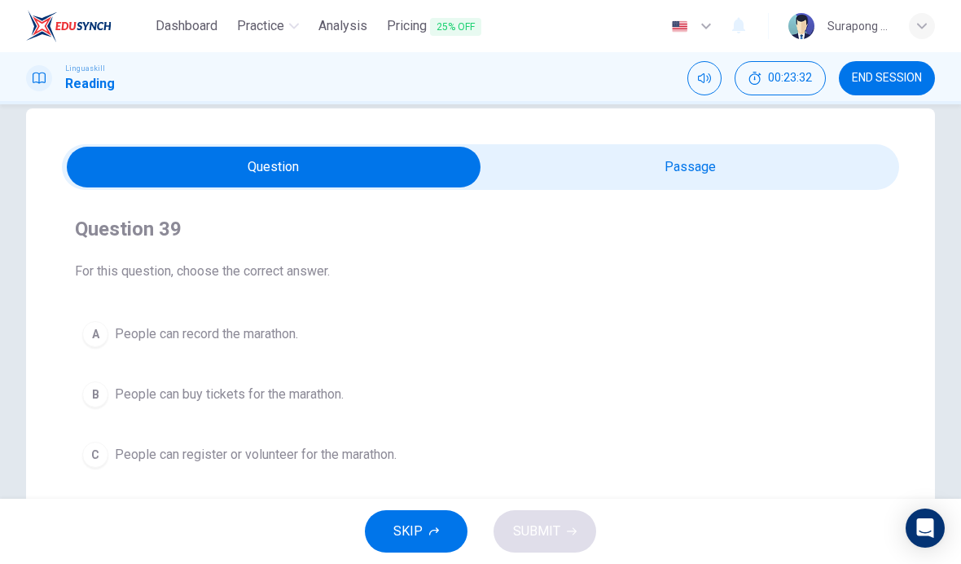
click at [414, 458] on button "C People can register or volunteer for the marathon." at bounding box center [480, 454] width 811 height 41
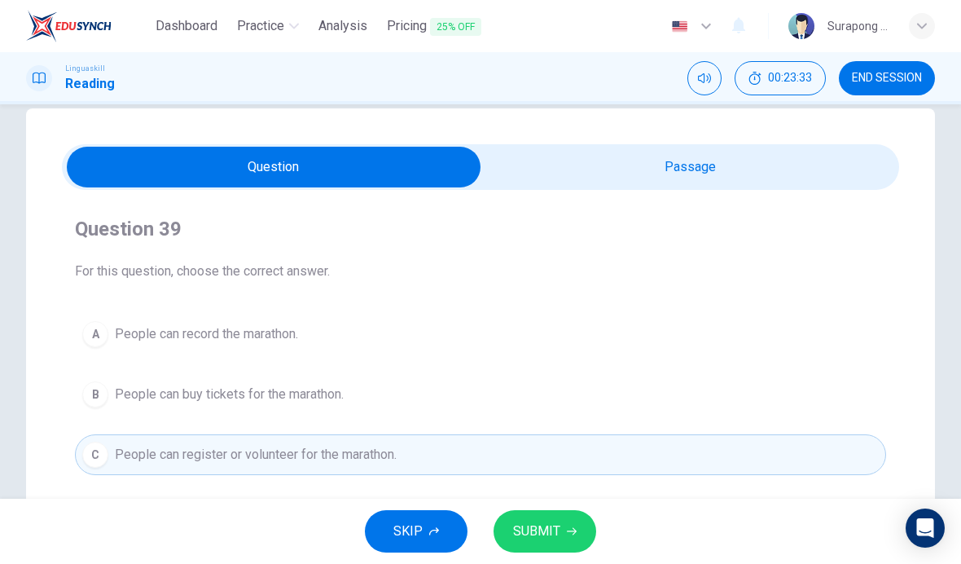
click at [544, 533] on span "SUBMIT" at bounding box center [536, 531] width 47 height 23
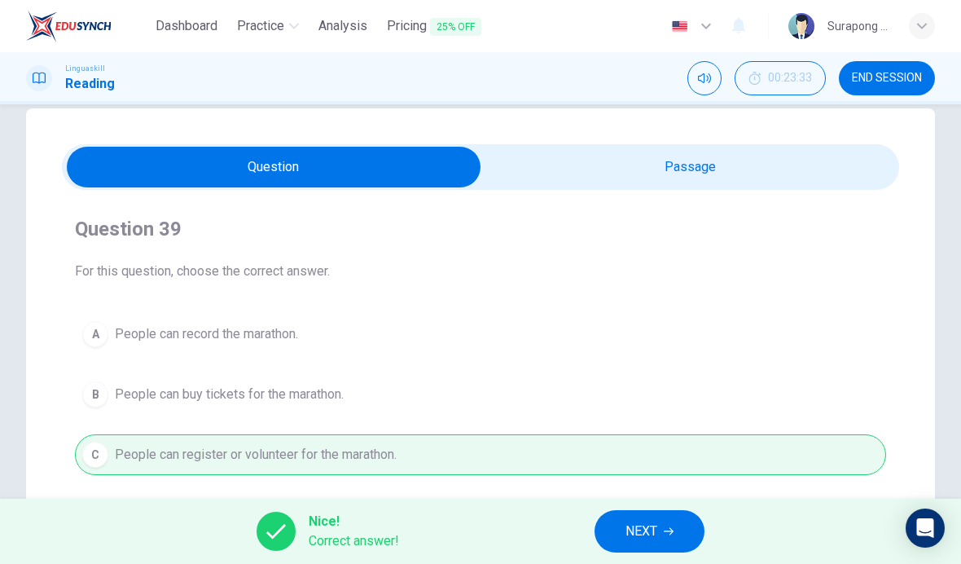
click at [641, 534] on span "NEXT" at bounding box center [641, 531] width 32 height 23
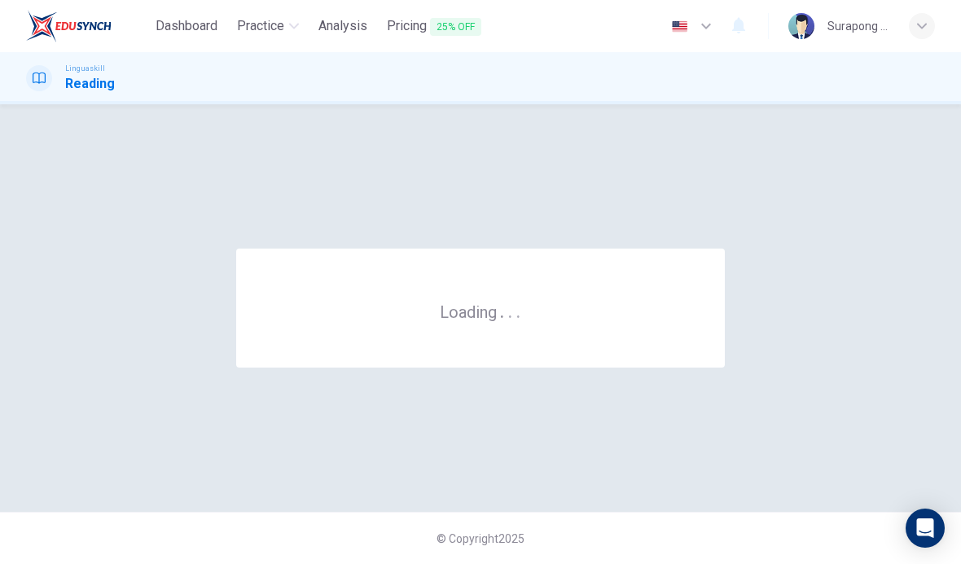
scroll to position [0, 0]
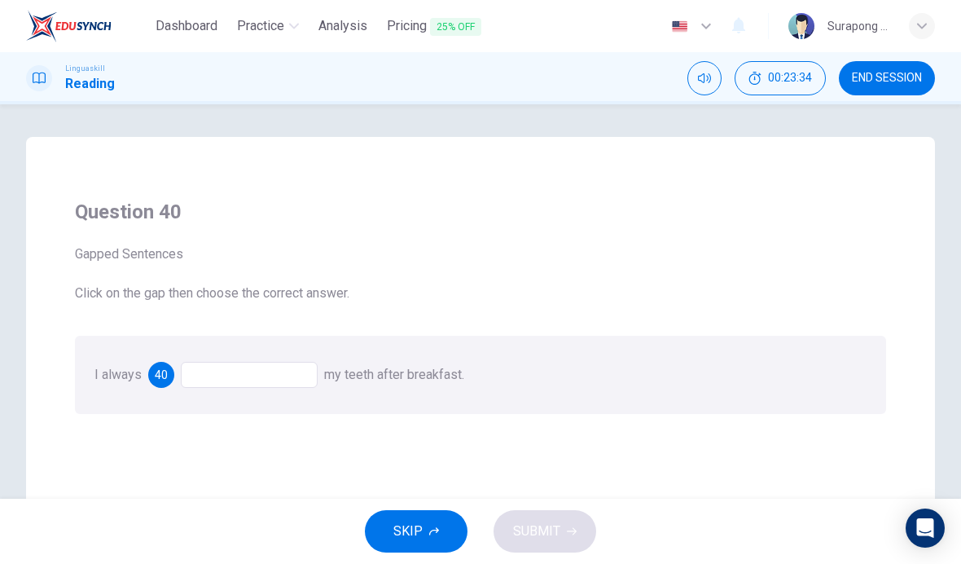
click at [292, 366] on div at bounding box center [249, 375] width 137 height 26
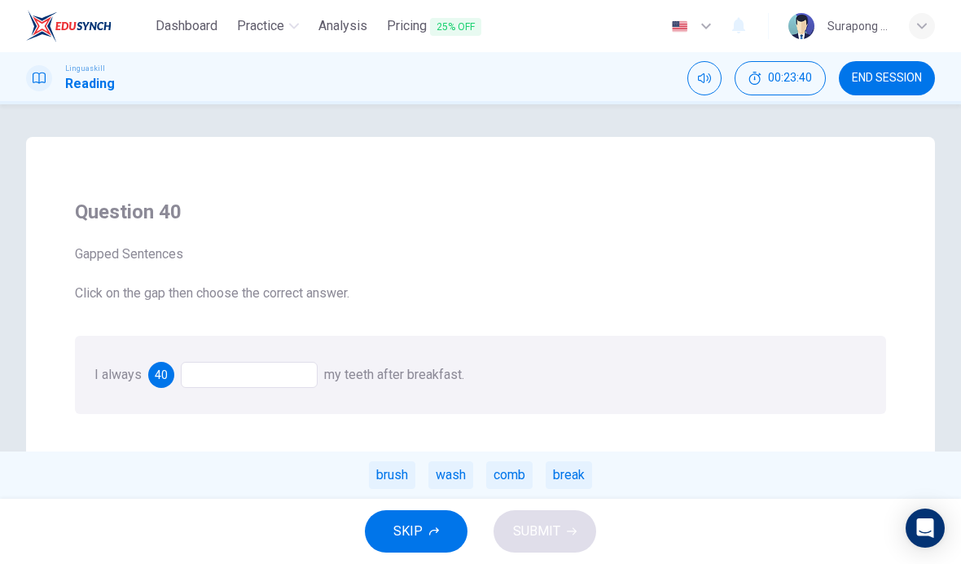
click at [395, 474] on div "brush" at bounding box center [392, 475] width 46 height 28
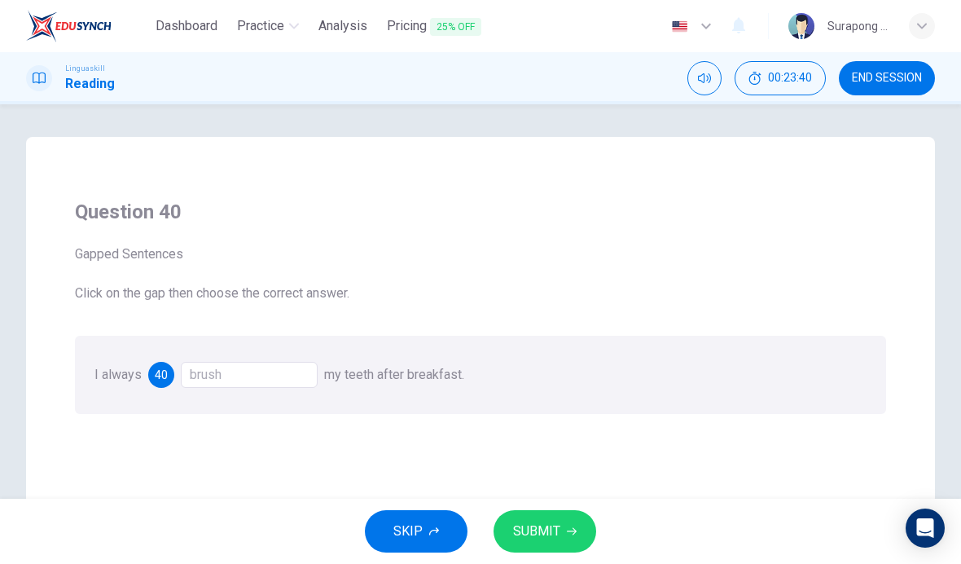
click at [539, 534] on span "SUBMIT" at bounding box center [536, 531] width 47 height 23
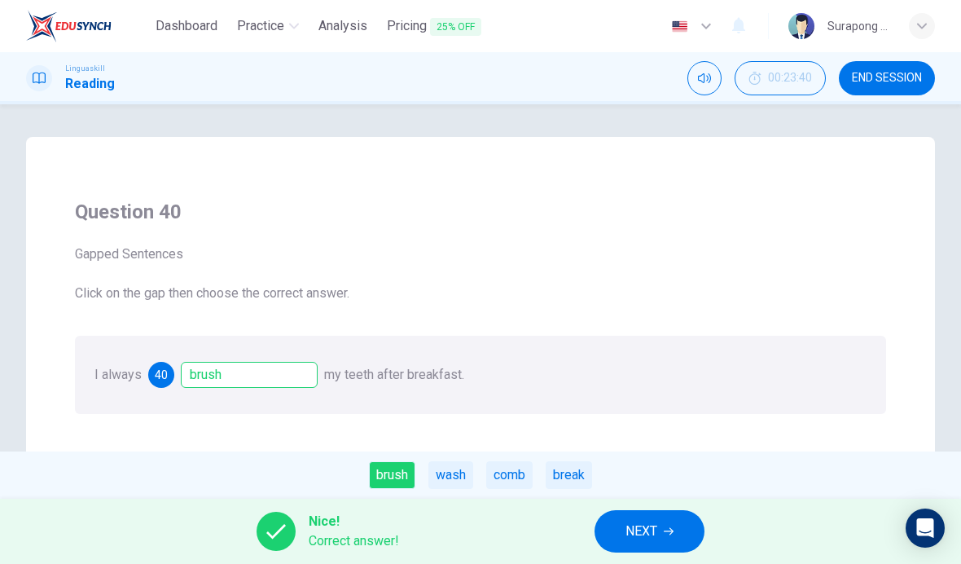
click at [647, 532] on span "NEXT" at bounding box center [641, 531] width 32 height 23
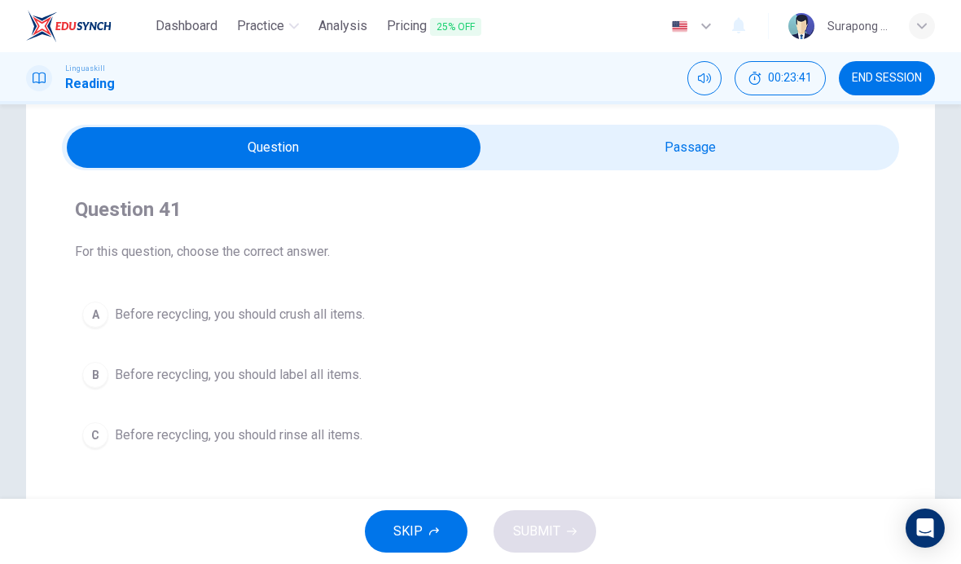
scroll to position [49, 0]
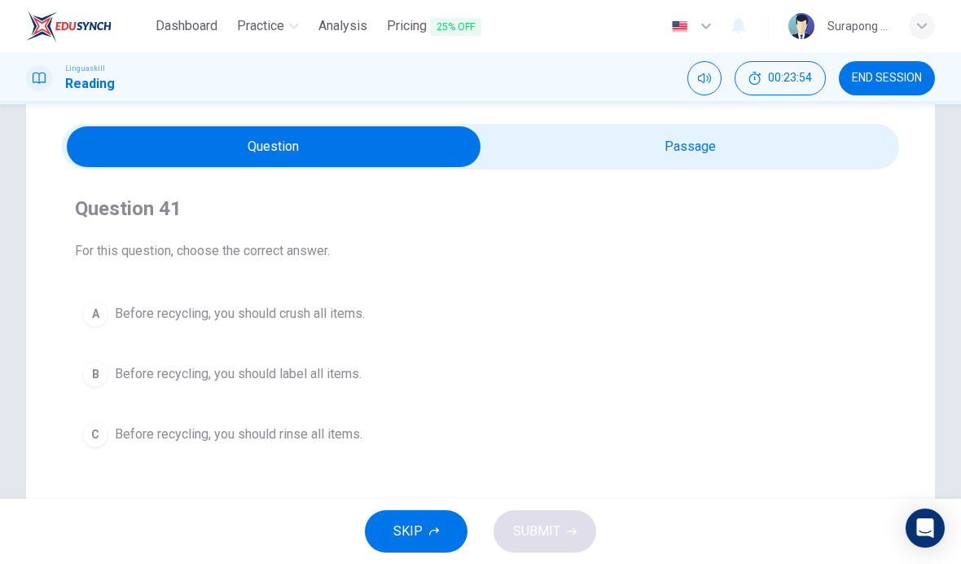
click at [666, 153] on input "checkbox" at bounding box center [274, 146] width 1256 height 41
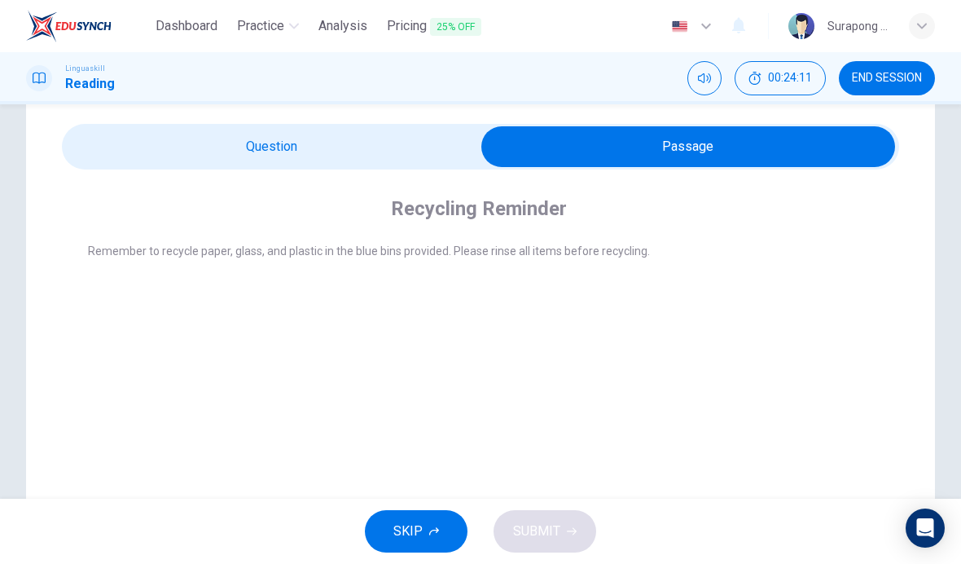
click at [448, 138] on input "checkbox" at bounding box center [688, 146] width 1256 height 41
checkbox input "false"
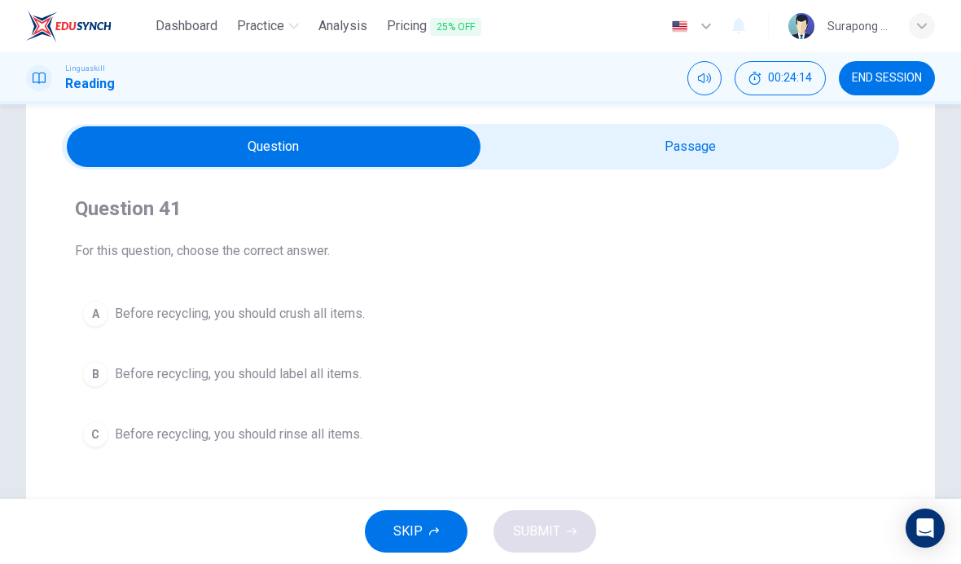
click at [372, 450] on button "C Before recycling, you should rinse all items." at bounding box center [480, 434] width 811 height 41
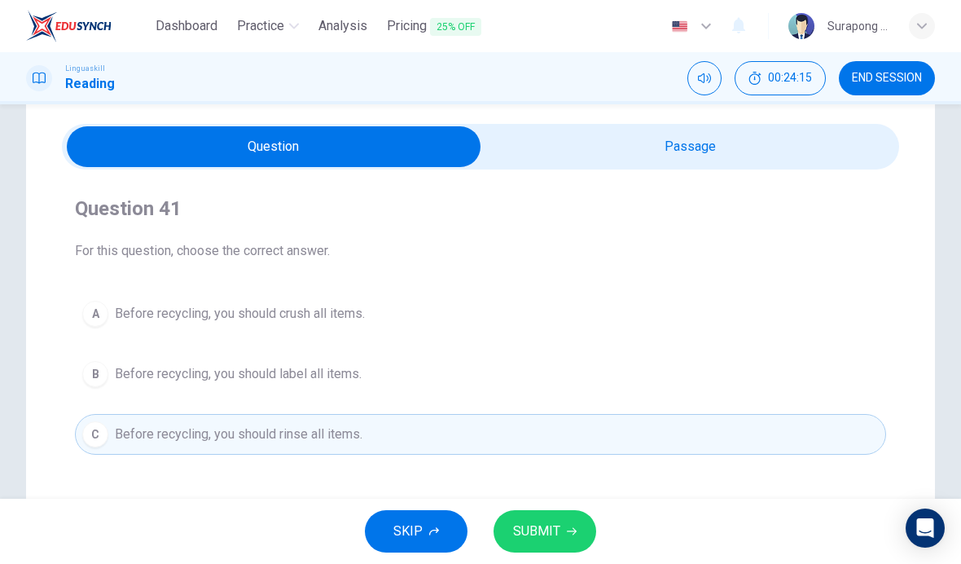
click at [556, 511] on button "SUBMIT" at bounding box center [544, 531] width 103 height 42
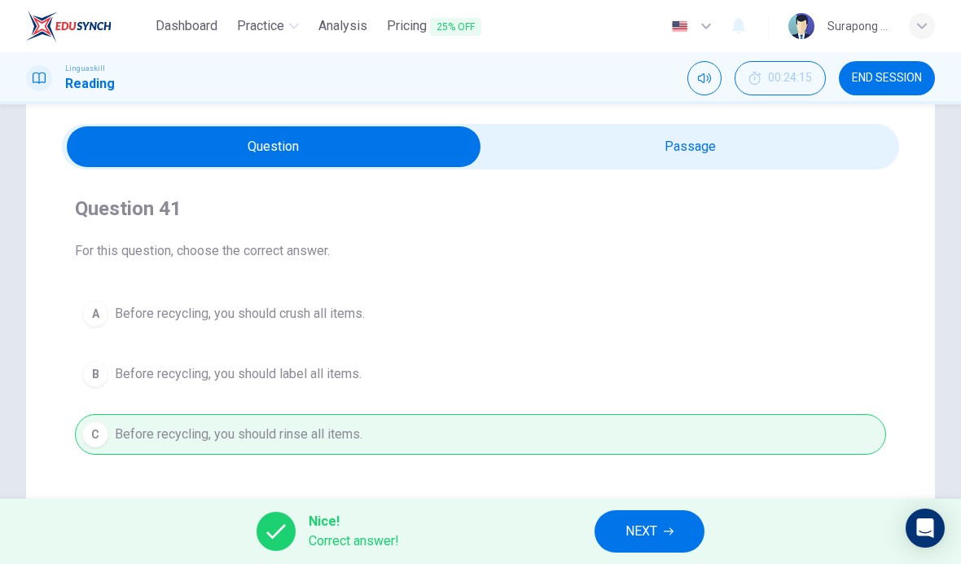
click at [608, 507] on div "Nice! Correct answer! NEXT" at bounding box center [480, 530] width 961 height 65
click at [607, 506] on div "Nice! Correct answer! NEXT" at bounding box center [480, 530] width 961 height 65
click at [635, 521] on span "NEXT" at bounding box center [641, 531] width 32 height 23
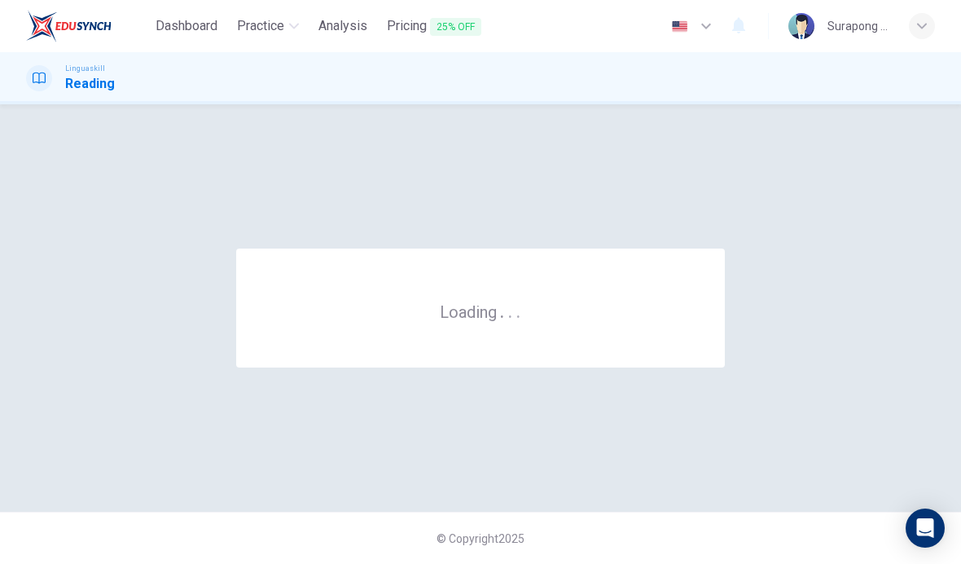
scroll to position [0, 0]
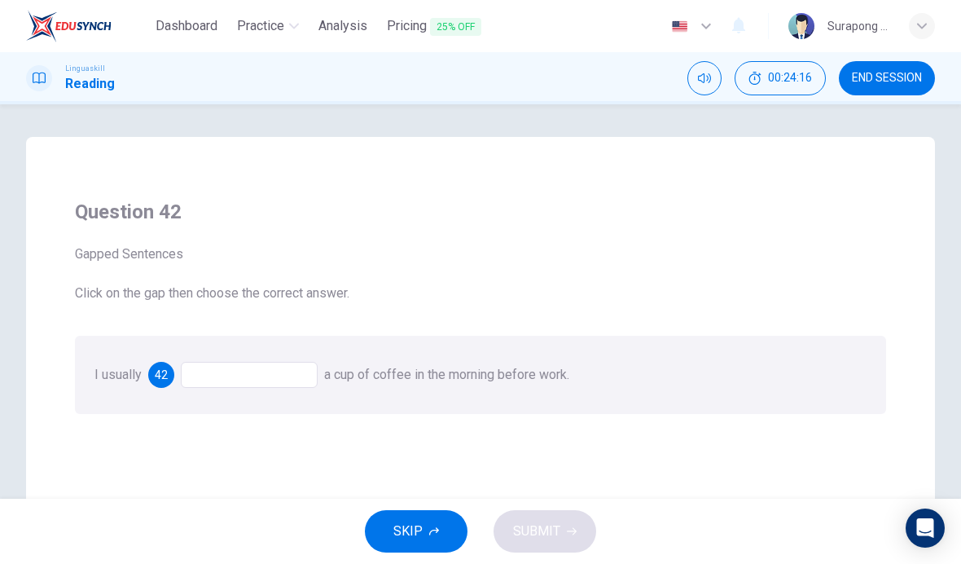
click at [289, 376] on div at bounding box center [249, 375] width 137 height 26
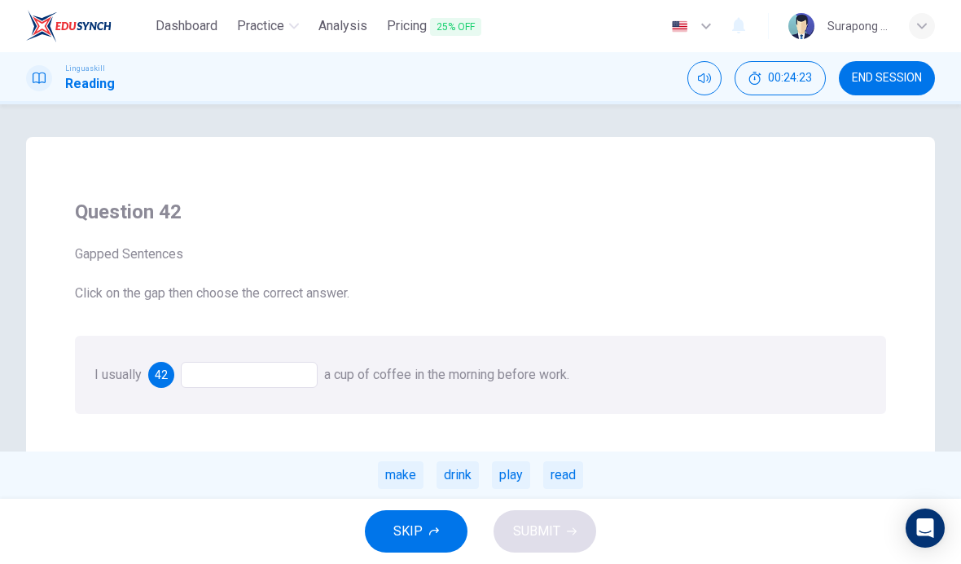
click at [462, 477] on div "drink" at bounding box center [457, 475] width 42 height 28
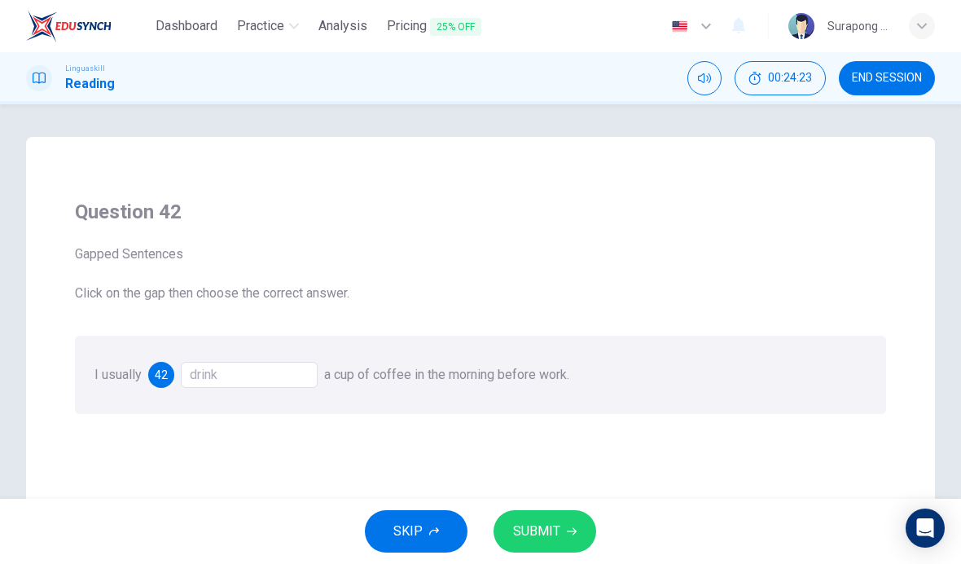
click at [542, 522] on span "SUBMIT" at bounding box center [536, 531] width 47 height 23
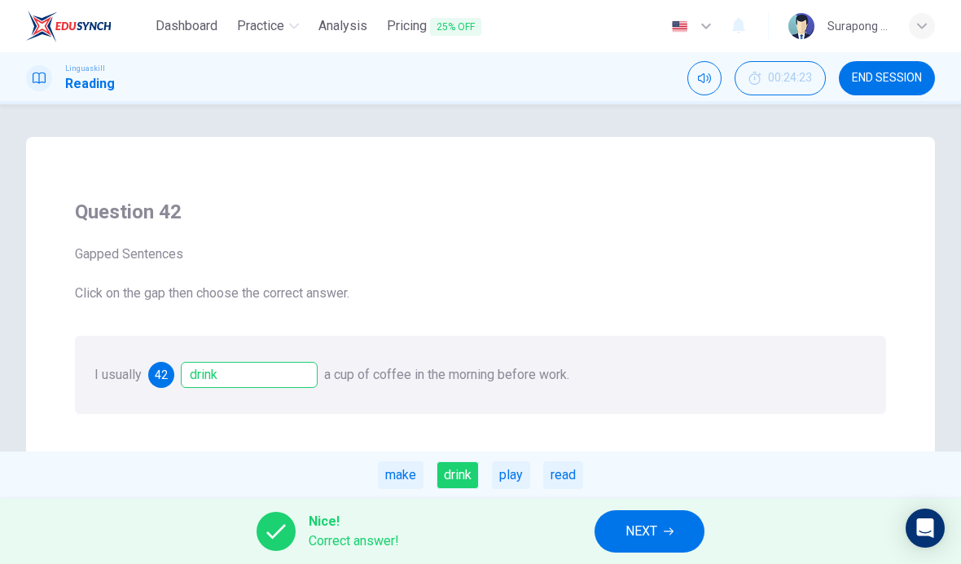
click at [649, 536] on span "NEXT" at bounding box center [641, 531] width 32 height 23
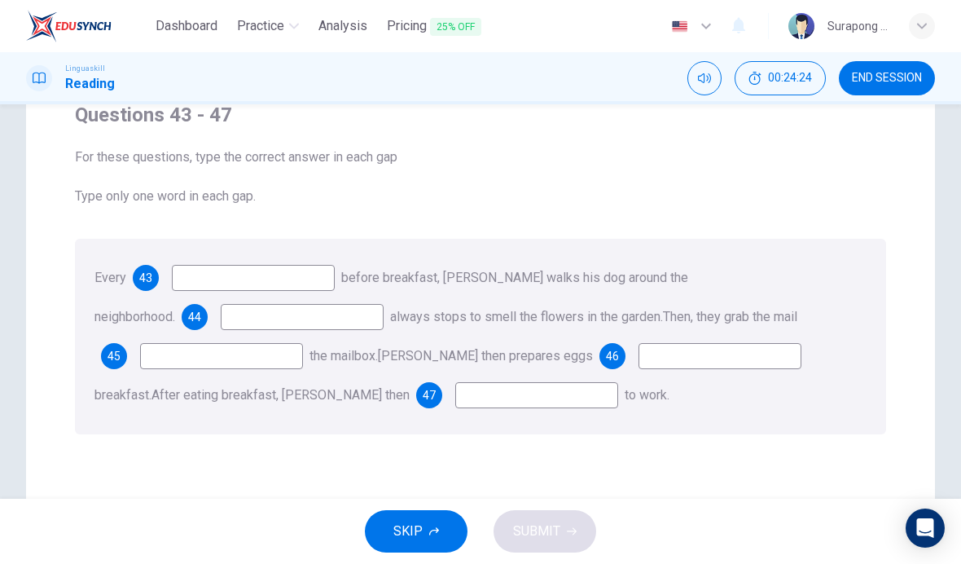
scroll to position [57, 0]
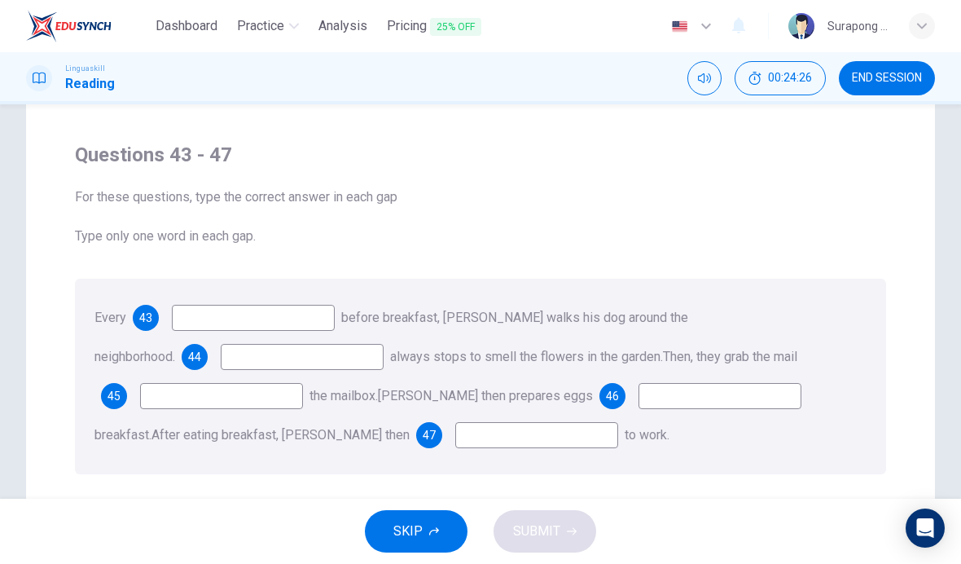
click at [322, 322] on input at bounding box center [253, 318] width 163 height 26
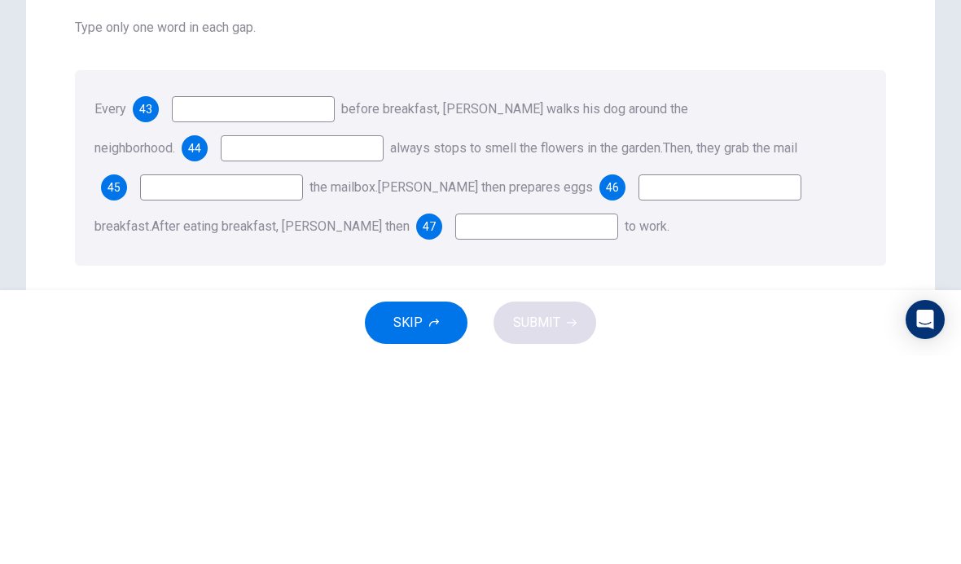
click at [700, 349] on span "Then, they grab the mail" at bounding box center [730, 356] width 134 height 15
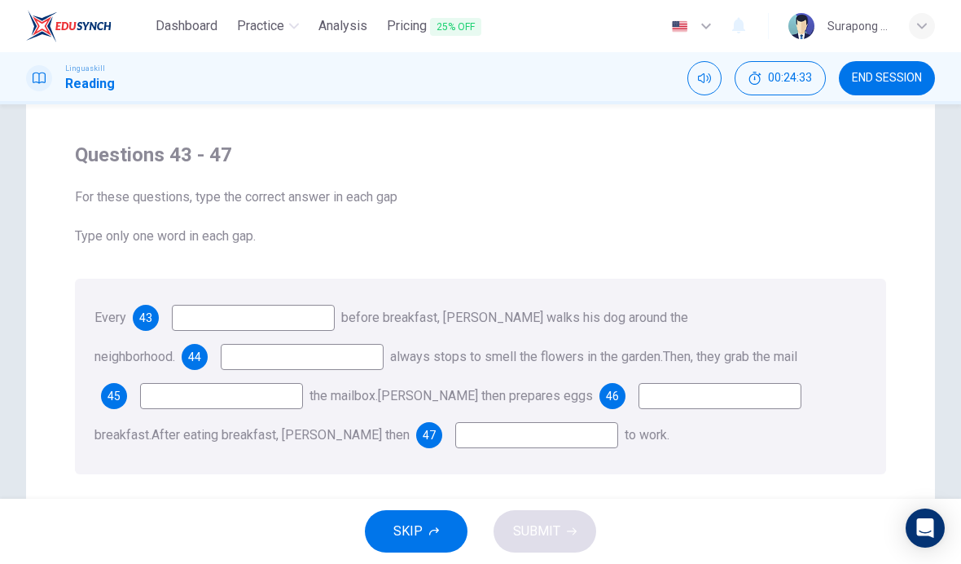
click at [343, 305] on div "Every 43 before breakfast, [PERSON_NAME] walks his dog around the neighborhood.…" at bounding box center [480, 375] width 811 height 195
click at [323, 326] on input at bounding box center [253, 318] width 163 height 26
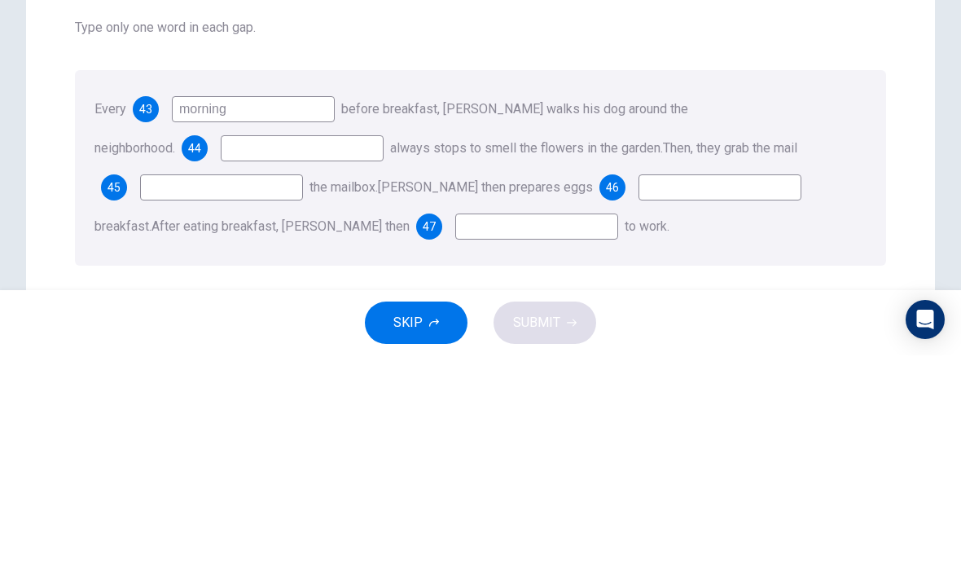
type input "morning"
click at [221, 344] on input at bounding box center [302, 357] width 163 height 26
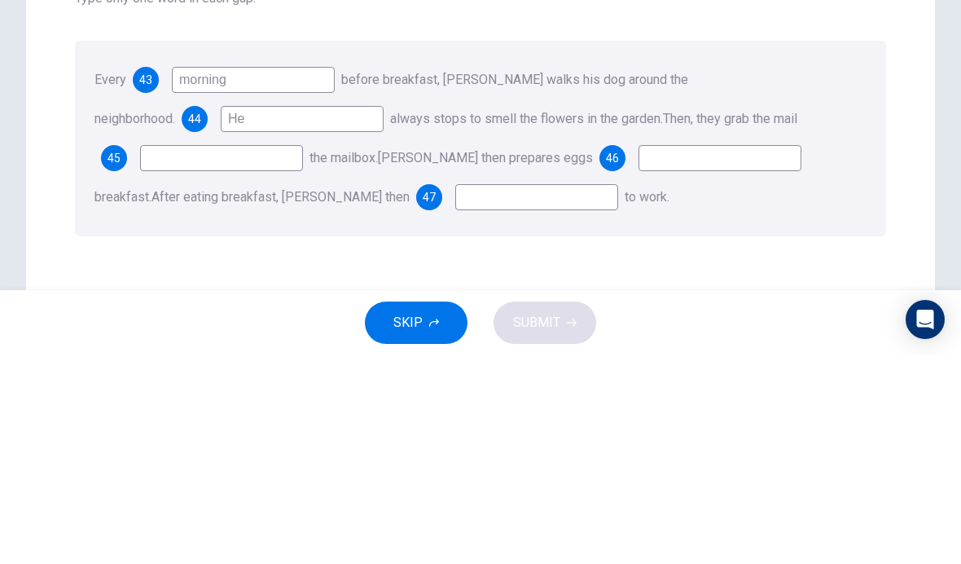
scroll to position [87, 0]
type input "He"
click at [141, 353] on input at bounding box center [221, 366] width 163 height 26
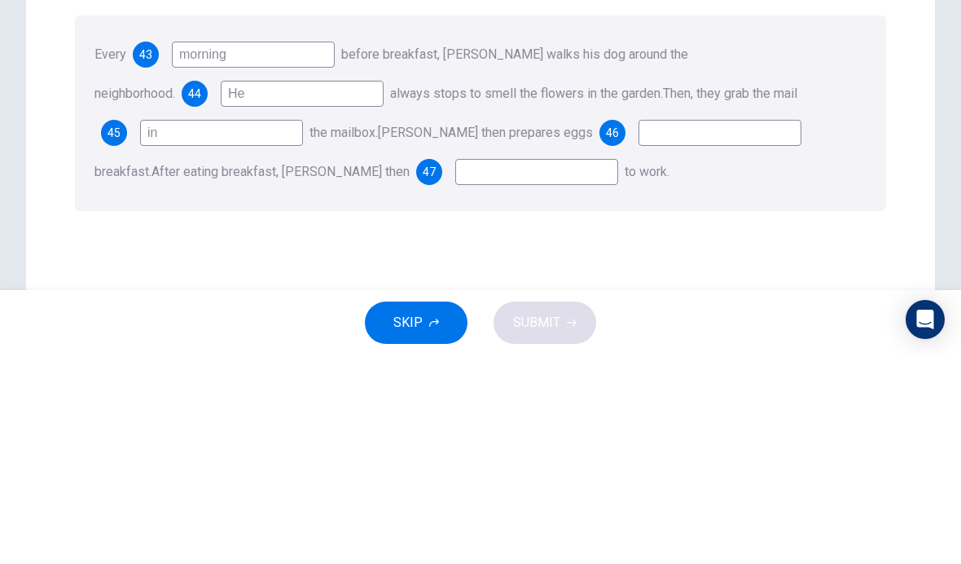
scroll to position [112, 0]
type input "in"
click at [743, 327] on input at bounding box center [719, 340] width 163 height 26
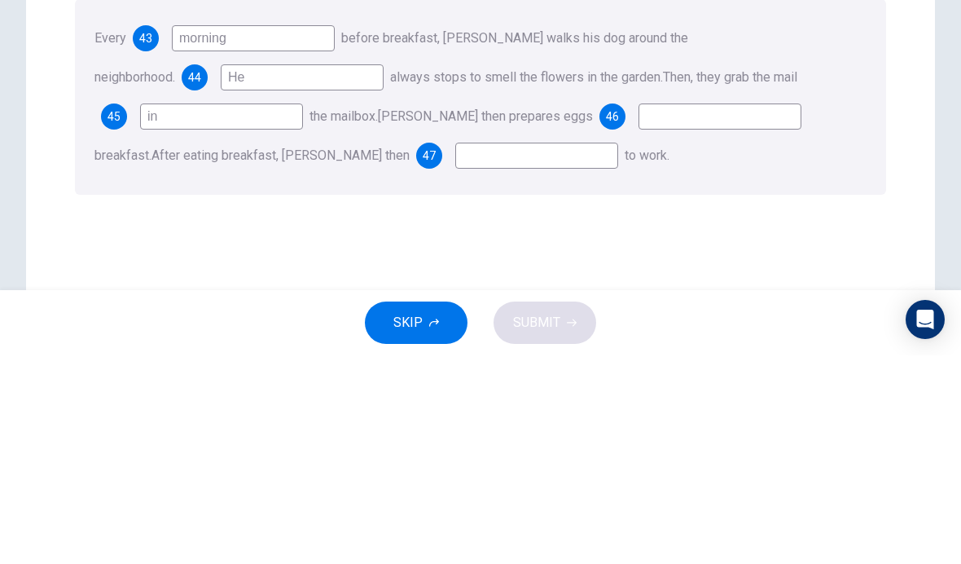
scroll to position [134, 0]
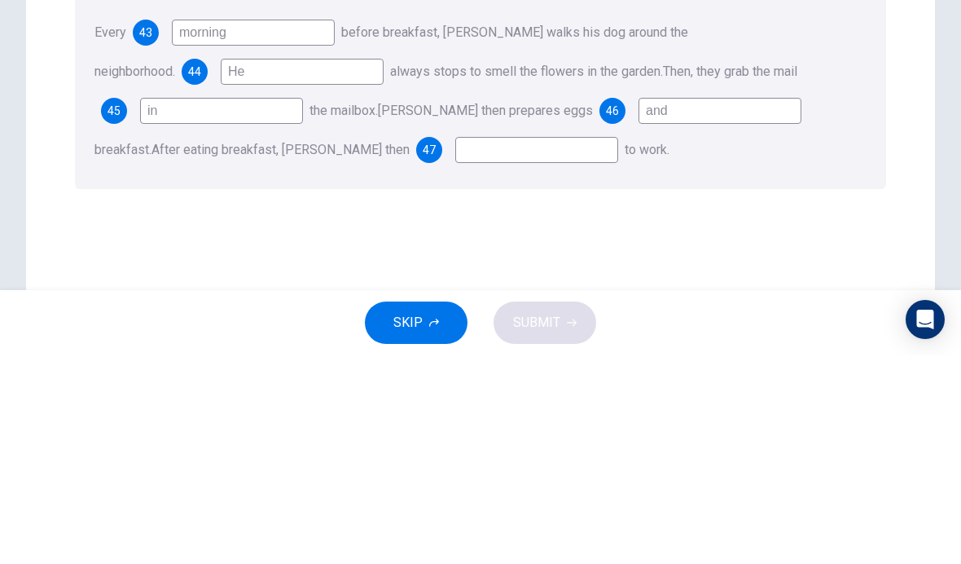
type input "and"
click at [494, 202] on div "Every 43 morning before breakfast, [PERSON_NAME] walks his dog around the neigh…" at bounding box center [480, 299] width 811 height 195
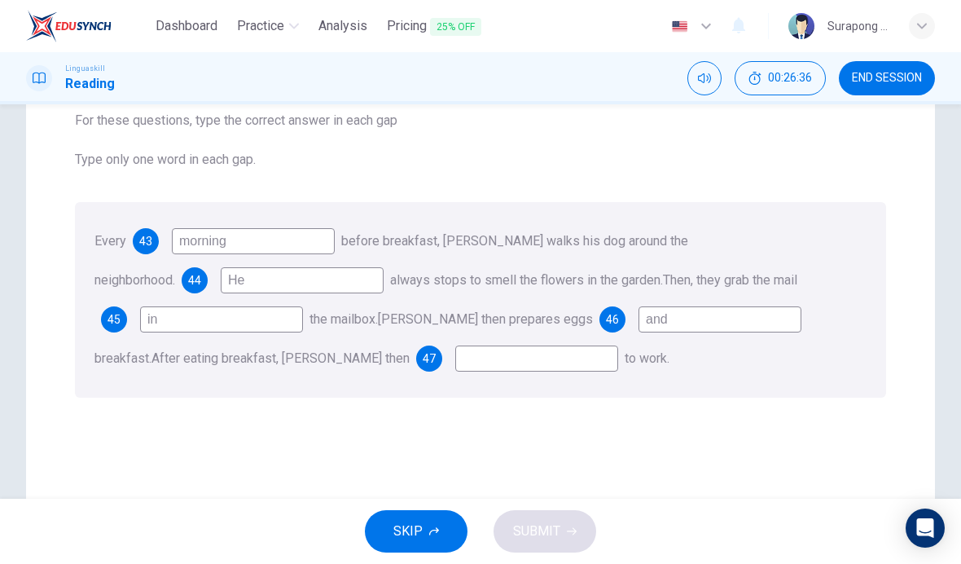
click at [455, 369] on input at bounding box center [536, 358] width 163 height 26
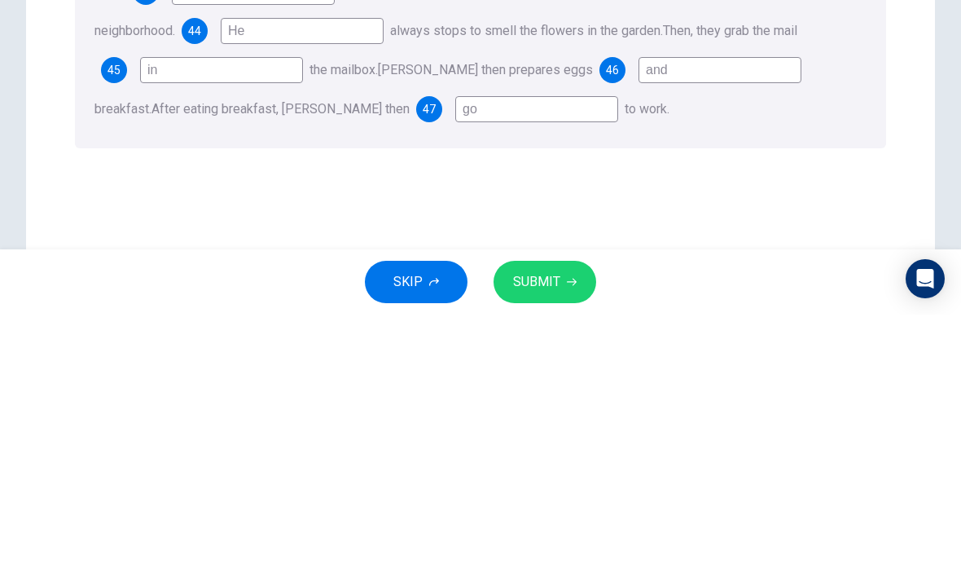
type input "go"
click at [851, 156] on div "Questions 43 - 47 For these questions, type the correct answer in each gap Type…" at bounding box center [480, 231] width 837 height 358
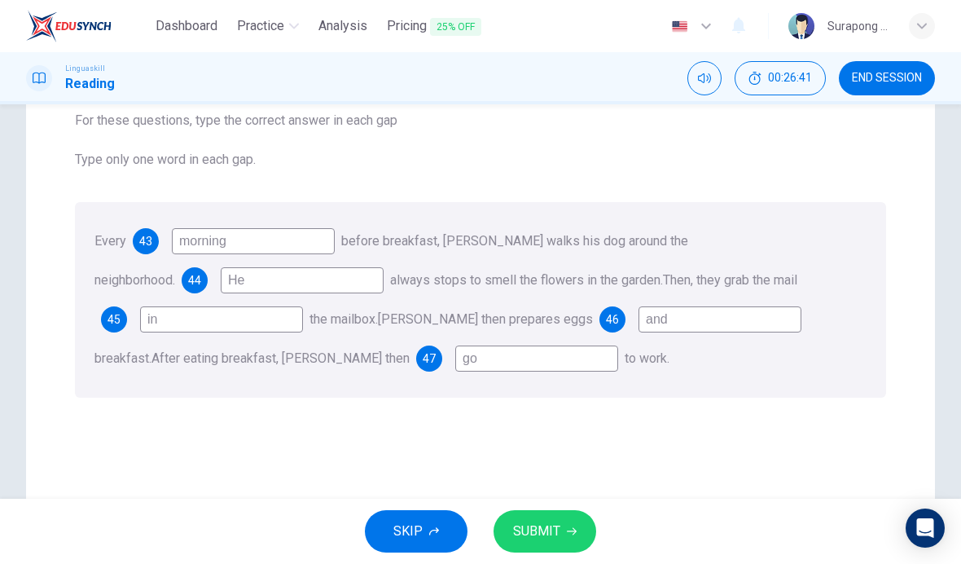
click at [548, 524] on span "SUBMIT" at bounding box center [536, 531] width 47 height 23
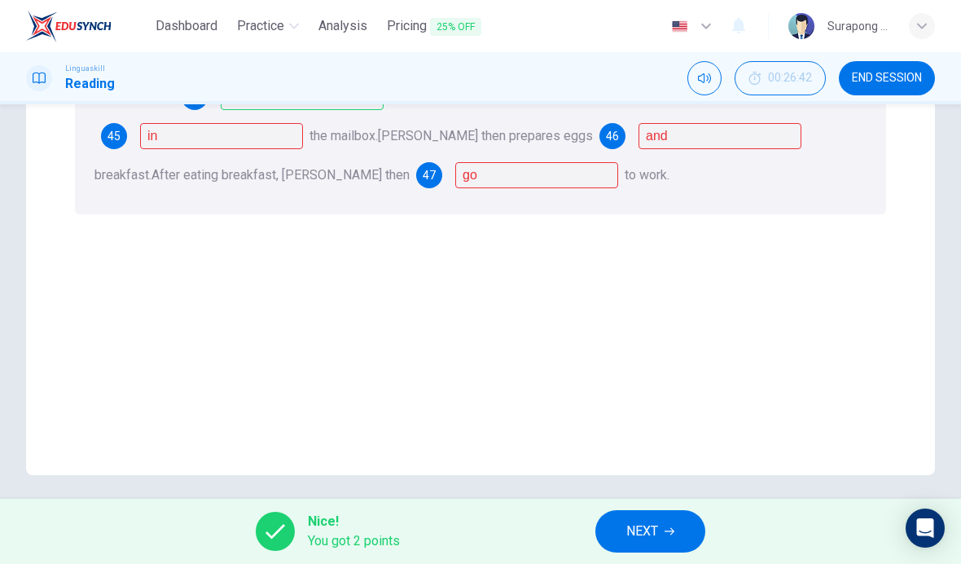
click at [635, 362] on div "Questions 43 - 47 For these questions, type the correct answer in each gap Type…" at bounding box center [480, 147] width 909 height 655
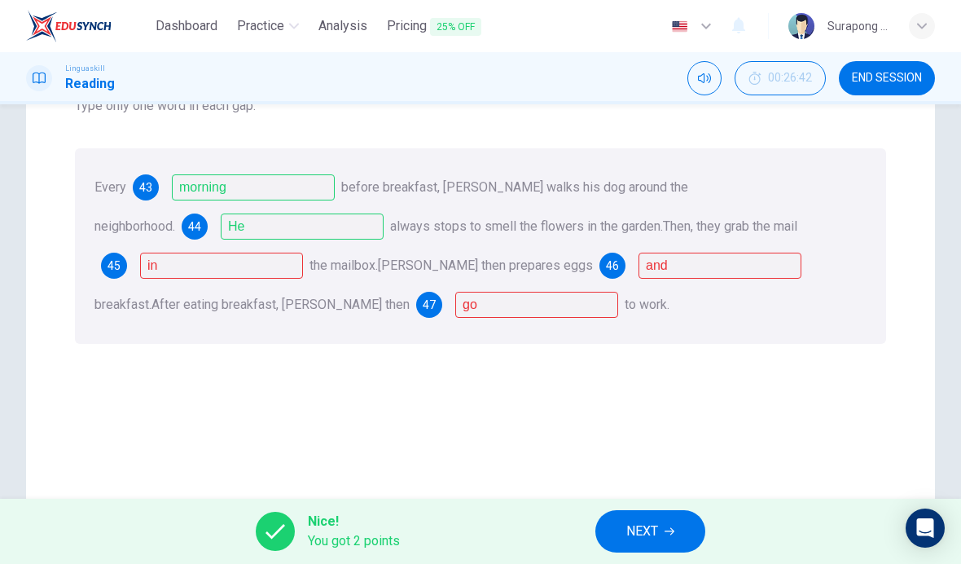
scroll to position [186, 0]
click at [606, 269] on span "46" at bounding box center [612, 266] width 13 height 11
click at [648, 348] on div "Questions 43 - 47 For these questions, type the correct answer in each gap Type…" at bounding box center [480, 178] width 837 height 358
click at [109, 275] on div "45" at bounding box center [114, 266] width 26 height 26
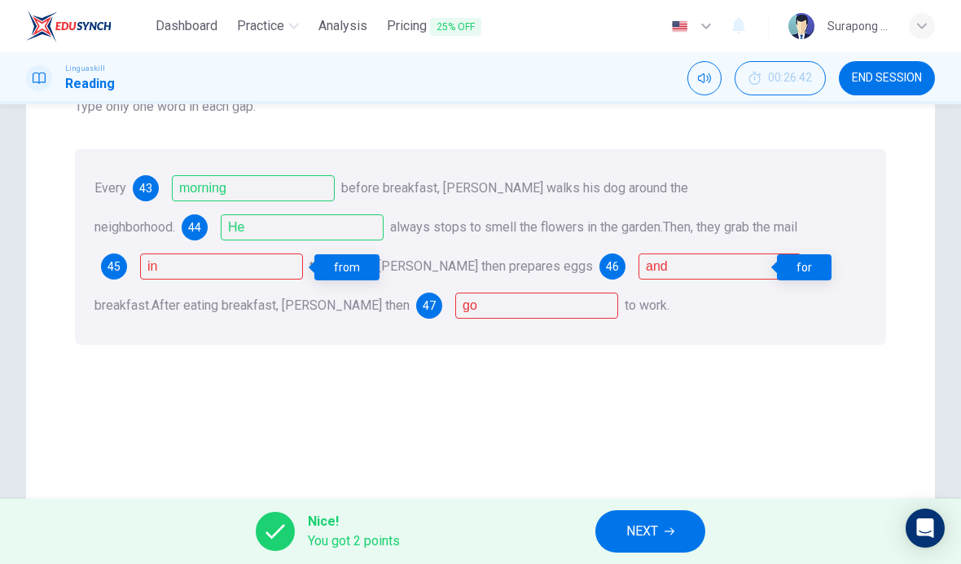
click at [585, 392] on div "Questions 43 - 47 For these questions, type the correct answer in each gap Type…" at bounding box center [480, 277] width 909 height 655
click at [113, 266] on span "45" at bounding box center [113, 266] width 13 height 11
click at [634, 371] on div "Questions 43 - 47 For these questions, type the correct answer in each gap Type…" at bounding box center [480, 277] width 909 height 655
click at [739, 303] on div "Every 43 morning before breakfast, [PERSON_NAME] walks his dog around the neigh…" at bounding box center [480, 246] width 811 height 195
click at [822, 262] on div "for" at bounding box center [804, 267] width 55 height 26
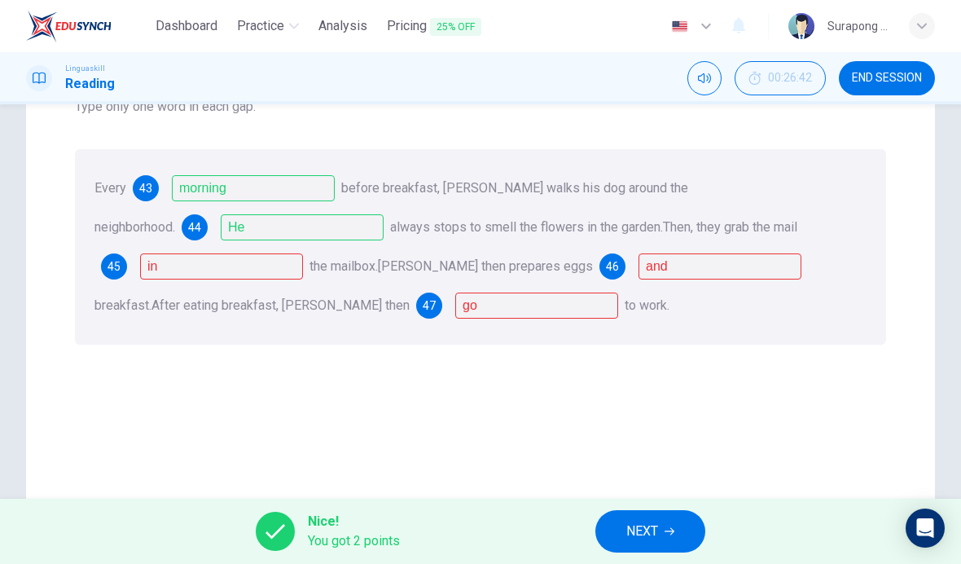
click at [786, 281] on div "Every 43 morning before breakfast, [PERSON_NAME] walks his dog around the neigh…" at bounding box center [480, 246] width 811 height 195
click at [416, 318] on div "47" at bounding box center [429, 305] width 26 height 26
click at [560, 375] on div "Questions 43 - 47 For these questions, type the correct answer in each gap Type…" at bounding box center [480, 277] width 909 height 655
click at [559, 302] on div "goes" at bounding box center [534, 306] width 64 height 26
click at [655, 531] on span "NEXT" at bounding box center [642, 531] width 32 height 23
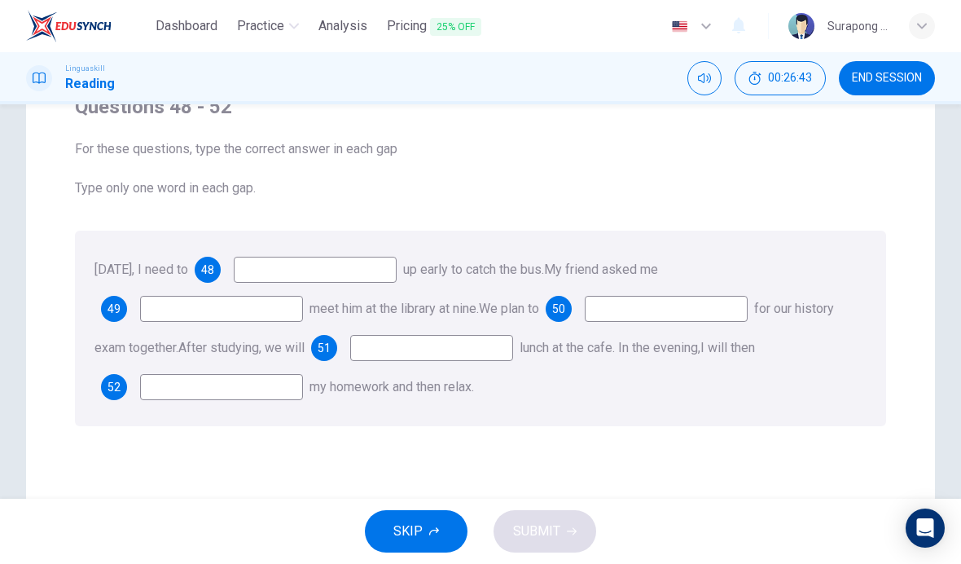
scroll to position [108, 0]
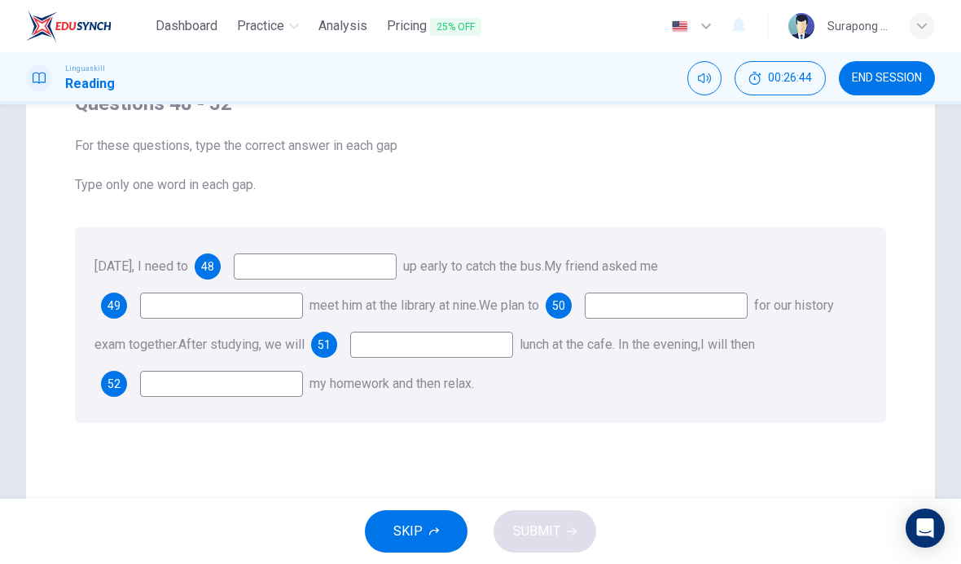
click at [391, 267] on input at bounding box center [315, 266] width 163 height 26
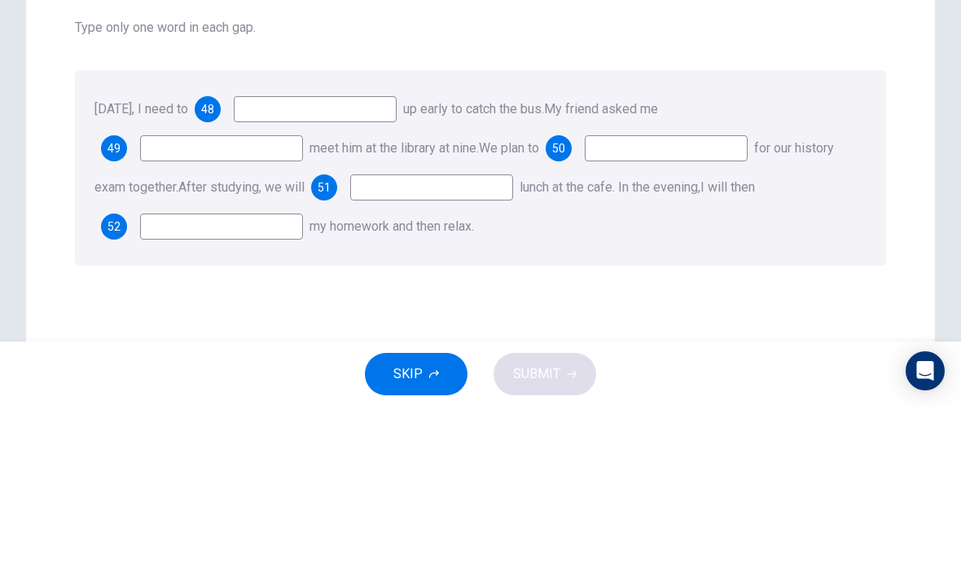
click at [761, 227] on div "[DATE], I need to 48 up early to catch the bus. My friend asked me 49 meet him …" at bounding box center [480, 324] width 811 height 195
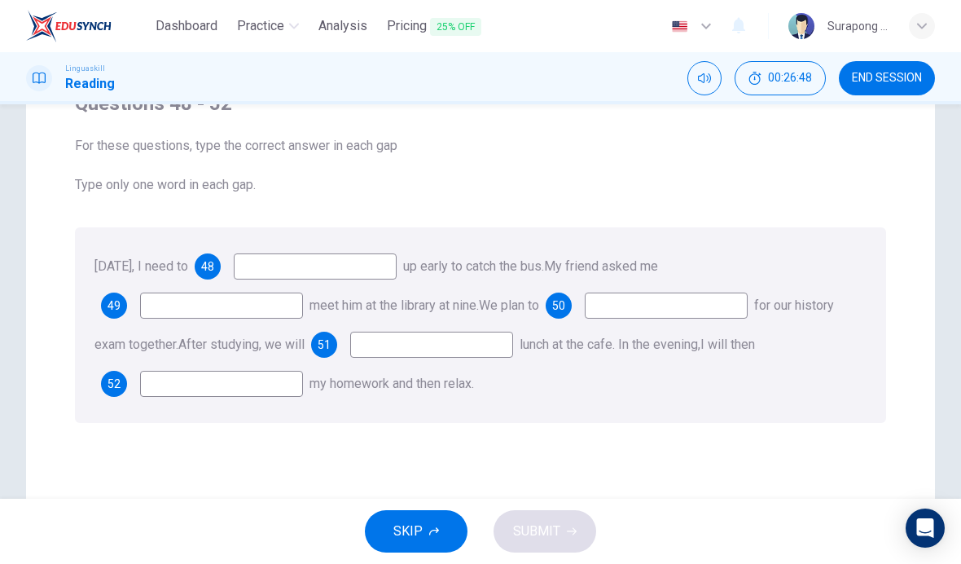
click at [397, 257] on input at bounding box center [315, 266] width 163 height 26
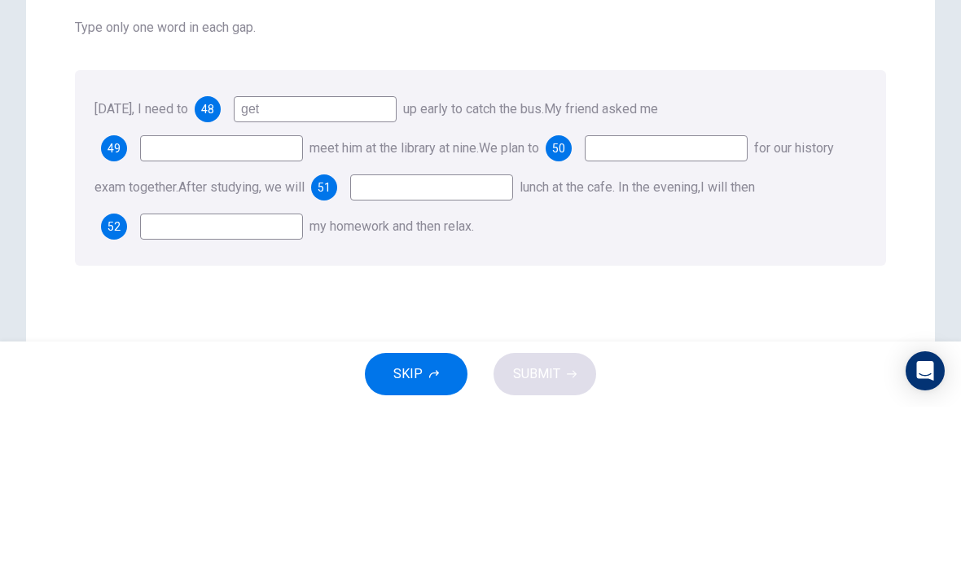
type input "get"
click at [752, 227] on div "[DATE], I need to 48 get up early to catch the bus. My friend asked me 49 meet …" at bounding box center [480, 324] width 811 height 195
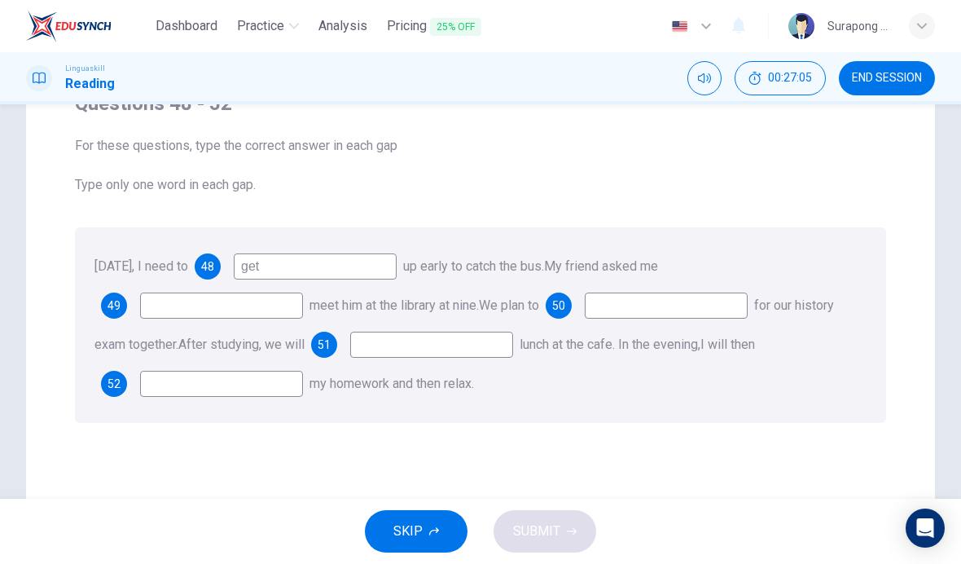
click at [293, 309] on input at bounding box center [221, 305] width 163 height 26
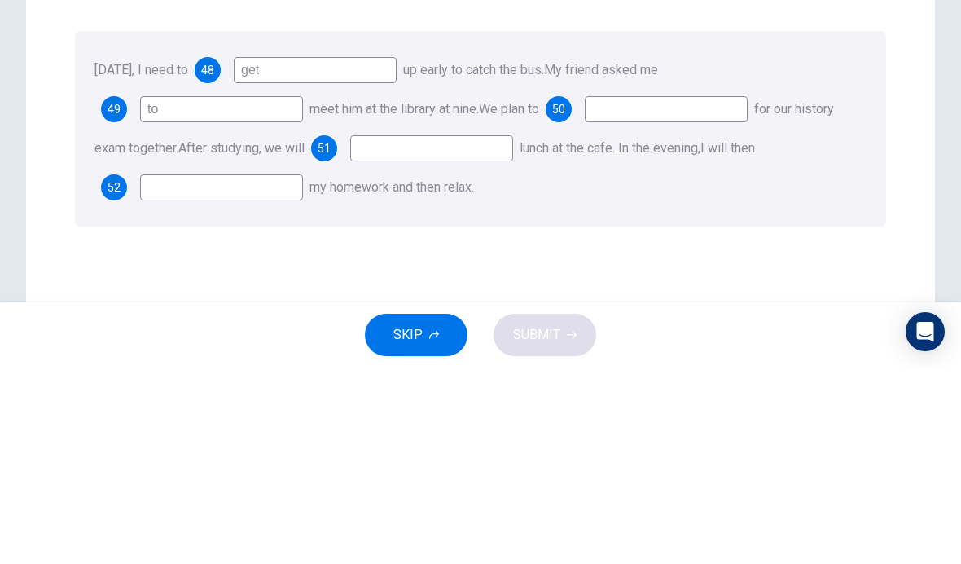
type input "to"
click at [720, 292] on input at bounding box center [666, 305] width 163 height 26
type input "learn"
click at [508, 331] on input at bounding box center [431, 344] width 163 height 26
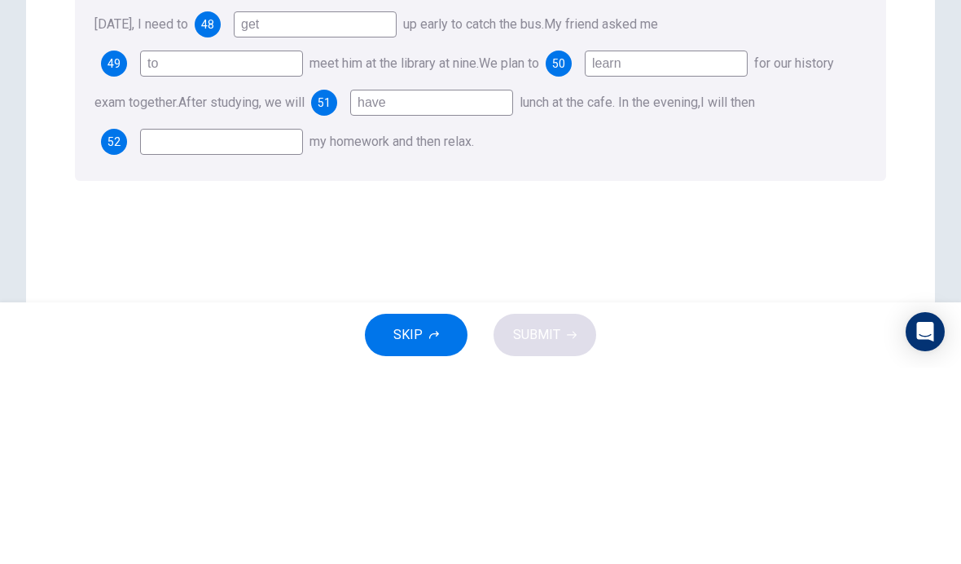
scroll to position [155, 0]
type input "have"
click at [191, 324] on input at bounding box center [221, 337] width 163 height 26
type input "do"
click at [691, 182] on div "Questions 48 - 52 For these questions, type the correct answer in each gap Type…" at bounding box center [480, 210] width 837 height 358
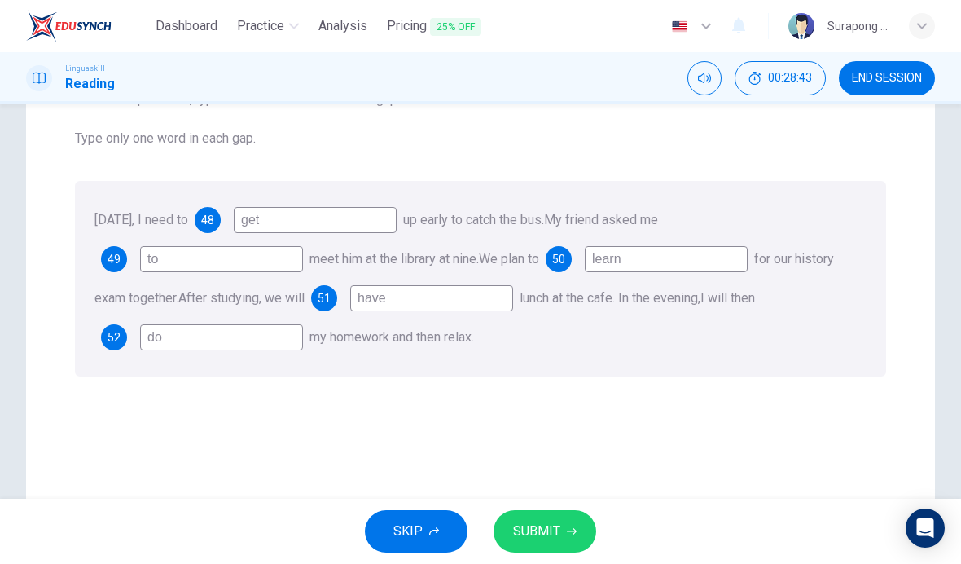
click at [578, 524] on button "SUBMIT" at bounding box center [544, 531] width 103 height 42
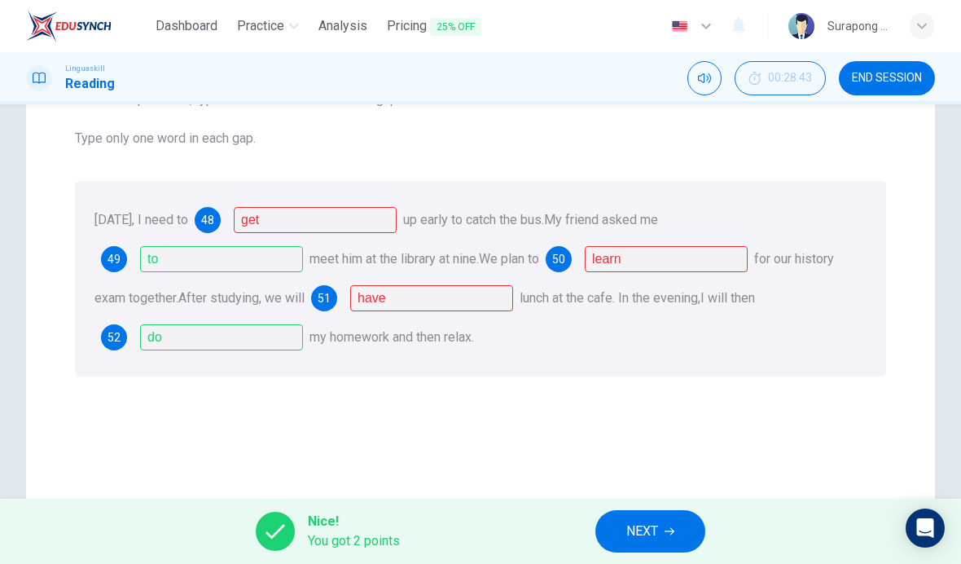
click at [221, 219] on div "48" at bounding box center [208, 220] width 26 height 26
click at [230, 204] on div "[DATE], I need to 48 get up early to catch the bus. My friend asked me 49 to me…" at bounding box center [480, 278] width 811 height 195
click at [221, 211] on div "48" at bounding box center [208, 220] width 26 height 26
click at [565, 260] on span "50" at bounding box center [558, 258] width 13 height 11
click at [796, 186] on div "[DATE], I need to 48 get up early to catch the bus. My friend asked me 49 to me…" at bounding box center [480, 278] width 811 height 195
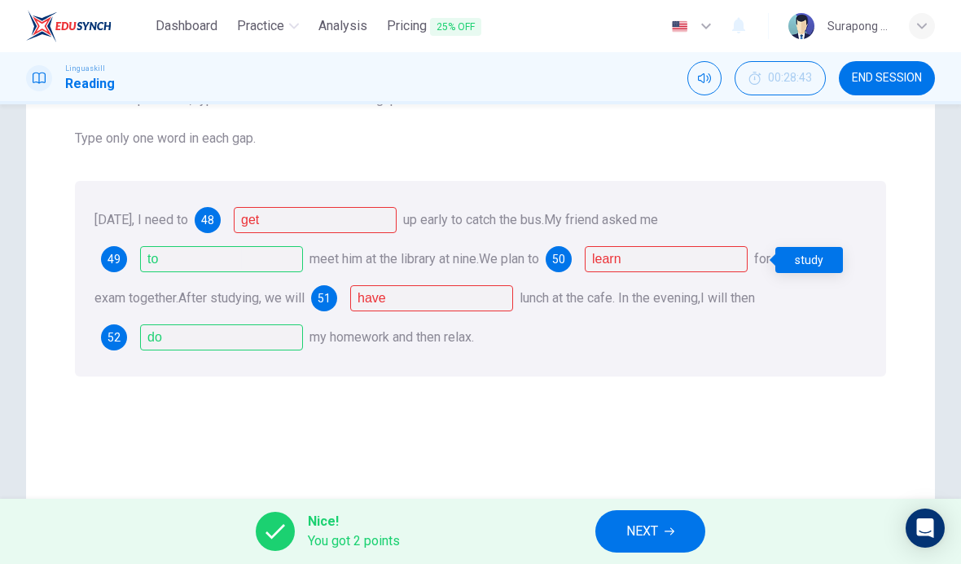
click at [726, 306] on div "[DATE], I need to 48 get up early to catch the bus. My friend asked me 49 to me…" at bounding box center [480, 278] width 811 height 195
click at [565, 261] on span "50" at bounding box center [558, 258] width 13 height 11
click at [337, 297] on div "51" at bounding box center [324, 298] width 26 height 26
click at [575, 346] on div "[DATE], I need to 48 get up early to catch the bus. My friend asked me 49 to me…" at bounding box center [480, 278] width 811 height 195
click at [320, 310] on div "51 have" at bounding box center [412, 298] width 202 height 26
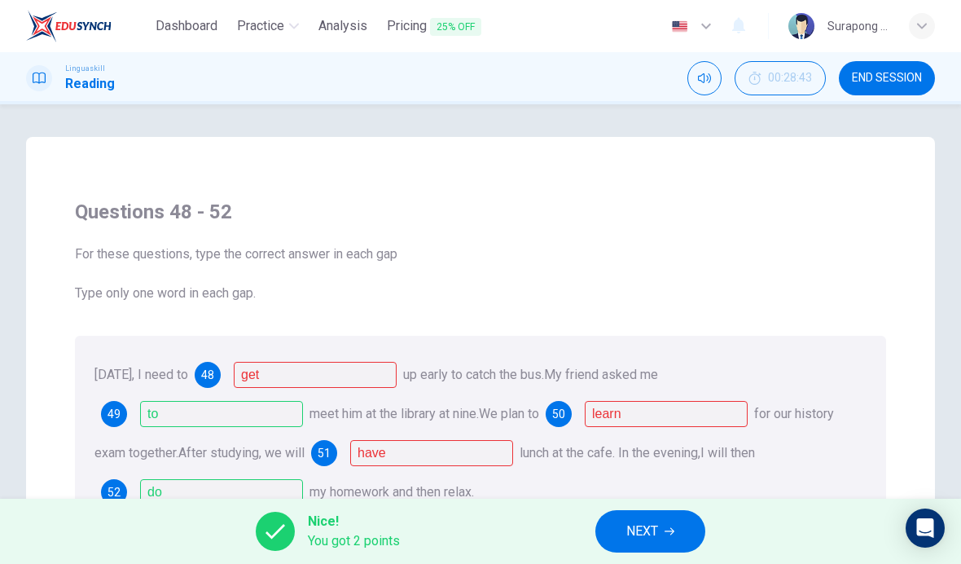
scroll to position [-6, 0]
click at [892, 79] on span "END SESSION" at bounding box center [887, 78] width 70 height 13
